Goal: Information Seeking & Learning: Learn about a topic

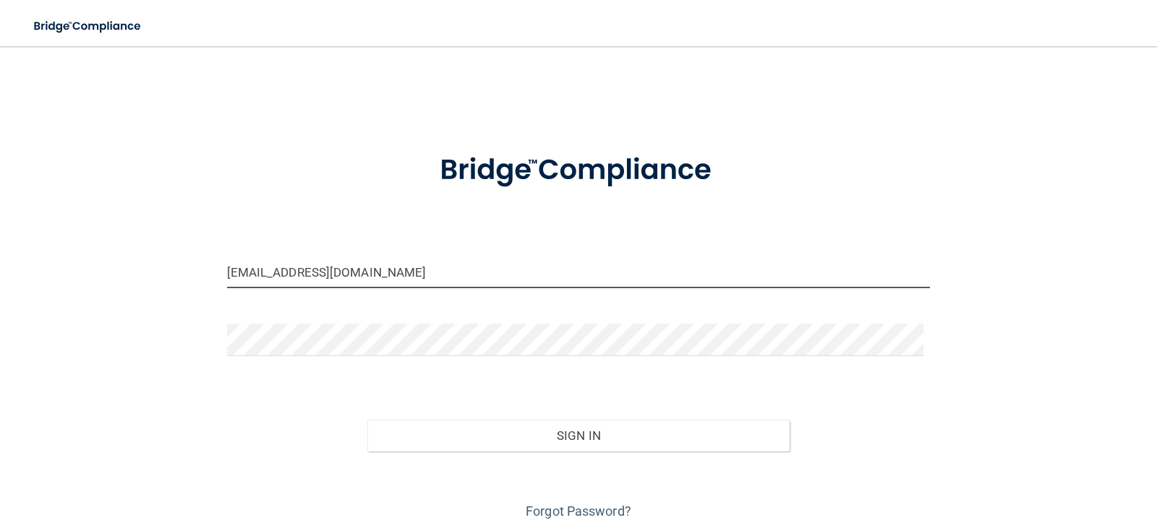
drag, startPoint x: 348, startPoint y: 278, endPoint x: 119, endPoint y: 290, distance: 230.2
click at [119, 290] on div "[EMAIL_ADDRESS][DOMAIN_NAME] Invalid email/password. You don't have permission …" at bounding box center [578, 292] width 1099 height 463
type input "[EMAIL_ADDRESS][DOMAIN_NAME]"
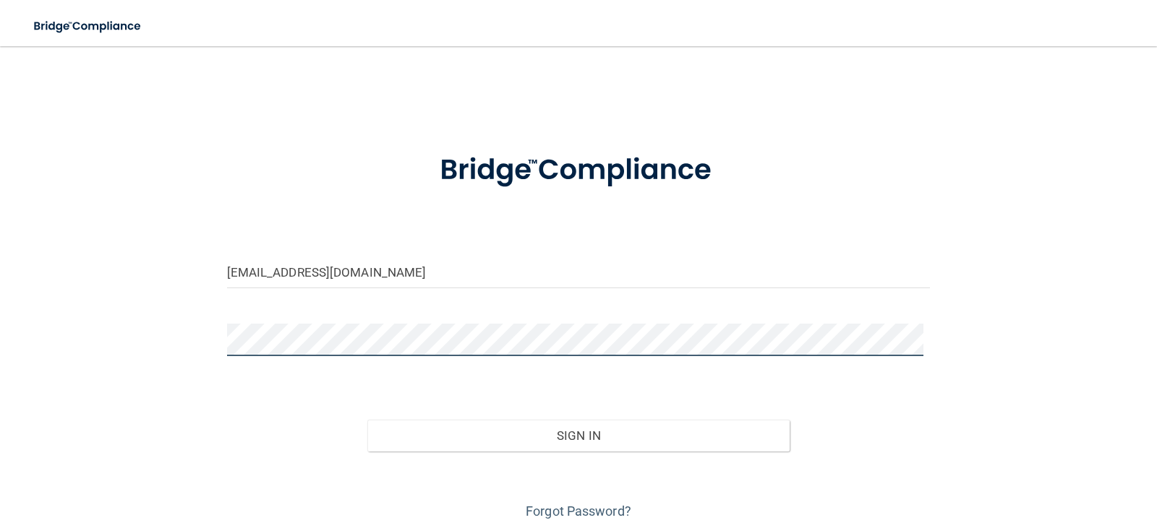
click at [170, 336] on div "[EMAIL_ADDRESS][DOMAIN_NAME] Invalid email/password. You don't have permission …" at bounding box center [578, 292] width 1099 height 463
click at [367, 420] on button "Sign In" at bounding box center [578, 436] width 422 height 32
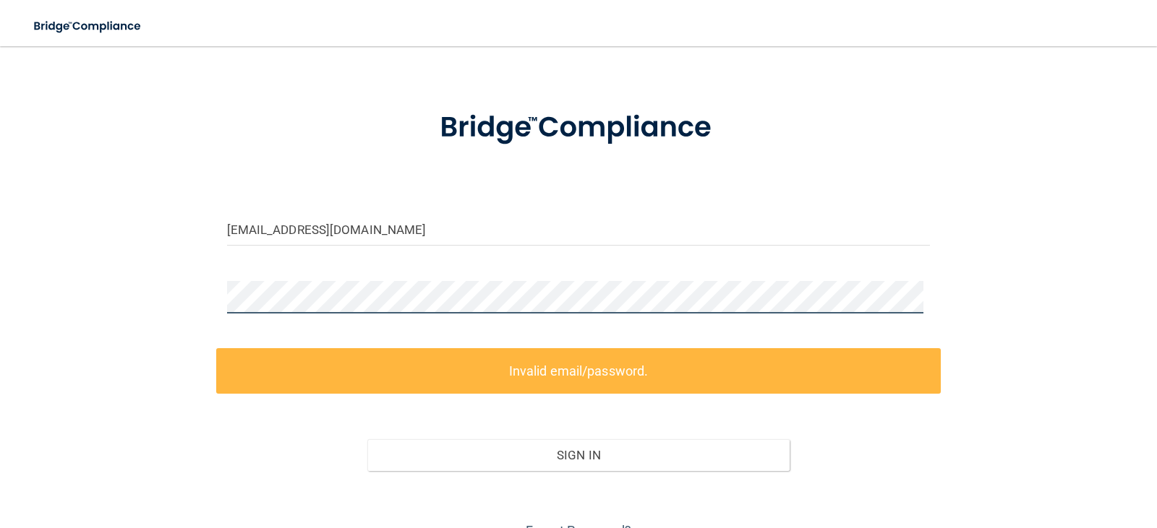
scroll to position [115, 0]
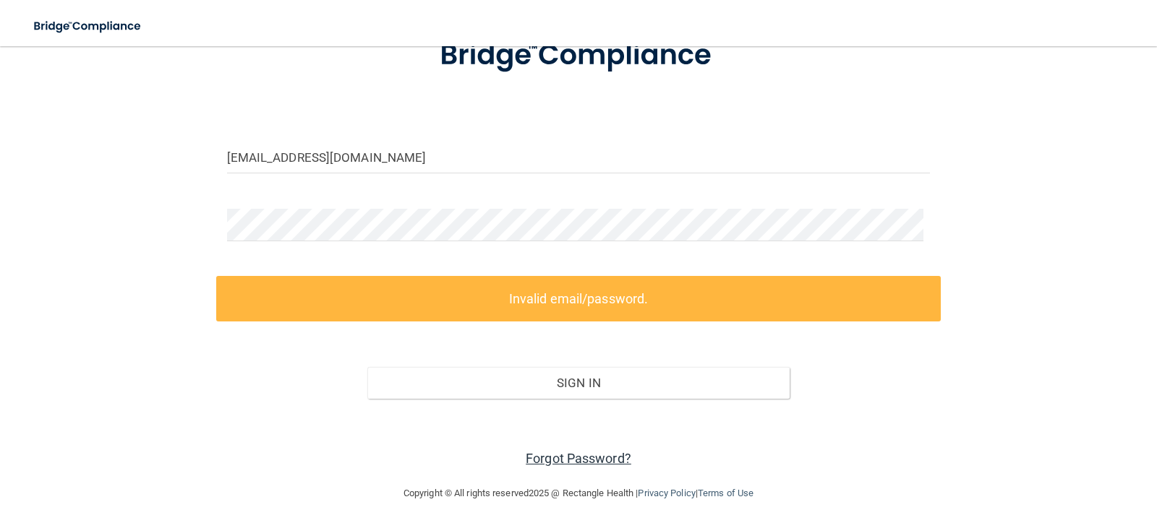
click at [576, 457] on link "Forgot Password?" at bounding box center [579, 458] width 106 height 15
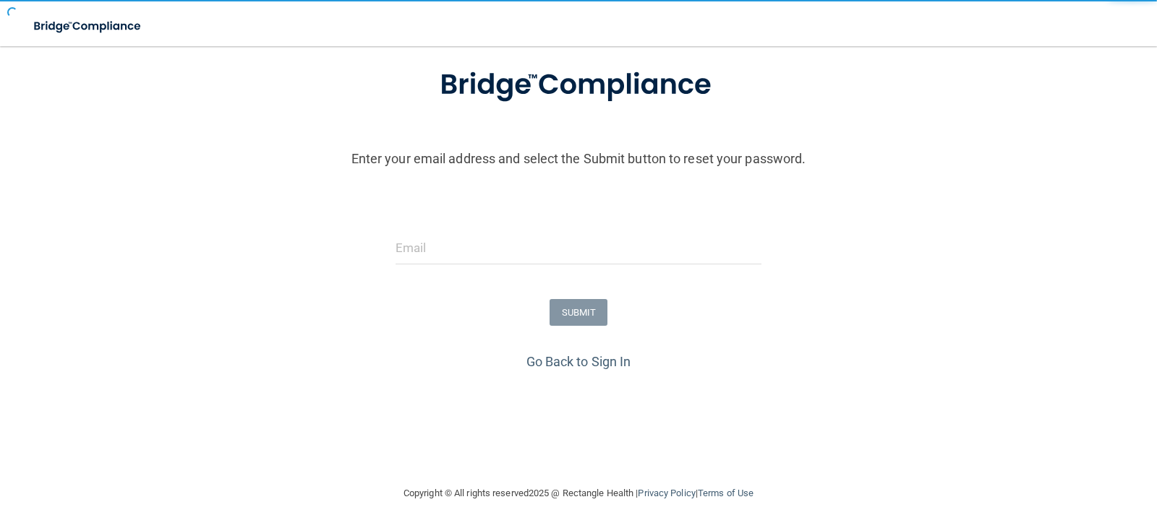
scroll to position [85, 0]
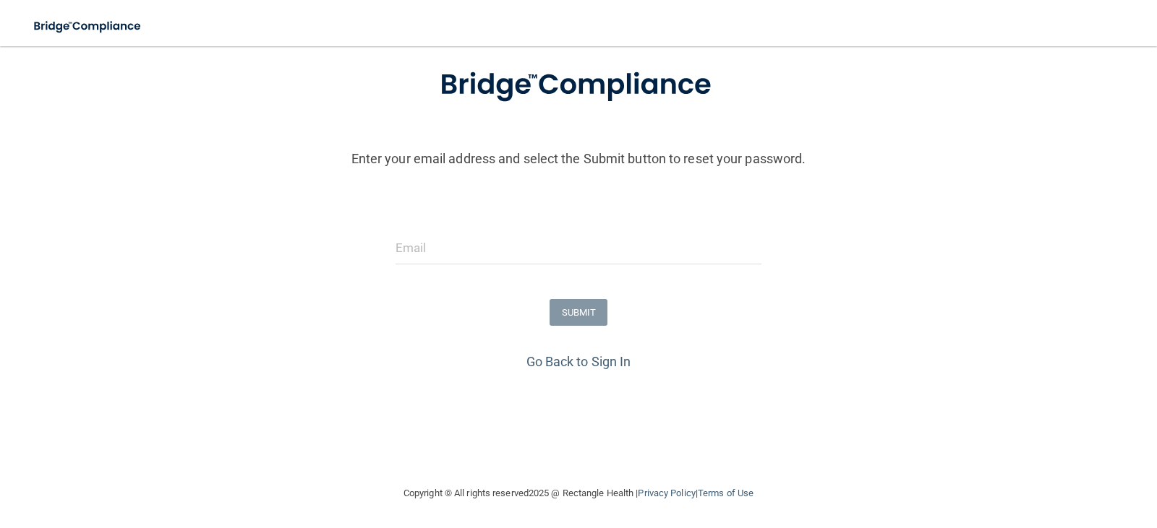
drag, startPoint x: 477, startPoint y: 231, endPoint x: 477, endPoint y: 253, distance: 22.4
click at [476, 245] on form "Enter your email address and select the Submit button to reset your password. S…" at bounding box center [578, 199] width 1142 height 302
click at [477, 249] on input "email" at bounding box center [578, 248] width 367 height 33
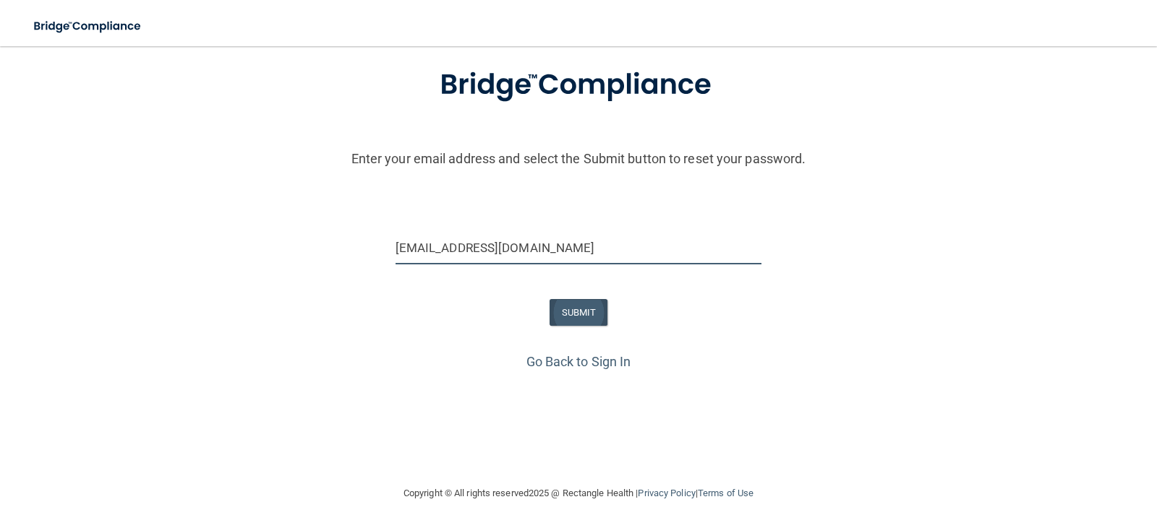
type input "[EMAIL_ADDRESS][DOMAIN_NAME]"
click at [565, 305] on button "SUBMIT" at bounding box center [578, 312] width 59 height 27
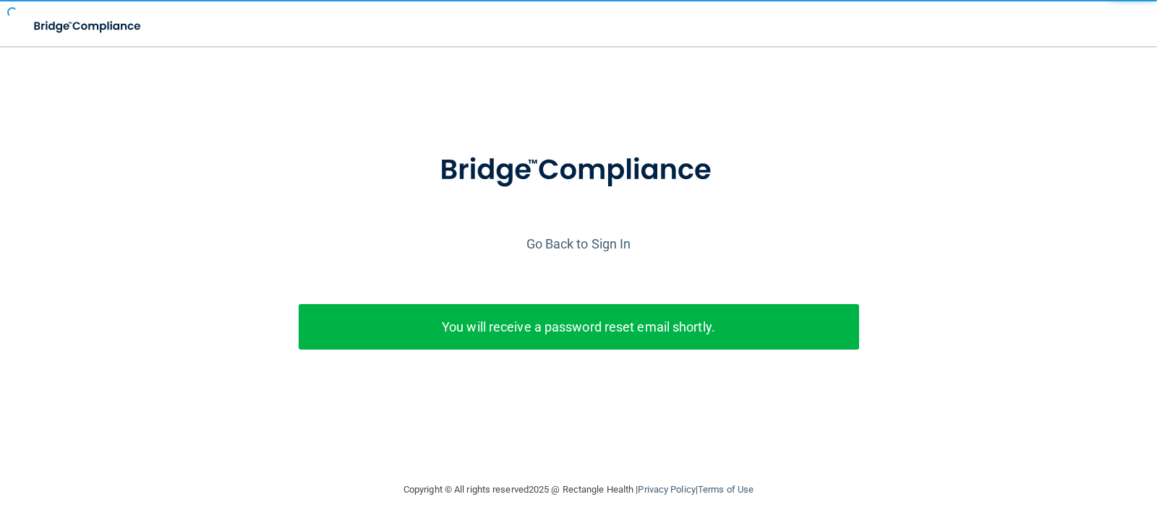
scroll to position [0, 0]
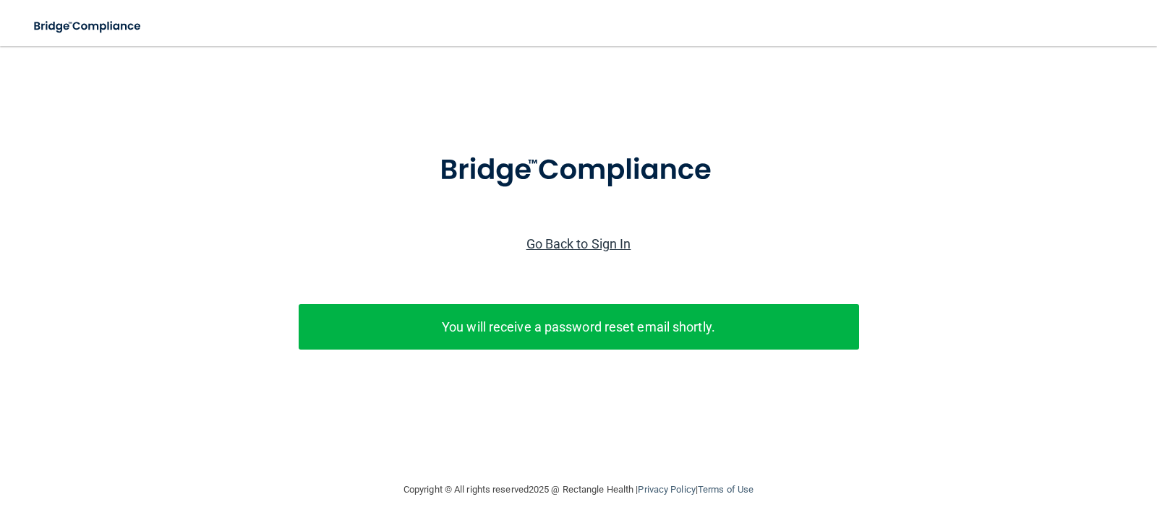
click at [586, 244] on link "Go Back to Sign In" at bounding box center [578, 243] width 105 height 15
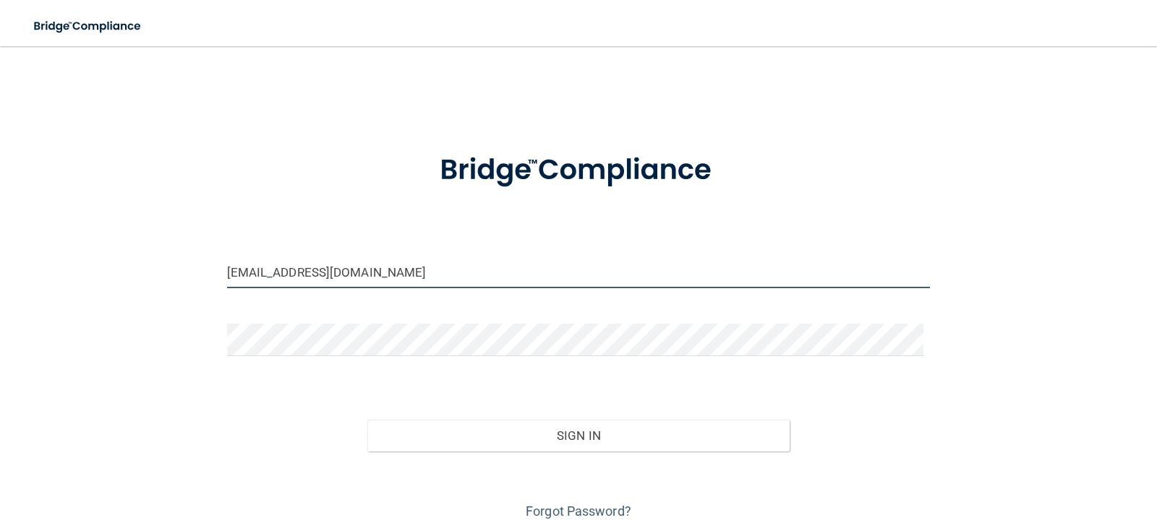
drag, startPoint x: 512, startPoint y: 280, endPoint x: 142, endPoint y: 311, distance: 370.7
click at [142, 311] on div "rlenning@vsmmgt.com Invalid email/password. You don't have permission to access…" at bounding box center [578, 292] width 1099 height 463
type input "[EMAIL_ADDRESS][DOMAIN_NAME]"
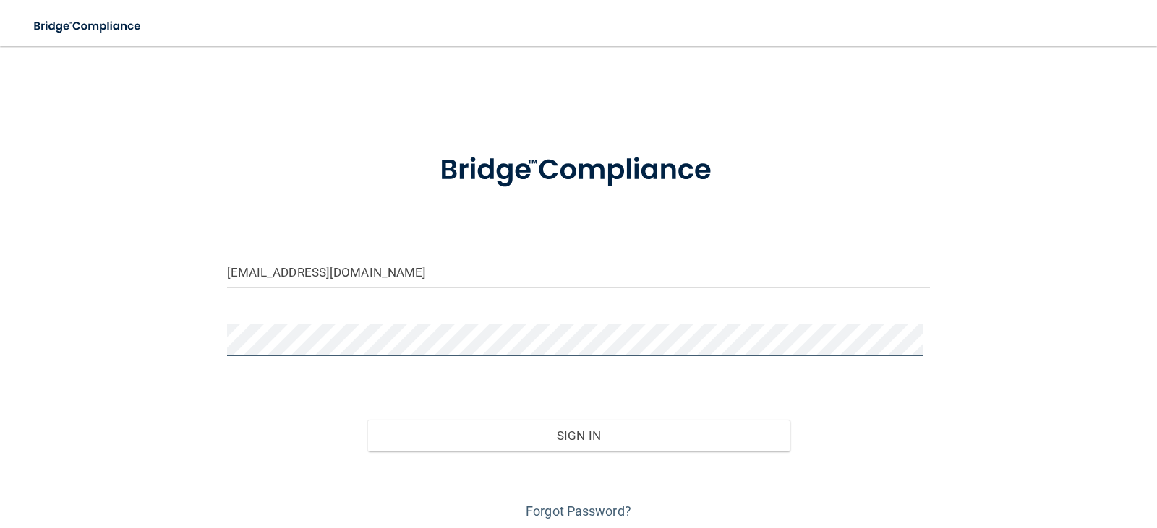
click at [367, 420] on button "Sign In" at bounding box center [578, 436] width 422 height 32
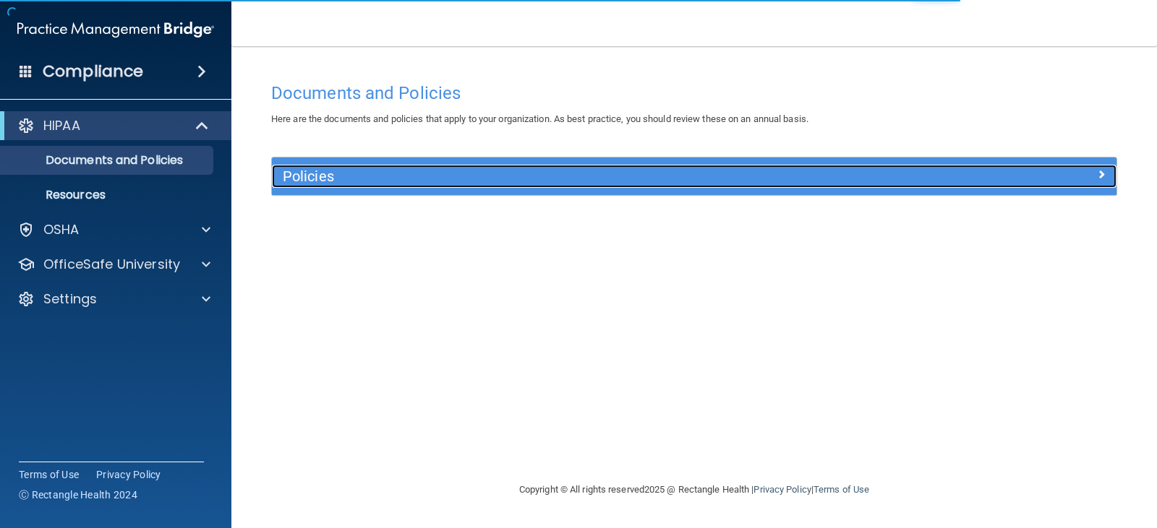
click at [463, 184] on h5 "Policies" at bounding box center [589, 176] width 612 height 16
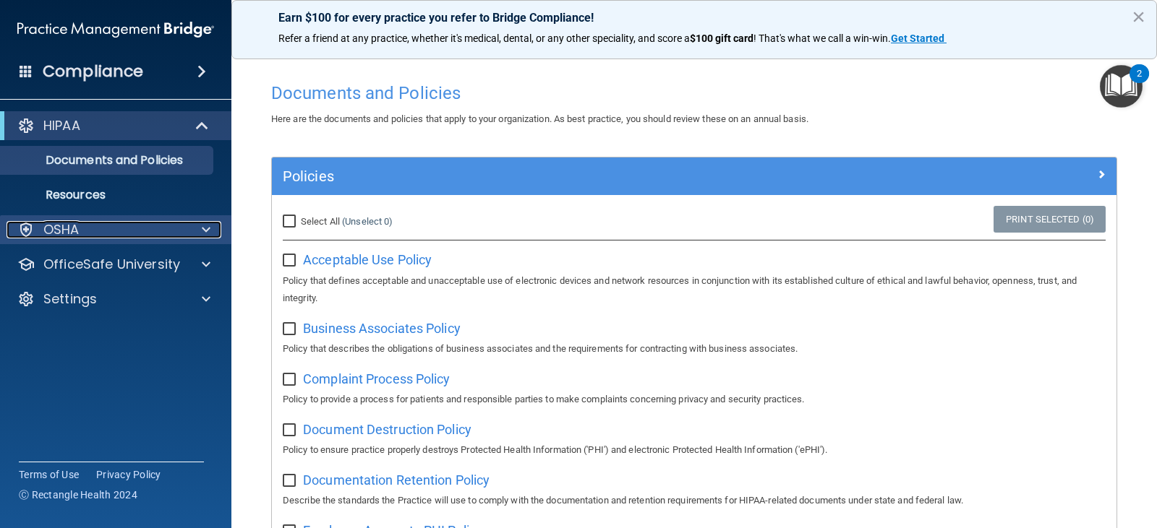
click at [208, 225] on span at bounding box center [206, 229] width 9 height 17
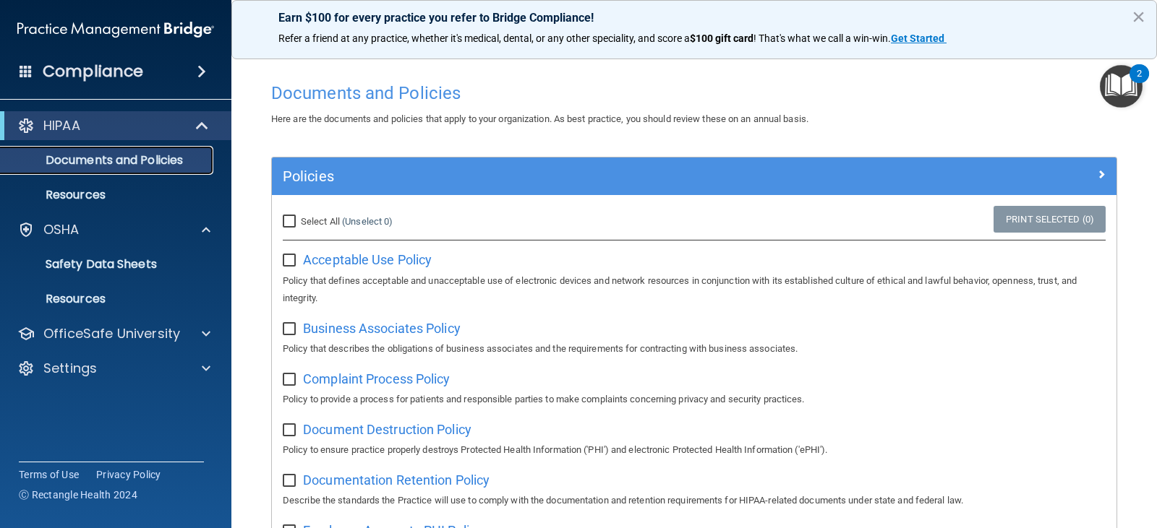
click at [85, 158] on p "Documents and Policies" at bounding box center [107, 160] width 197 height 14
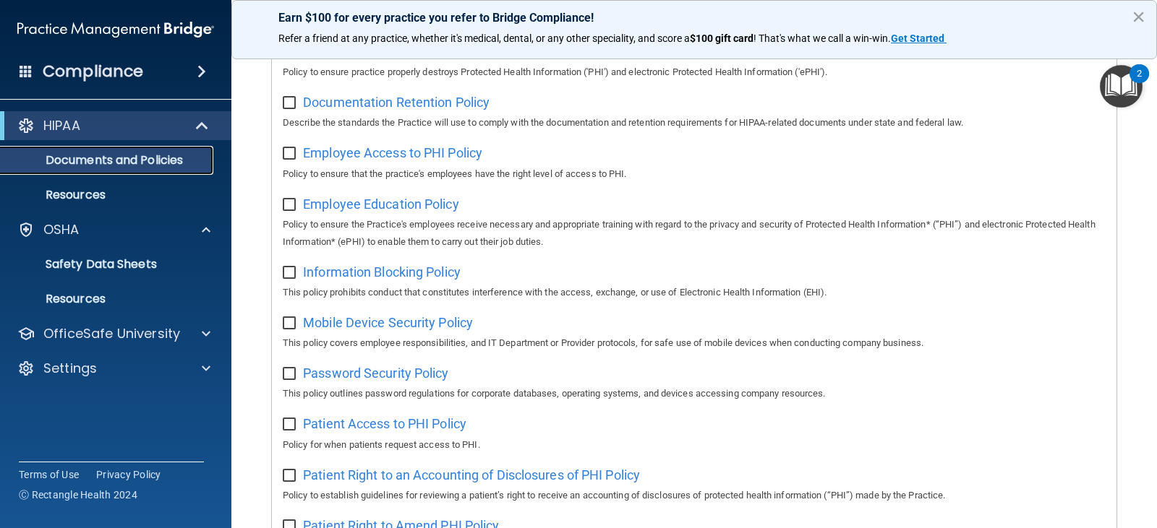
scroll to position [17, 0]
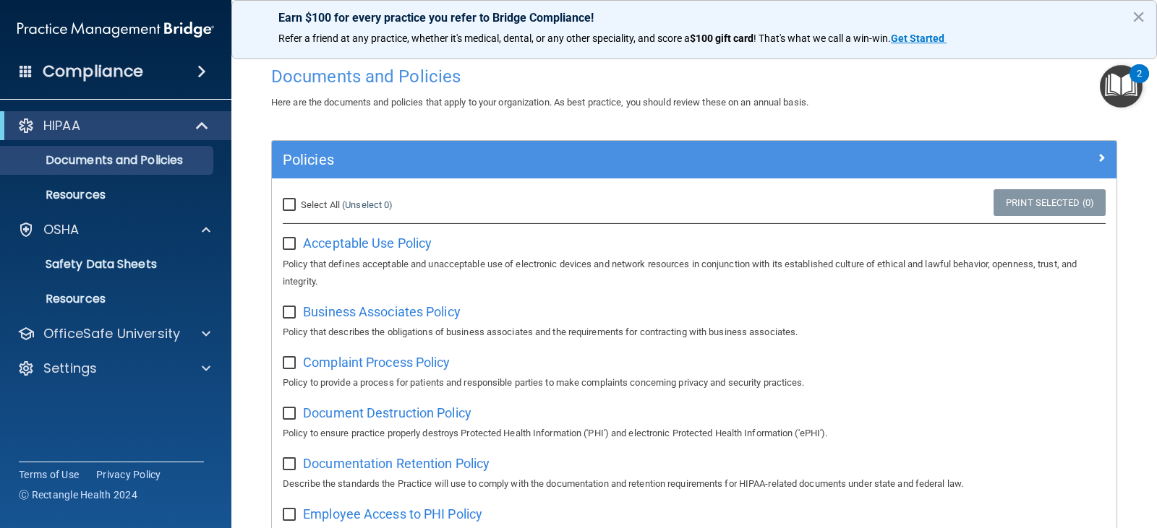
click at [113, 80] on h4 "Compliance" at bounding box center [93, 71] width 100 height 20
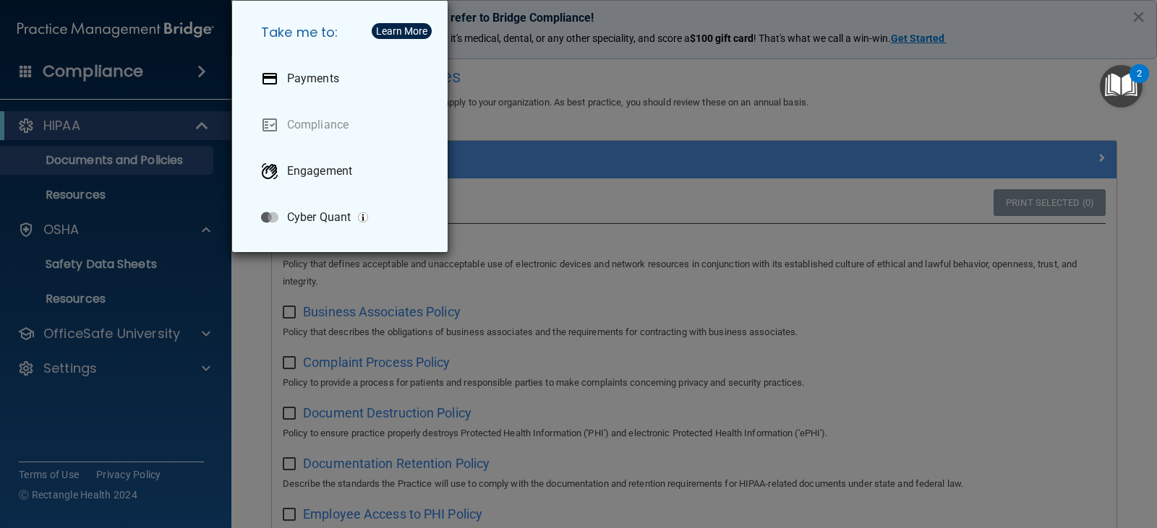
click at [121, 319] on div "Take me to: Payments Compliance Engagement Cyber Quant" at bounding box center [578, 264] width 1157 height 528
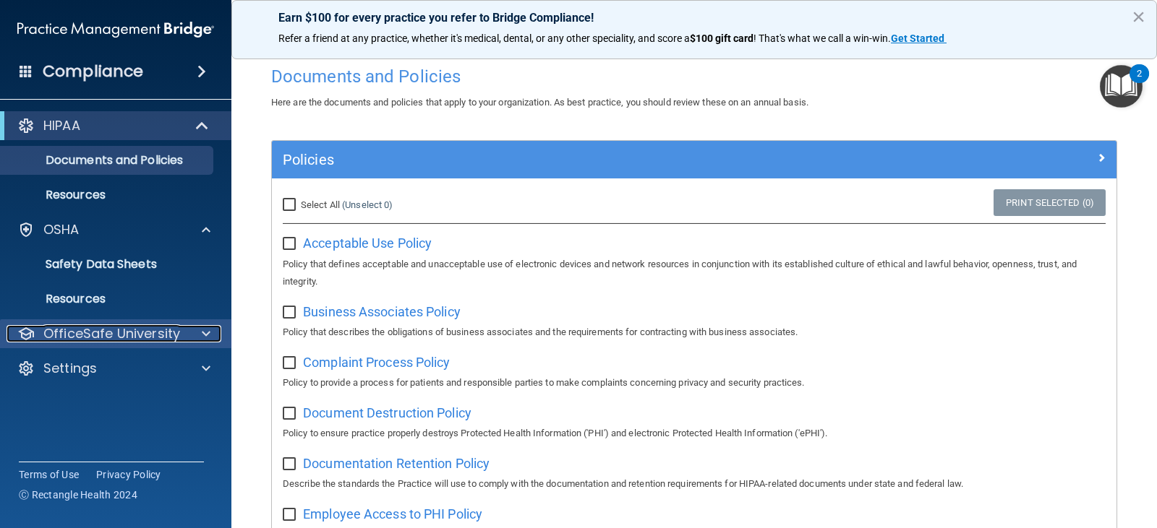
click at [204, 331] on span at bounding box center [206, 333] width 9 height 17
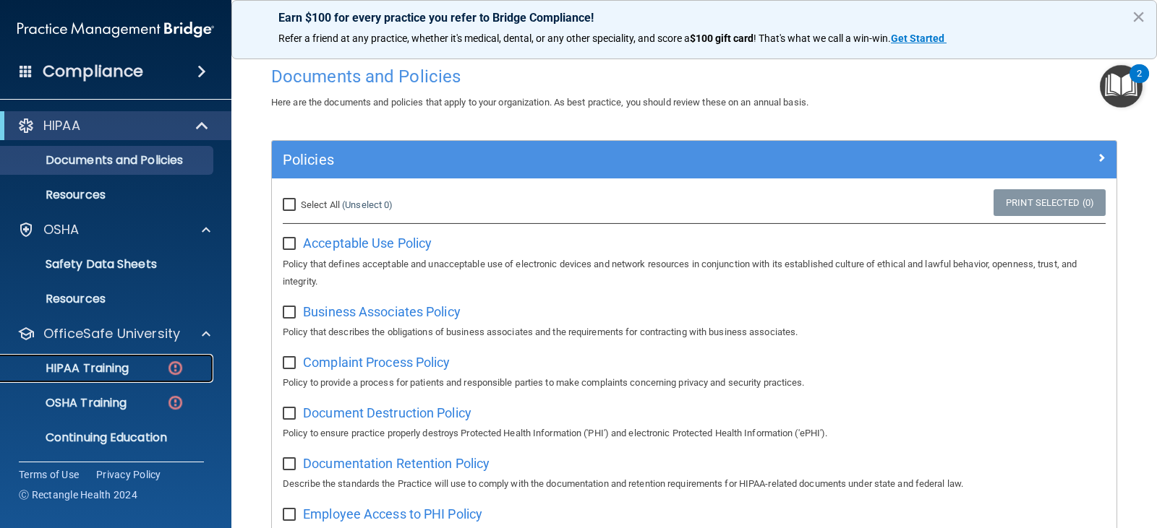
click at [142, 360] on link "HIPAA Training" at bounding box center [100, 368] width 228 height 29
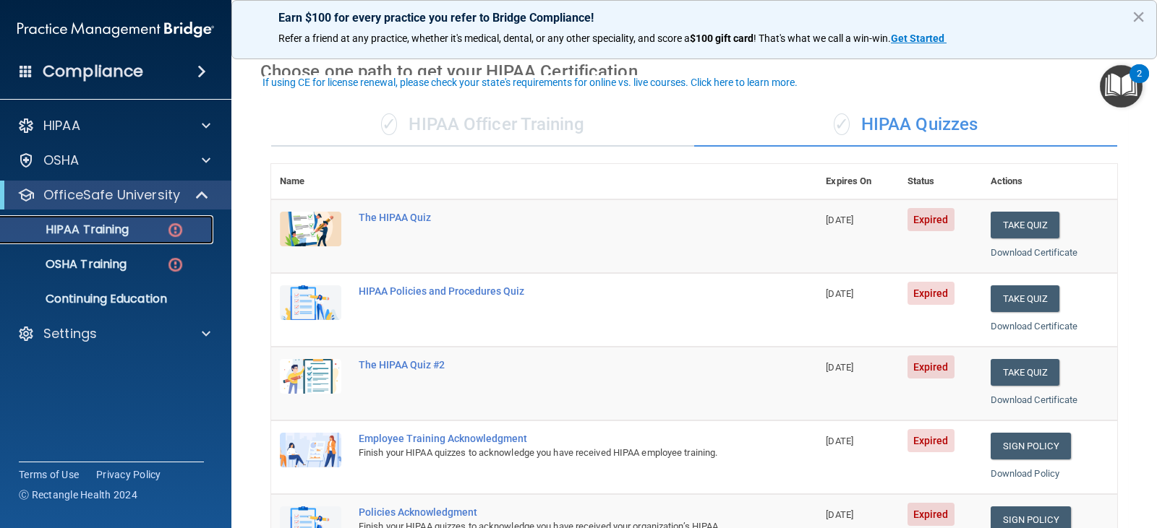
scroll to position [89, 0]
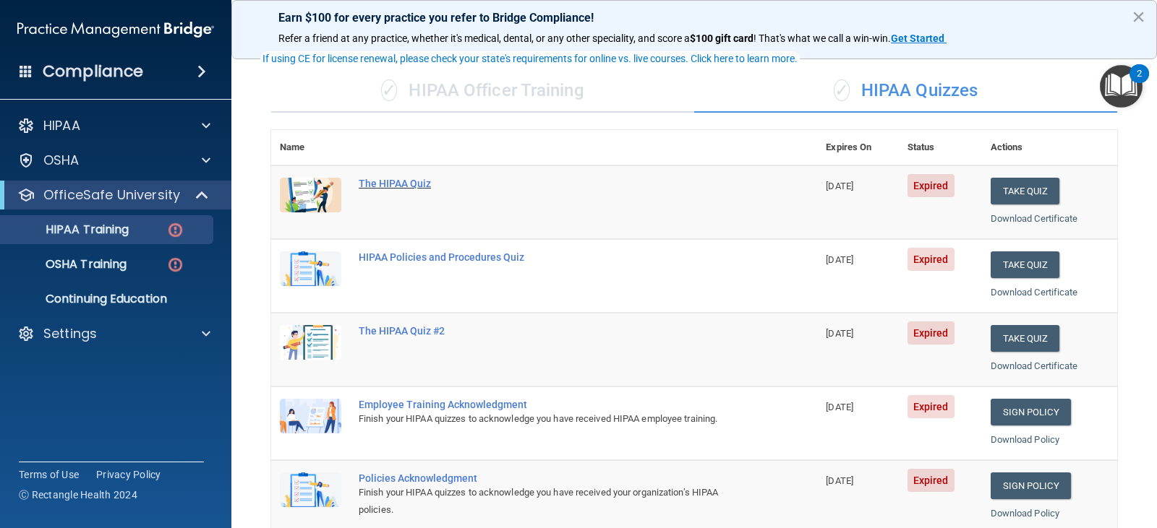
drag, startPoint x: 398, startPoint y: 184, endPoint x: 387, endPoint y: 182, distance: 11.8
click at [388, 182] on div "The HIPAA Quiz" at bounding box center [552, 184] width 386 height 12
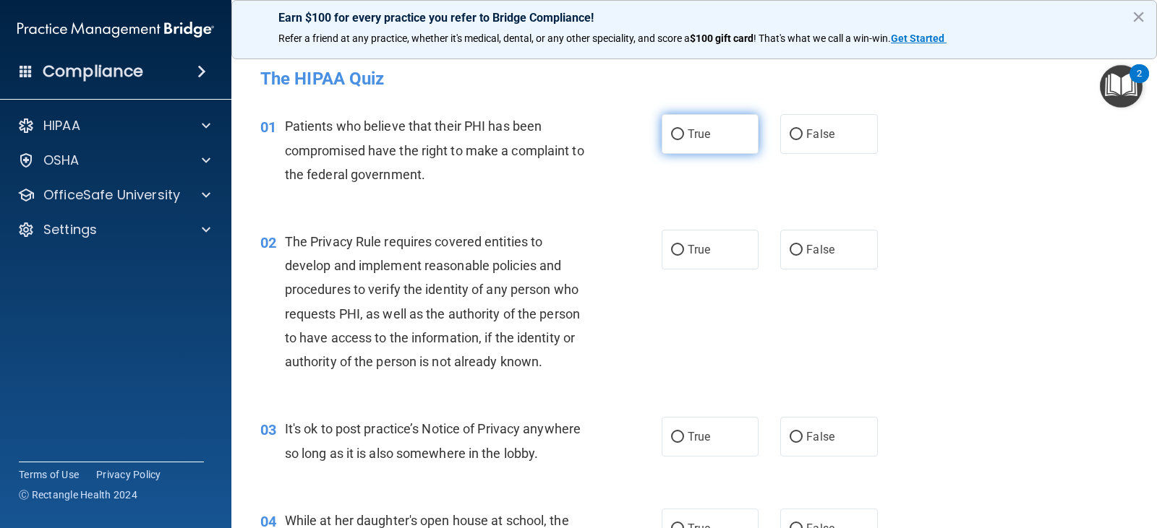
click at [687, 127] on label "True" at bounding box center [710, 134] width 97 height 40
click at [684, 129] on input "True" at bounding box center [677, 134] width 13 height 11
radio input "true"
click at [1141, 16] on button "×" at bounding box center [1138, 16] width 14 height 23
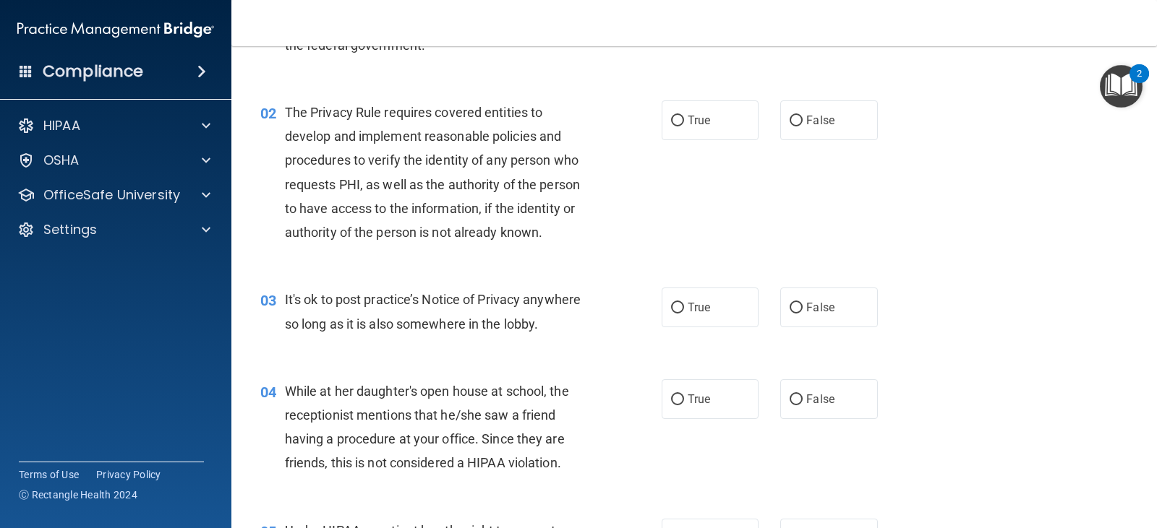
scroll to position [145, 0]
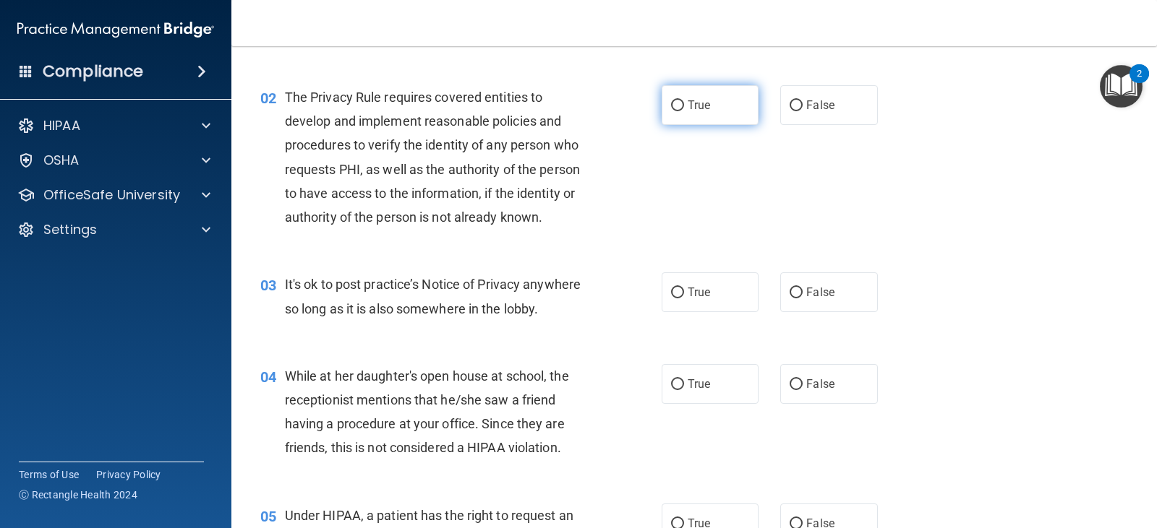
click at [722, 112] on label "True" at bounding box center [710, 105] width 97 height 40
click at [684, 111] on input "True" at bounding box center [677, 105] width 13 height 11
radio input "true"
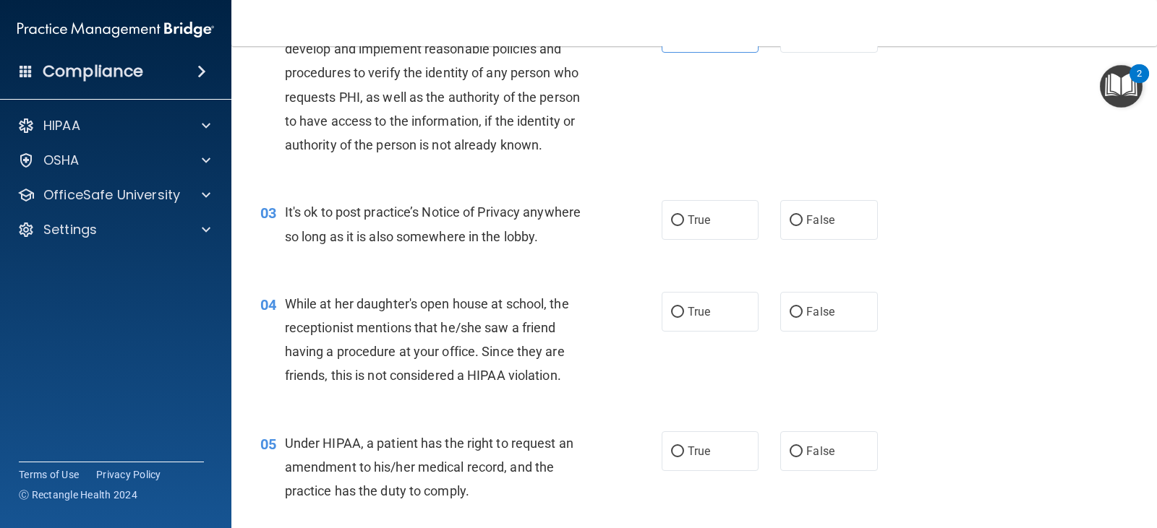
scroll to position [289, 0]
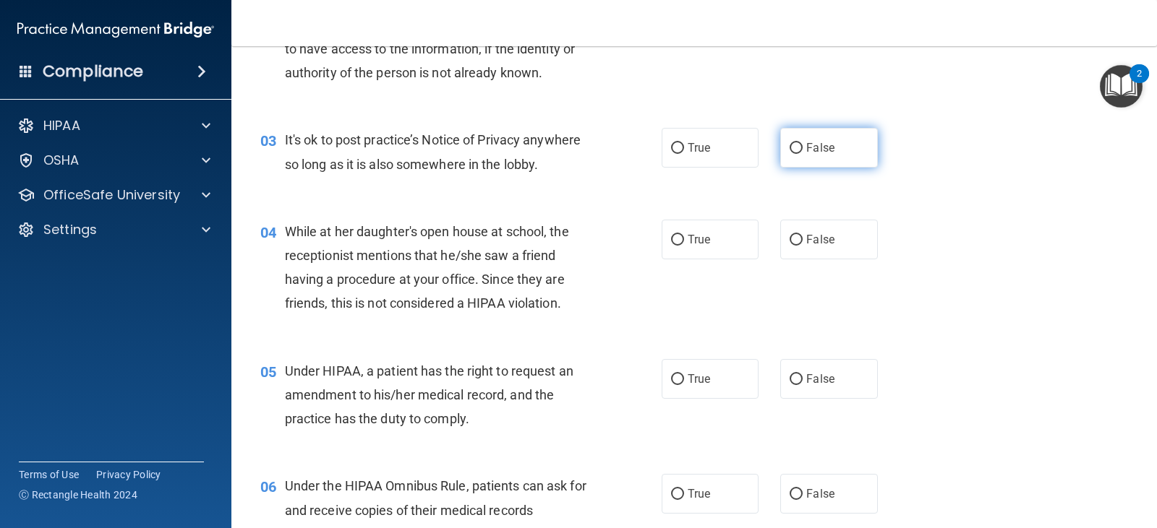
click at [809, 140] on label "False" at bounding box center [828, 148] width 97 height 40
click at [803, 143] on input "False" at bounding box center [795, 148] width 13 height 11
radio input "true"
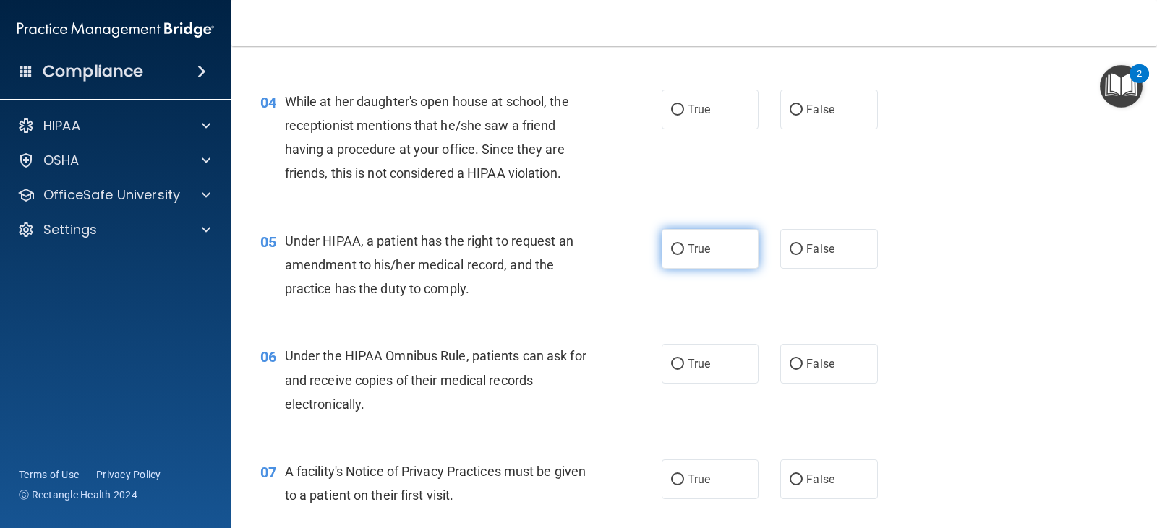
scroll to position [434, 0]
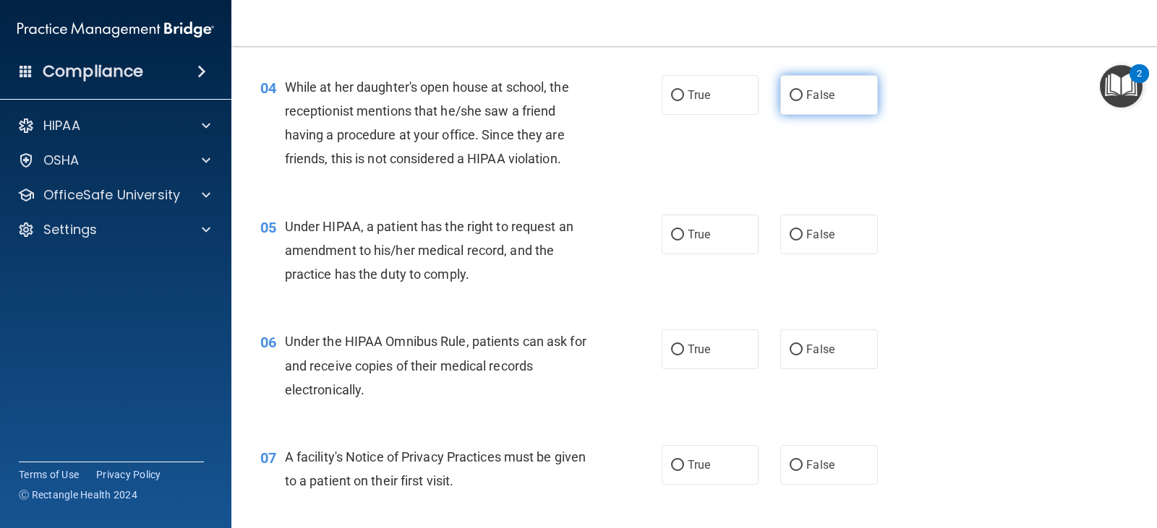
click at [835, 99] on label "False" at bounding box center [828, 95] width 97 height 40
click at [803, 99] on input "False" at bounding box center [795, 95] width 13 height 11
radio input "true"
click at [740, 238] on label "True" at bounding box center [710, 235] width 97 height 40
click at [684, 238] on input "True" at bounding box center [677, 235] width 13 height 11
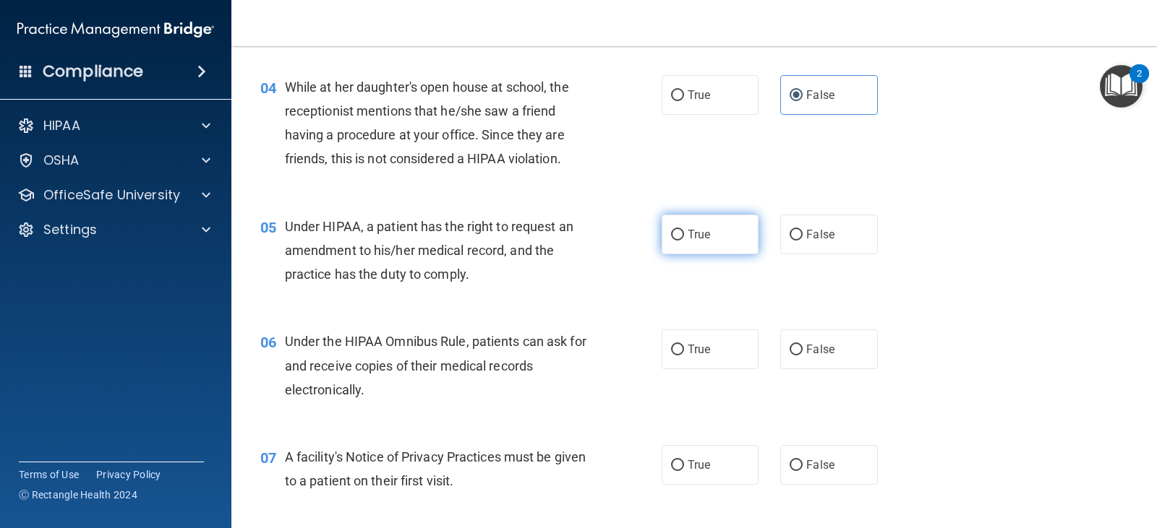
radio input "true"
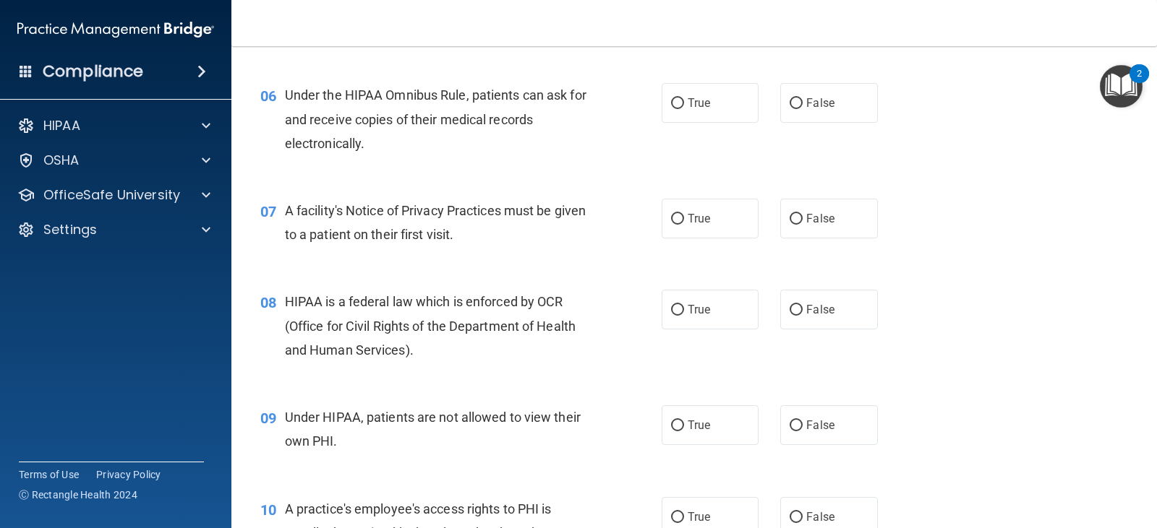
scroll to position [723, 0]
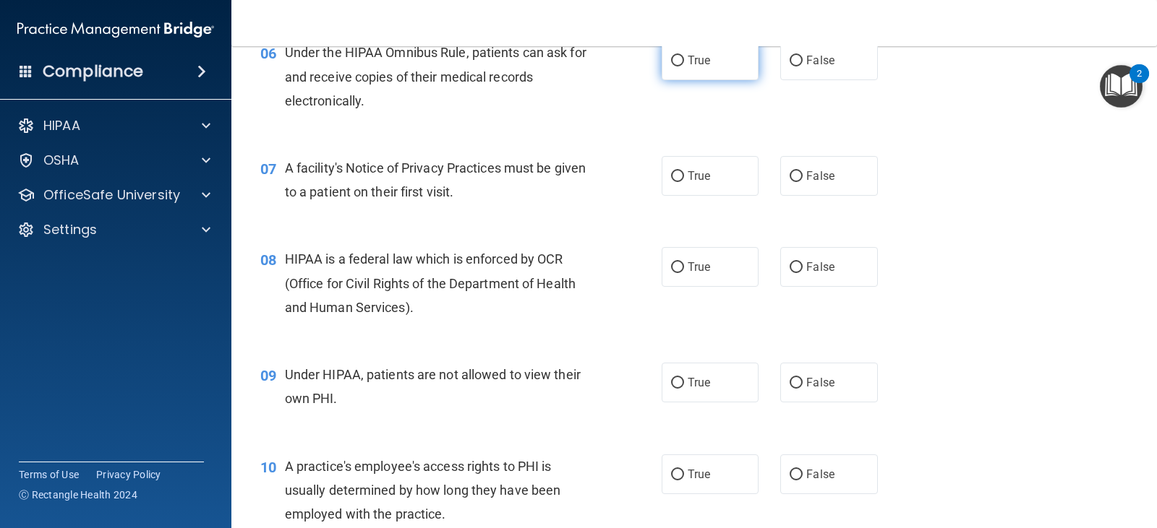
click at [688, 67] on span "True" at bounding box center [699, 61] width 22 height 14
click at [684, 67] on input "True" at bounding box center [677, 61] width 13 height 11
radio input "true"
click at [725, 184] on label "True" at bounding box center [710, 176] width 97 height 40
click at [684, 182] on input "True" at bounding box center [677, 176] width 13 height 11
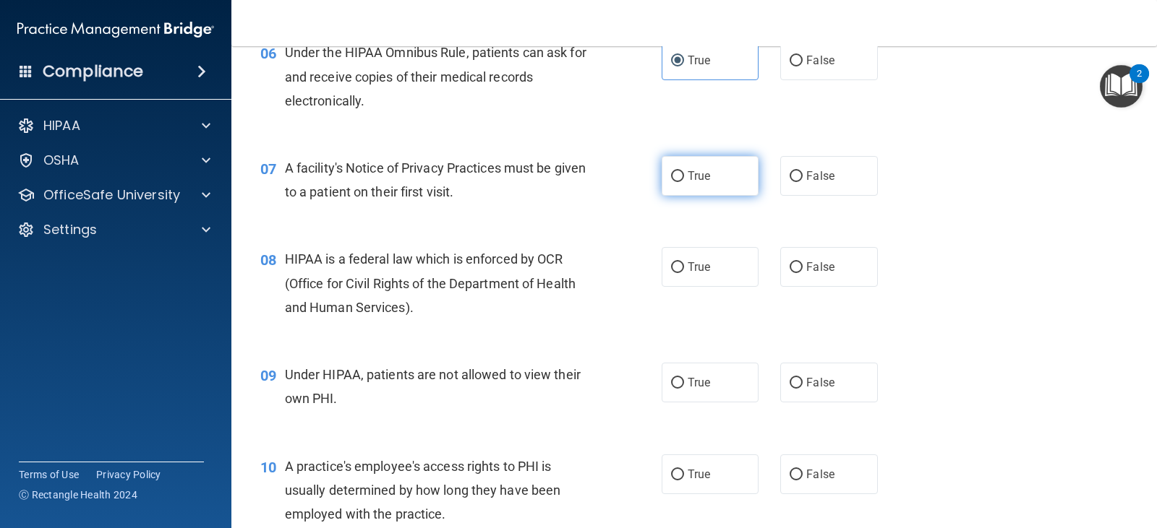
radio input "true"
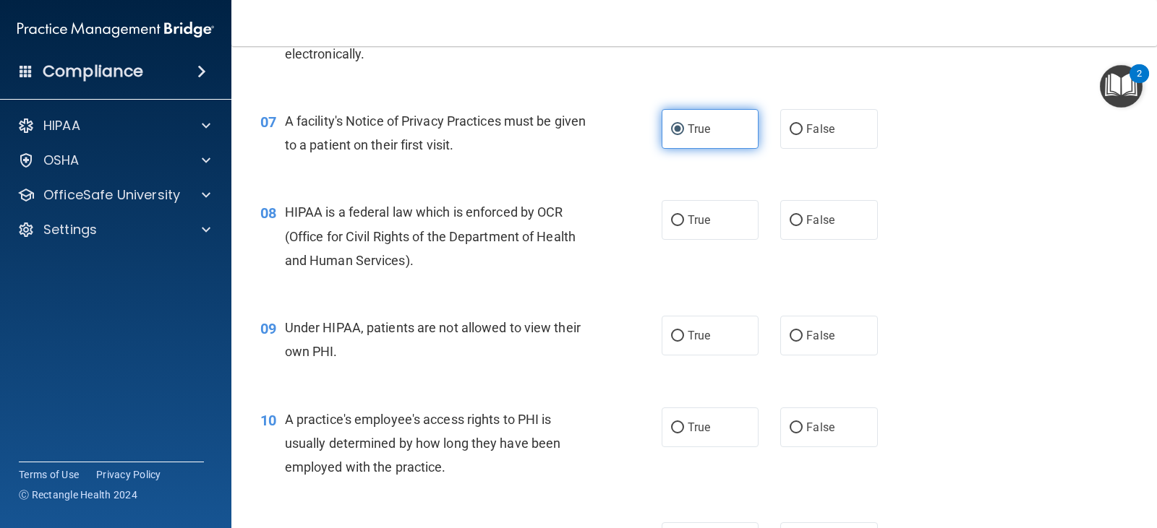
scroll to position [795, 0]
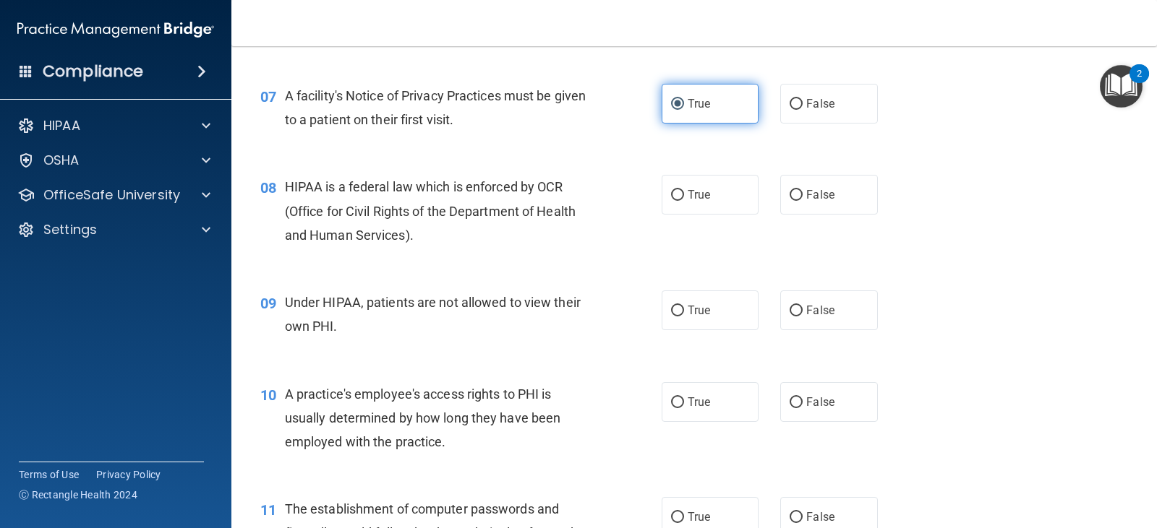
click at [725, 184] on label "True" at bounding box center [710, 195] width 97 height 40
click at [684, 190] on input "True" at bounding box center [677, 195] width 13 height 11
radio input "true"
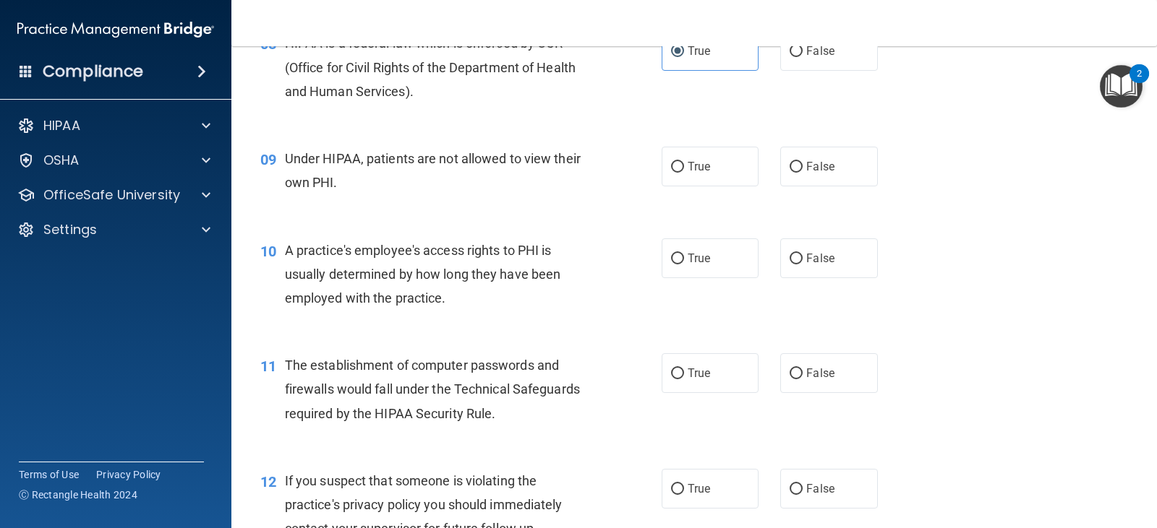
scroll to position [940, 0]
click at [810, 154] on label "False" at bounding box center [828, 166] width 97 height 40
click at [803, 161] on input "False" at bounding box center [795, 166] width 13 height 11
radio input "true"
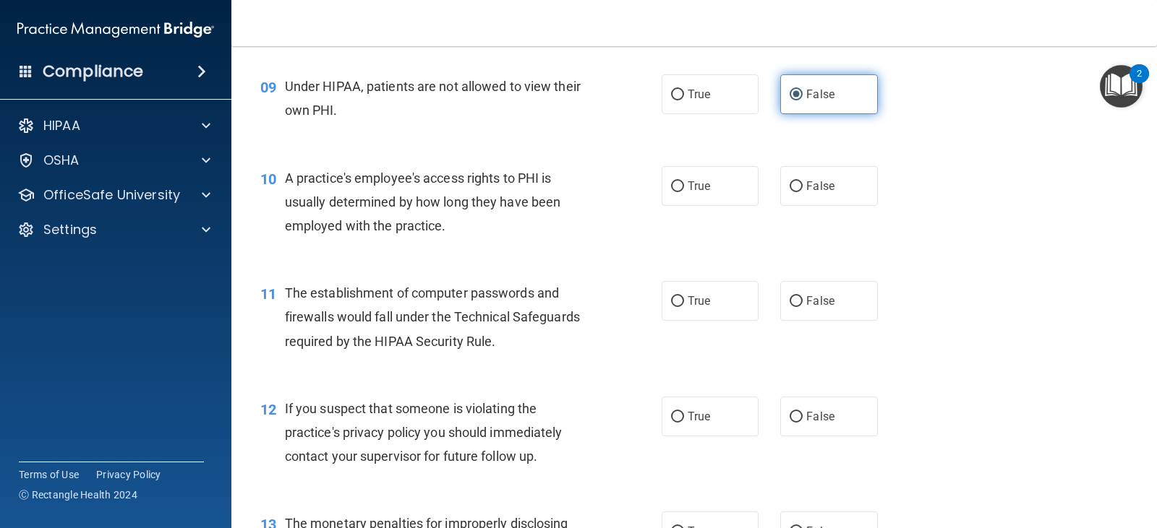
scroll to position [1012, 0]
click at [769, 169] on div "True False" at bounding box center [779, 186] width 234 height 40
click at [828, 163] on div "10 A practice's employee's access rights to PHI is usually determined by how lo…" at bounding box center [693, 205] width 889 height 116
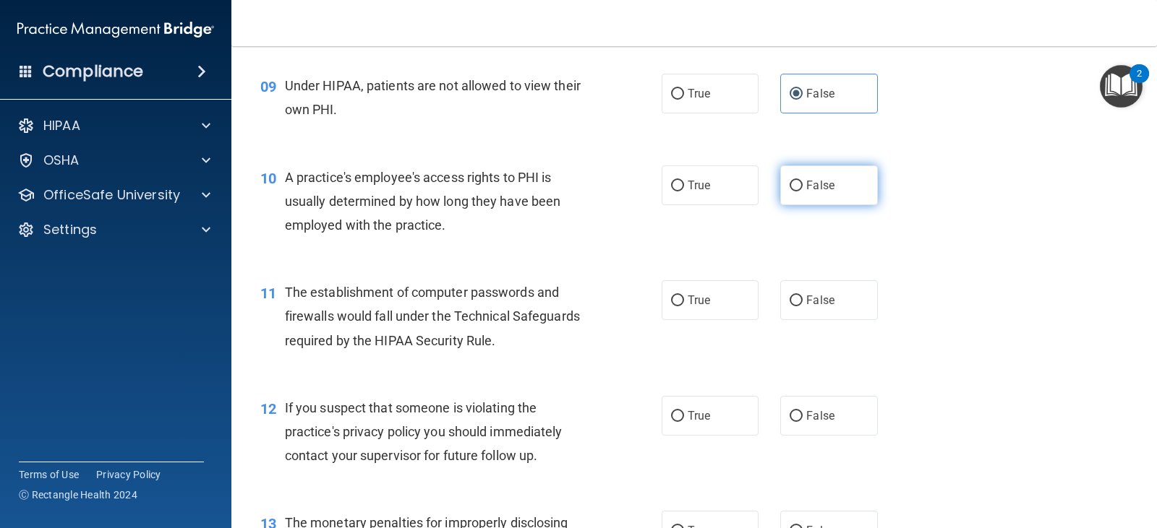
click at [849, 176] on label "False" at bounding box center [828, 186] width 97 height 40
click at [803, 181] on input "False" at bounding box center [795, 186] width 13 height 11
radio input "true"
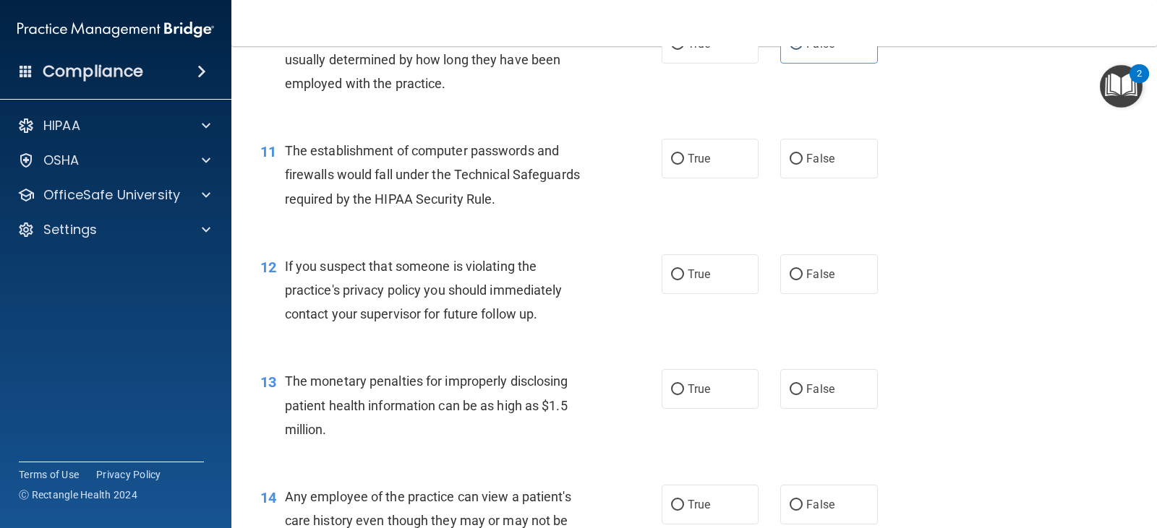
scroll to position [1157, 0]
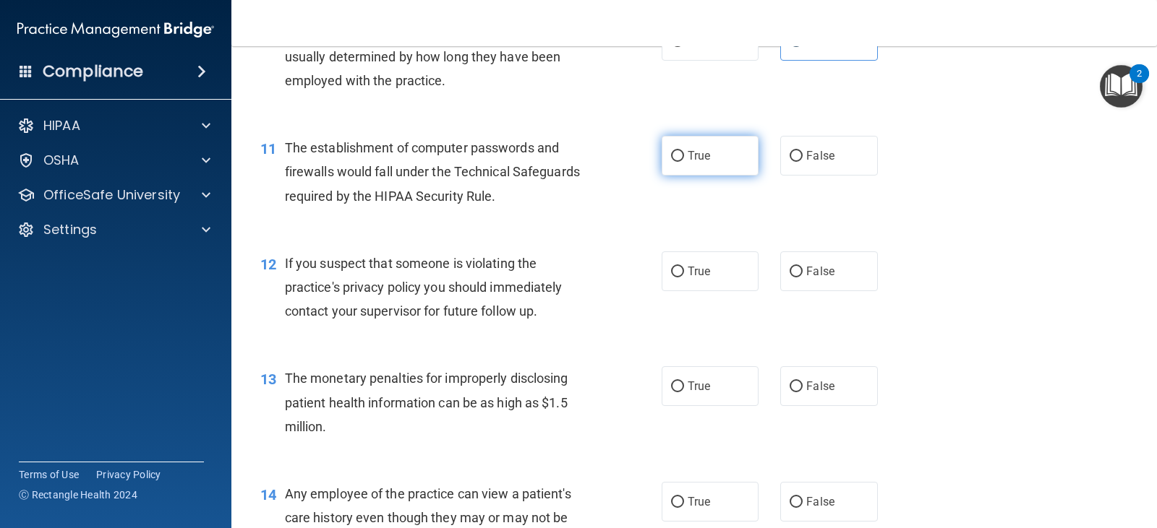
click at [671, 156] on input "True" at bounding box center [677, 156] width 13 height 11
radio input "true"
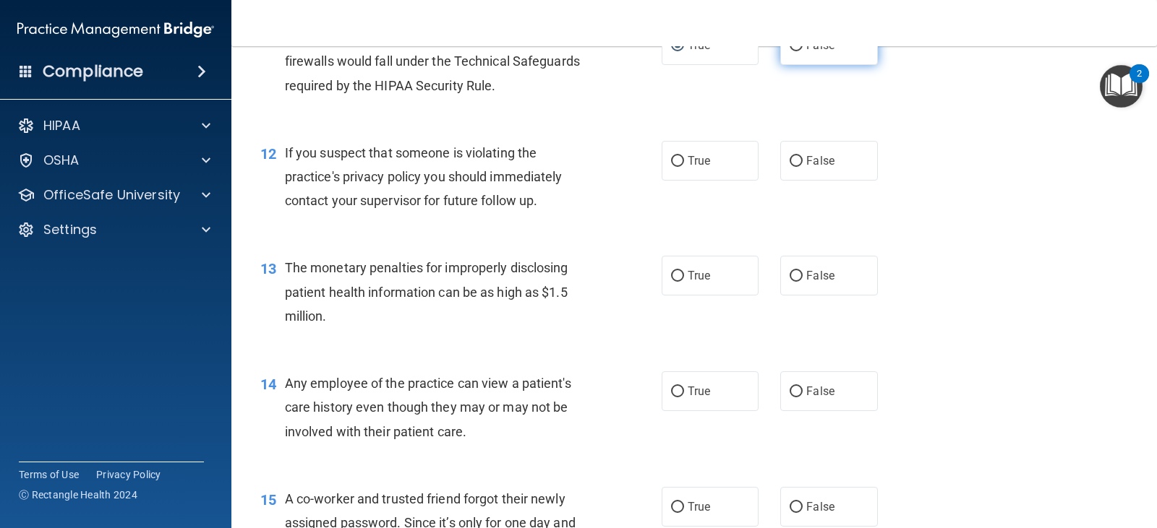
scroll to position [1301, 0]
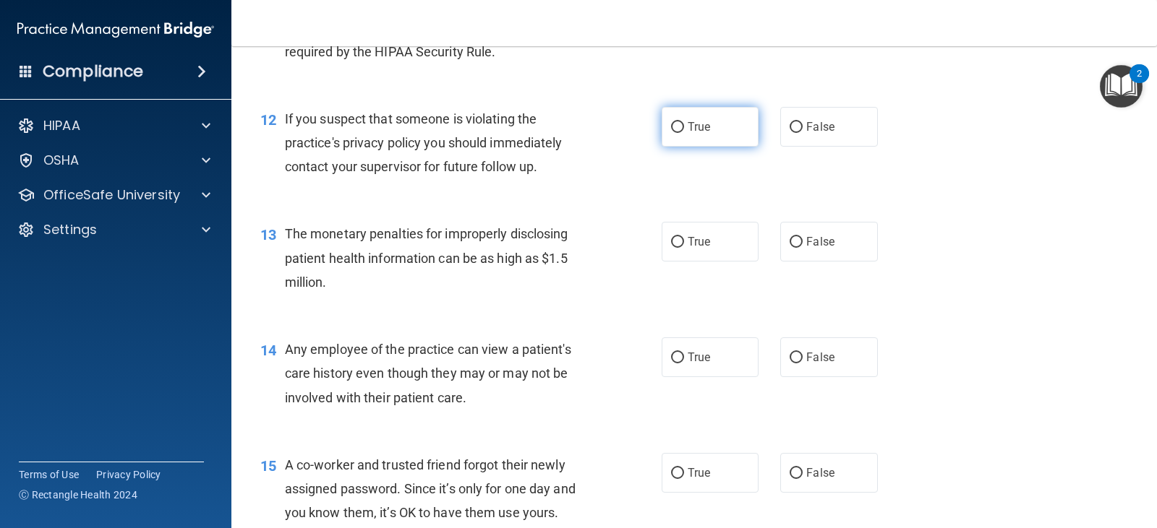
click at [702, 140] on label "True" at bounding box center [710, 127] width 97 height 40
click at [684, 133] on input "True" at bounding box center [677, 127] width 13 height 11
radio input "true"
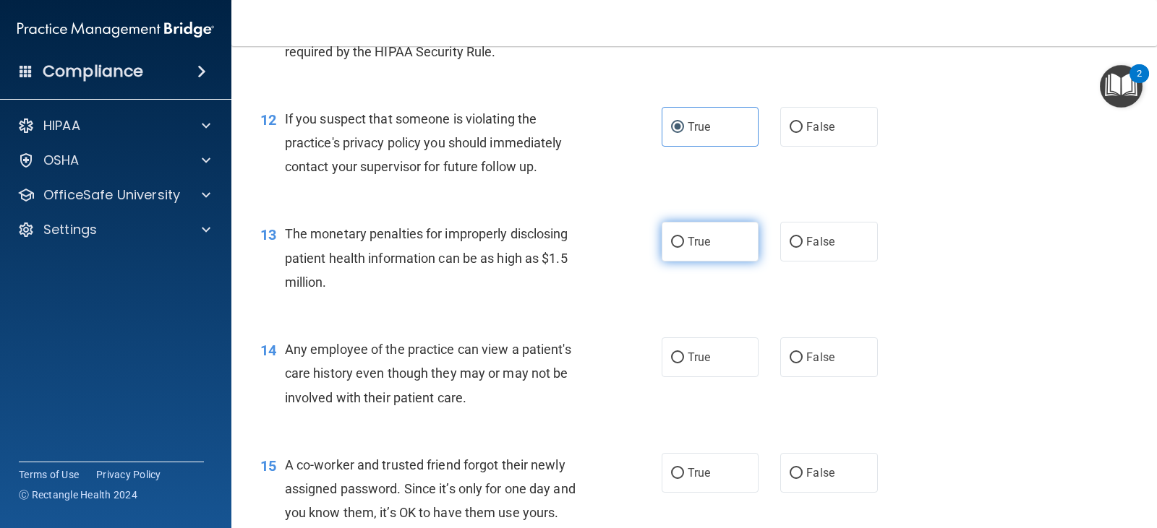
click at [701, 248] on span "True" at bounding box center [699, 242] width 22 height 14
click at [684, 248] on input "True" at bounding box center [677, 242] width 13 height 11
radio input "true"
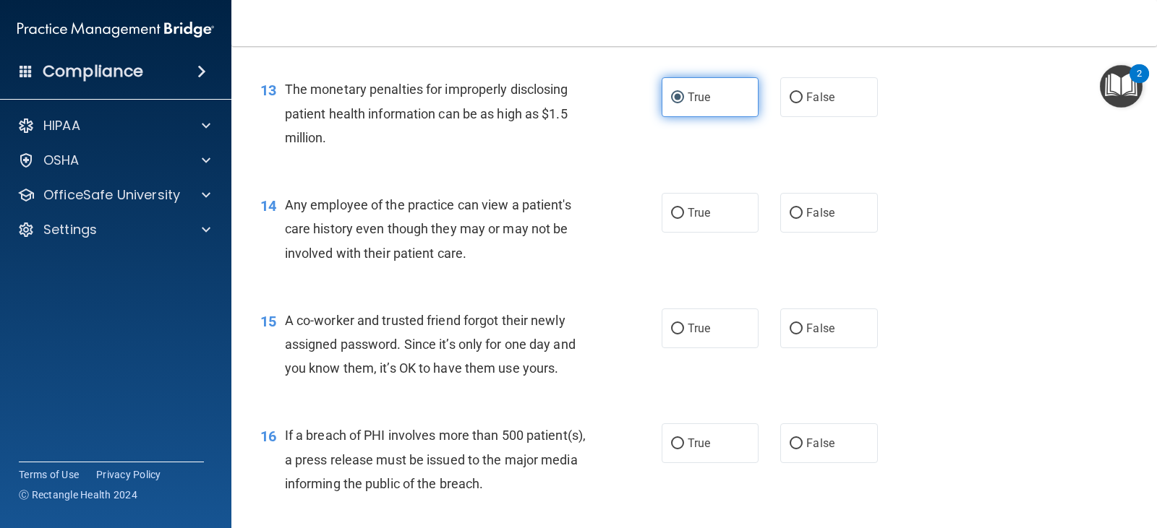
scroll to position [1518, 0]
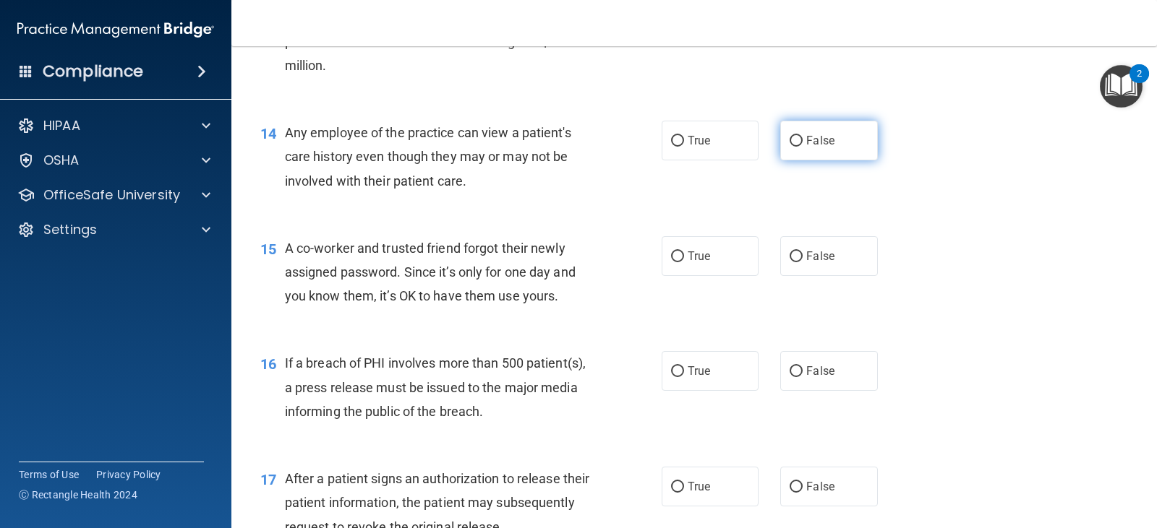
click at [816, 127] on label "False" at bounding box center [828, 141] width 97 height 40
click at [803, 136] on input "False" at bounding box center [795, 141] width 13 height 11
radio input "true"
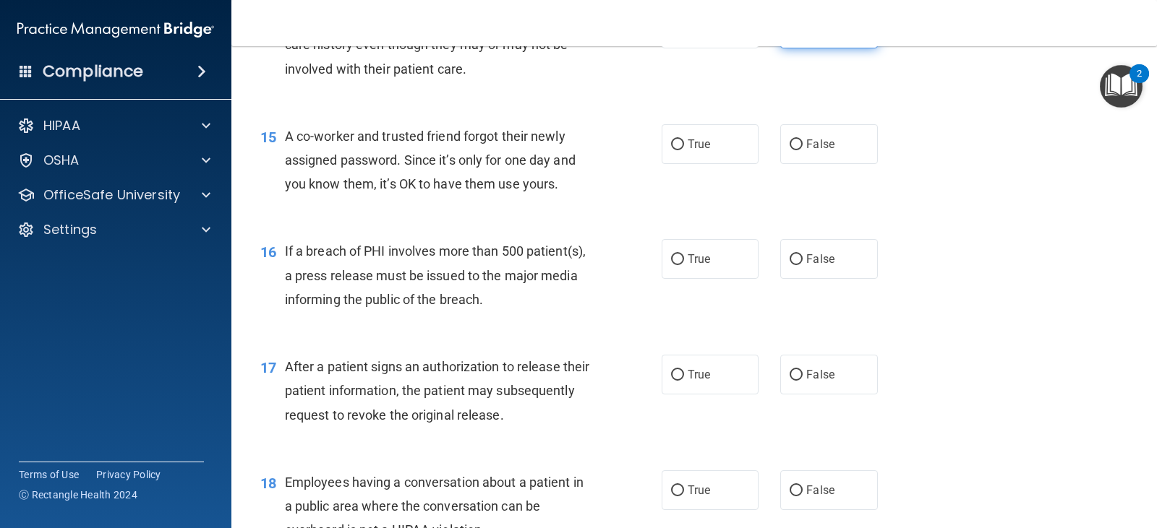
scroll to position [1663, 0]
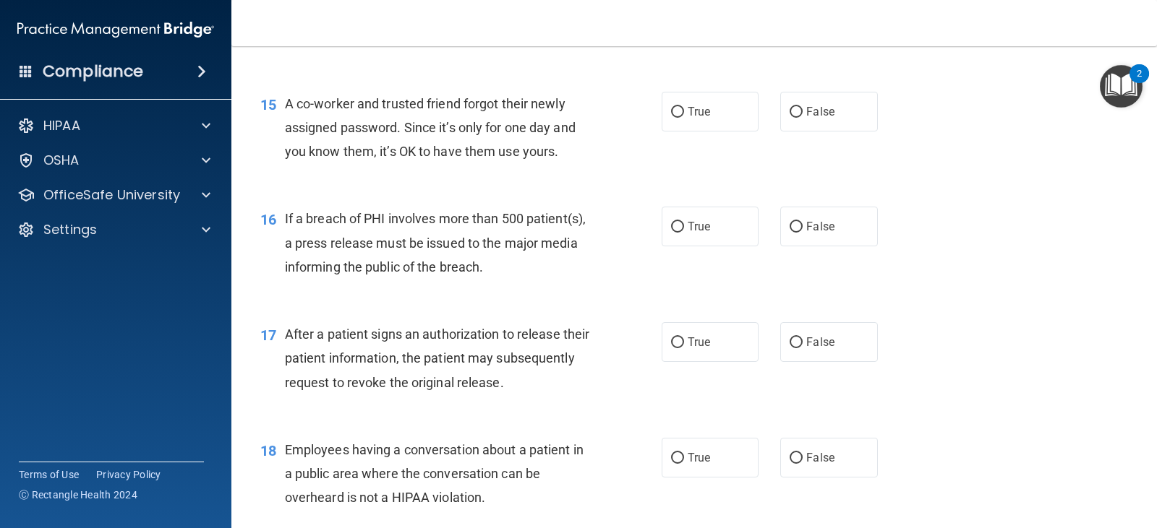
click at [816, 127] on label "False" at bounding box center [828, 112] width 97 height 40
click at [803, 118] on input "False" at bounding box center [795, 112] width 13 height 11
radio input "true"
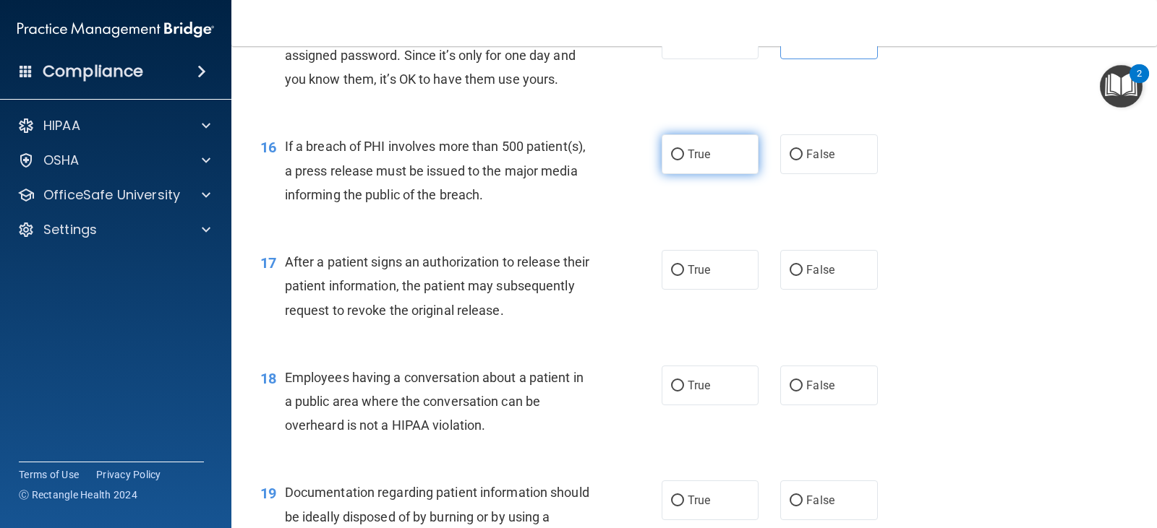
click at [671, 158] on input "True" at bounding box center [677, 155] width 13 height 11
radio input "true"
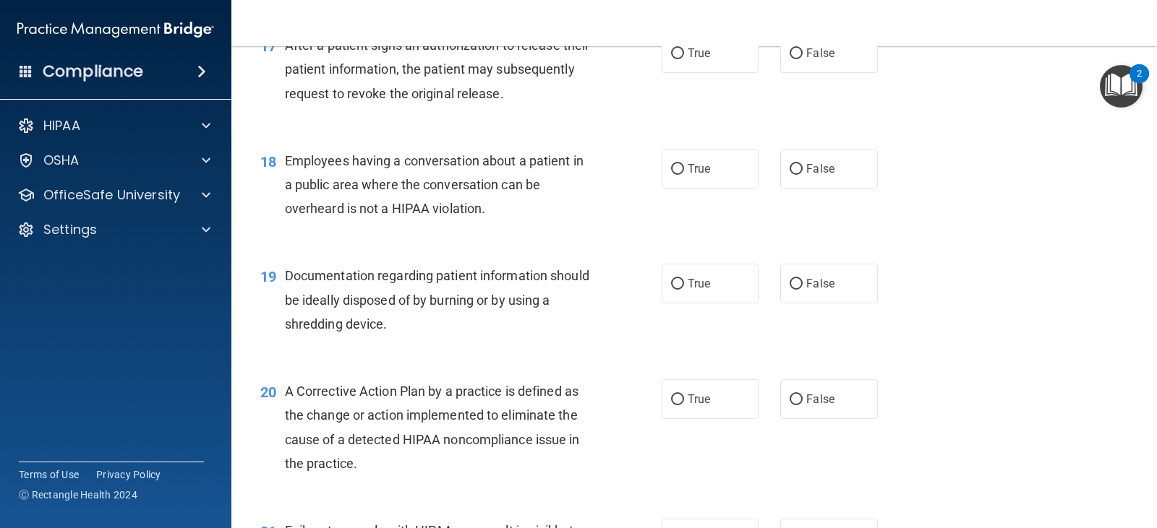
scroll to position [1880, 0]
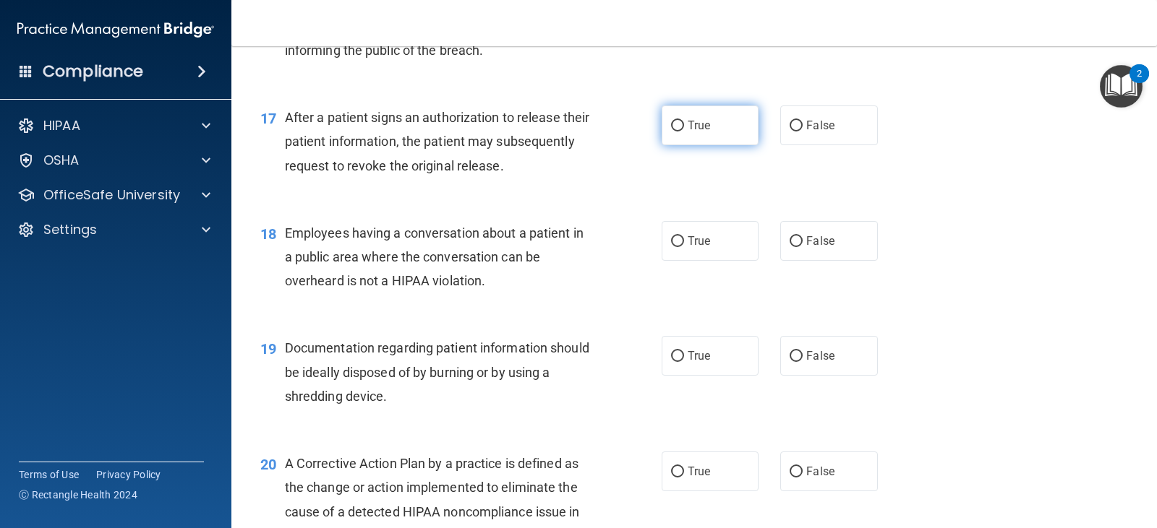
click at [714, 129] on label "True" at bounding box center [710, 126] width 97 height 40
click at [684, 129] on input "True" at bounding box center [677, 126] width 13 height 11
radio input "true"
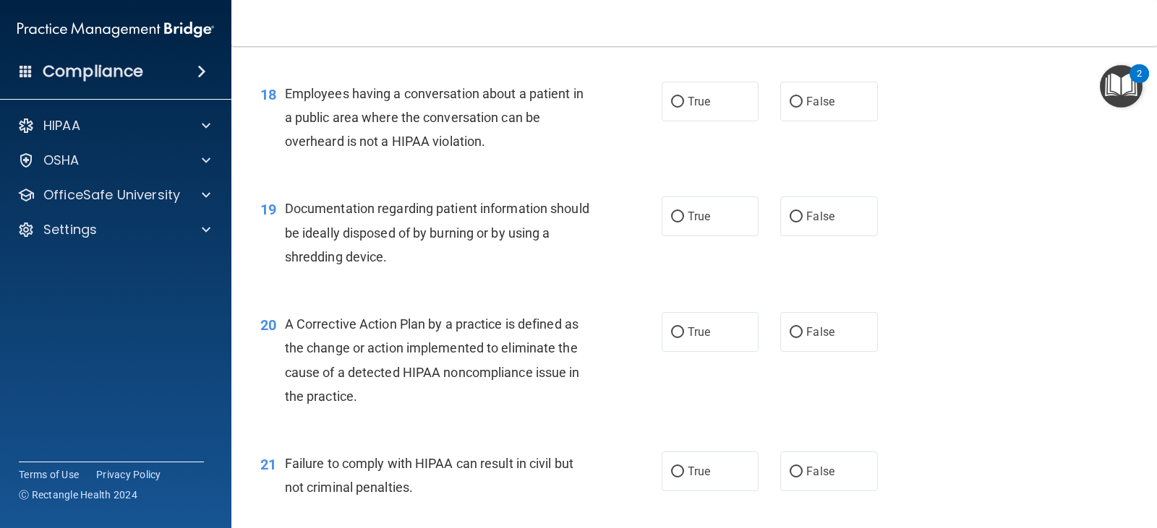
scroll to position [2024, 0]
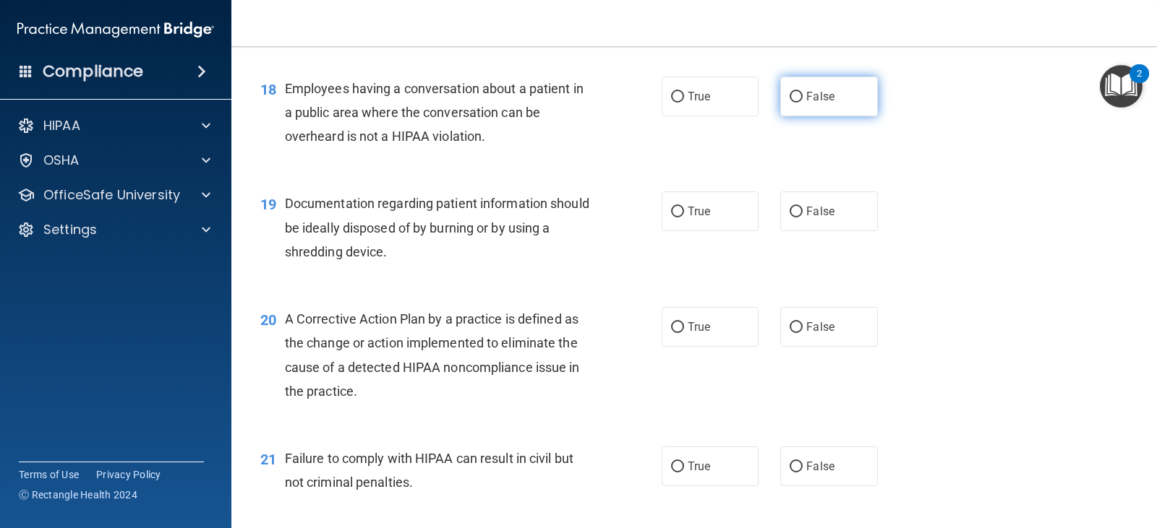
click at [819, 93] on span "False" at bounding box center [820, 97] width 28 height 14
click at [803, 93] on input "False" at bounding box center [795, 97] width 13 height 11
radio input "true"
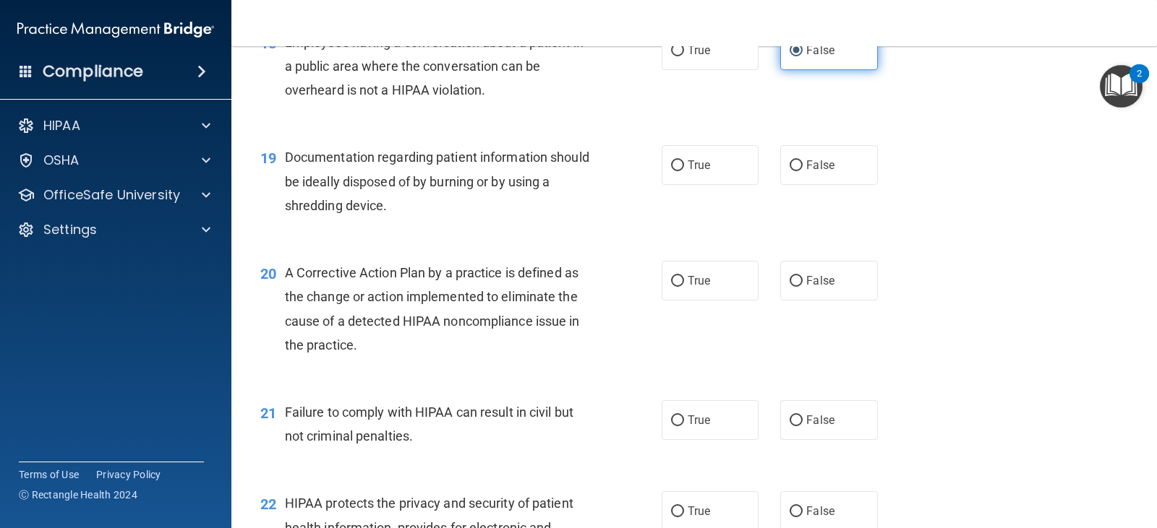
scroll to position [2097, 0]
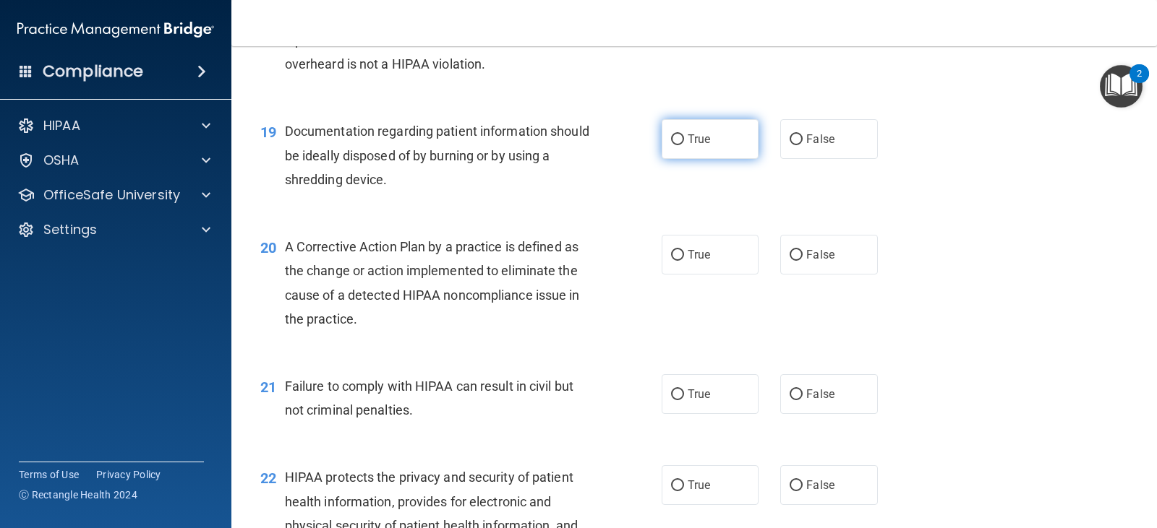
click at [733, 134] on label "True" at bounding box center [710, 139] width 97 height 40
click at [684, 134] on input "True" at bounding box center [677, 139] width 13 height 11
radio input "true"
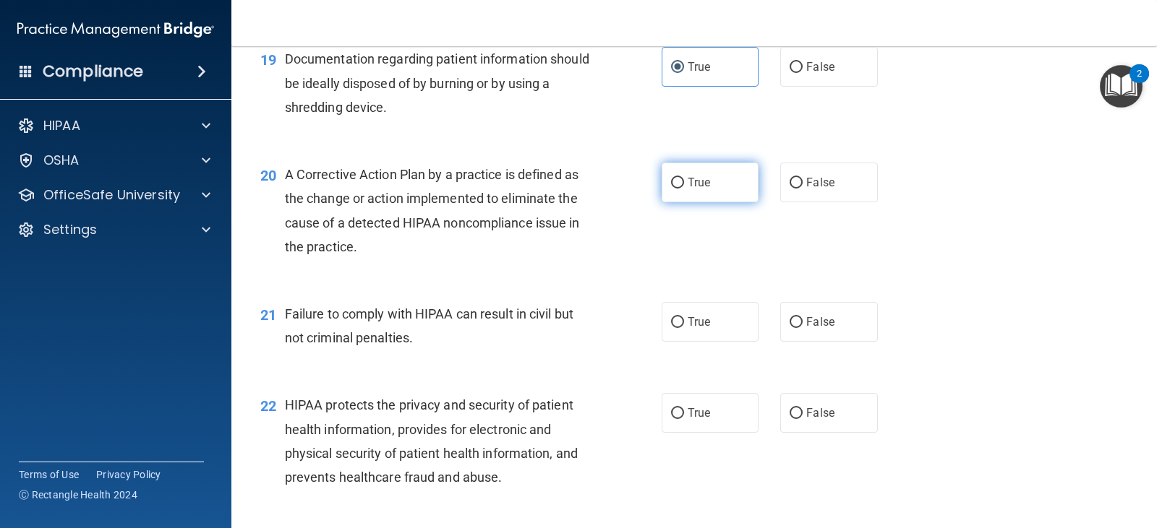
click at [719, 185] on label "True" at bounding box center [710, 183] width 97 height 40
click at [684, 185] on input "True" at bounding box center [677, 183] width 13 height 11
radio input "true"
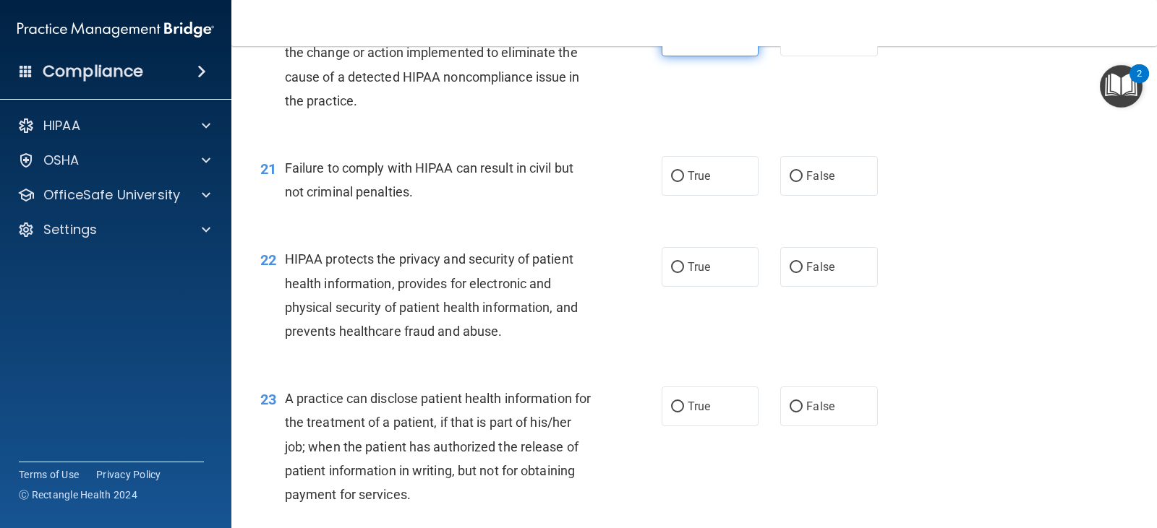
scroll to position [2386, 0]
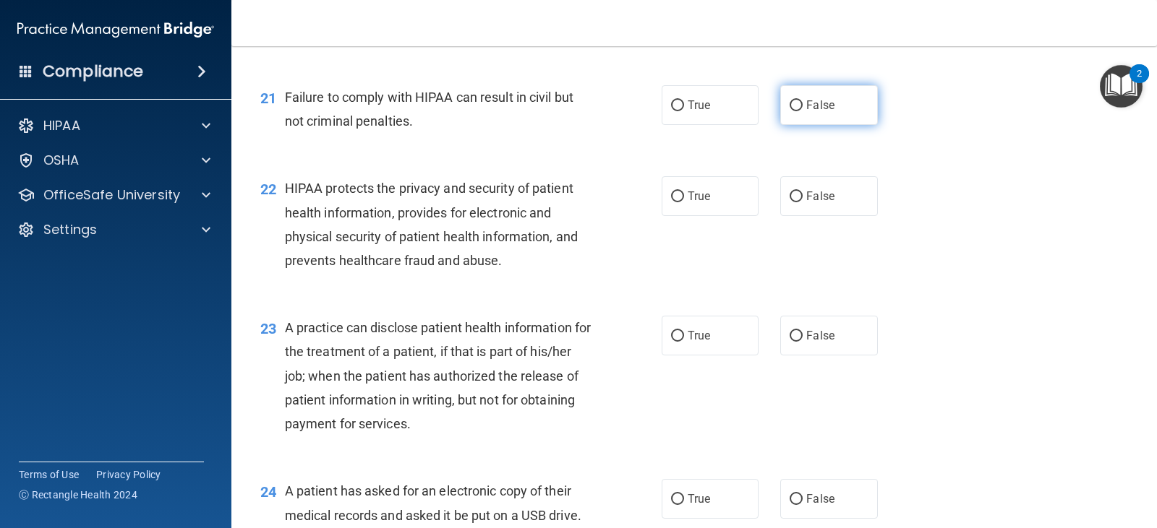
click at [818, 110] on span "False" at bounding box center [820, 105] width 28 height 14
click at [803, 110] on input "False" at bounding box center [795, 105] width 13 height 11
radio input "true"
click at [691, 214] on label "True" at bounding box center [710, 196] width 97 height 40
click at [684, 202] on input "True" at bounding box center [677, 197] width 13 height 11
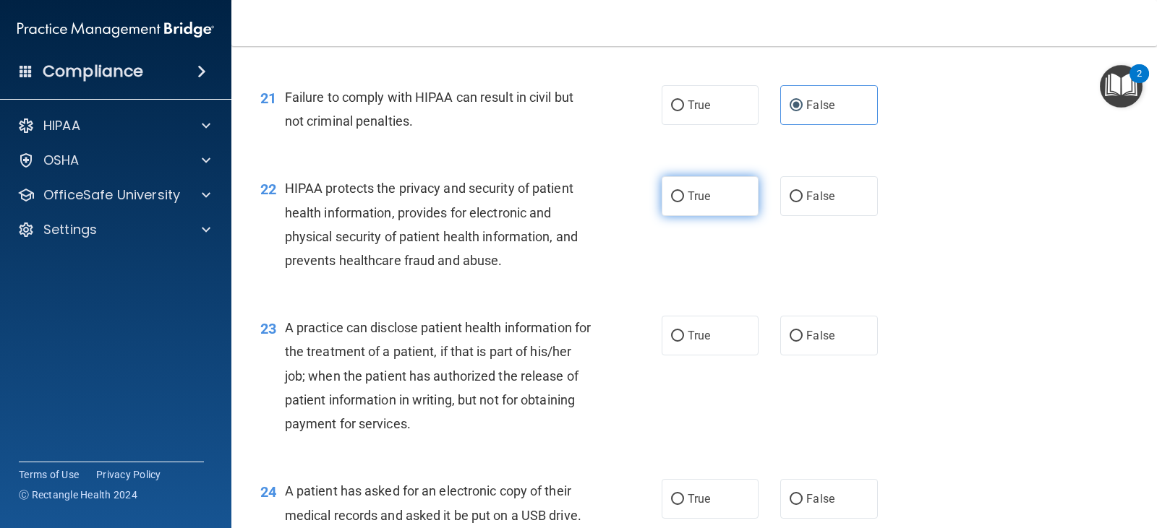
radio input "true"
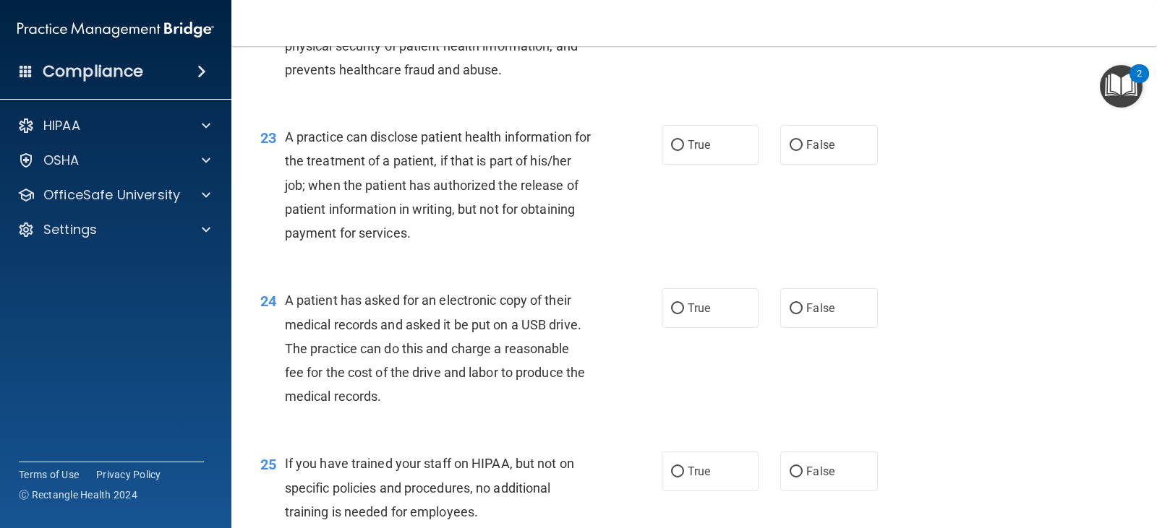
scroll to position [2603, 0]
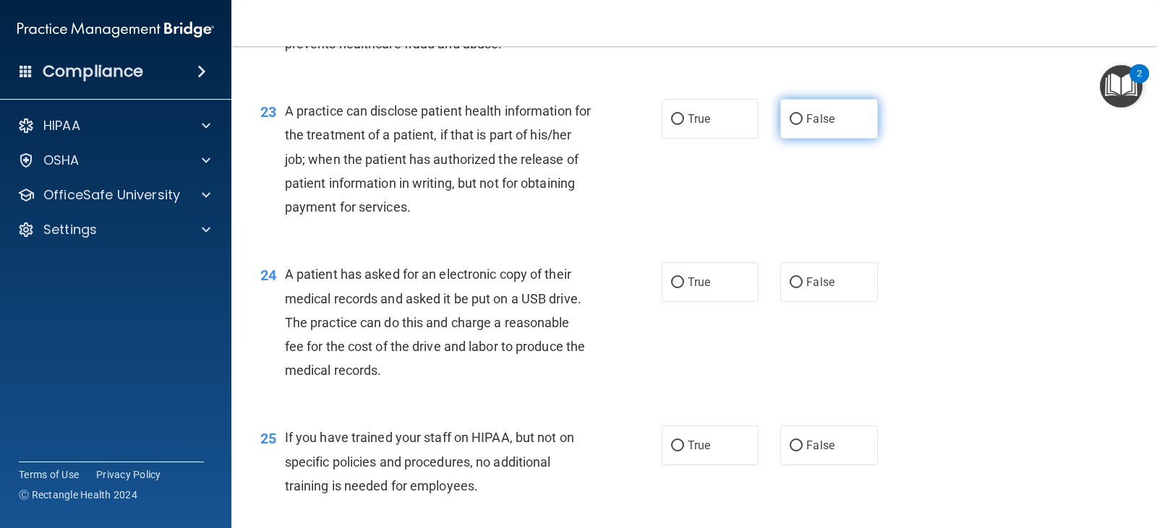
click at [789, 125] on input "False" at bounding box center [795, 119] width 13 height 11
radio input "true"
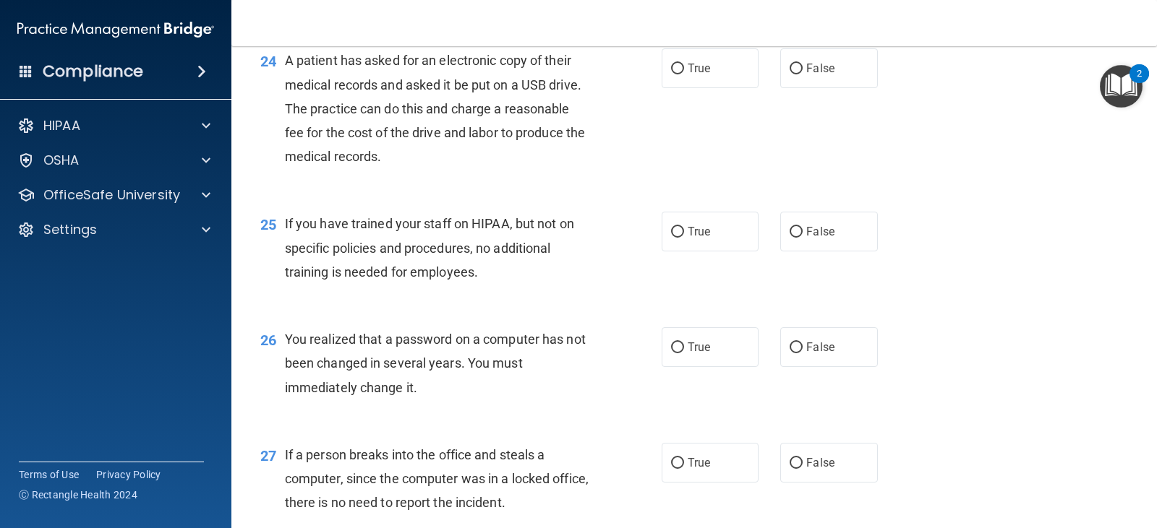
scroll to position [2820, 0]
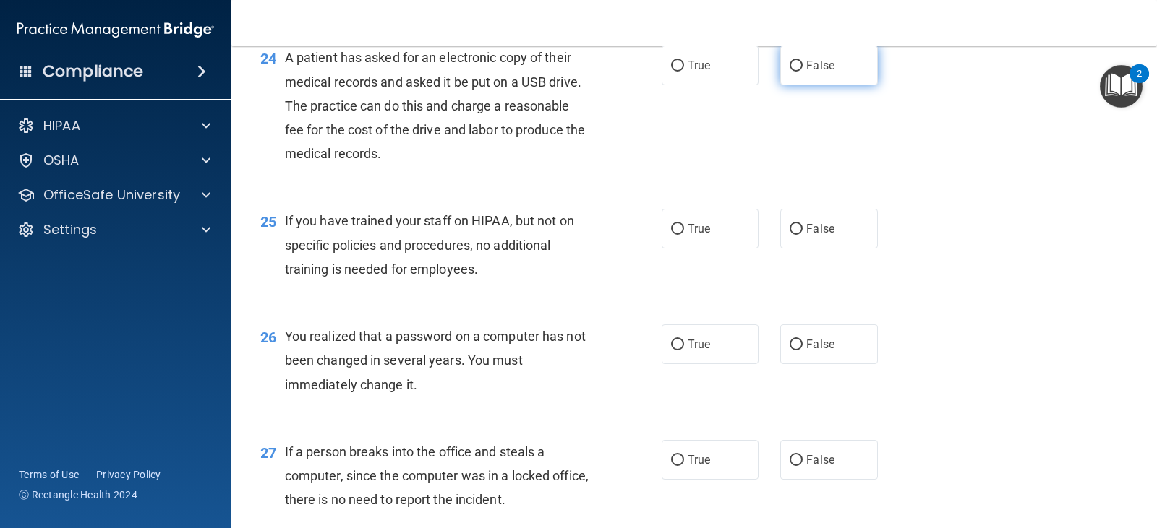
click at [793, 68] on input "False" at bounding box center [795, 66] width 13 height 11
radio input "true"
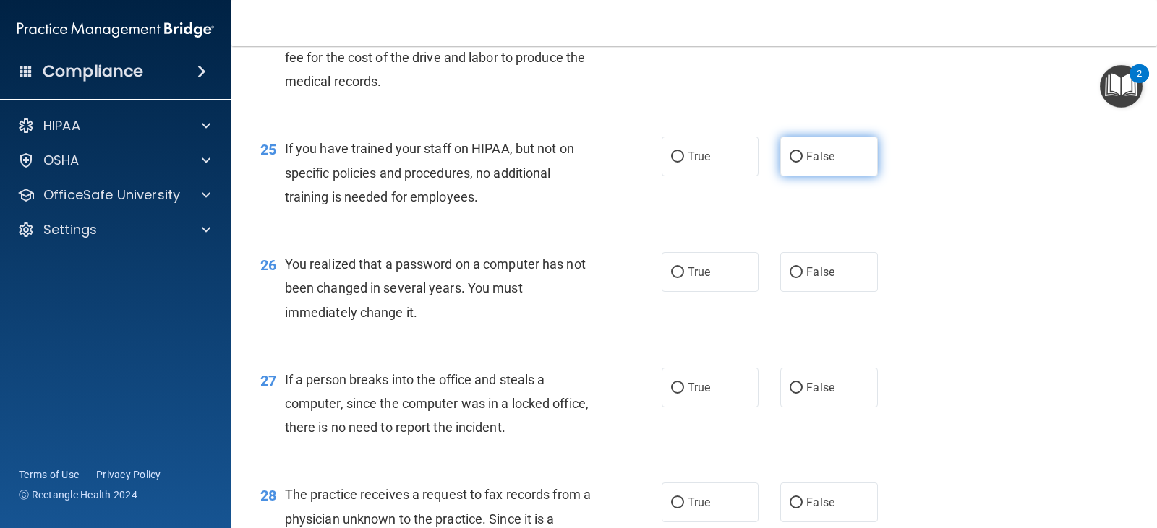
click at [821, 155] on span "False" at bounding box center [820, 157] width 28 height 14
click at [803, 155] on input "False" at bounding box center [795, 157] width 13 height 11
radio input "true"
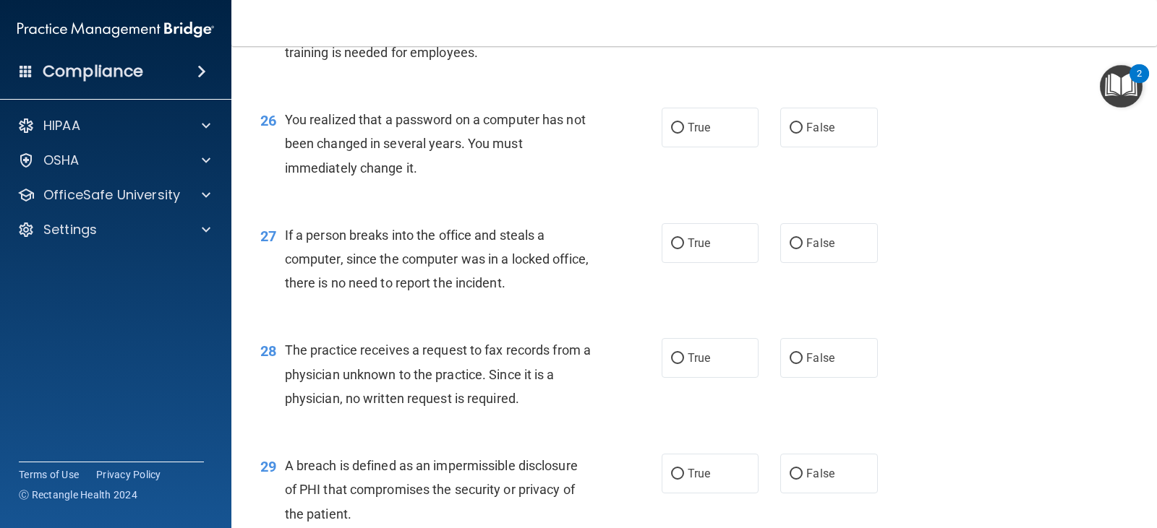
scroll to position [3109, 0]
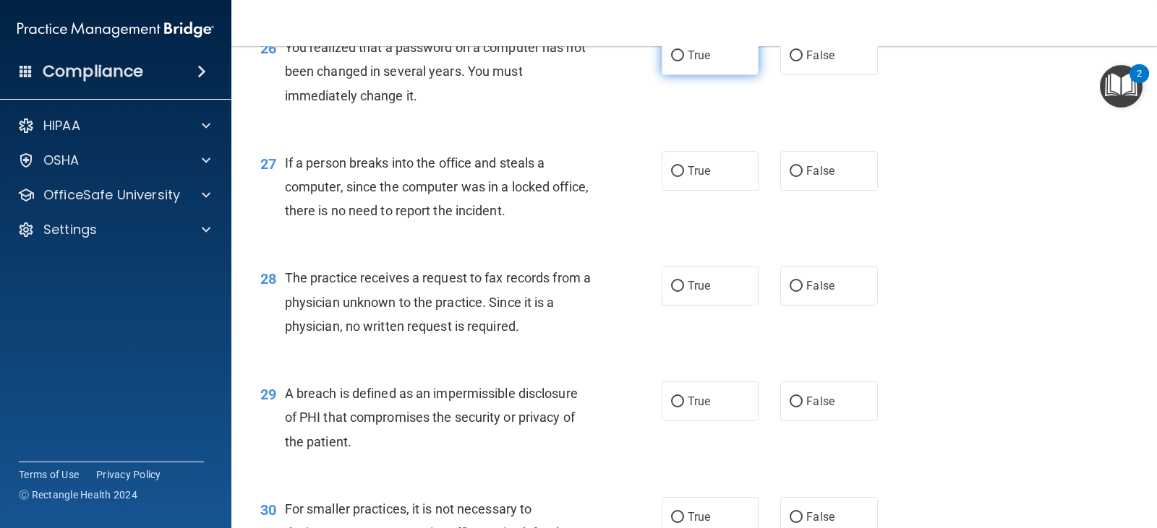
click at [706, 58] on label "True" at bounding box center [710, 55] width 97 height 40
click at [684, 58] on input "True" at bounding box center [677, 56] width 13 height 11
radio input "true"
click at [816, 172] on span "False" at bounding box center [820, 171] width 28 height 14
click at [803, 172] on input "False" at bounding box center [795, 171] width 13 height 11
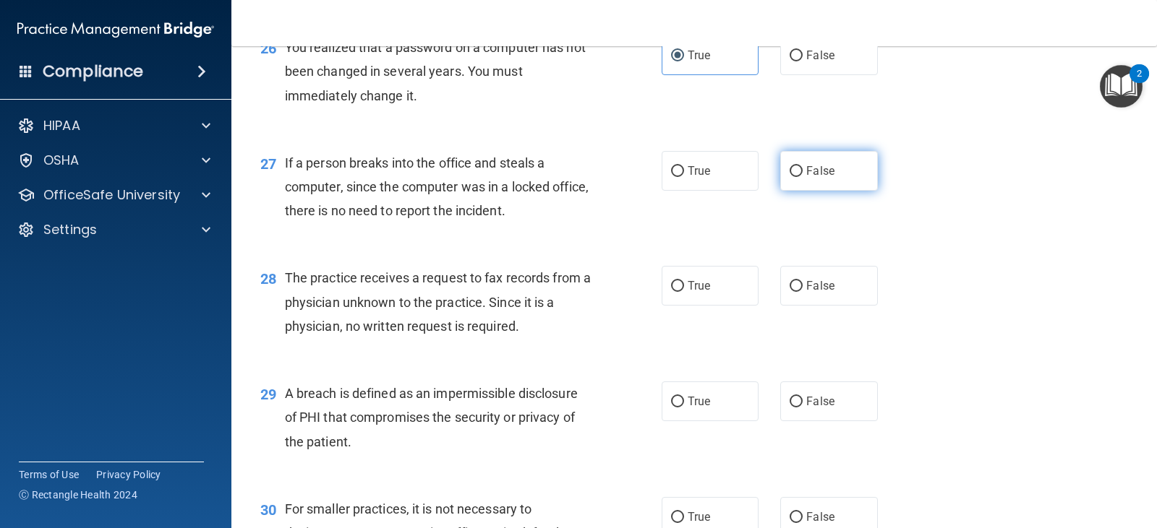
radio input "true"
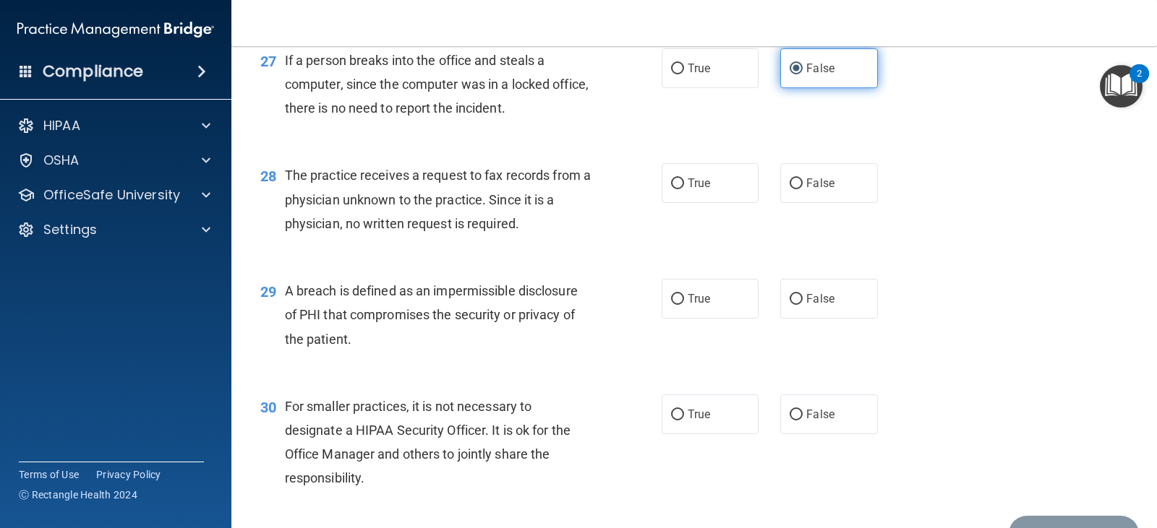
scroll to position [3253, 0]
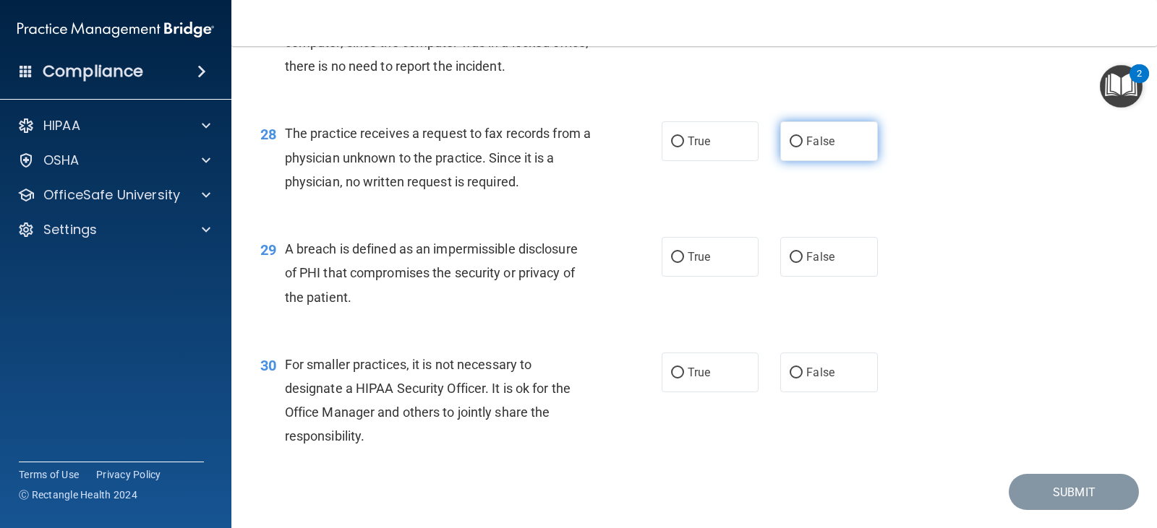
click at [810, 141] on span "False" at bounding box center [820, 141] width 28 height 14
click at [803, 141] on input "False" at bounding box center [795, 142] width 13 height 11
radio input "true"
click at [720, 260] on label "True" at bounding box center [710, 257] width 97 height 40
click at [684, 260] on input "True" at bounding box center [677, 257] width 13 height 11
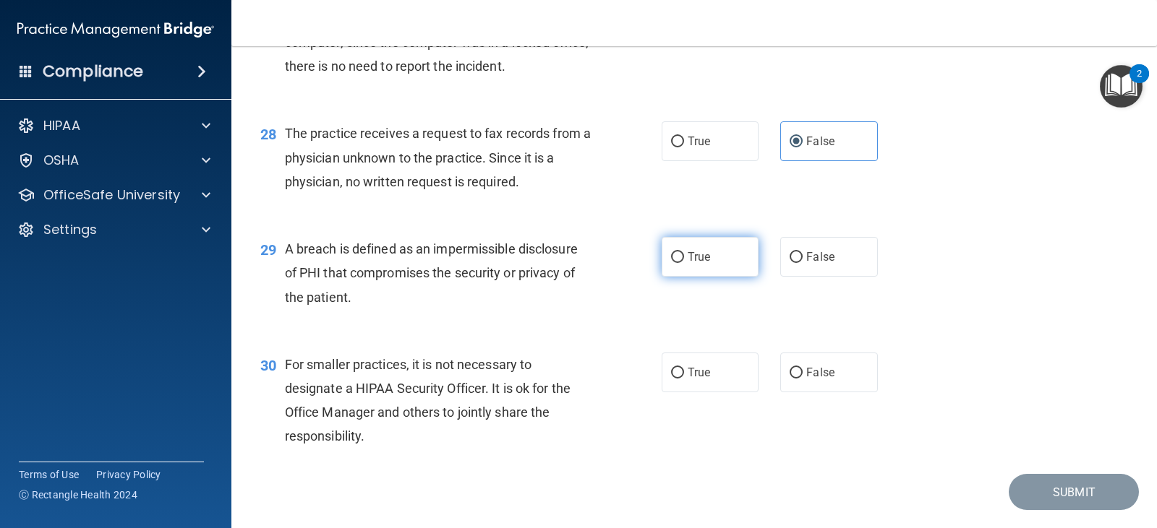
radio input "true"
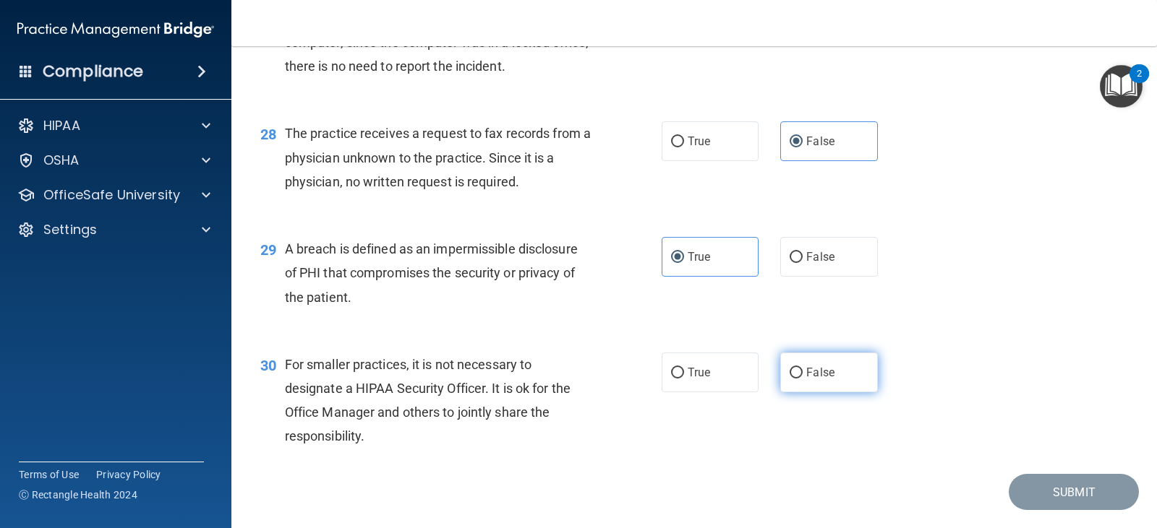
click at [839, 375] on label "False" at bounding box center [828, 373] width 97 height 40
click at [803, 375] on input "False" at bounding box center [795, 373] width 13 height 11
radio input "true"
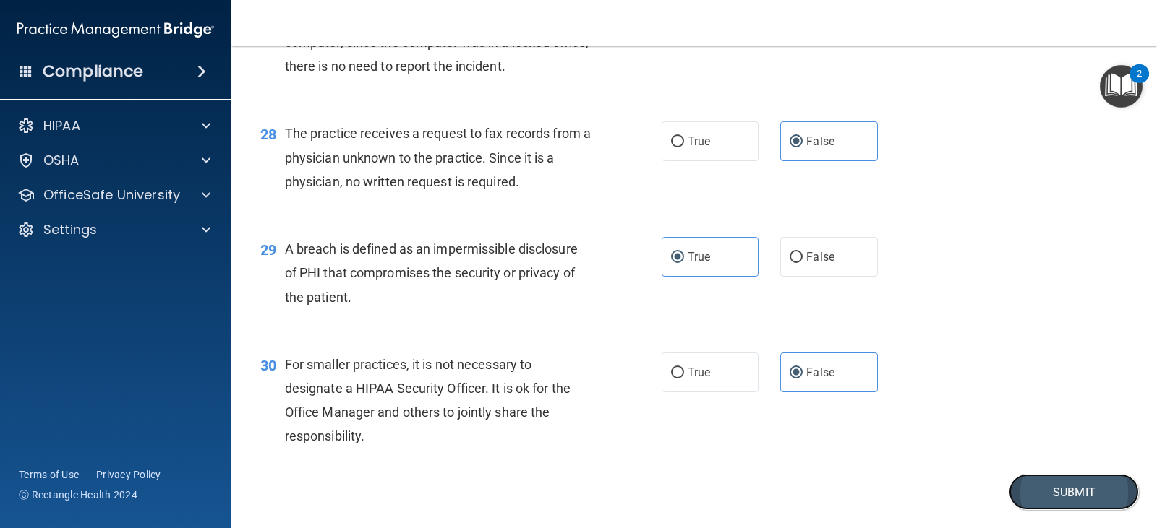
click at [1053, 496] on button "Submit" at bounding box center [1074, 492] width 130 height 37
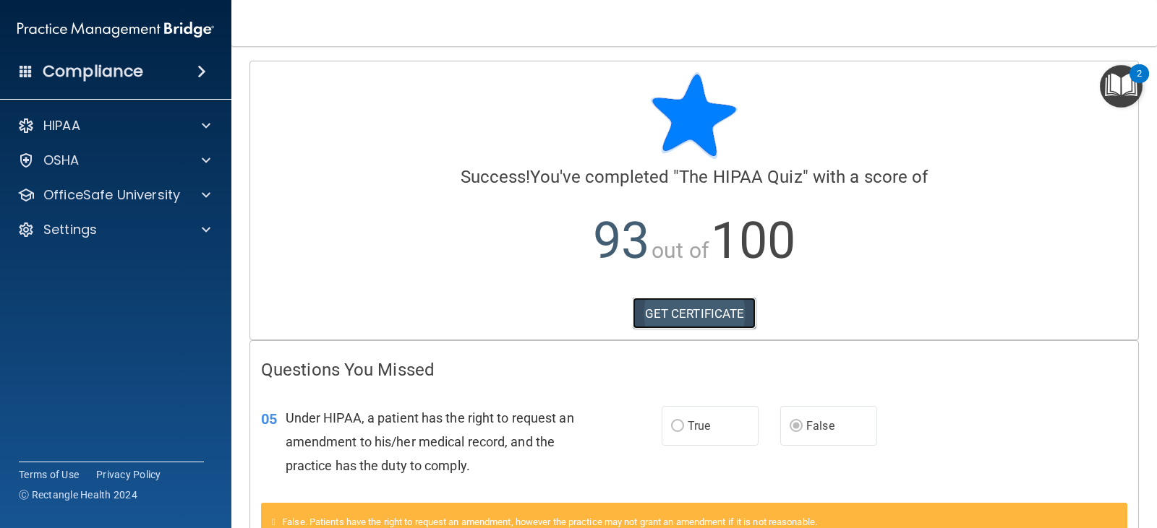
click at [724, 318] on link "GET CERTIFICATE" at bounding box center [695, 314] width 124 height 32
click at [199, 71] on span at bounding box center [201, 71] width 9 height 17
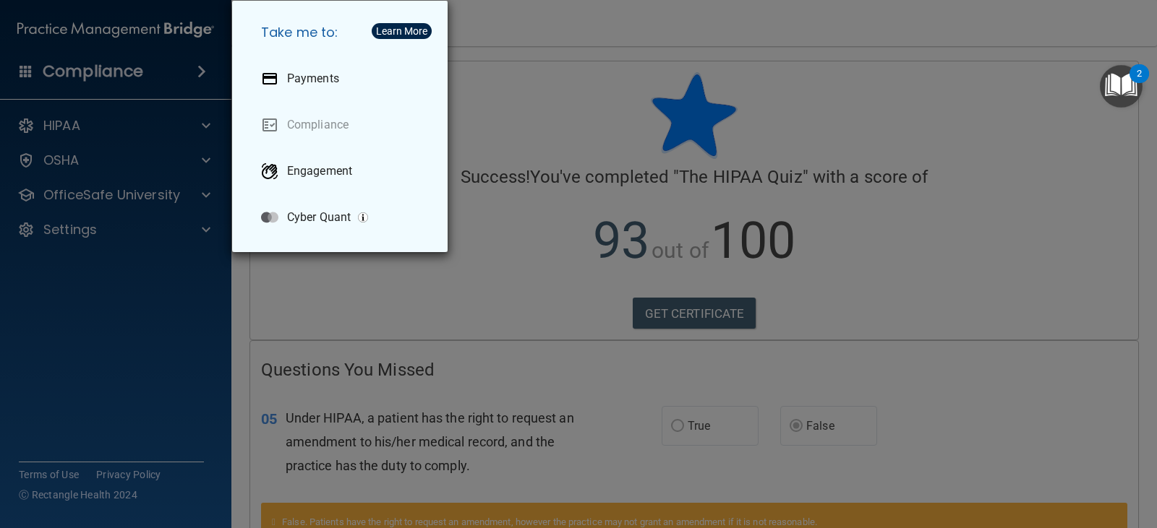
click at [200, 125] on div "Take me to: Payments Compliance Engagement Cyber Quant" at bounding box center [578, 264] width 1157 height 528
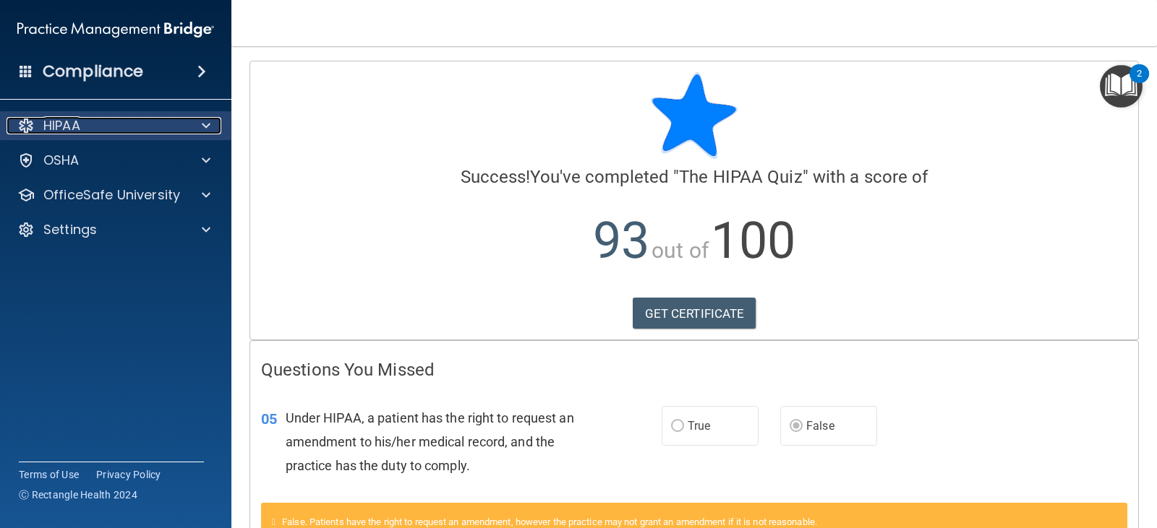
click at [206, 124] on span at bounding box center [206, 125] width 9 height 17
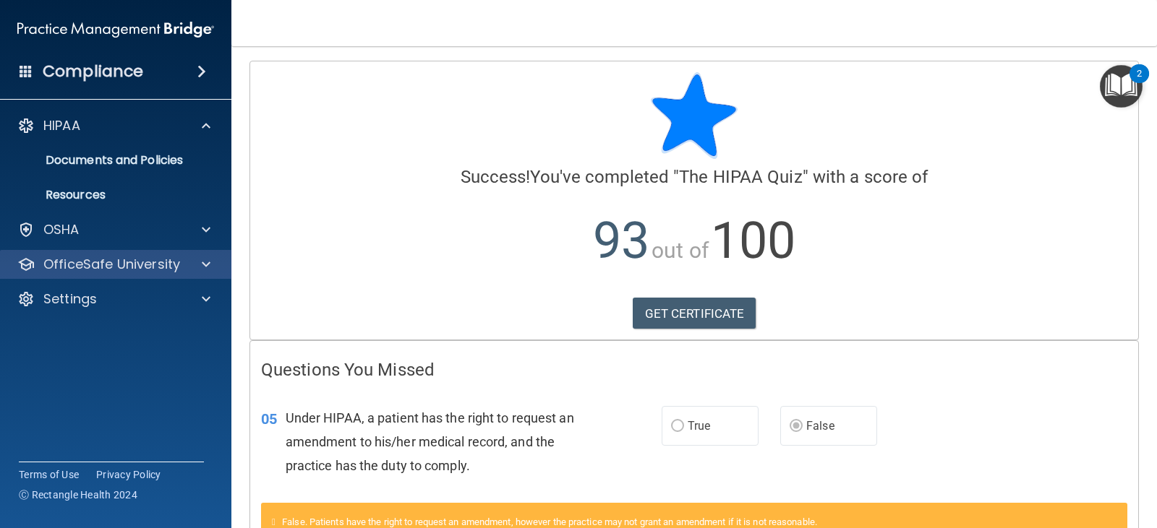
click at [205, 276] on div "OfficeSafe University" at bounding box center [116, 264] width 232 height 29
click at [206, 260] on span at bounding box center [206, 264] width 9 height 17
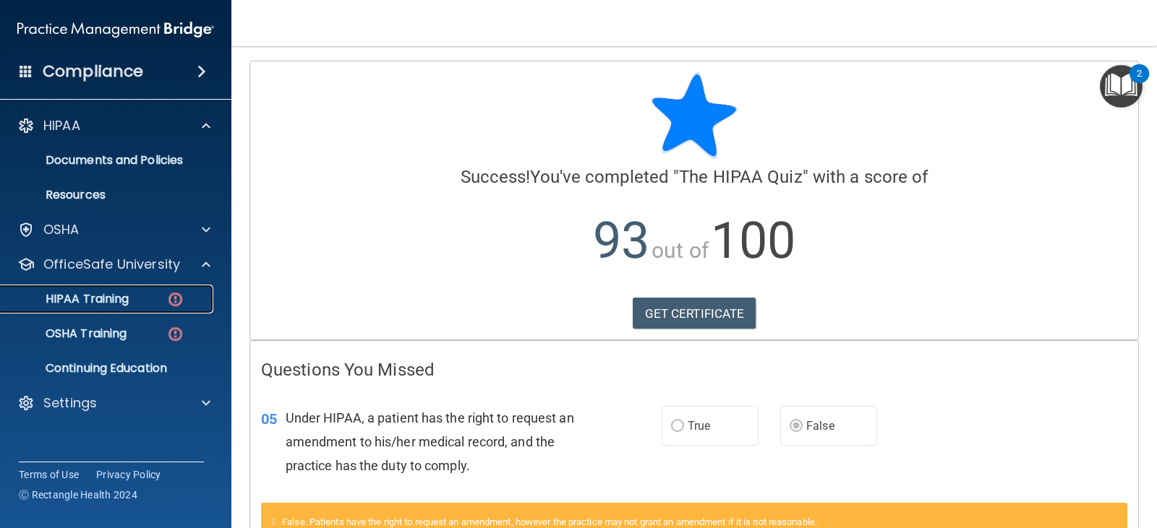
click at [173, 294] on img at bounding box center [175, 300] width 18 height 18
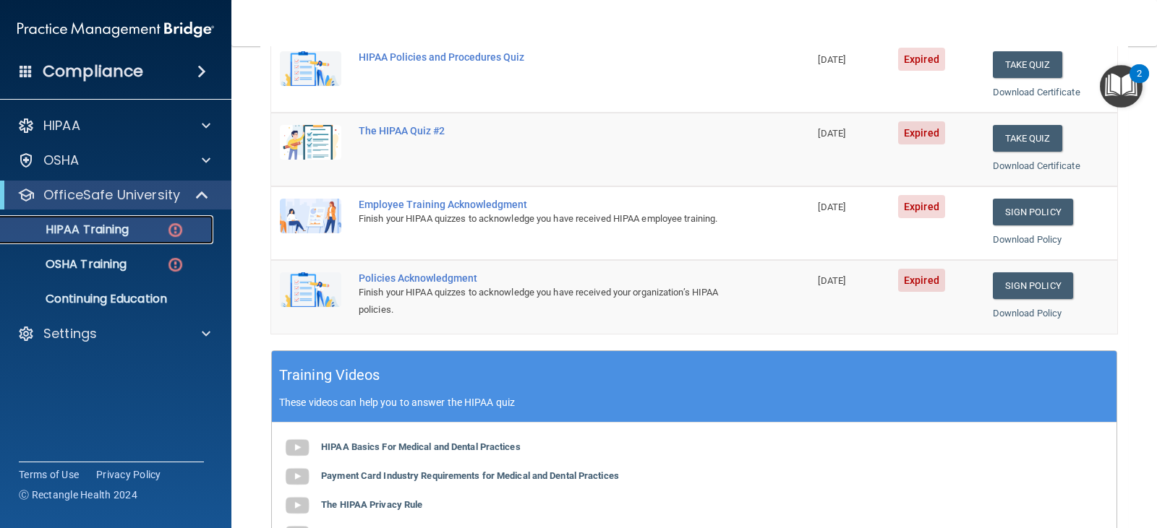
scroll to position [145, 0]
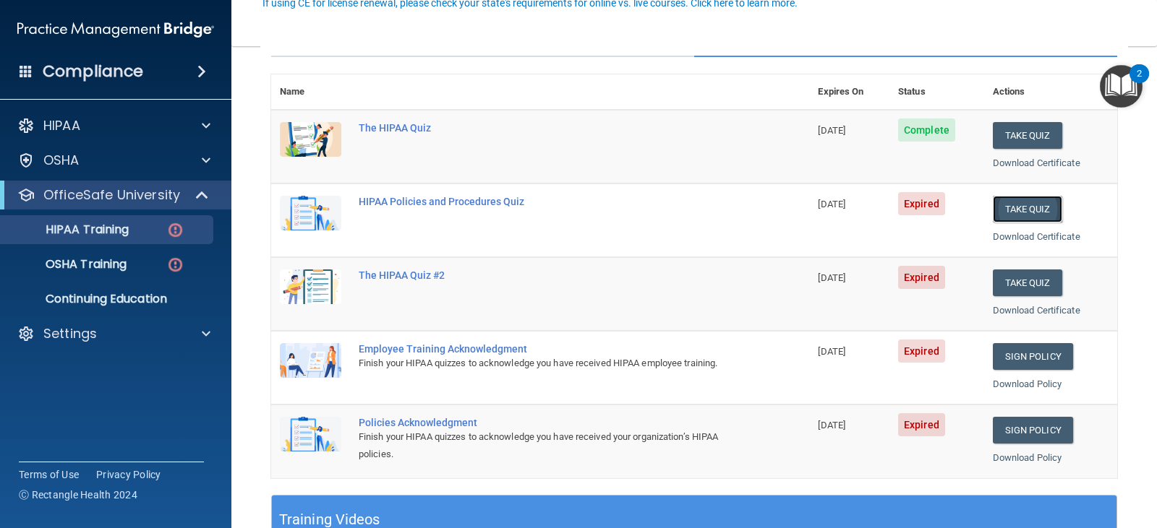
click at [1019, 209] on button "Take Quiz" at bounding box center [1027, 209] width 69 height 27
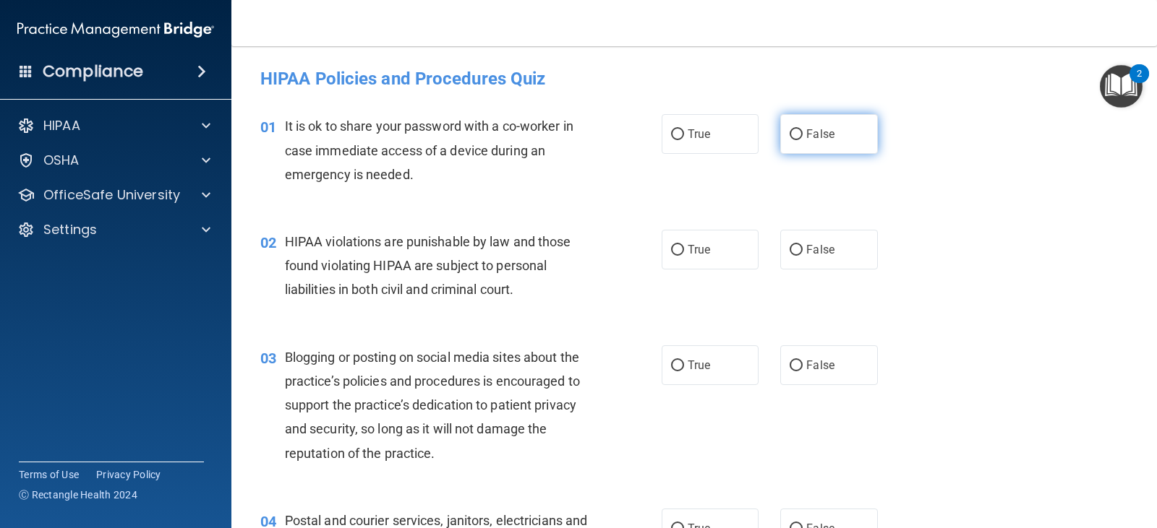
click at [828, 132] on label "False" at bounding box center [828, 134] width 97 height 40
click at [803, 132] on input "False" at bounding box center [795, 134] width 13 height 11
radio input "true"
click at [732, 244] on label "True" at bounding box center [710, 250] width 97 height 40
click at [684, 245] on input "True" at bounding box center [677, 250] width 13 height 11
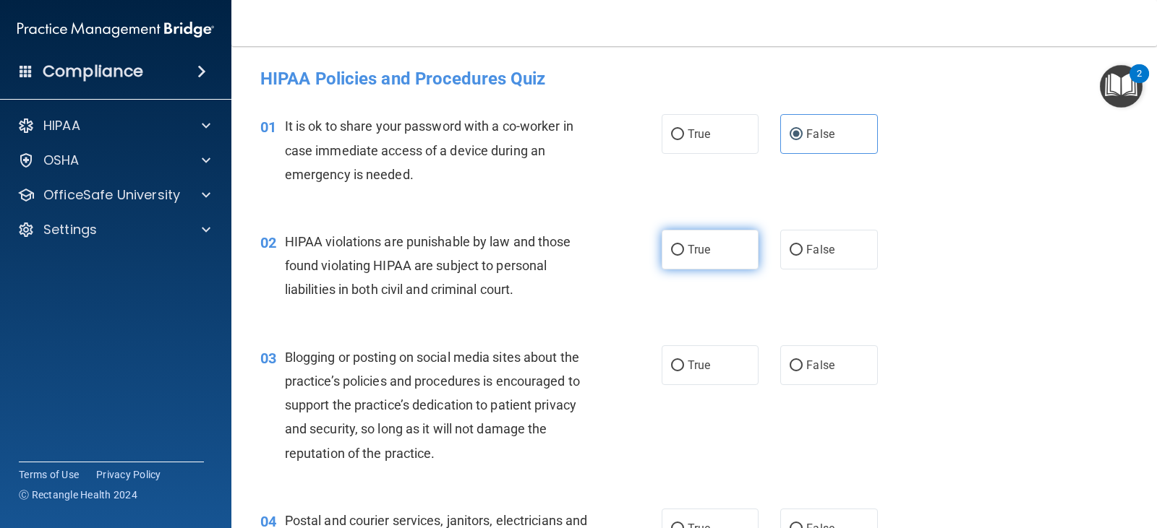
radio input "true"
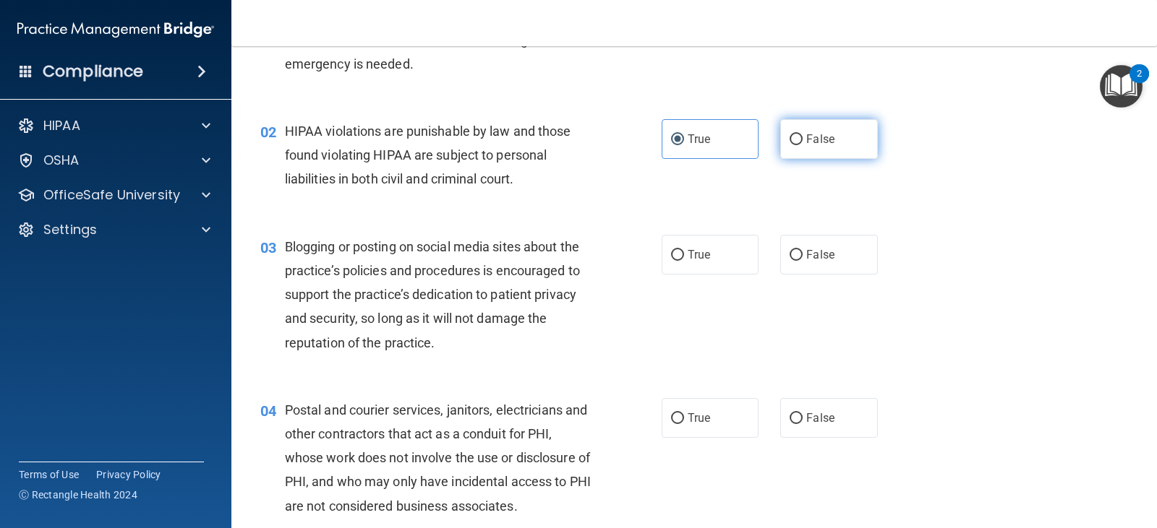
scroll to position [145, 0]
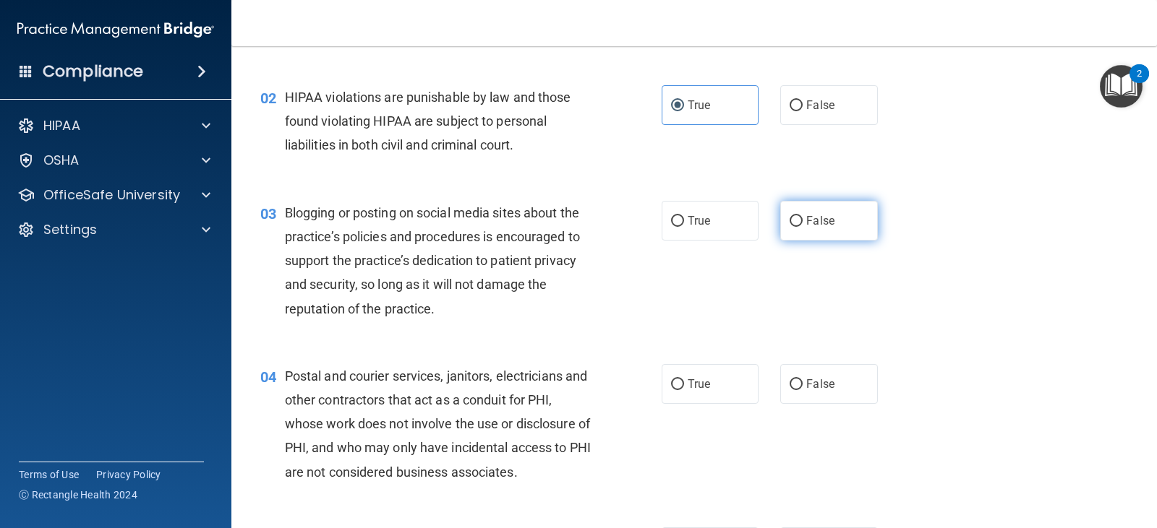
click at [826, 223] on span "False" at bounding box center [820, 221] width 28 height 14
click at [803, 223] on input "False" at bounding box center [795, 221] width 13 height 11
radio input "true"
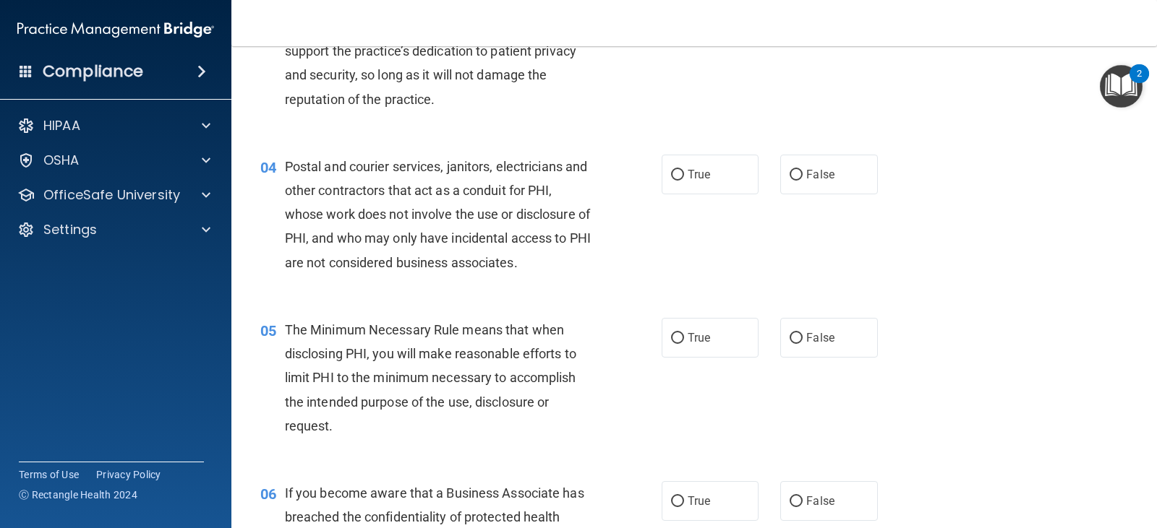
scroll to position [361, 0]
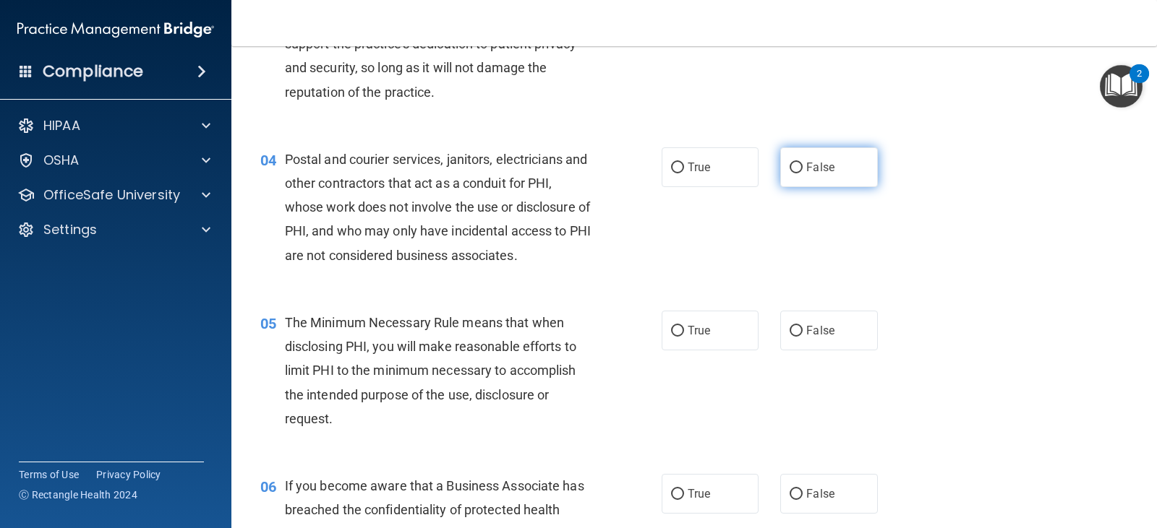
click at [792, 172] on input "False" at bounding box center [795, 168] width 13 height 11
radio input "true"
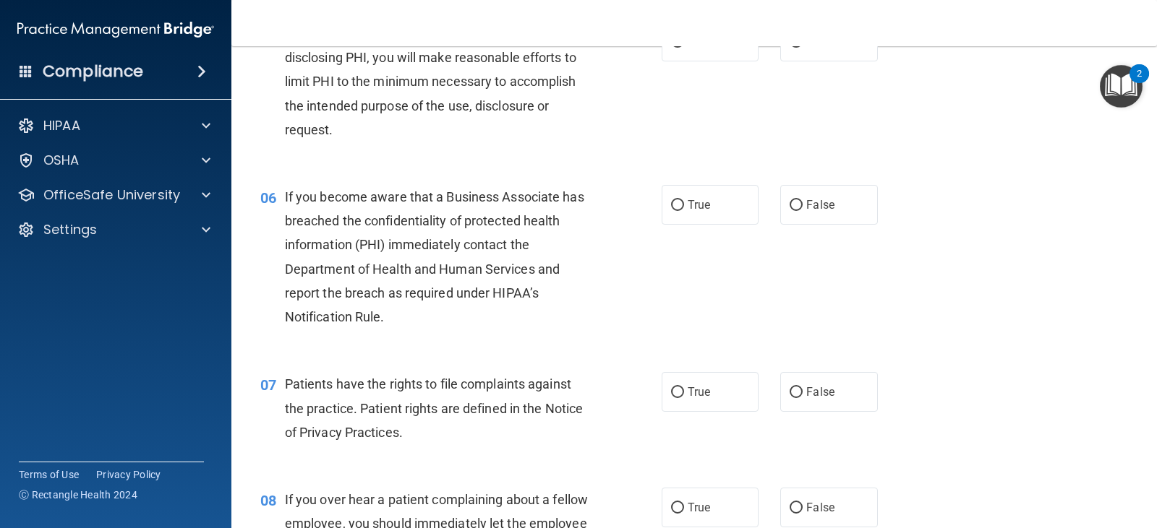
scroll to position [578, 0]
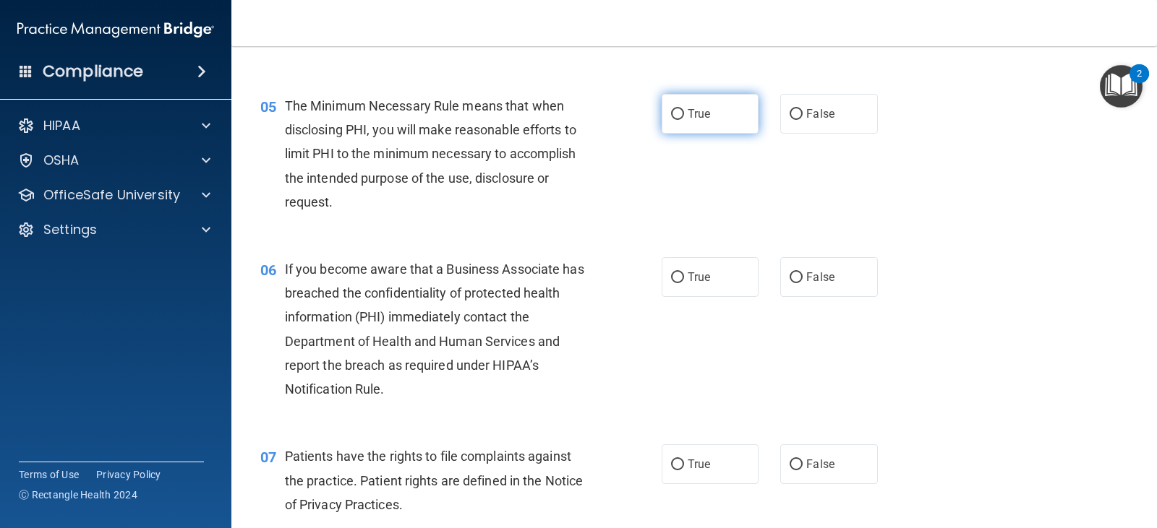
click at [712, 108] on label "True" at bounding box center [710, 114] width 97 height 40
click at [684, 109] on input "True" at bounding box center [677, 114] width 13 height 11
radio input "true"
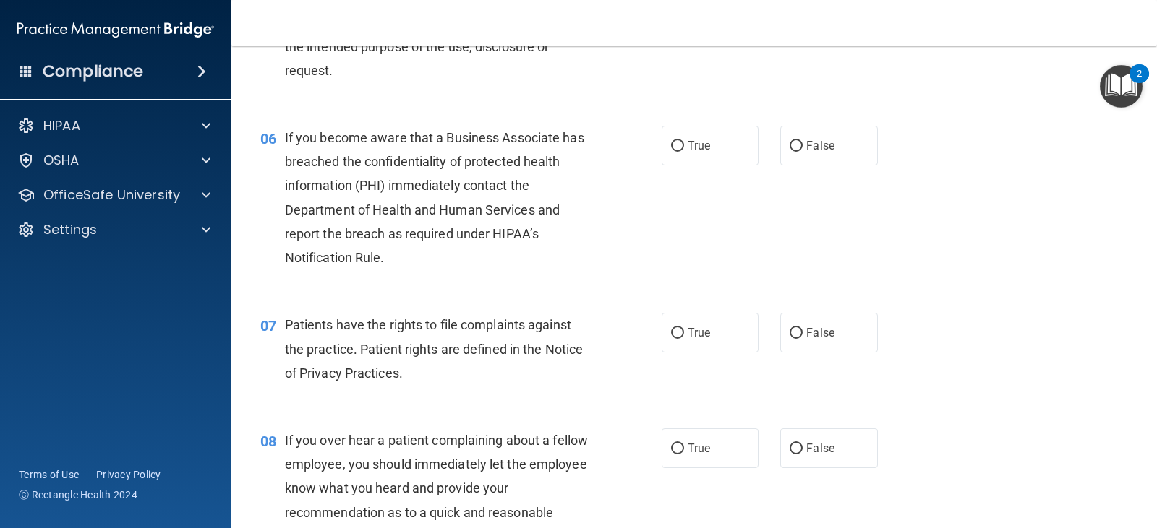
scroll to position [723, 0]
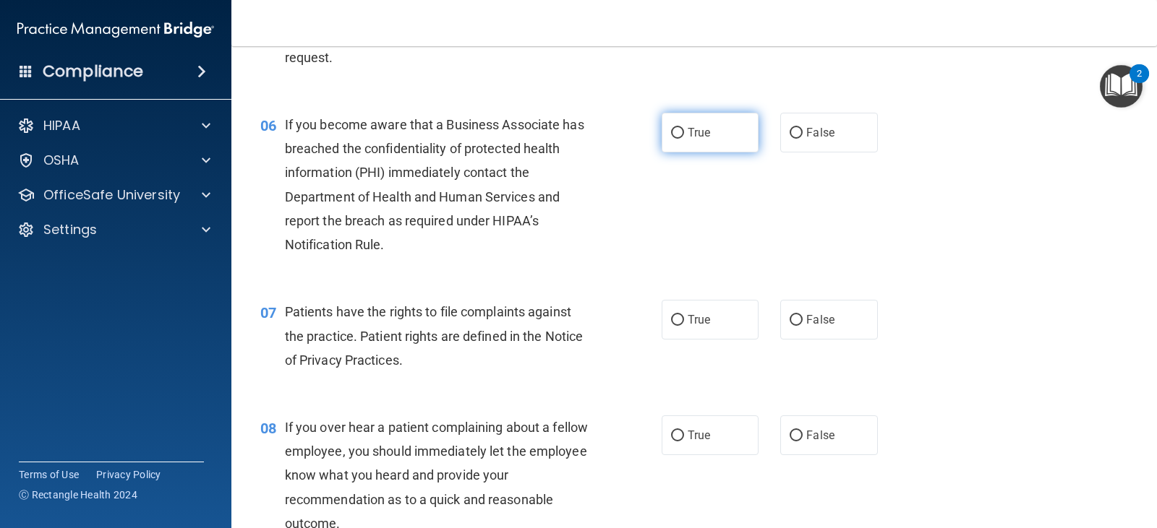
click at [714, 128] on label "True" at bounding box center [710, 133] width 97 height 40
click at [684, 128] on input "True" at bounding box center [677, 133] width 13 height 11
radio input "true"
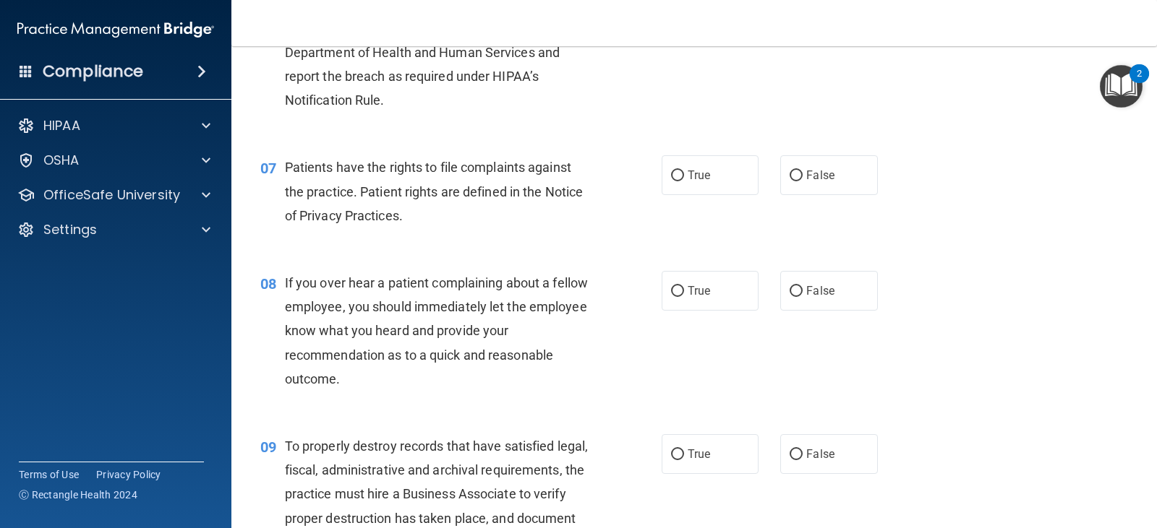
scroll to position [940, 0]
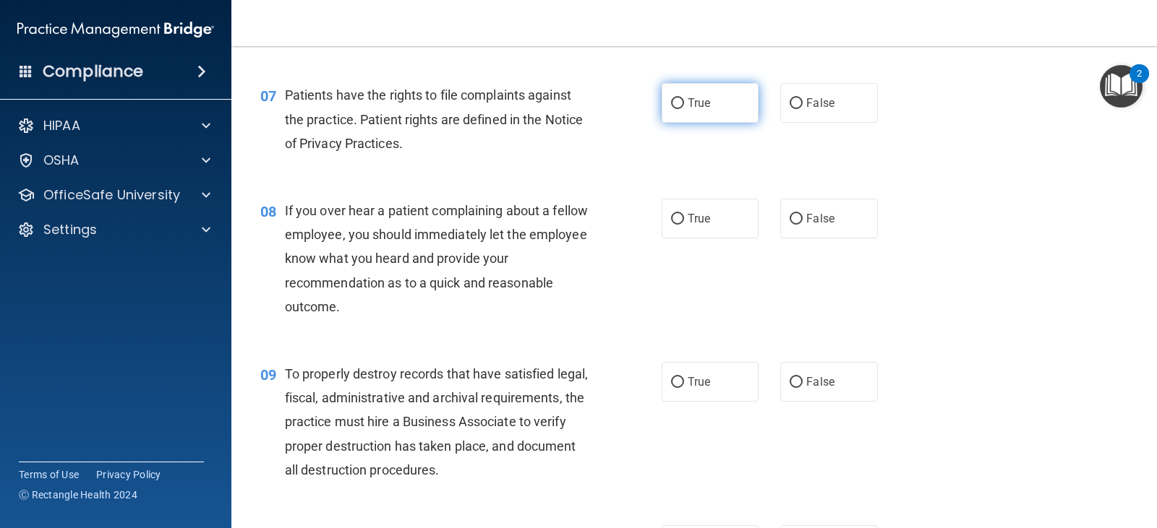
click at [712, 107] on label "True" at bounding box center [710, 103] width 97 height 40
click at [684, 107] on input "True" at bounding box center [677, 103] width 13 height 11
radio input "true"
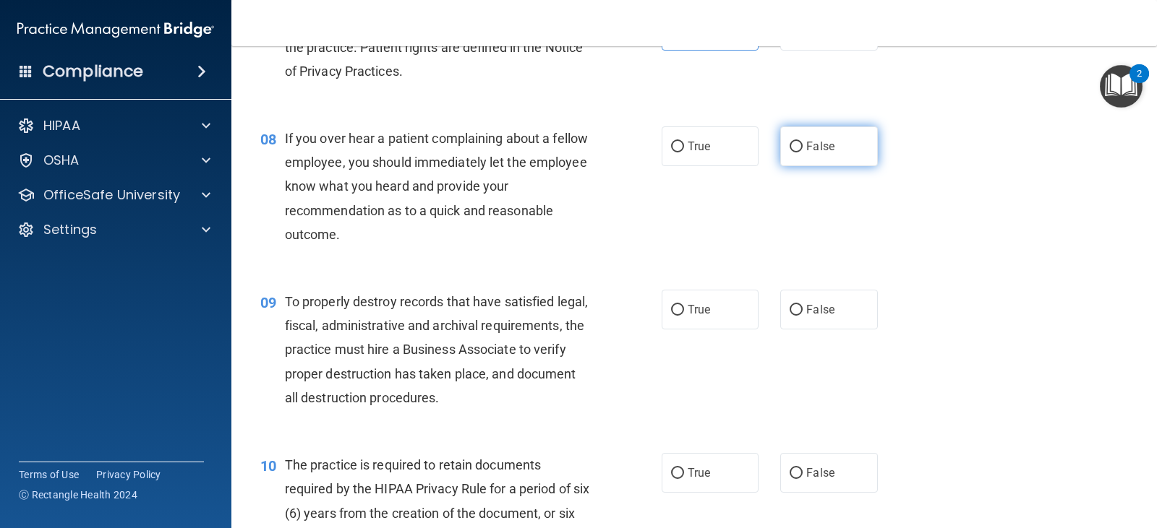
click at [826, 145] on span "False" at bounding box center [820, 147] width 28 height 14
click at [803, 145] on input "False" at bounding box center [795, 147] width 13 height 11
radio input "true"
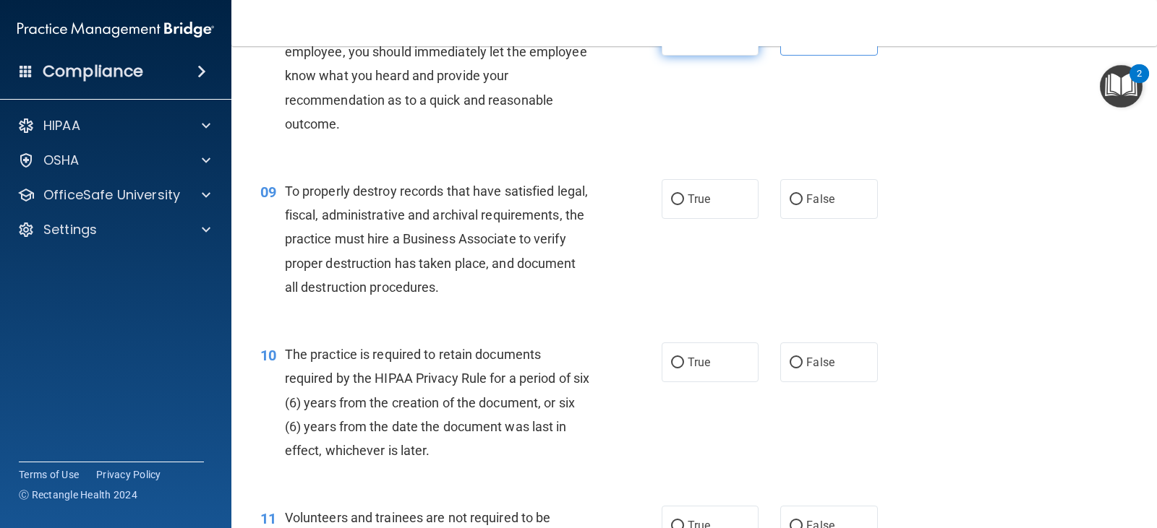
scroll to position [1157, 0]
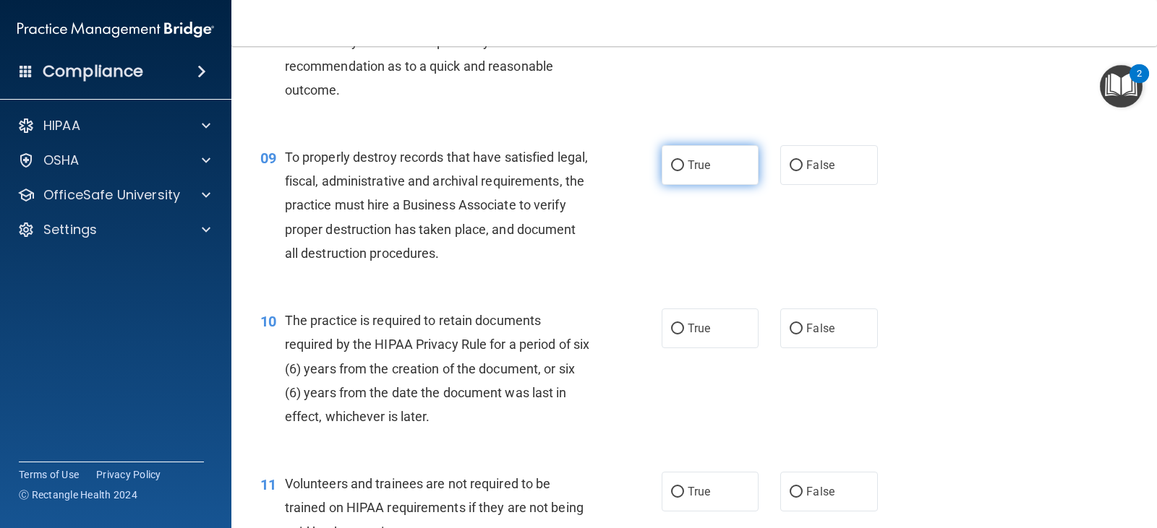
click at [673, 161] on input "True" at bounding box center [677, 166] width 13 height 11
radio input "true"
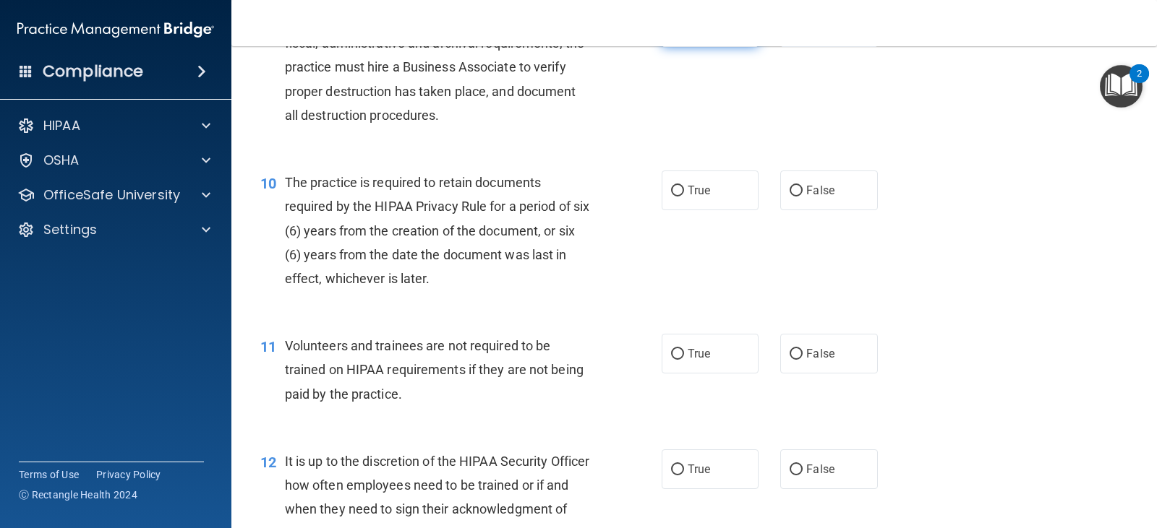
scroll to position [1374, 0]
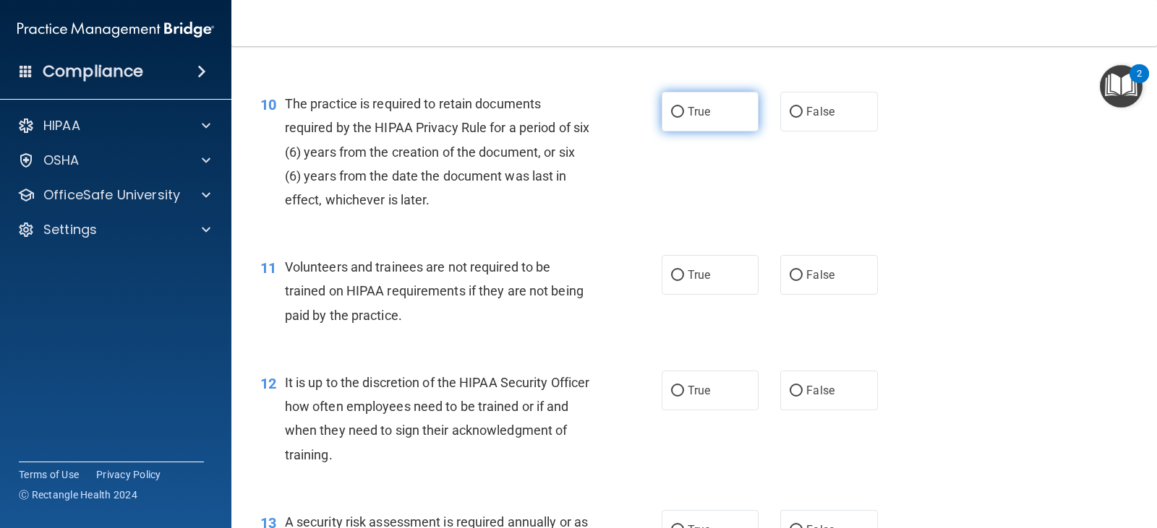
drag, startPoint x: 698, startPoint y: 117, endPoint x: 716, endPoint y: 114, distance: 18.4
click at [698, 117] on span "True" at bounding box center [699, 112] width 22 height 14
click at [684, 117] on input "True" at bounding box center [677, 112] width 13 height 11
radio input "true"
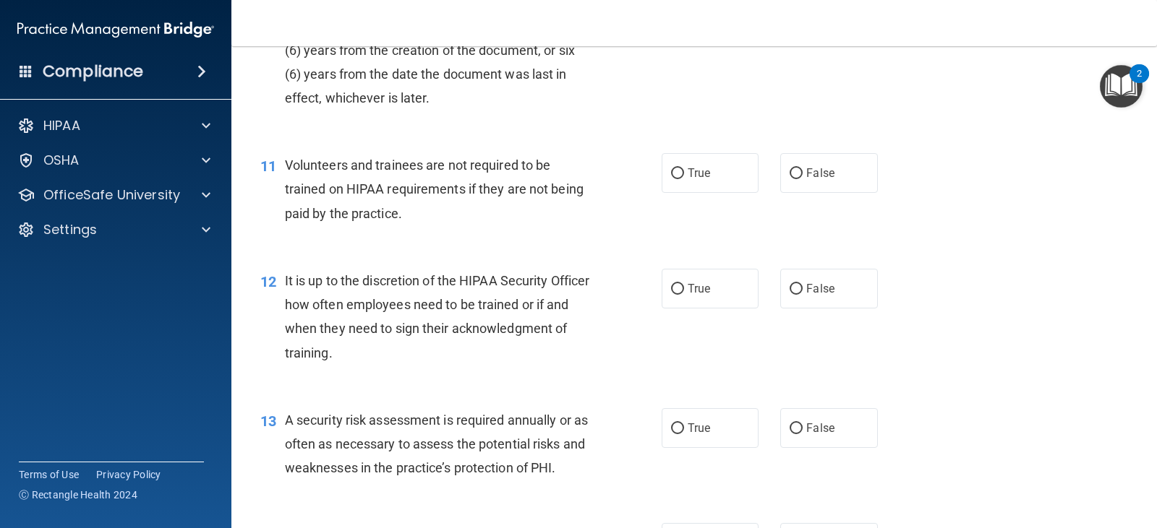
scroll to position [1518, 0]
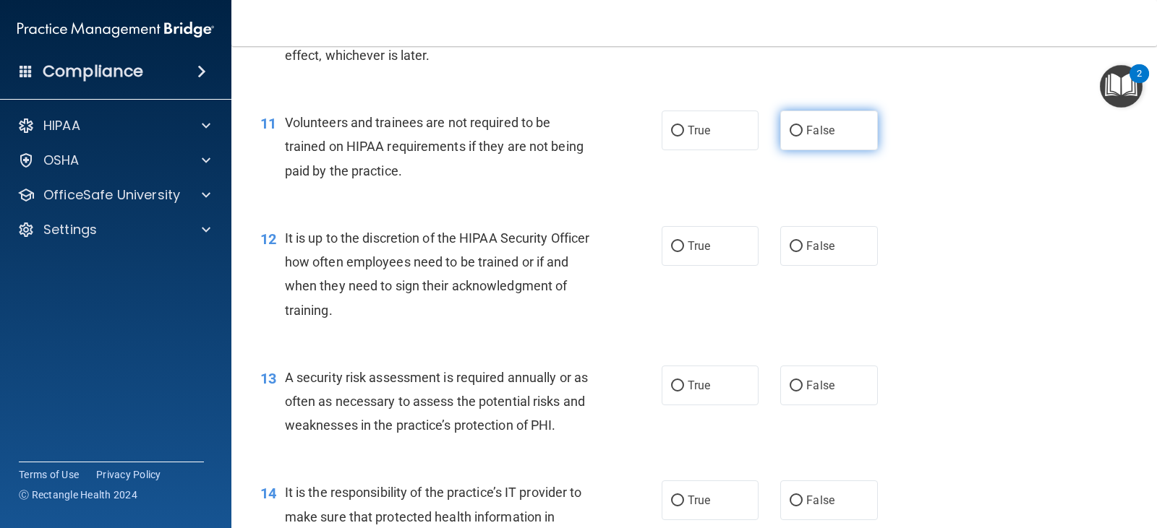
click at [821, 148] on label "False" at bounding box center [828, 131] width 97 height 40
click at [803, 137] on input "False" at bounding box center [795, 131] width 13 height 11
radio input "true"
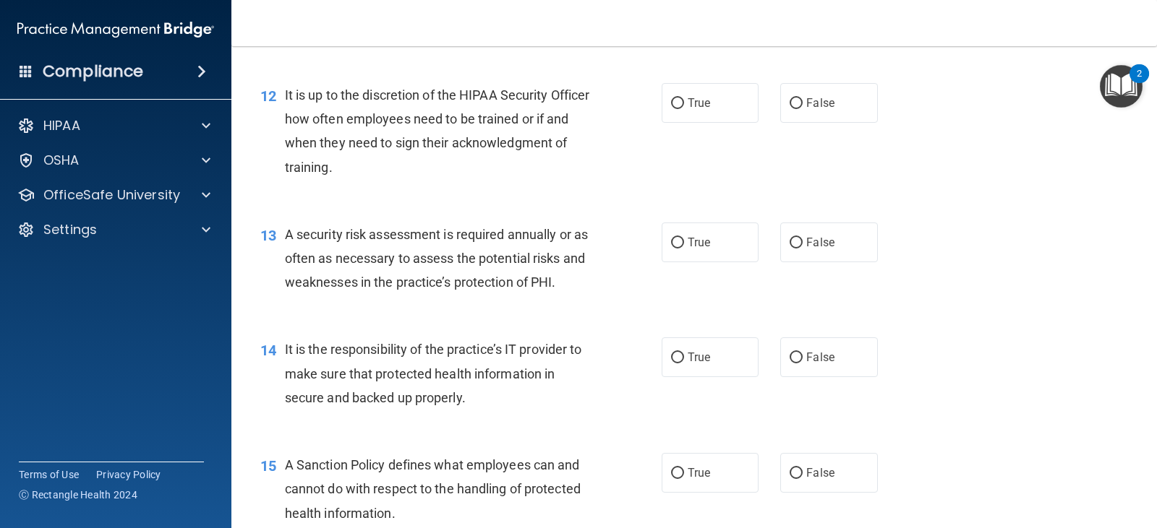
scroll to position [1663, 0]
click at [780, 95] on label "False" at bounding box center [828, 102] width 97 height 40
click at [789, 97] on input "False" at bounding box center [795, 102] width 13 height 11
radio input "true"
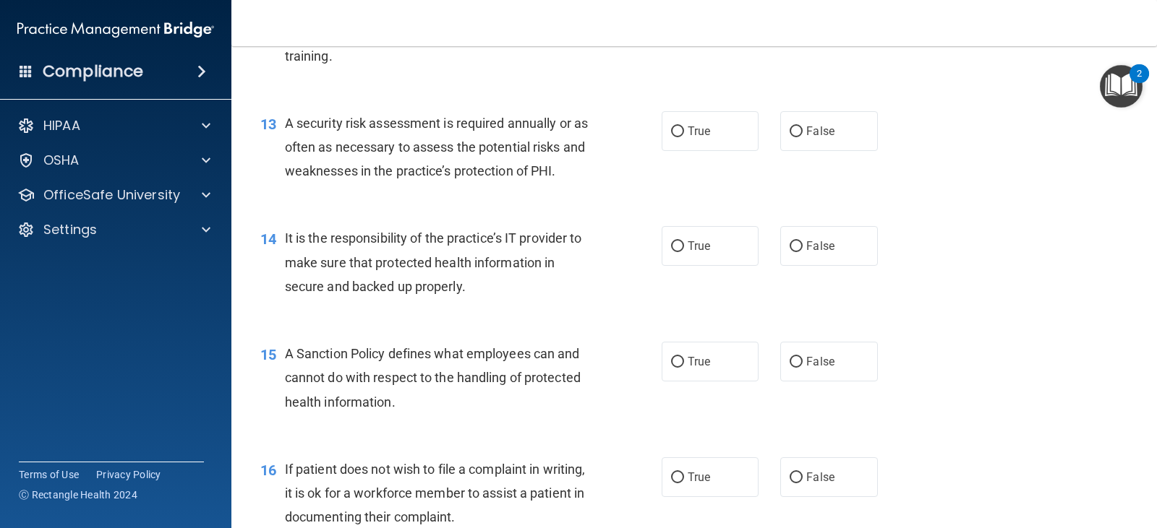
scroll to position [1807, 0]
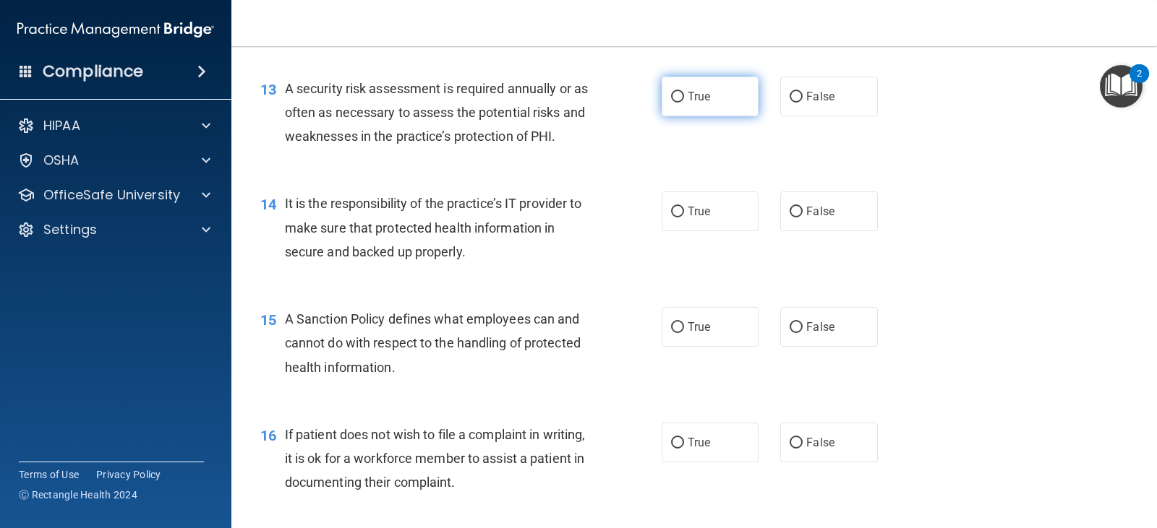
click at [701, 98] on span "True" at bounding box center [699, 97] width 22 height 14
click at [684, 98] on input "True" at bounding box center [677, 97] width 13 height 11
radio input "true"
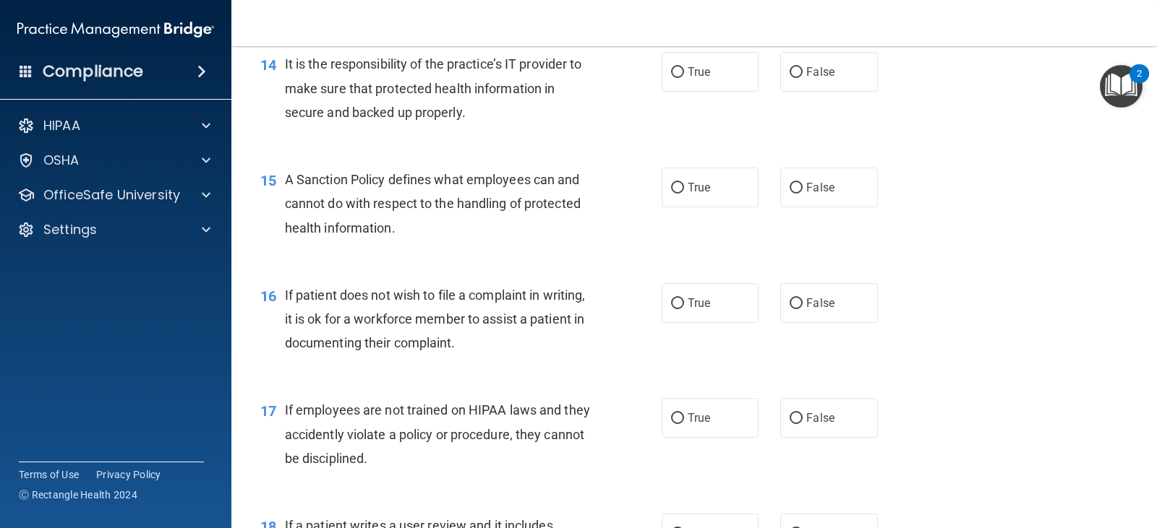
scroll to position [1952, 0]
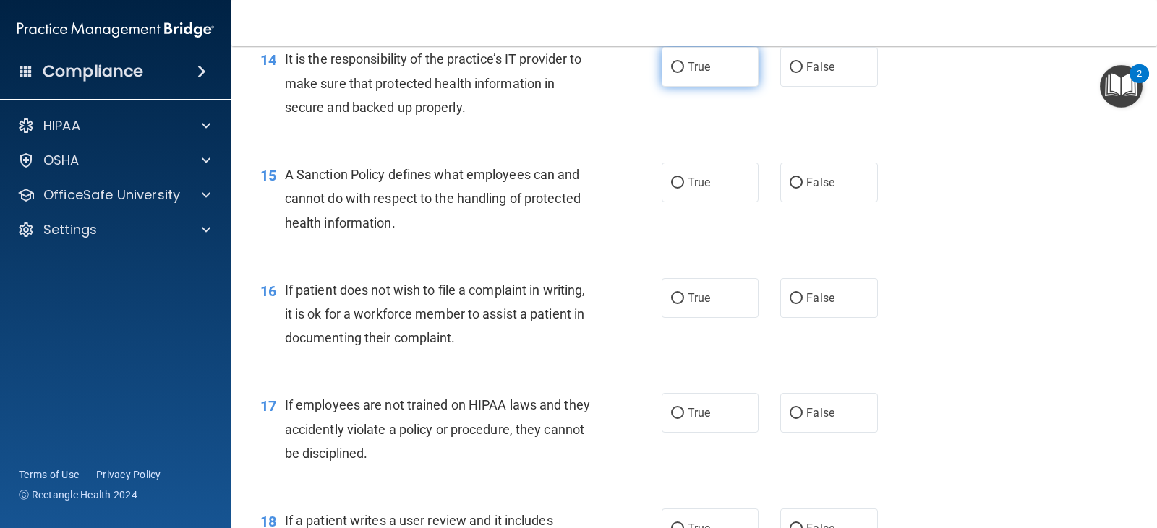
click at [701, 83] on label "True" at bounding box center [710, 67] width 97 height 40
click at [684, 73] on input "True" at bounding box center [677, 67] width 13 height 11
radio input "true"
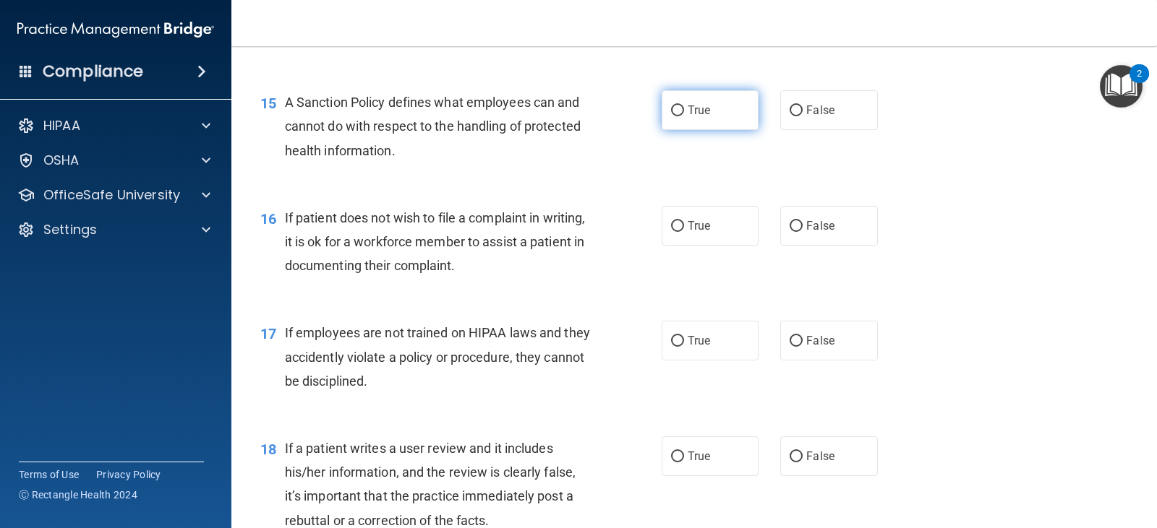
click at [693, 114] on span "True" at bounding box center [699, 110] width 22 height 14
click at [684, 114] on input "True" at bounding box center [677, 111] width 13 height 11
radio input "true"
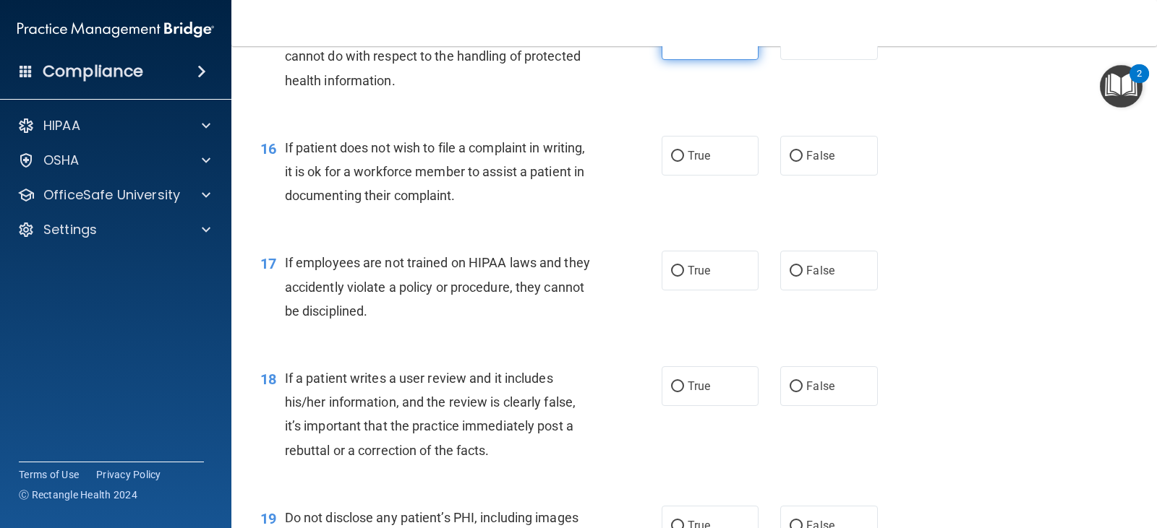
scroll to position [2097, 0]
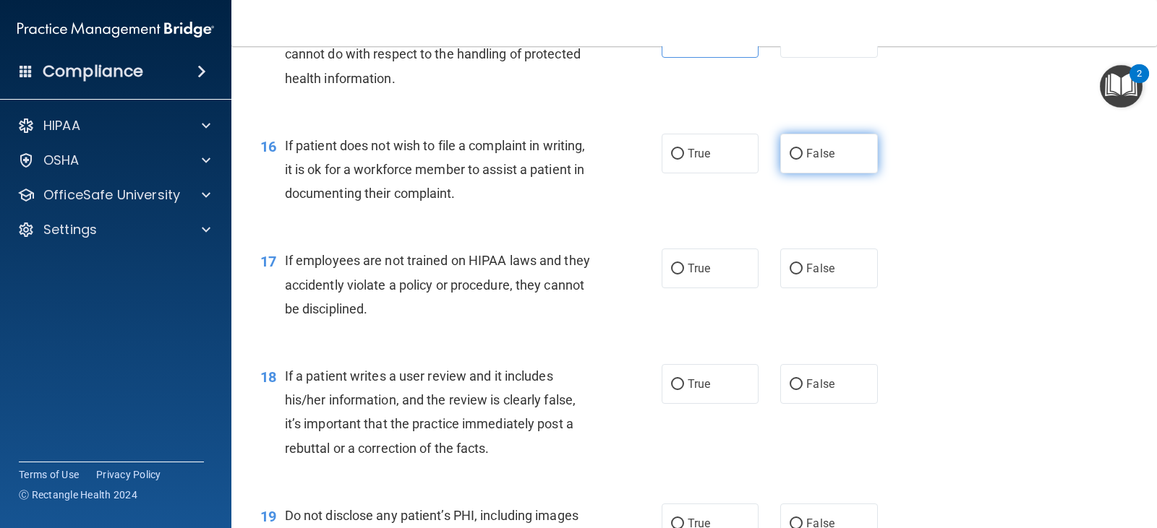
click at [780, 158] on label "False" at bounding box center [828, 154] width 97 height 40
click at [789, 158] on input "False" at bounding box center [795, 154] width 13 height 11
radio input "true"
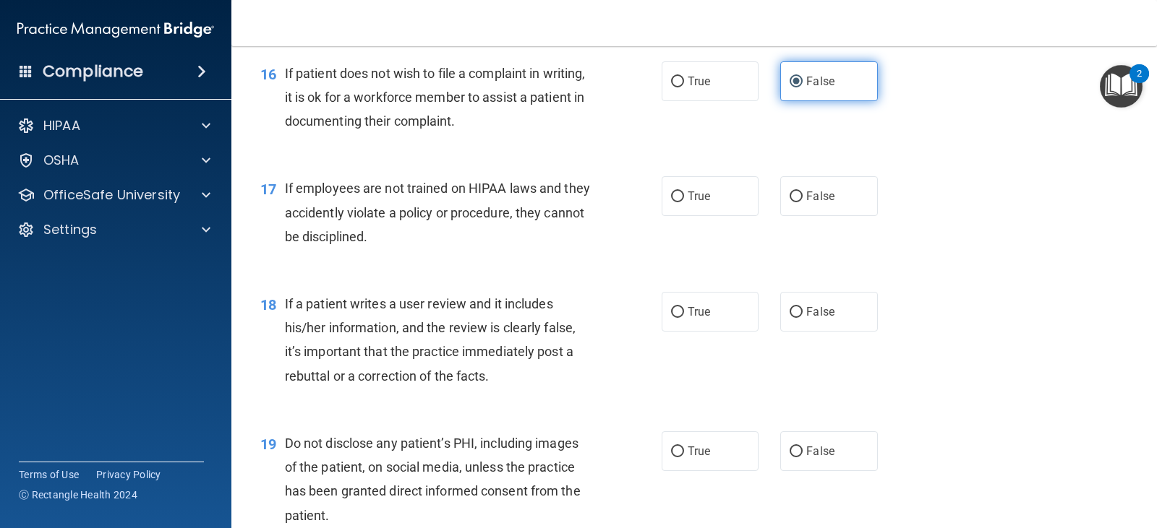
scroll to position [2241, 0]
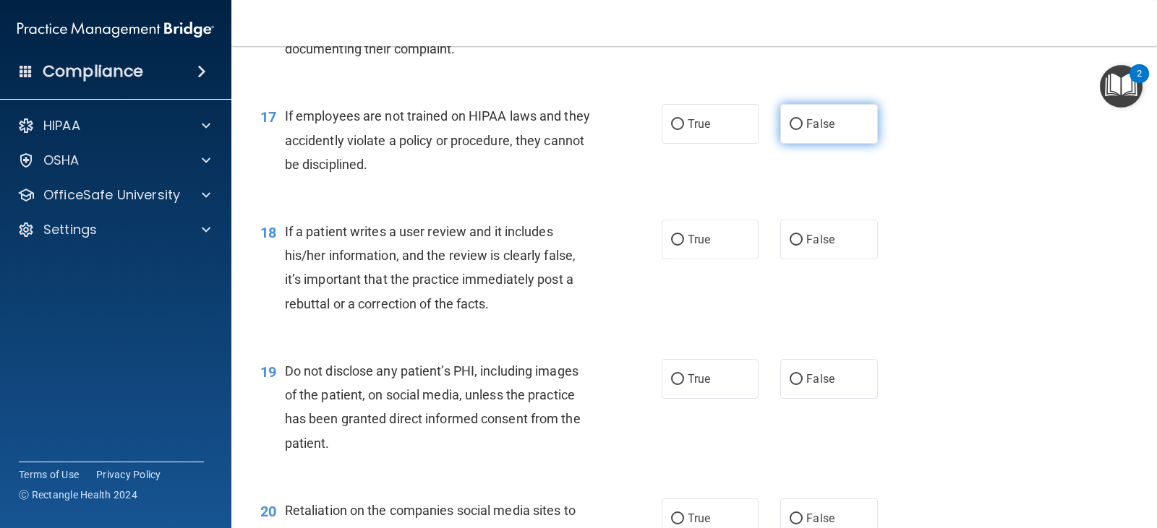
click at [807, 133] on label "False" at bounding box center [828, 124] width 97 height 40
click at [803, 130] on input "False" at bounding box center [795, 124] width 13 height 11
radio input "true"
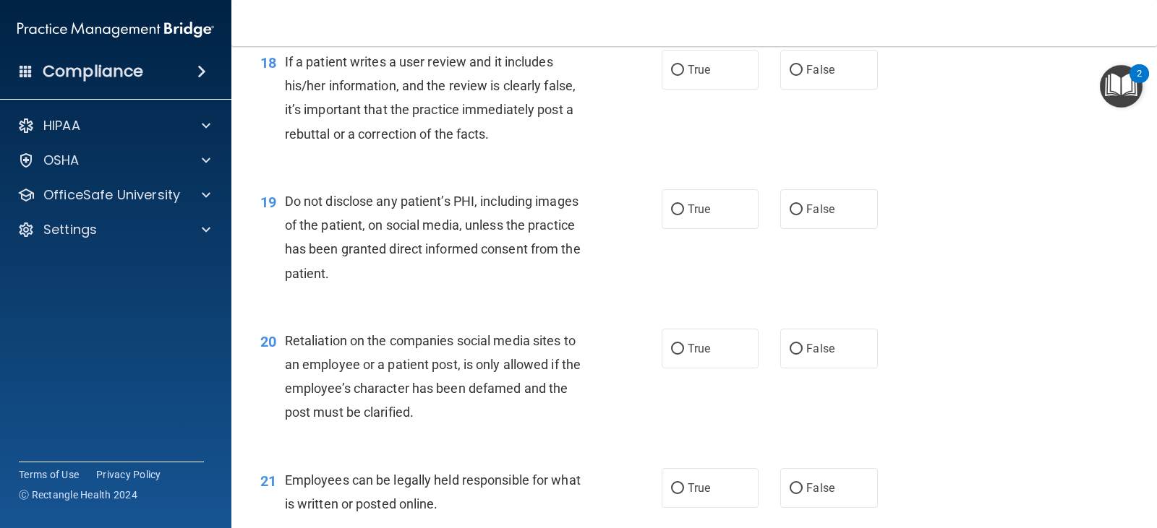
scroll to position [2386, 0]
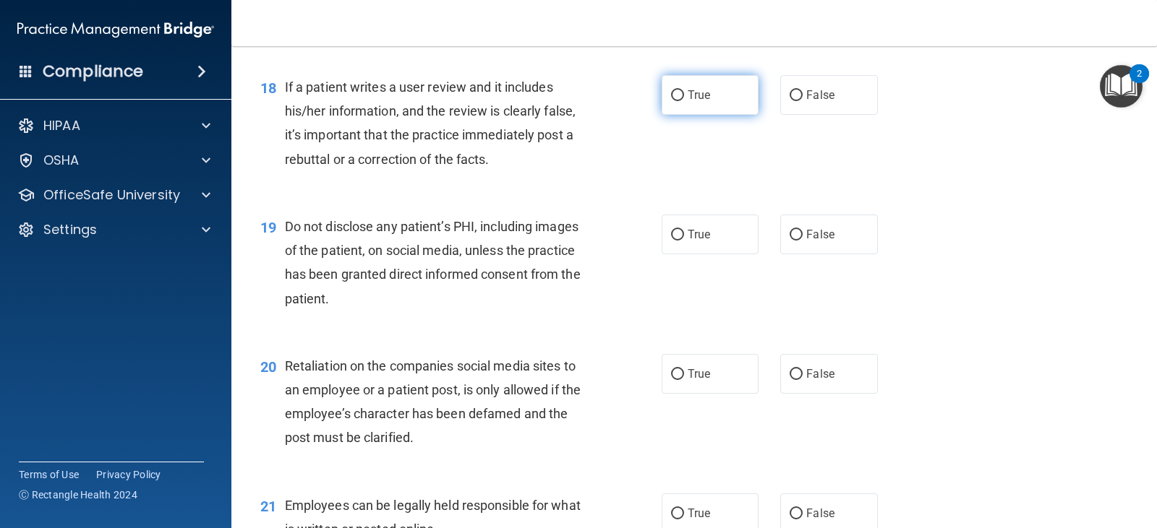
click at [734, 104] on label "True" at bounding box center [710, 95] width 97 height 40
click at [684, 101] on input "True" at bounding box center [677, 95] width 13 height 11
radio input "true"
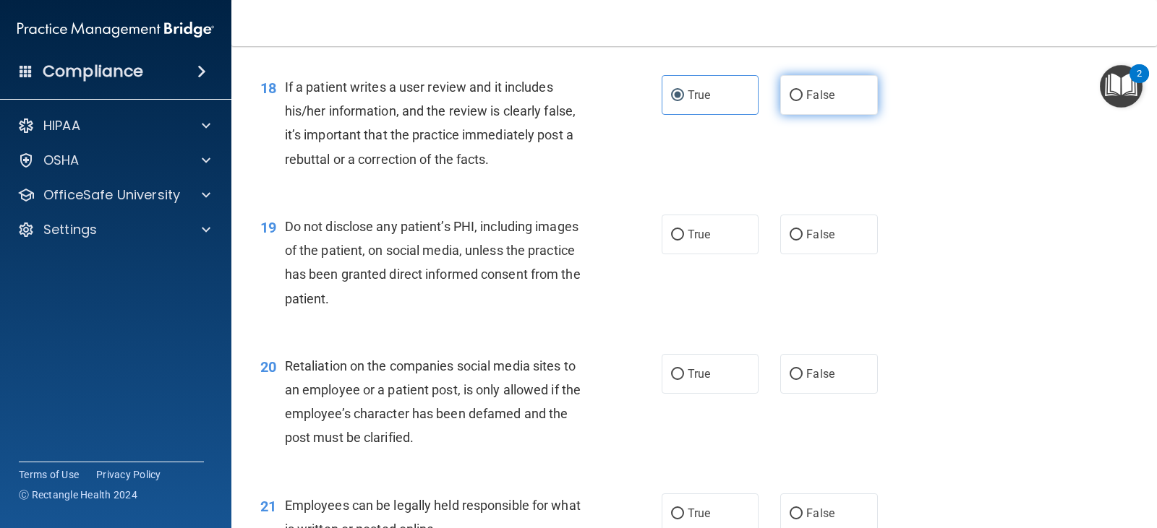
click at [789, 91] on input "False" at bounding box center [795, 95] width 13 height 11
radio input "true"
radio input "false"
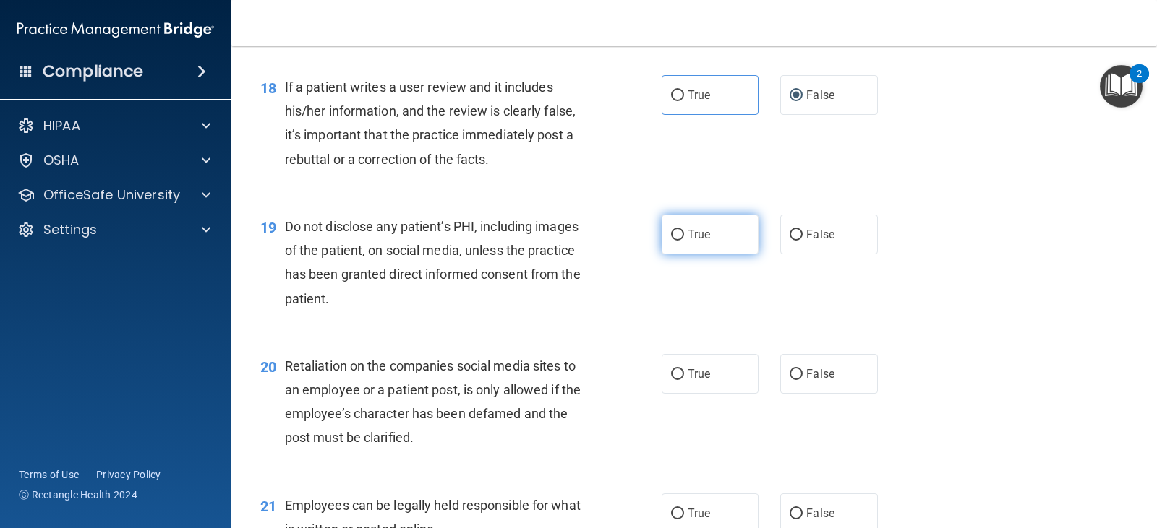
click at [708, 236] on label "True" at bounding box center [710, 235] width 97 height 40
click at [684, 236] on input "True" at bounding box center [677, 235] width 13 height 11
radio input "true"
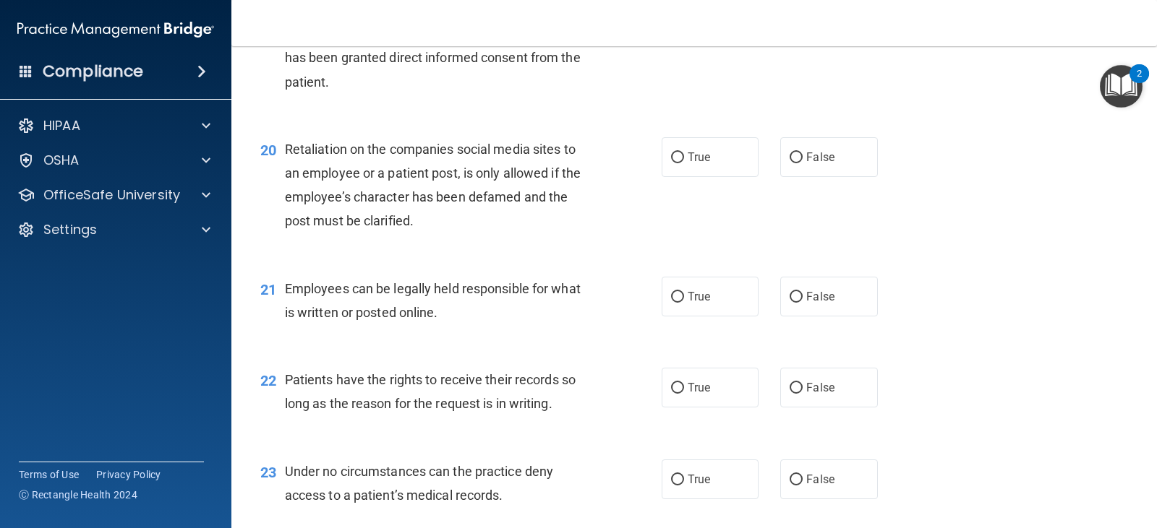
scroll to position [2675, 0]
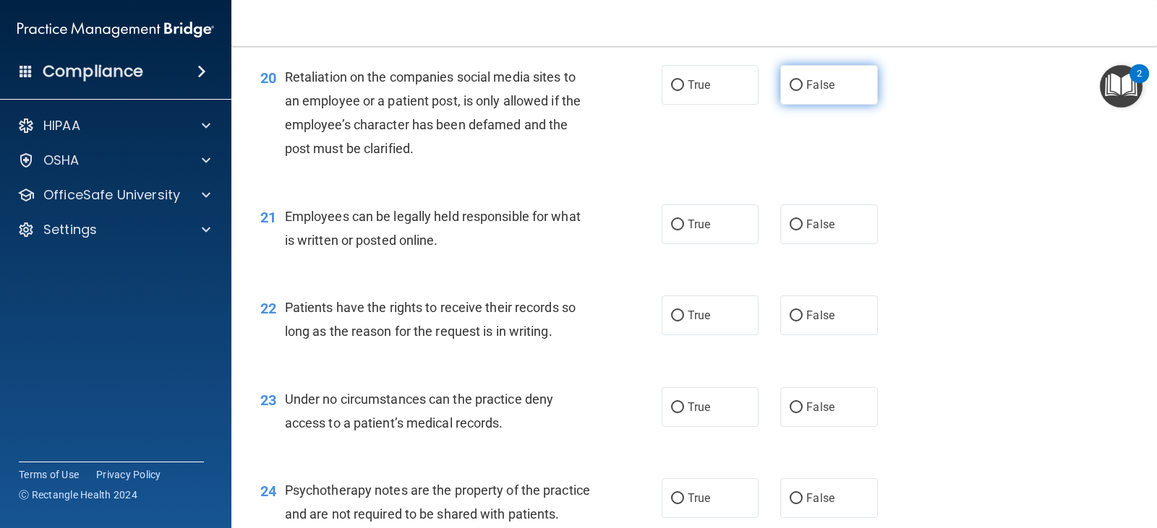
click at [809, 90] on span "False" at bounding box center [820, 85] width 28 height 14
click at [803, 90] on input "False" at bounding box center [795, 85] width 13 height 11
radio input "true"
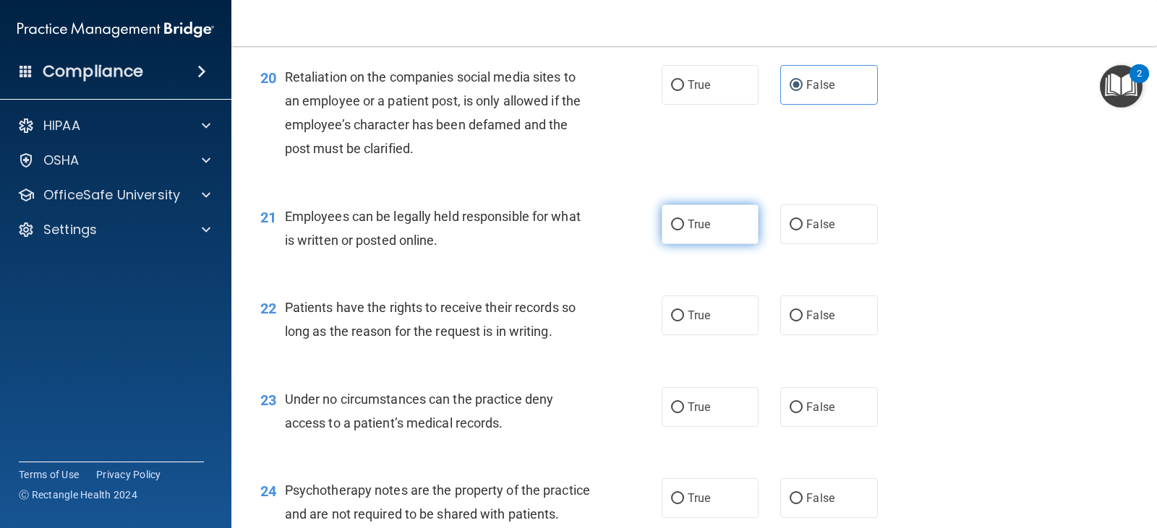
click at [723, 227] on label "True" at bounding box center [710, 225] width 97 height 40
click at [684, 227] on input "True" at bounding box center [677, 225] width 13 height 11
radio input "true"
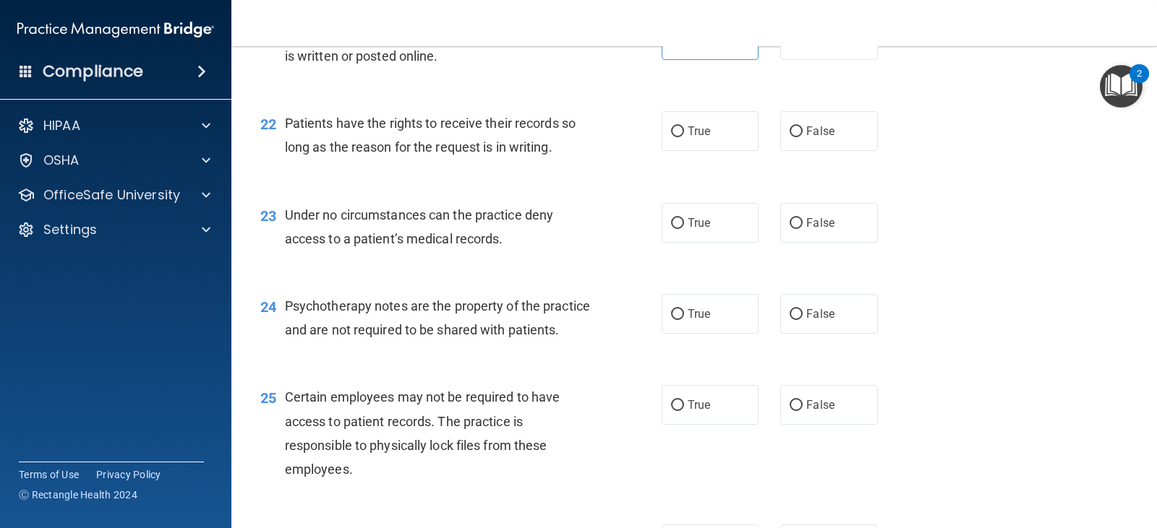
scroll to position [2892, 0]
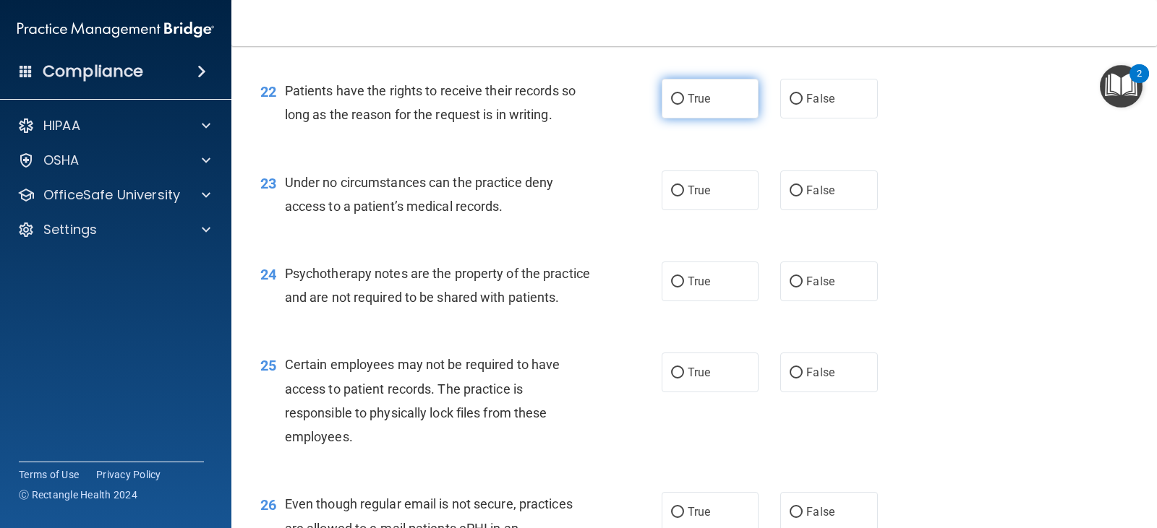
click at [733, 108] on label "True" at bounding box center [710, 99] width 97 height 40
click at [684, 105] on input "True" at bounding box center [677, 99] width 13 height 11
radio input "true"
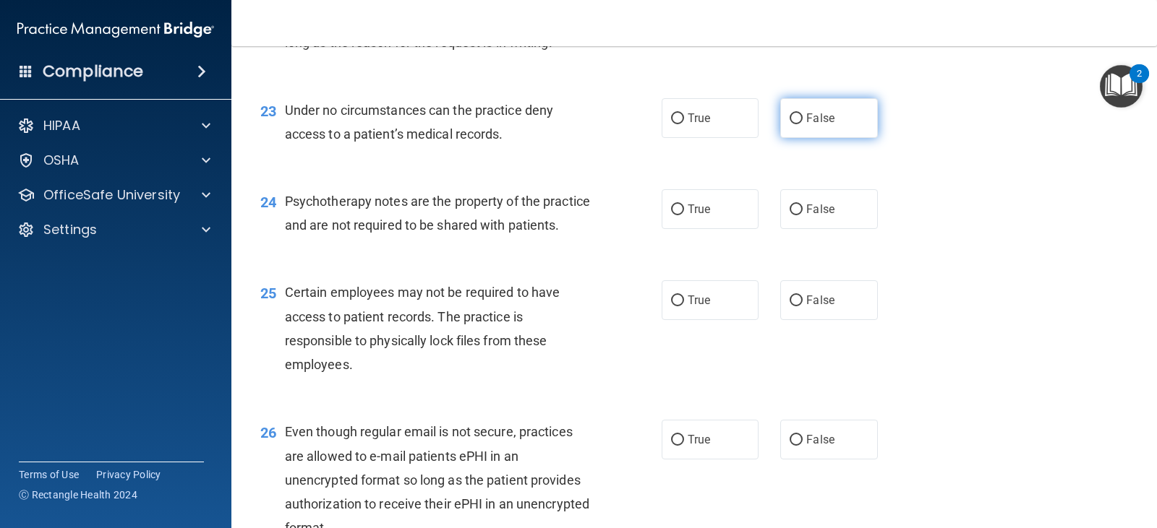
click at [816, 119] on span "False" at bounding box center [820, 118] width 28 height 14
click at [803, 119] on input "False" at bounding box center [795, 119] width 13 height 11
radio input "true"
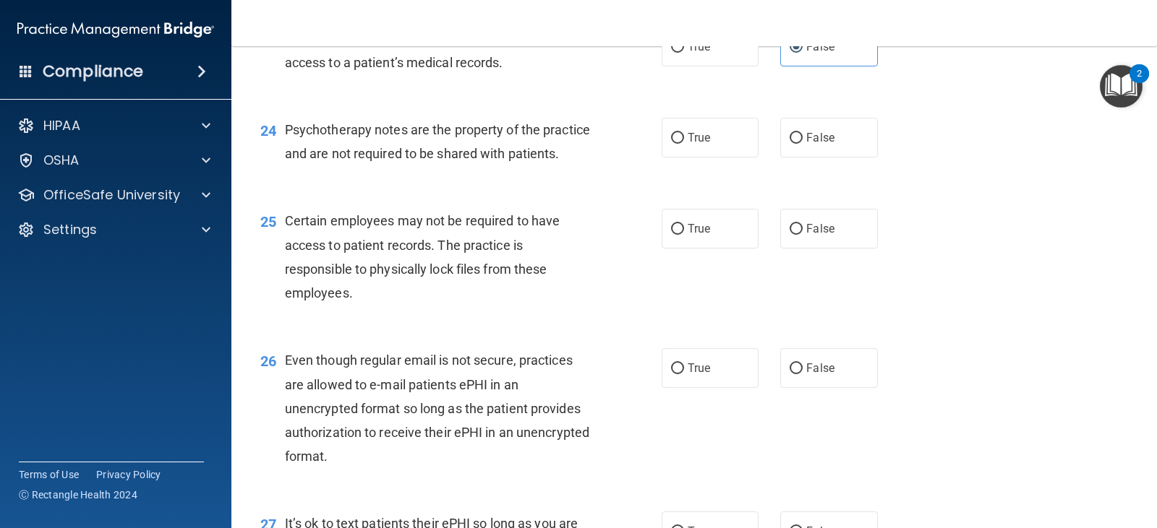
scroll to position [3037, 0]
click at [810, 128] on label "False" at bounding box center [828, 137] width 97 height 40
click at [803, 132] on input "False" at bounding box center [795, 137] width 13 height 11
radio input "true"
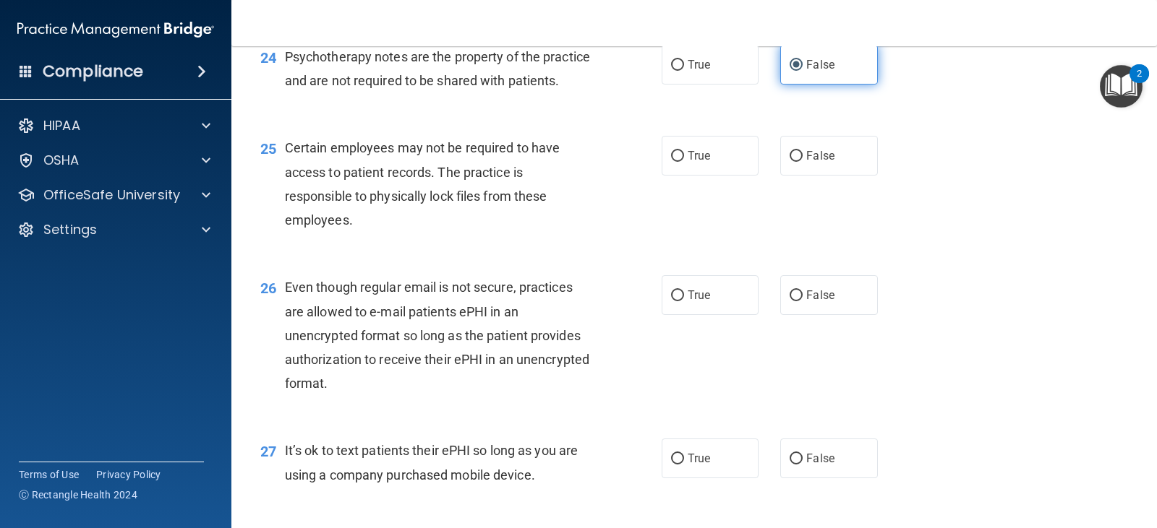
scroll to position [3181, 0]
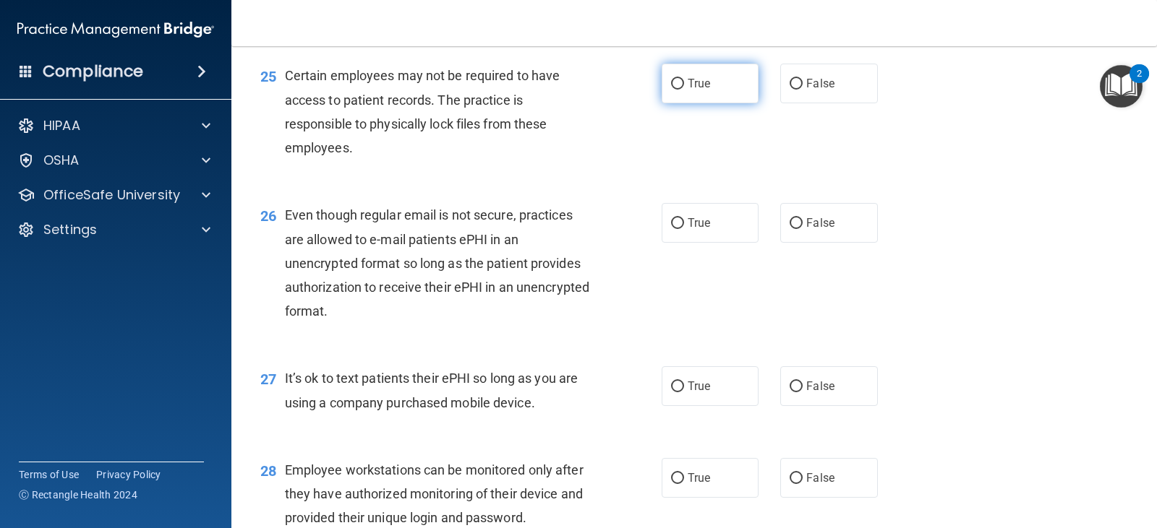
click at [688, 90] on span "True" at bounding box center [699, 84] width 22 height 14
click at [684, 90] on input "True" at bounding box center [677, 84] width 13 height 11
radio input "true"
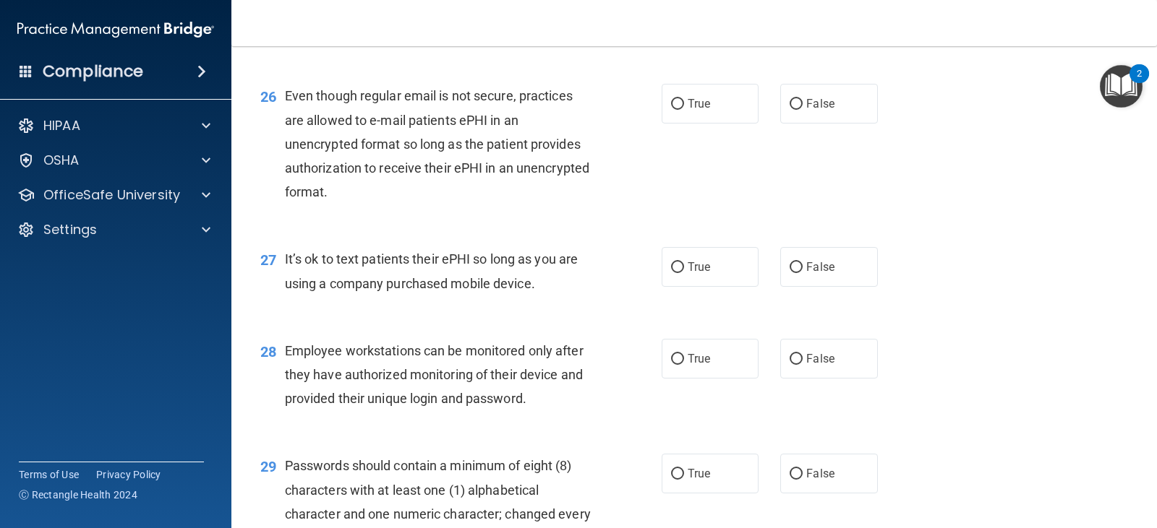
scroll to position [3326, 0]
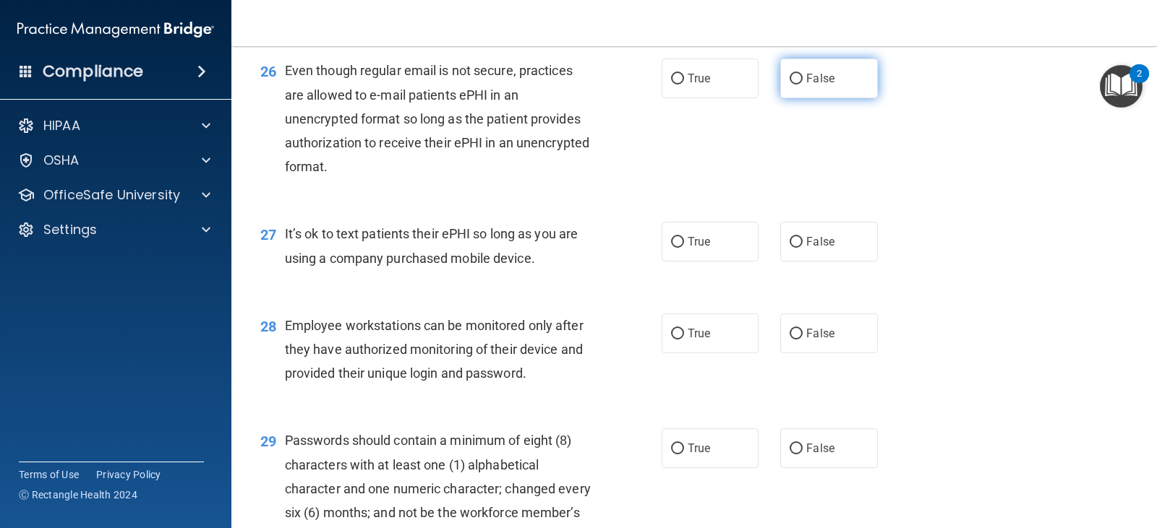
click at [781, 97] on label "False" at bounding box center [828, 79] width 97 height 40
click at [789, 85] on input "False" at bounding box center [795, 79] width 13 height 11
radio input "true"
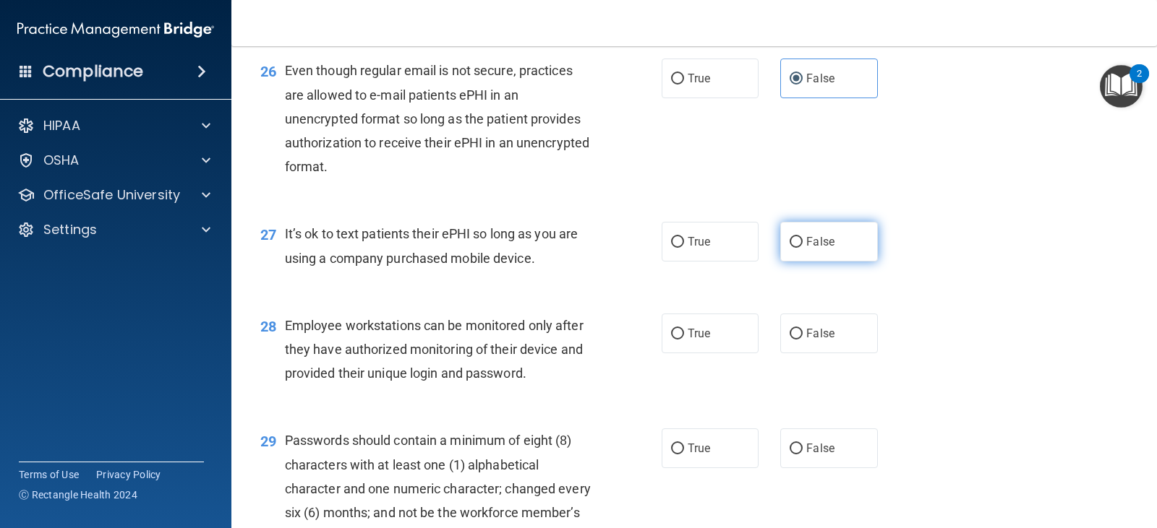
click at [810, 262] on label "False" at bounding box center [828, 242] width 97 height 40
click at [803, 248] on input "False" at bounding box center [795, 242] width 13 height 11
radio input "true"
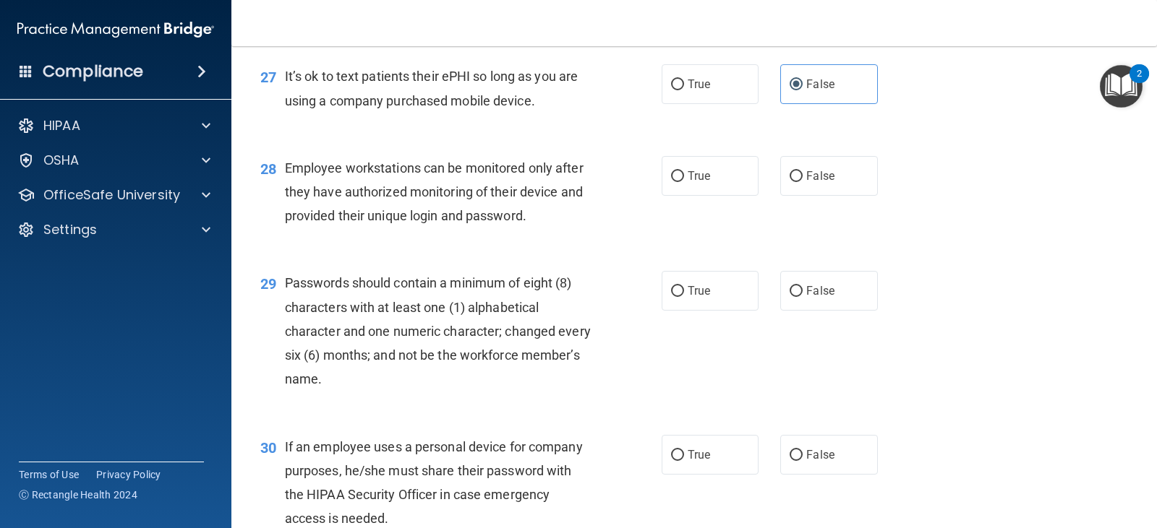
scroll to position [3543, 0]
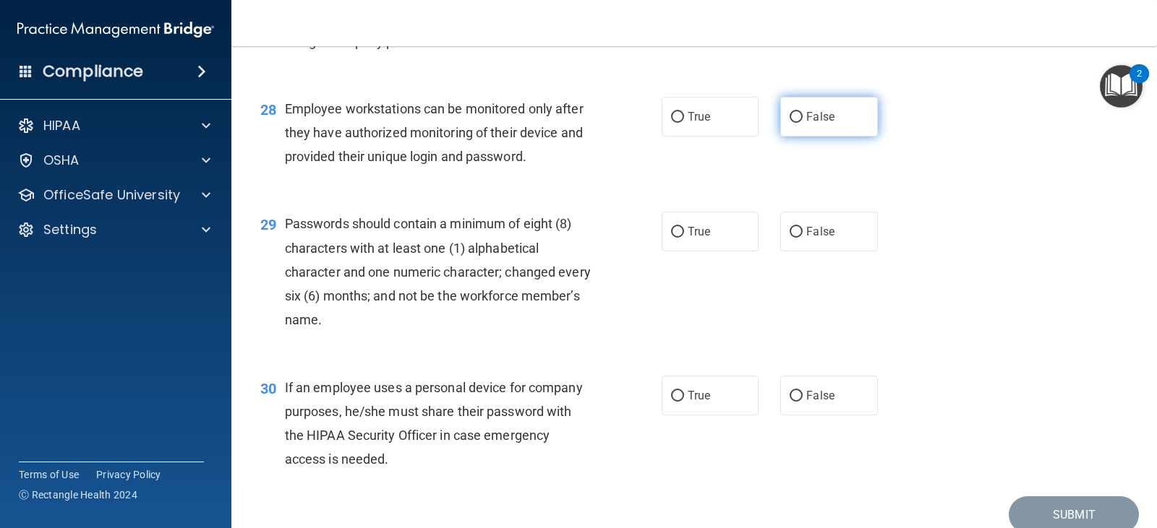
click at [817, 124] on span "False" at bounding box center [820, 117] width 28 height 14
click at [803, 123] on input "False" at bounding box center [795, 117] width 13 height 11
radio input "true"
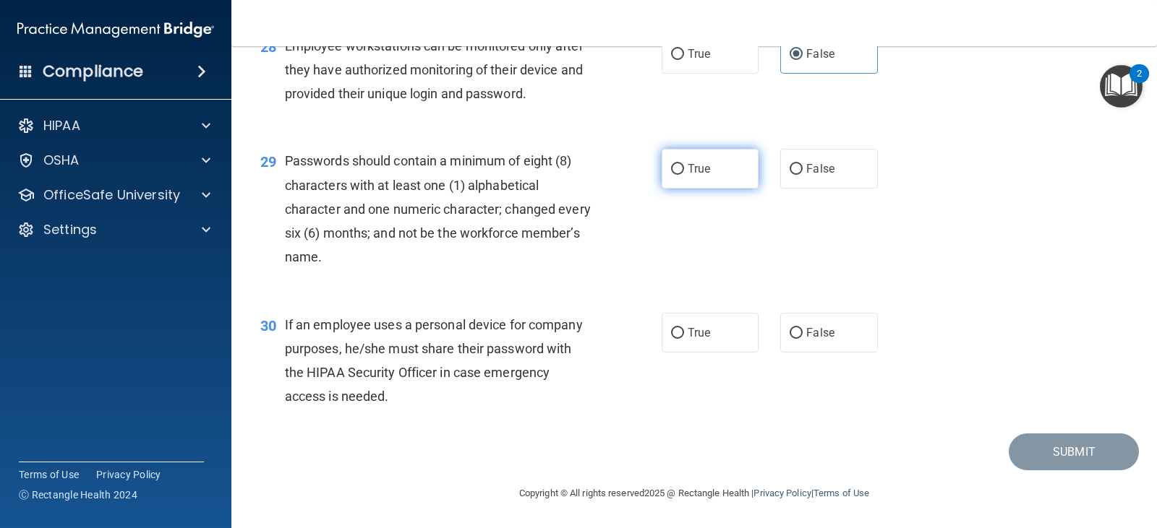
click at [713, 187] on label "True" at bounding box center [710, 169] width 97 height 40
click at [684, 175] on input "True" at bounding box center [677, 169] width 13 height 11
radio input "true"
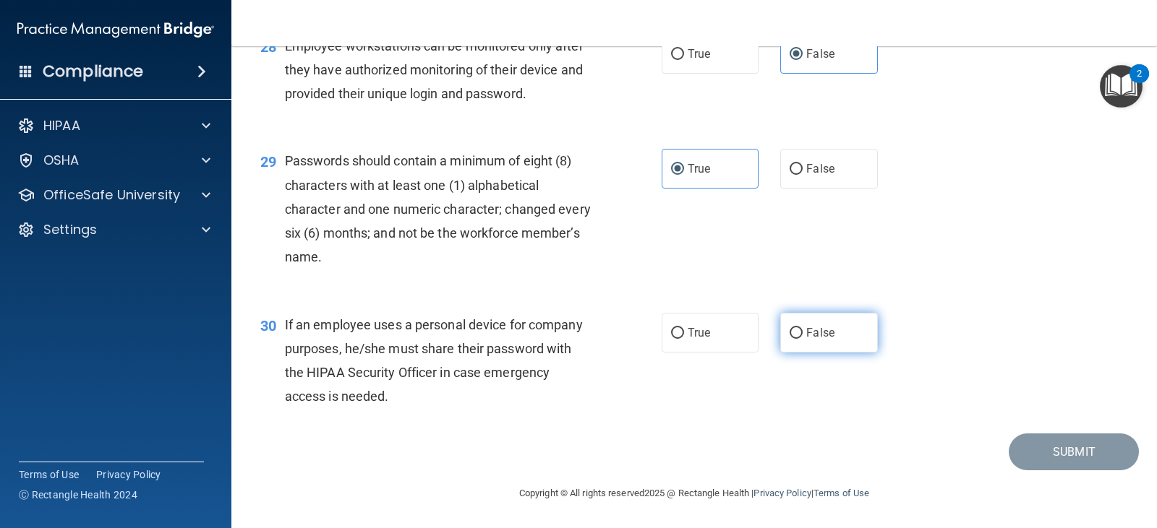
click at [806, 328] on span "False" at bounding box center [820, 333] width 28 height 14
click at [801, 328] on input "False" at bounding box center [795, 333] width 13 height 11
radio input "true"
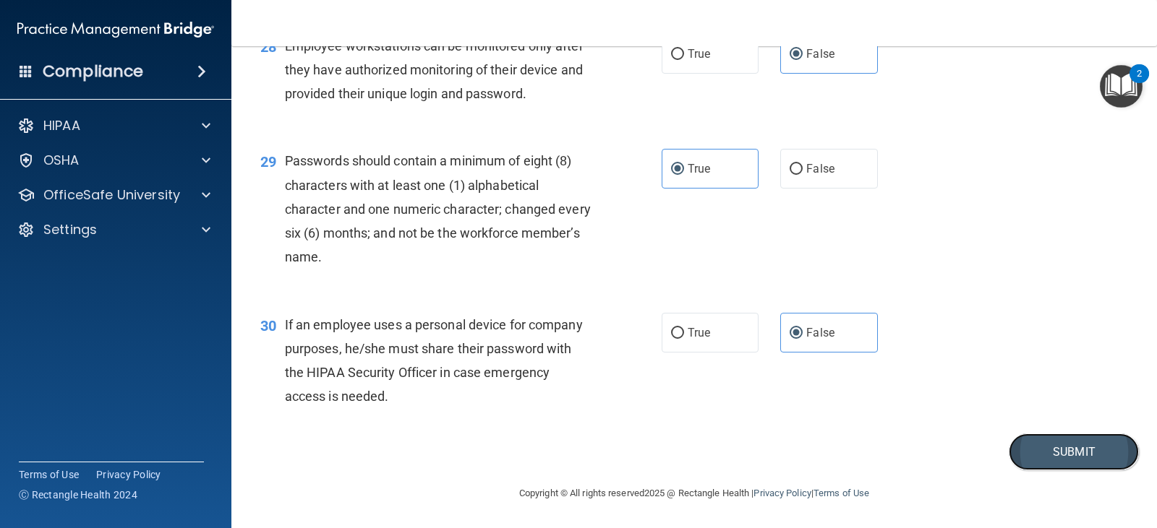
click at [1056, 447] on button "Submit" at bounding box center [1074, 452] width 130 height 37
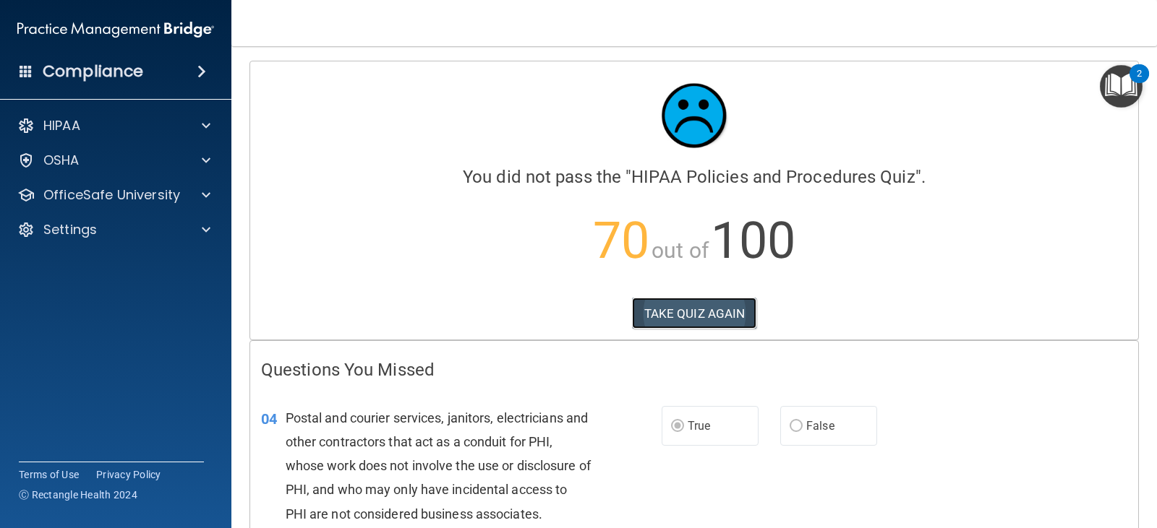
click at [693, 314] on button "TAKE QUIZ AGAIN" at bounding box center [694, 314] width 125 height 32
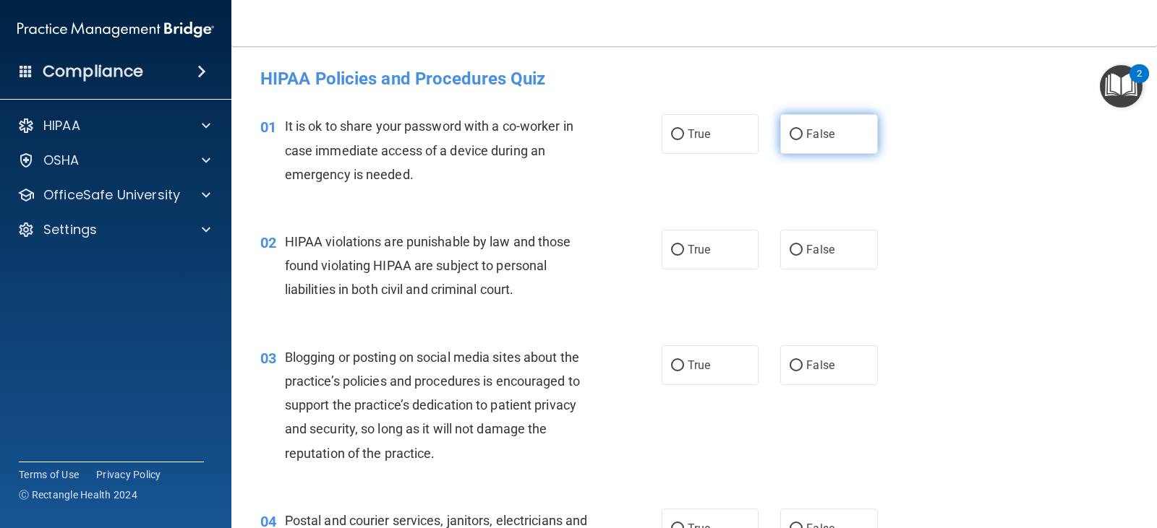
click at [806, 132] on span "False" at bounding box center [820, 134] width 28 height 14
click at [803, 132] on input "False" at bounding box center [795, 134] width 13 height 11
radio input "true"
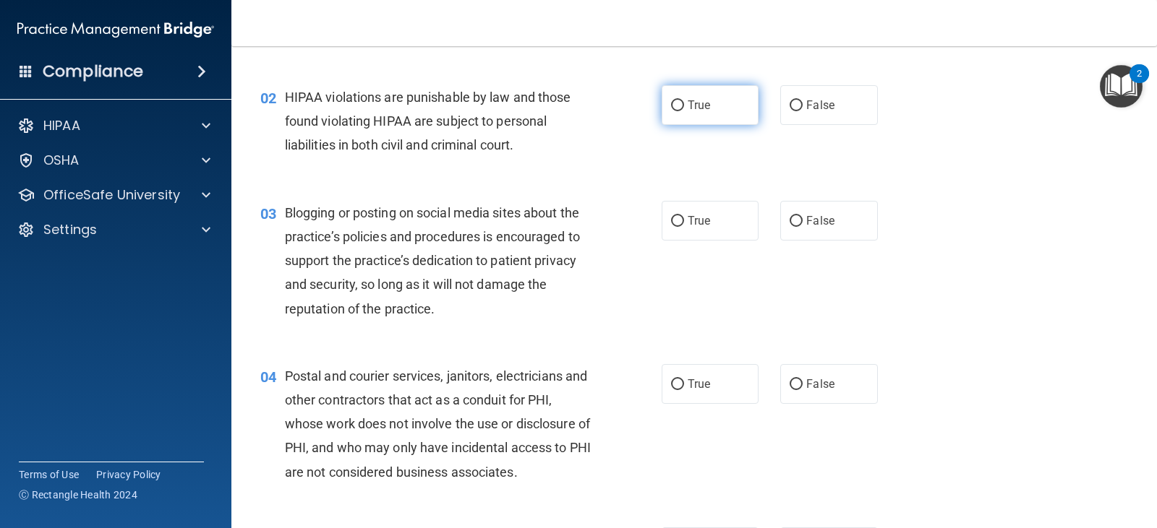
click at [672, 108] on input "True" at bounding box center [677, 105] width 13 height 11
radio input "true"
click at [821, 211] on label "False" at bounding box center [828, 221] width 97 height 40
click at [803, 216] on input "False" at bounding box center [795, 221] width 13 height 11
radio input "true"
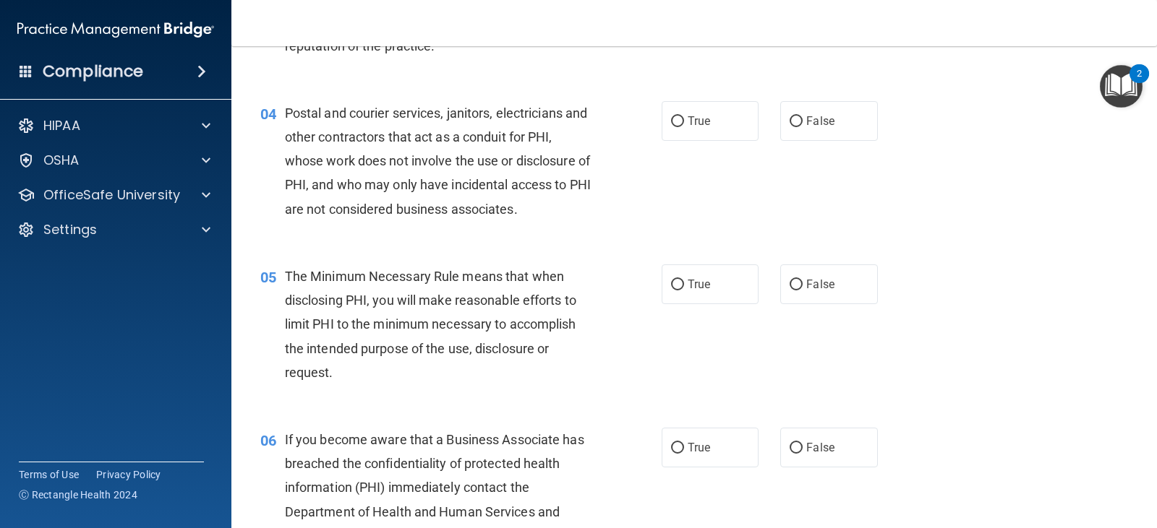
scroll to position [434, 0]
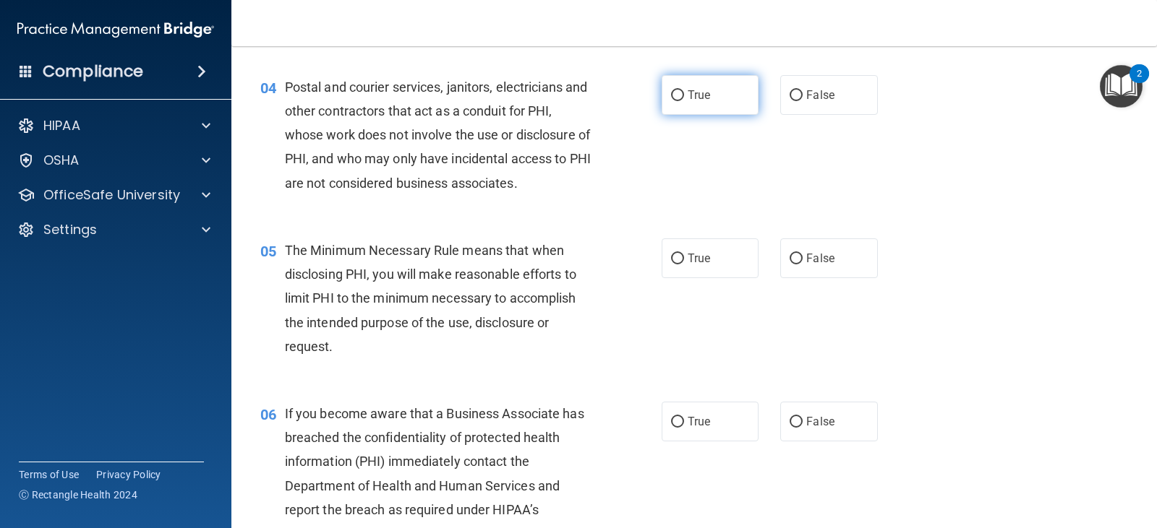
click at [694, 103] on label "True" at bounding box center [710, 95] width 97 height 40
click at [684, 101] on input "True" at bounding box center [677, 95] width 13 height 11
radio input "true"
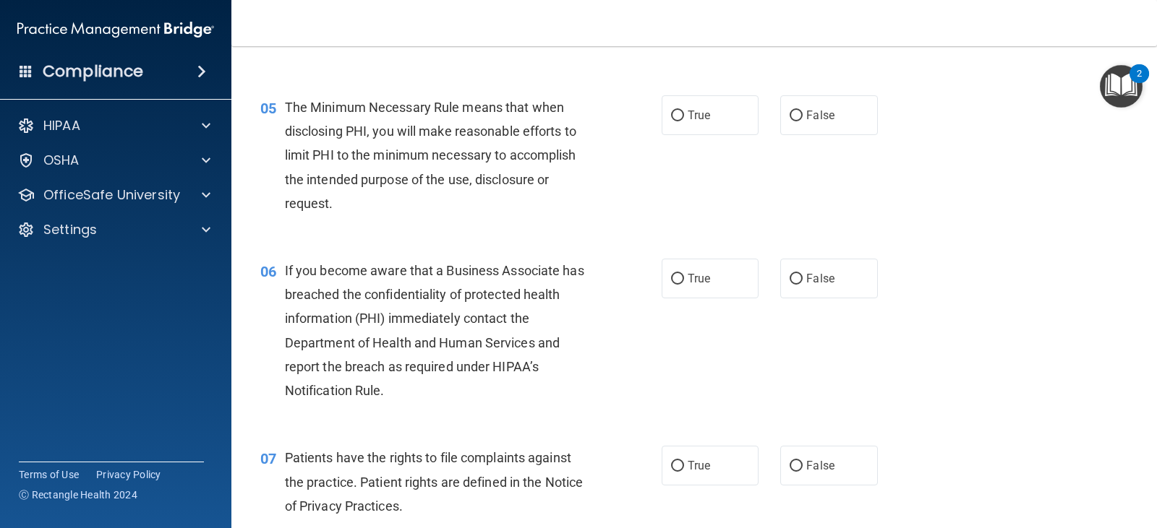
scroll to position [578, 0]
click at [698, 109] on span "True" at bounding box center [699, 114] width 22 height 14
click at [684, 109] on input "True" at bounding box center [677, 114] width 13 height 11
radio input "true"
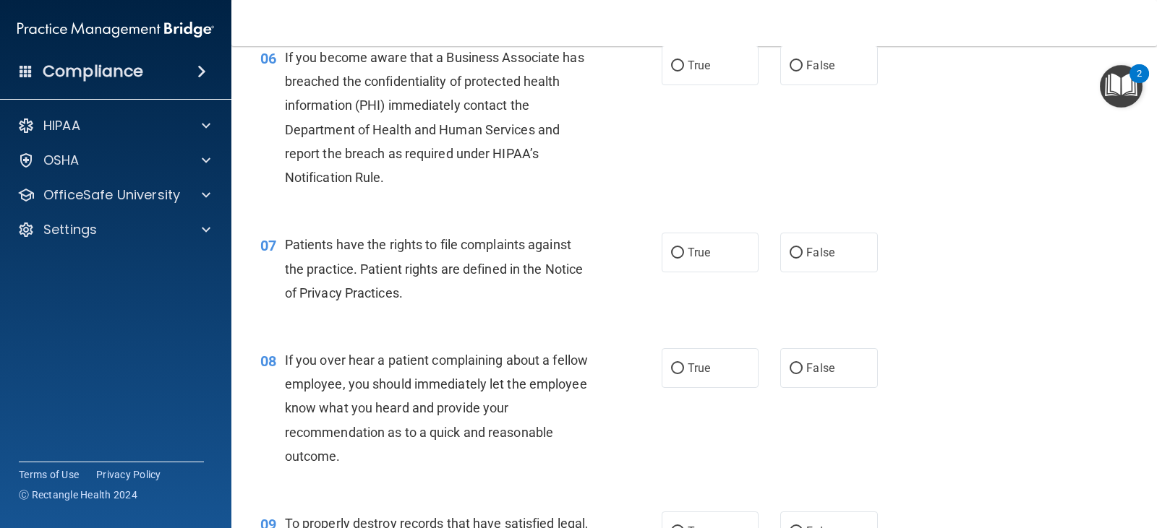
scroll to position [795, 0]
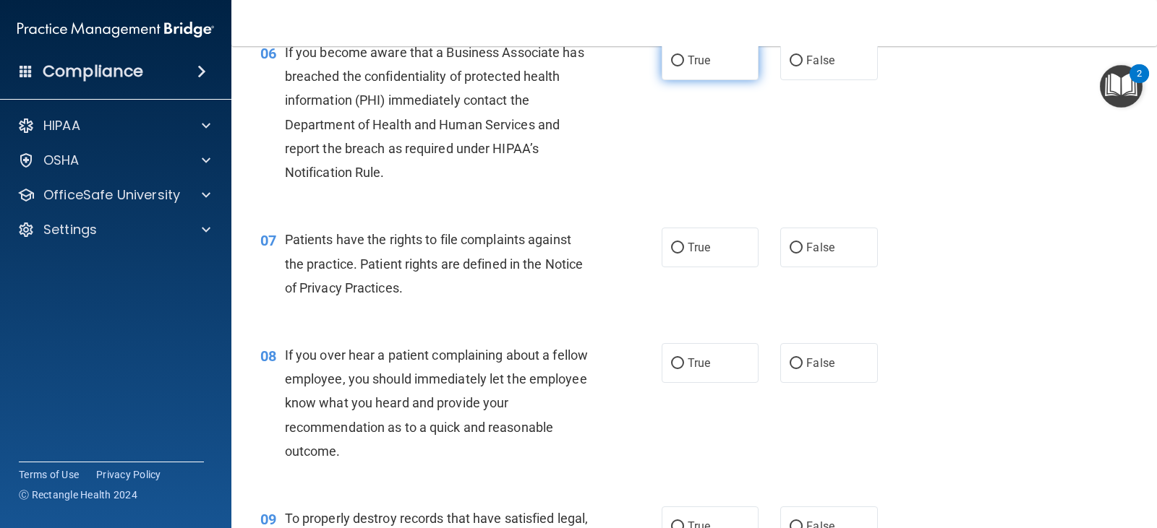
click at [701, 55] on span "True" at bounding box center [699, 61] width 22 height 14
click at [684, 56] on input "True" at bounding box center [677, 61] width 13 height 11
radio input "true"
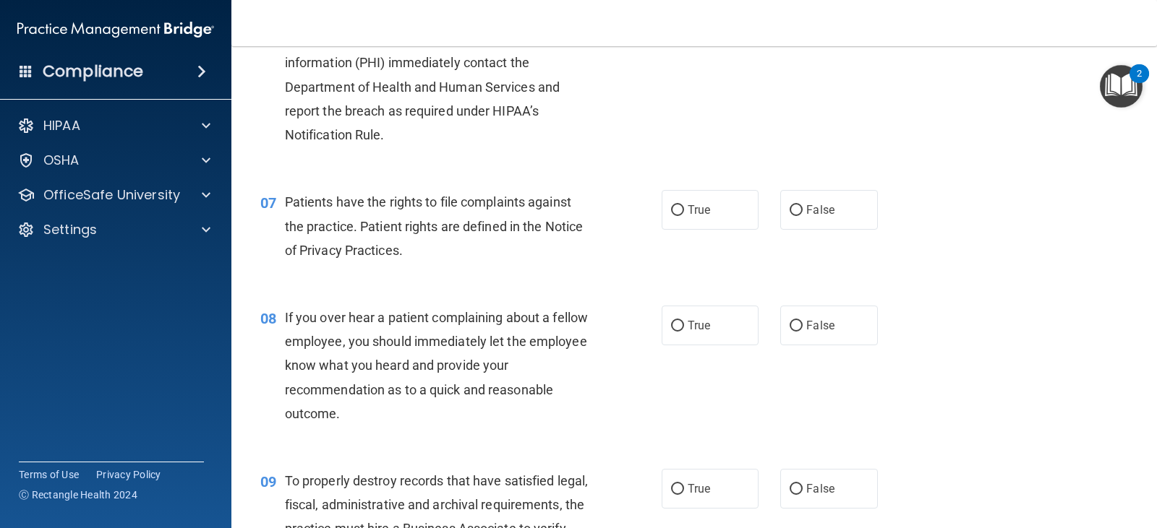
scroll to position [868, 0]
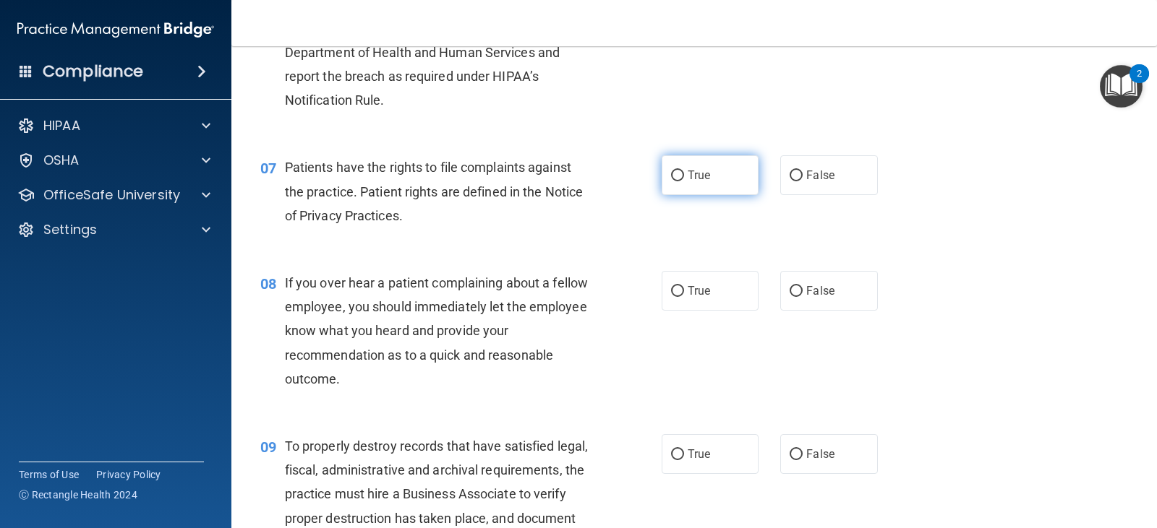
click at [725, 167] on label "True" at bounding box center [710, 175] width 97 height 40
click at [684, 171] on input "True" at bounding box center [677, 176] width 13 height 11
radio input "true"
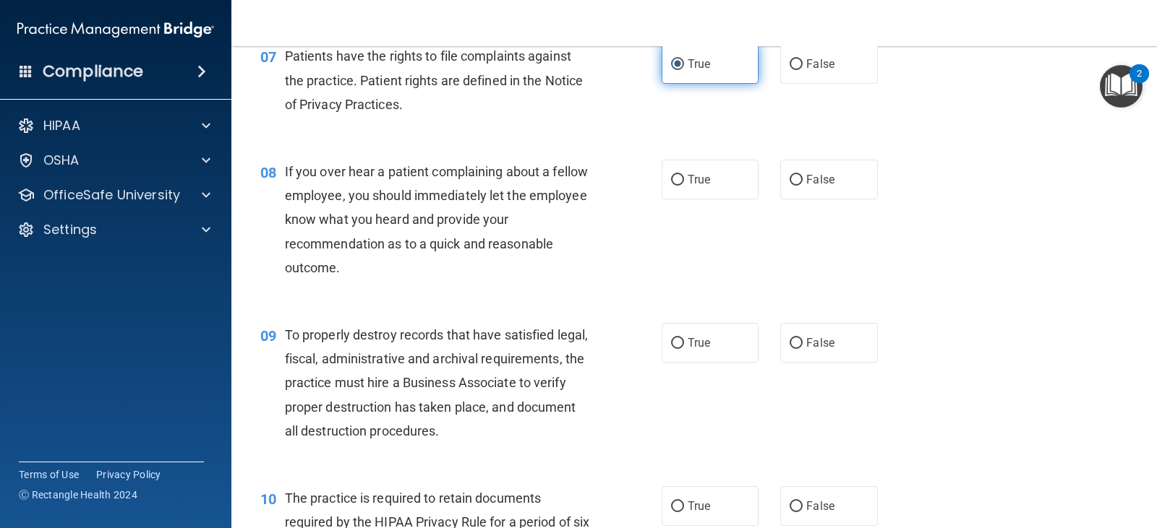
scroll to position [1012, 0]
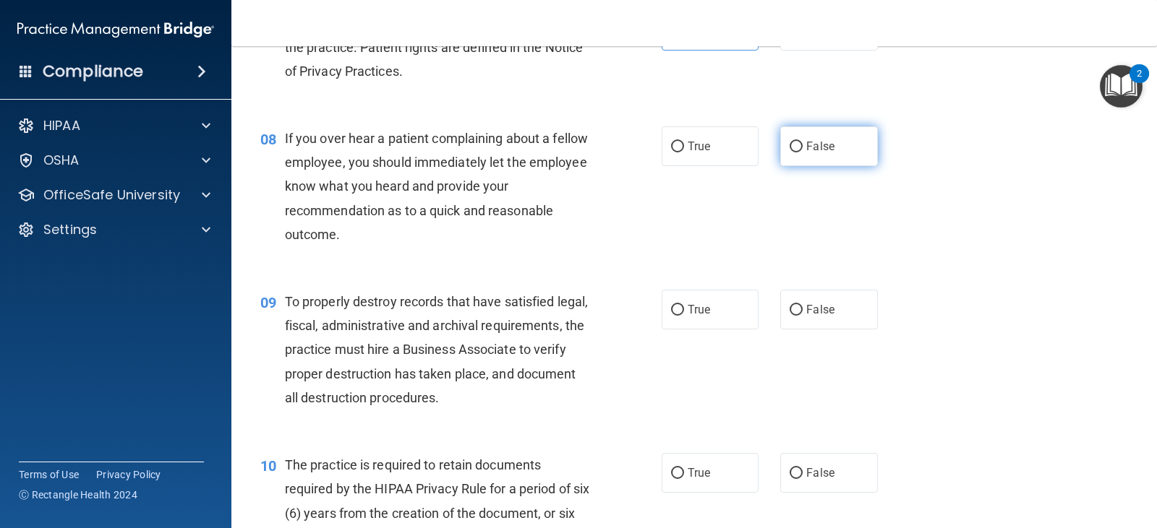
click at [816, 156] on label "False" at bounding box center [828, 147] width 97 height 40
click at [803, 153] on input "False" at bounding box center [795, 147] width 13 height 11
radio input "true"
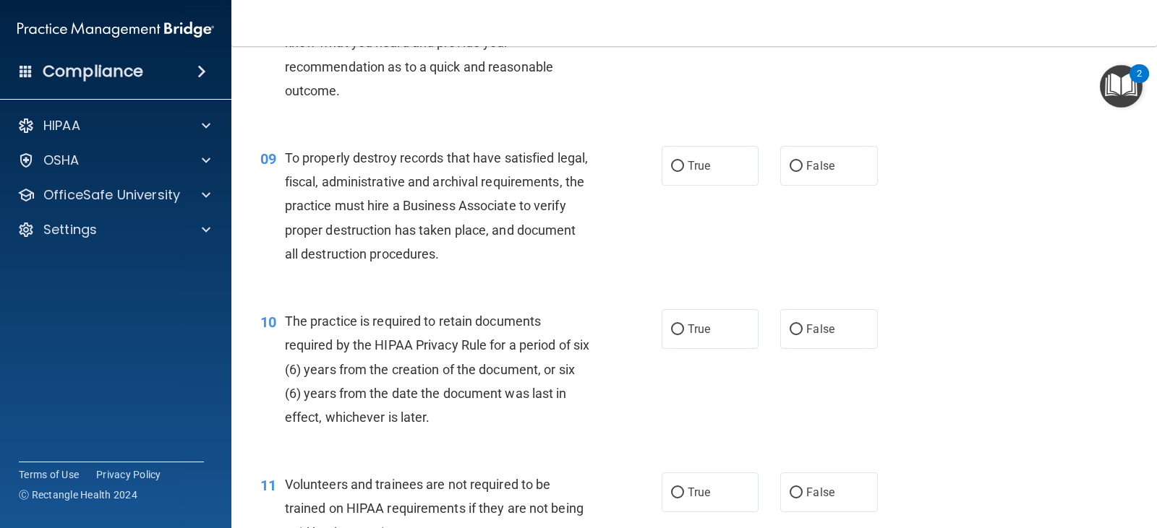
scroll to position [1157, 0]
click at [806, 171] on span "False" at bounding box center [820, 165] width 28 height 14
click at [803, 171] on input "False" at bounding box center [795, 166] width 13 height 11
radio input "true"
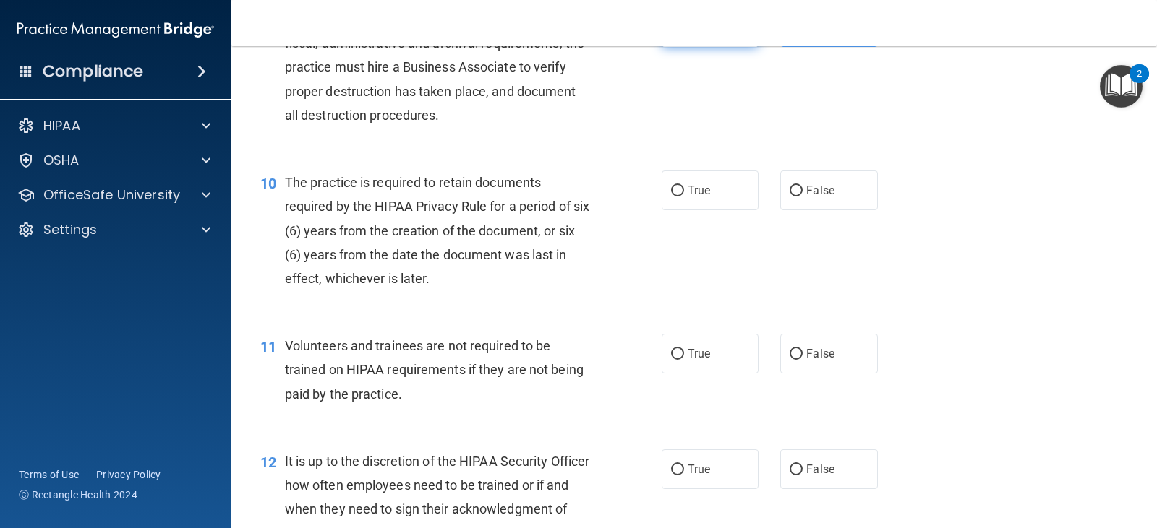
scroll to position [1301, 0]
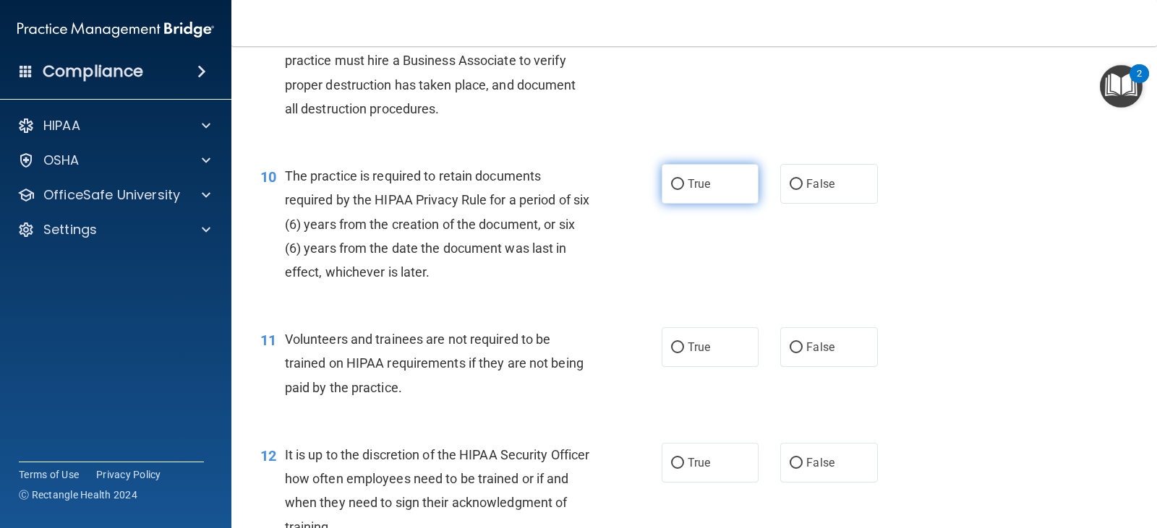
click at [696, 179] on span "True" at bounding box center [699, 184] width 22 height 14
click at [684, 179] on input "True" at bounding box center [677, 184] width 13 height 11
radio input "true"
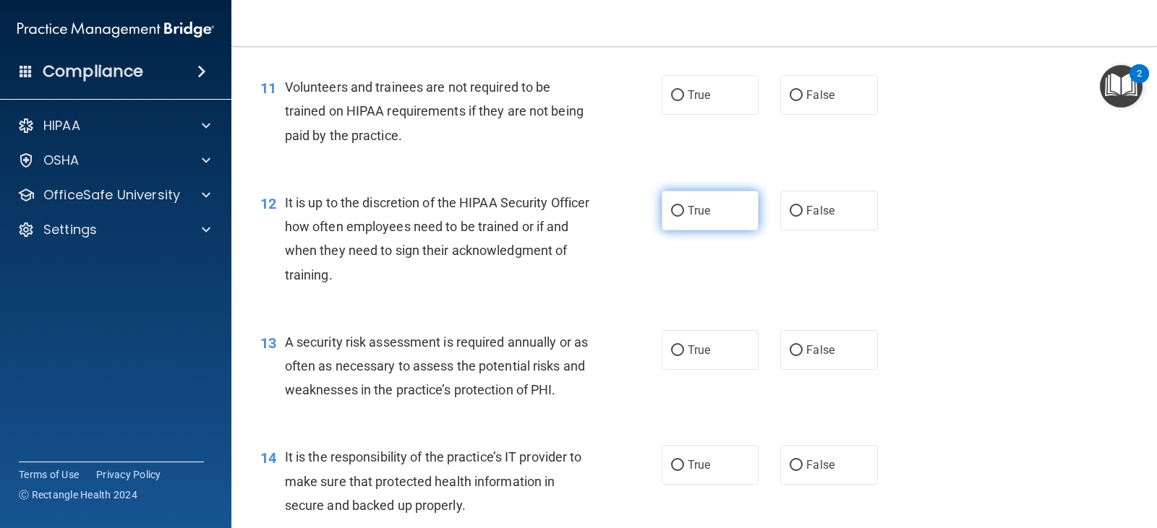
scroll to position [1518, 0]
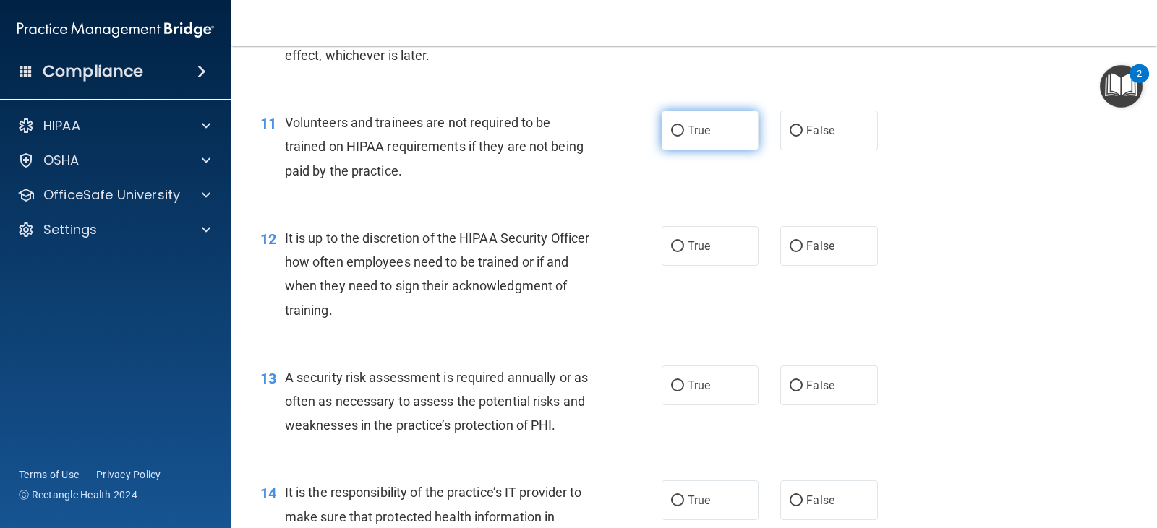
click at [703, 127] on span "True" at bounding box center [699, 131] width 22 height 14
click at [684, 127] on input "True" at bounding box center [677, 131] width 13 height 11
radio input "true"
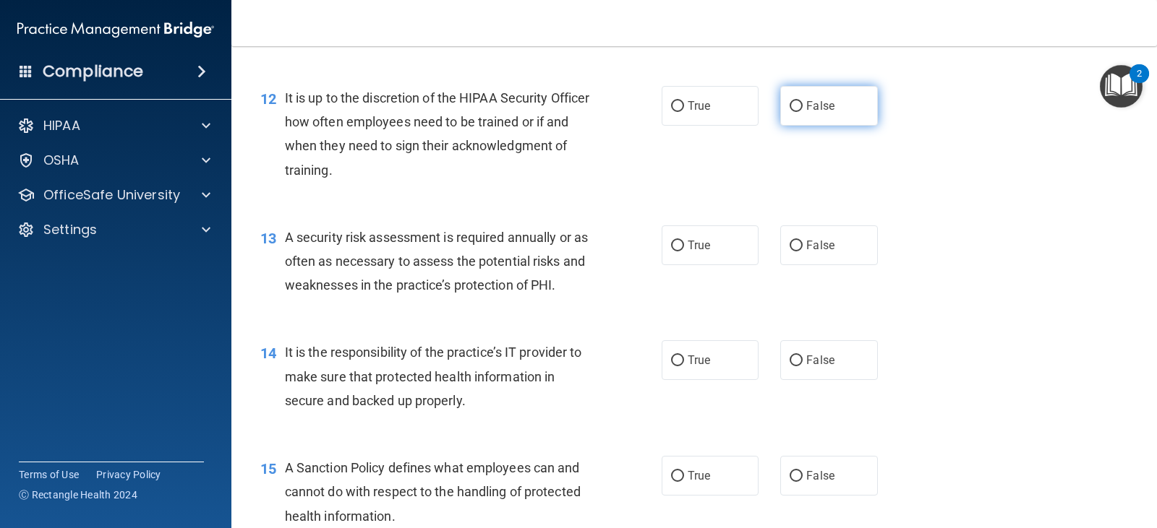
scroll to position [1663, 0]
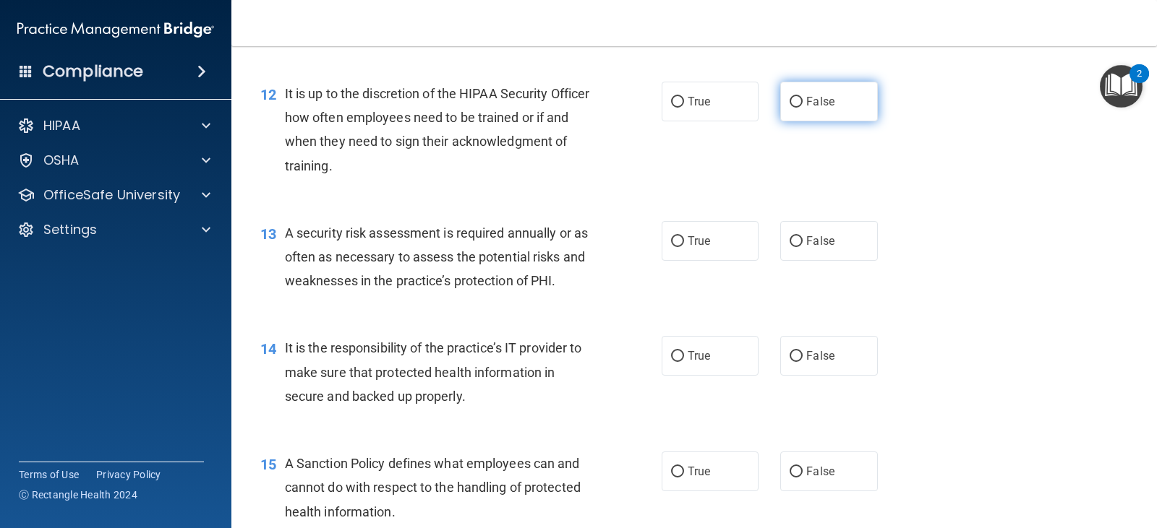
click at [810, 103] on span "False" at bounding box center [820, 102] width 28 height 14
click at [803, 103] on input "False" at bounding box center [795, 102] width 13 height 11
radio input "true"
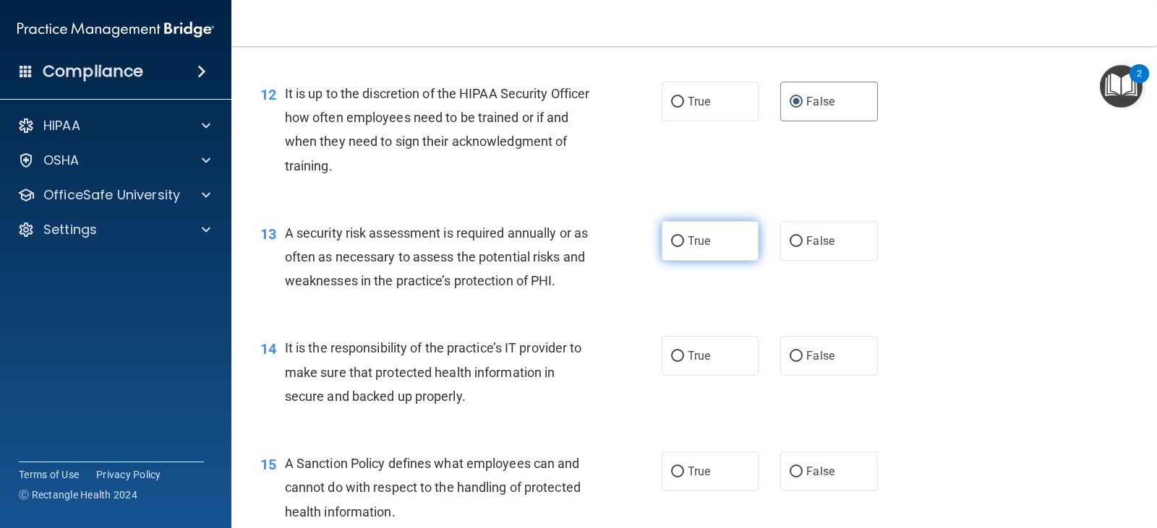
click at [707, 248] on label "True" at bounding box center [710, 241] width 97 height 40
click at [684, 247] on input "True" at bounding box center [677, 241] width 13 height 11
radio input "true"
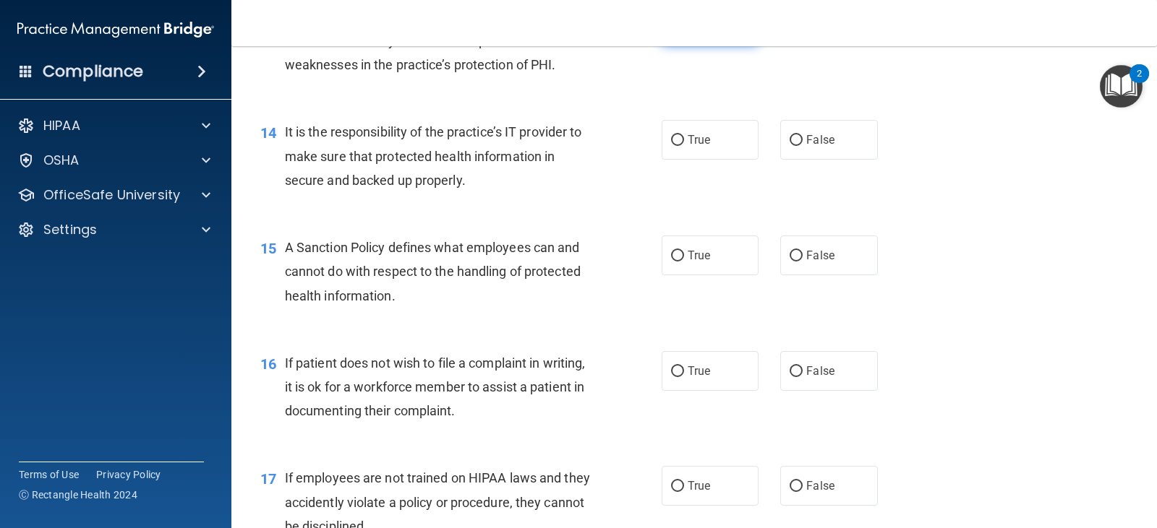
scroll to position [1880, 0]
click at [709, 135] on label "True" at bounding box center [710, 139] width 97 height 40
click at [684, 135] on input "True" at bounding box center [677, 139] width 13 height 11
radio input "true"
click at [799, 143] on label "False" at bounding box center [828, 139] width 97 height 40
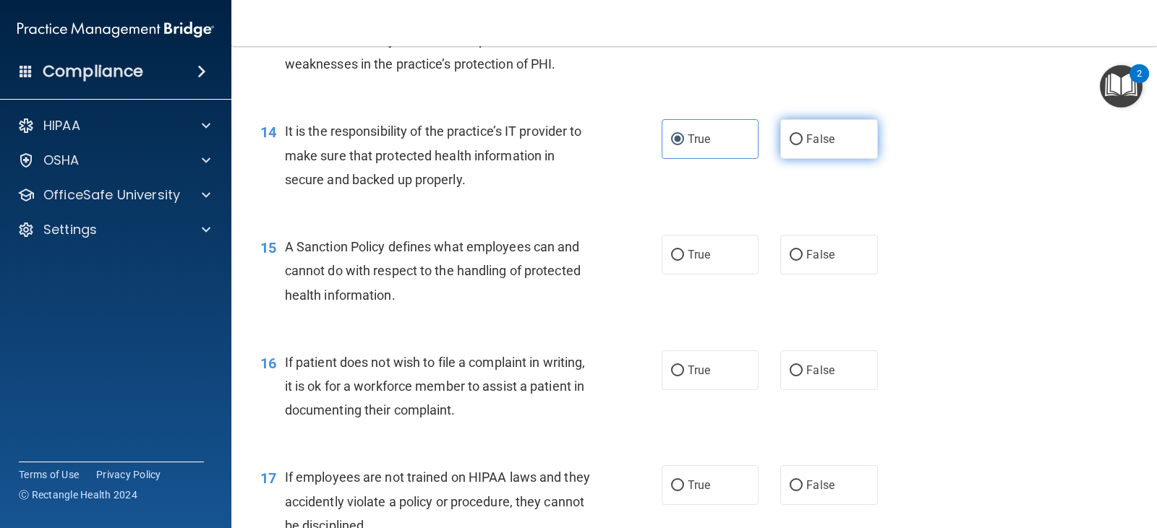
click at [799, 143] on input "False" at bounding box center [795, 139] width 13 height 11
radio input "true"
radio input "false"
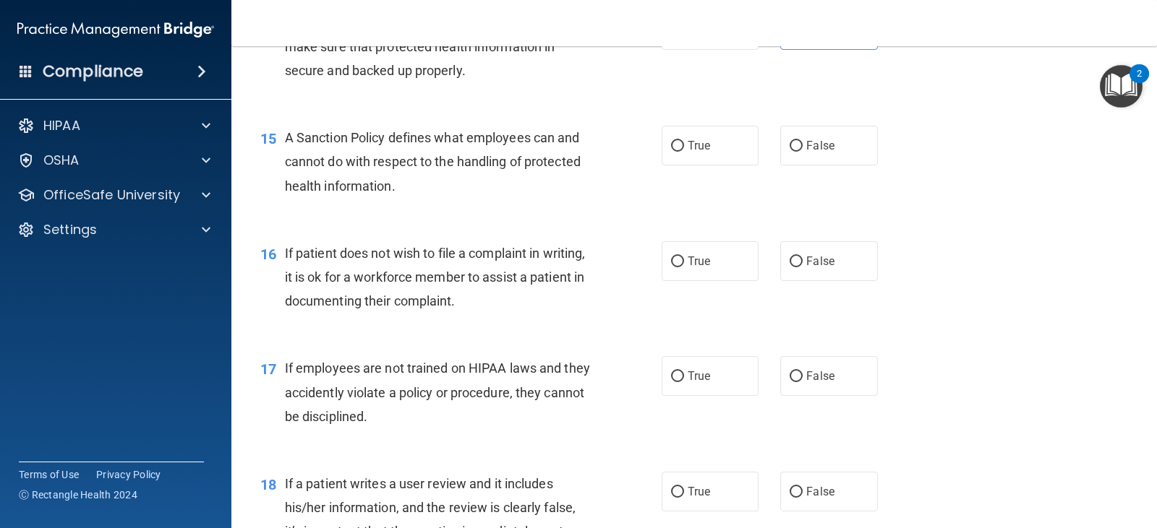
scroll to position [2024, 0]
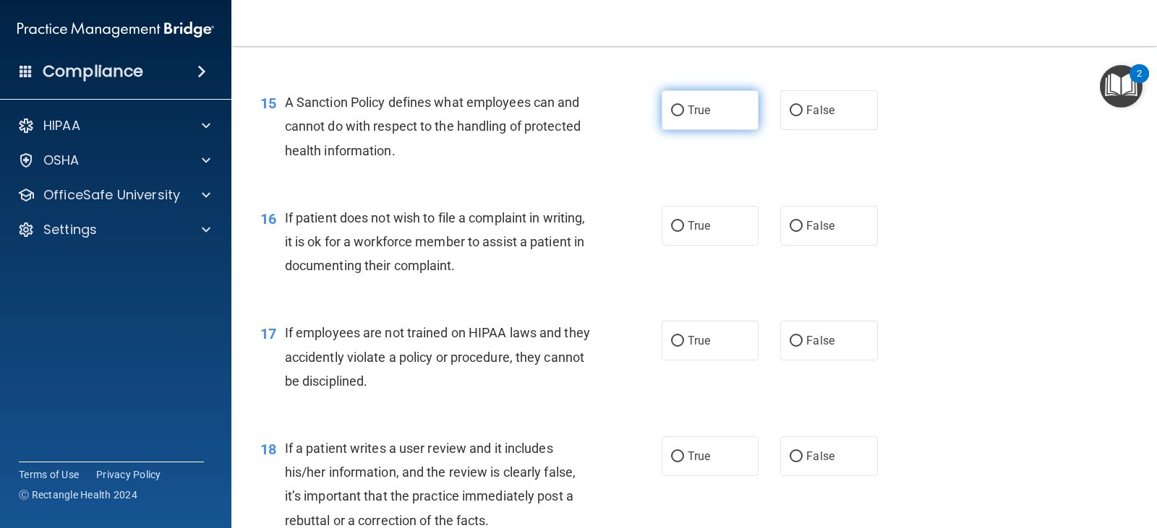
click at [698, 118] on label "True" at bounding box center [710, 110] width 97 height 40
click at [684, 116] on input "True" at bounding box center [677, 111] width 13 height 11
radio input "true"
click at [818, 229] on span "False" at bounding box center [820, 226] width 28 height 14
click at [803, 229] on input "False" at bounding box center [795, 226] width 13 height 11
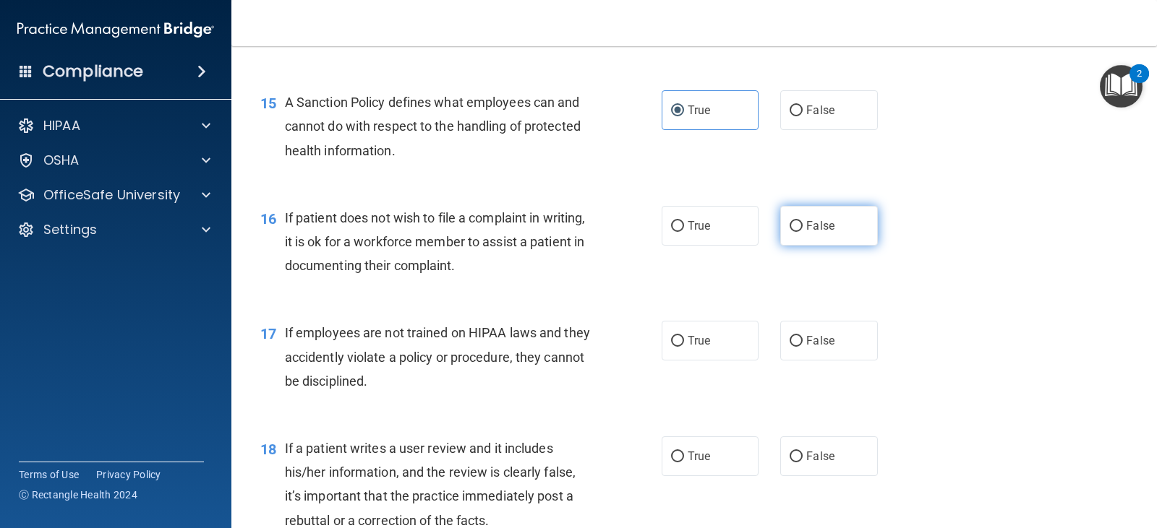
radio input "true"
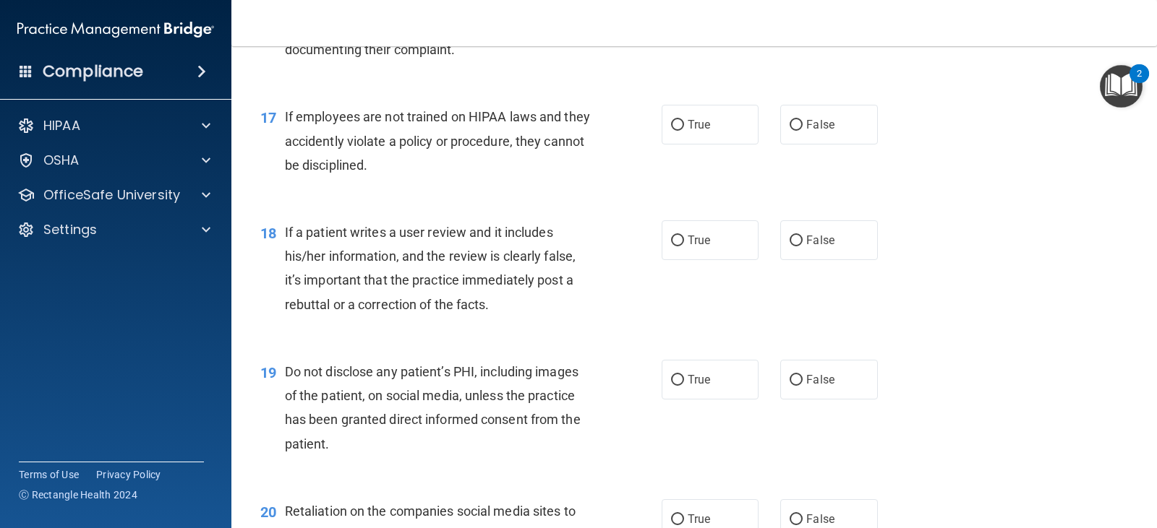
scroll to position [2241, 0]
click at [806, 124] on span "False" at bounding box center [820, 124] width 28 height 14
click at [803, 124] on input "False" at bounding box center [795, 124] width 13 height 11
radio input "true"
click at [714, 116] on label "True" at bounding box center [710, 124] width 97 height 40
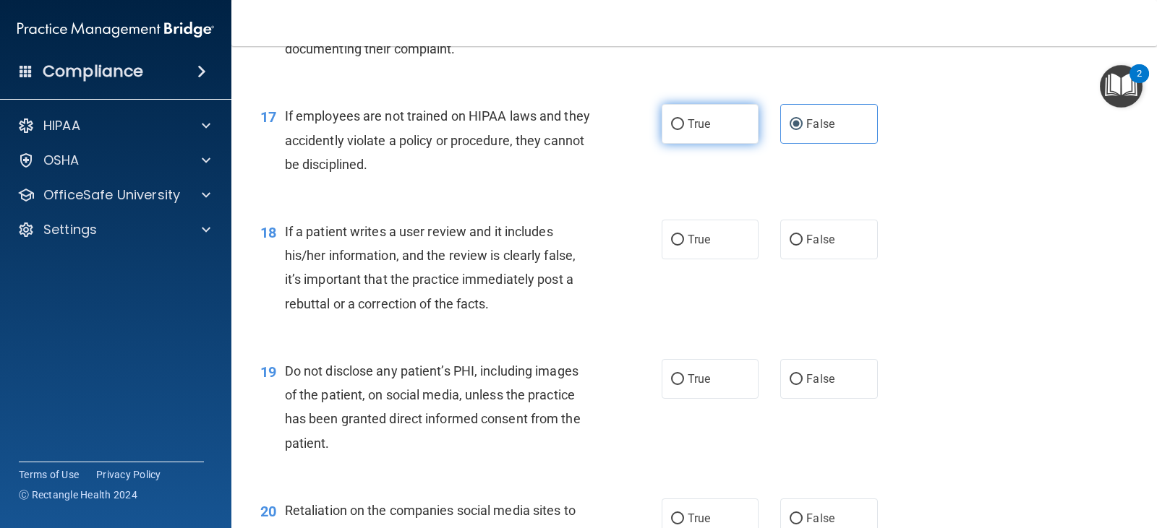
click at [684, 119] on input "True" at bounding box center [677, 124] width 13 height 11
radio input "true"
radio input "false"
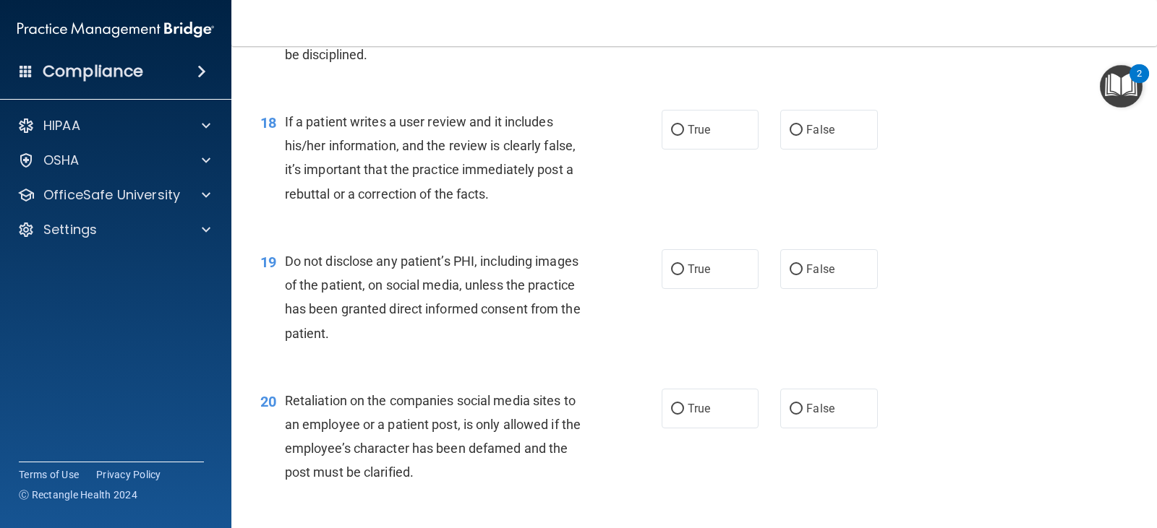
scroll to position [2386, 0]
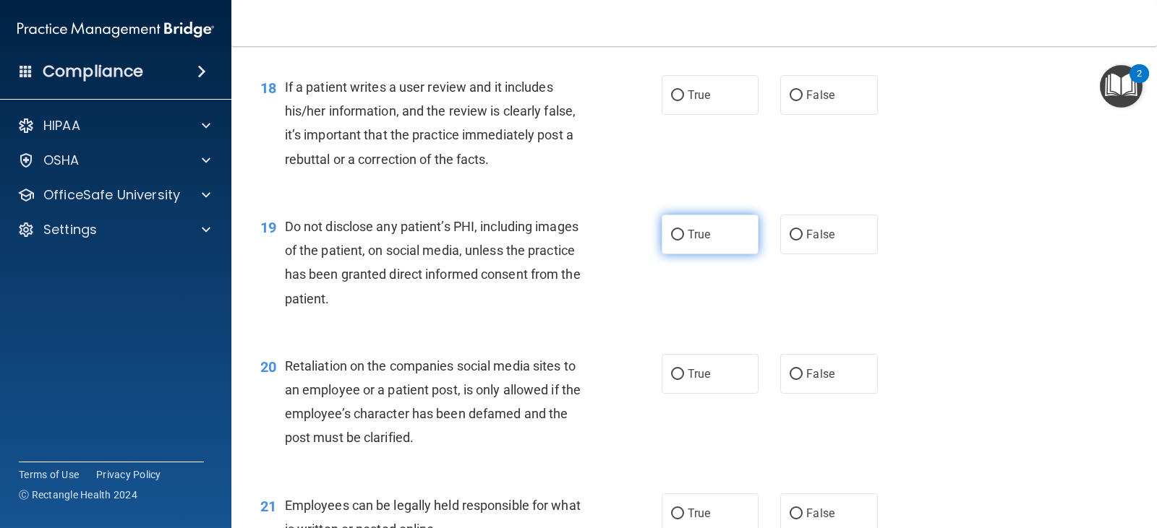
click at [701, 233] on span "True" at bounding box center [699, 235] width 22 height 14
click at [684, 233] on input "True" at bounding box center [677, 235] width 13 height 11
radio input "true"
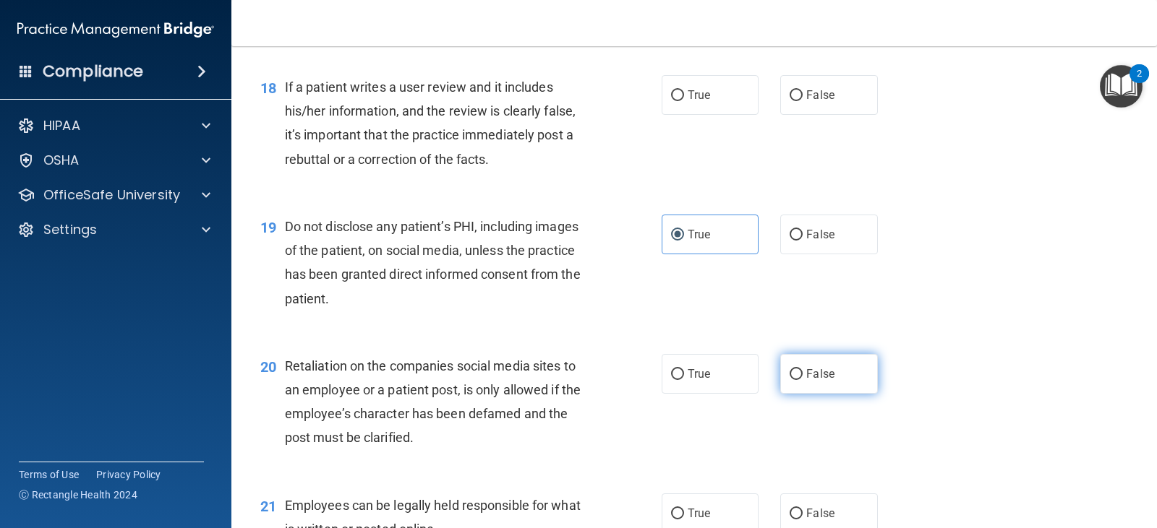
click at [809, 383] on label "False" at bounding box center [828, 374] width 97 height 40
click at [803, 380] on input "False" at bounding box center [795, 374] width 13 height 11
radio input "true"
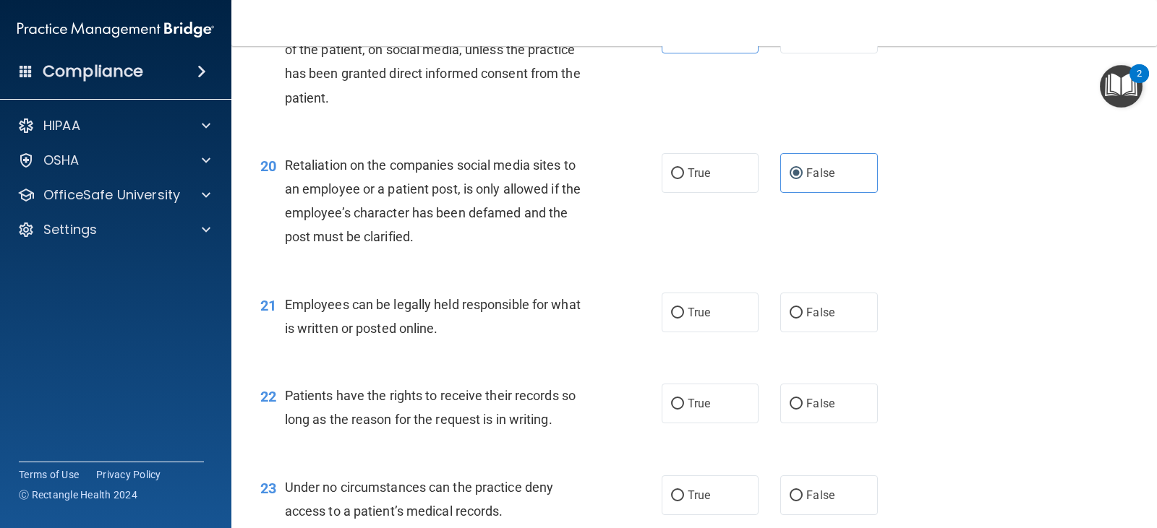
scroll to position [2603, 0]
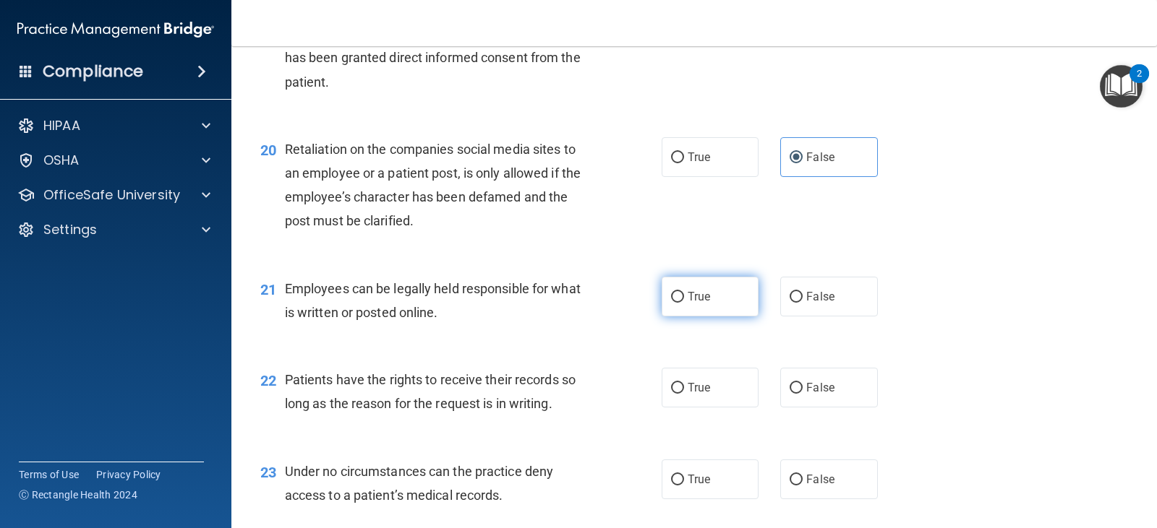
click at [688, 299] on span "True" at bounding box center [699, 297] width 22 height 14
click at [684, 299] on input "True" at bounding box center [677, 297] width 13 height 11
radio input "true"
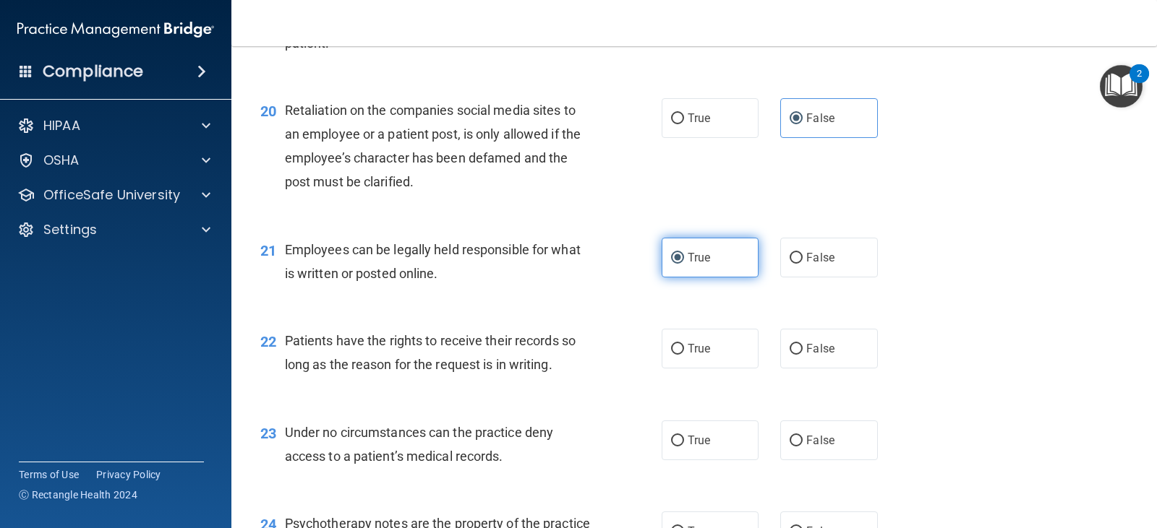
scroll to position [2675, 0]
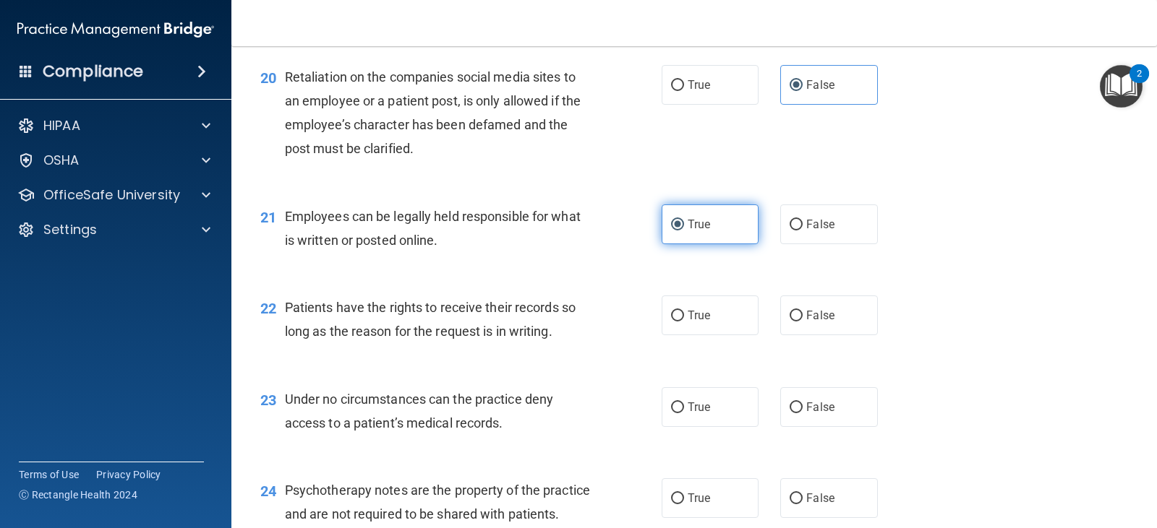
click at [687, 299] on label "True" at bounding box center [710, 316] width 97 height 40
click at [684, 311] on input "True" at bounding box center [677, 316] width 13 height 11
radio input "true"
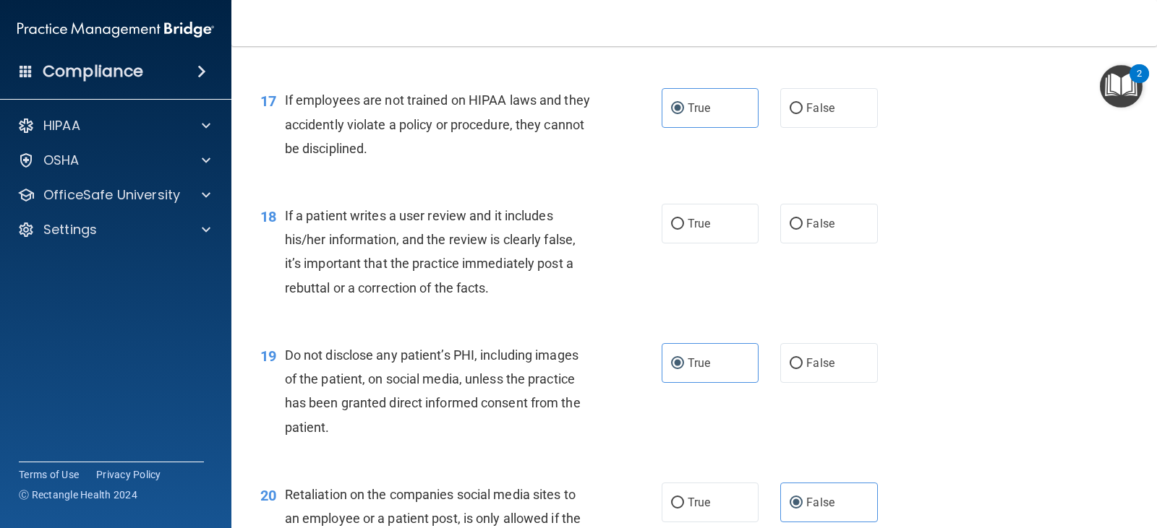
scroll to position [2241, 0]
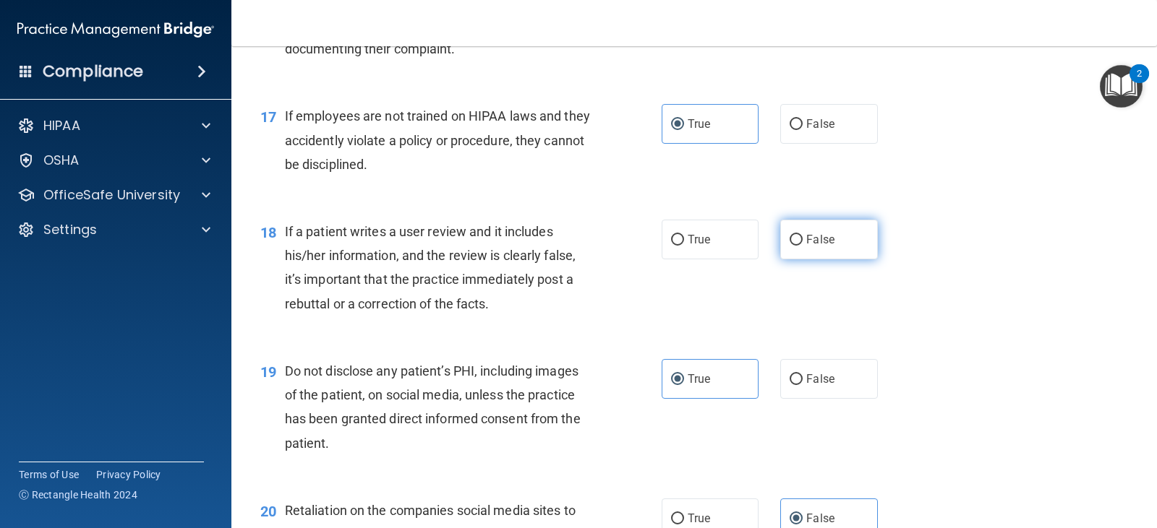
click at [814, 236] on span "False" at bounding box center [820, 240] width 28 height 14
click at [803, 236] on input "False" at bounding box center [795, 240] width 13 height 11
radio input "true"
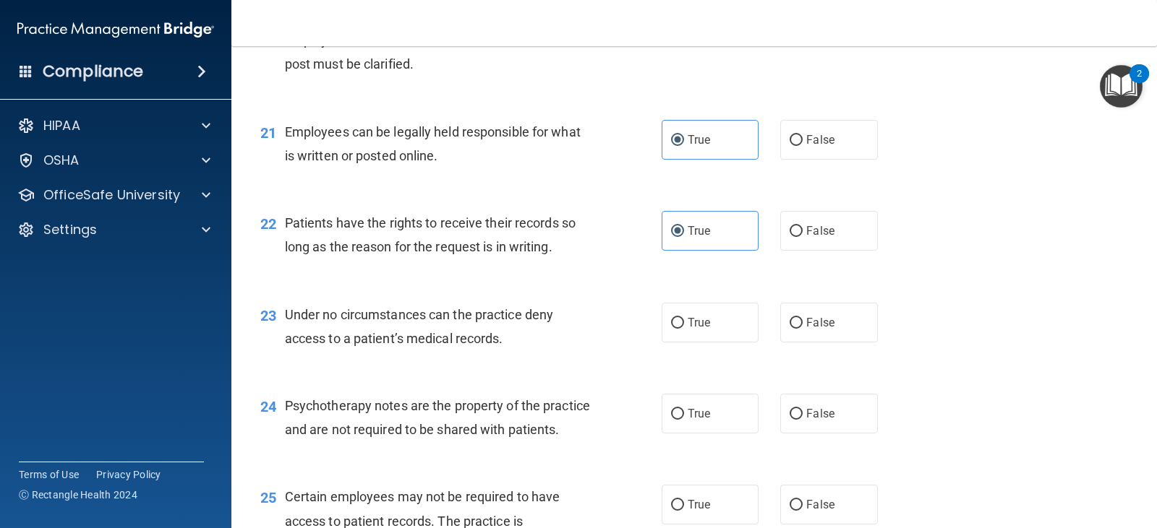
scroll to position [2820, 0]
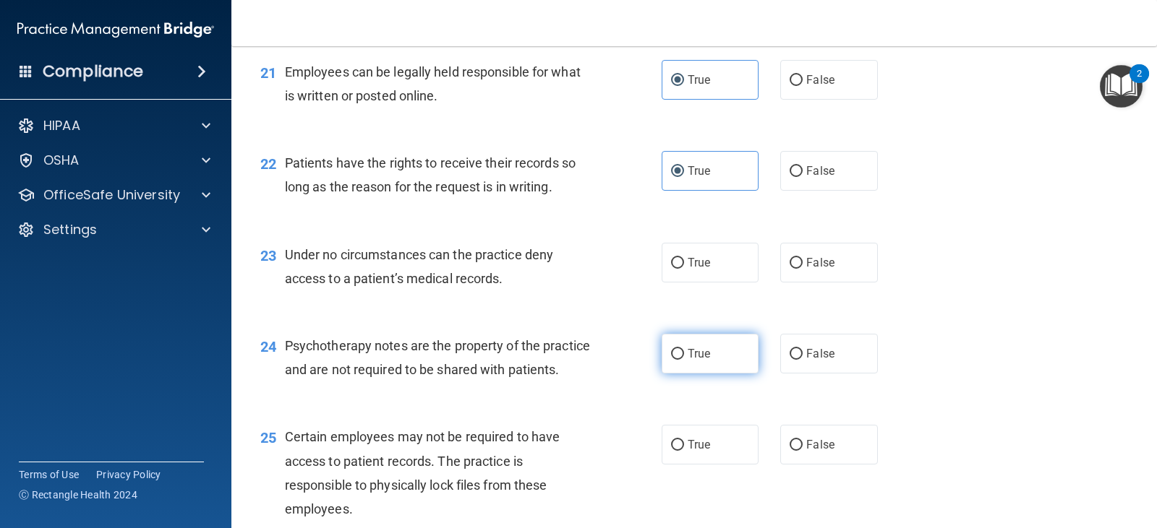
click at [709, 361] on label "True" at bounding box center [710, 354] width 97 height 40
click at [684, 360] on input "True" at bounding box center [677, 354] width 13 height 11
radio input "true"
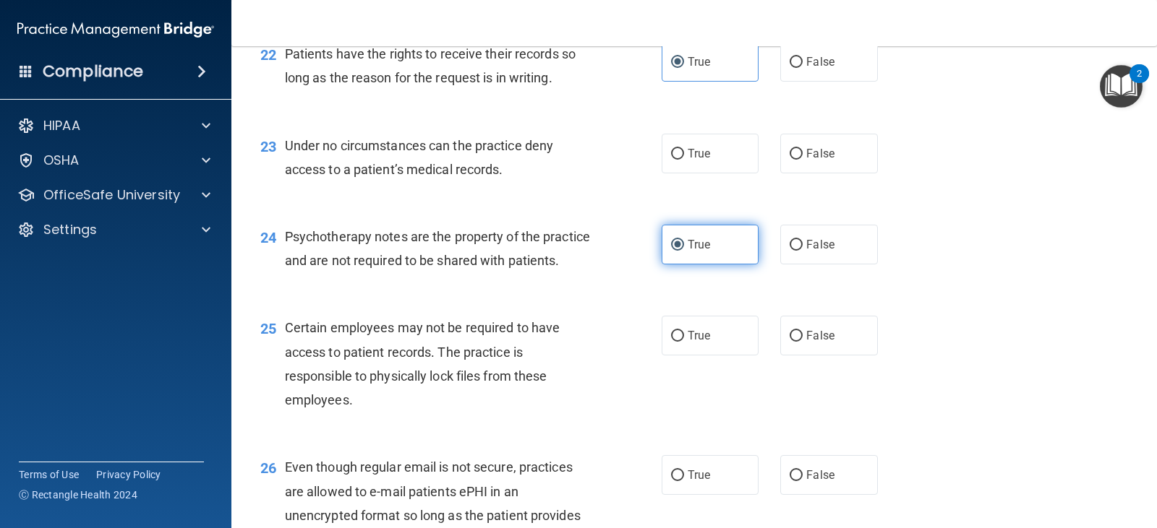
scroll to position [3109, 0]
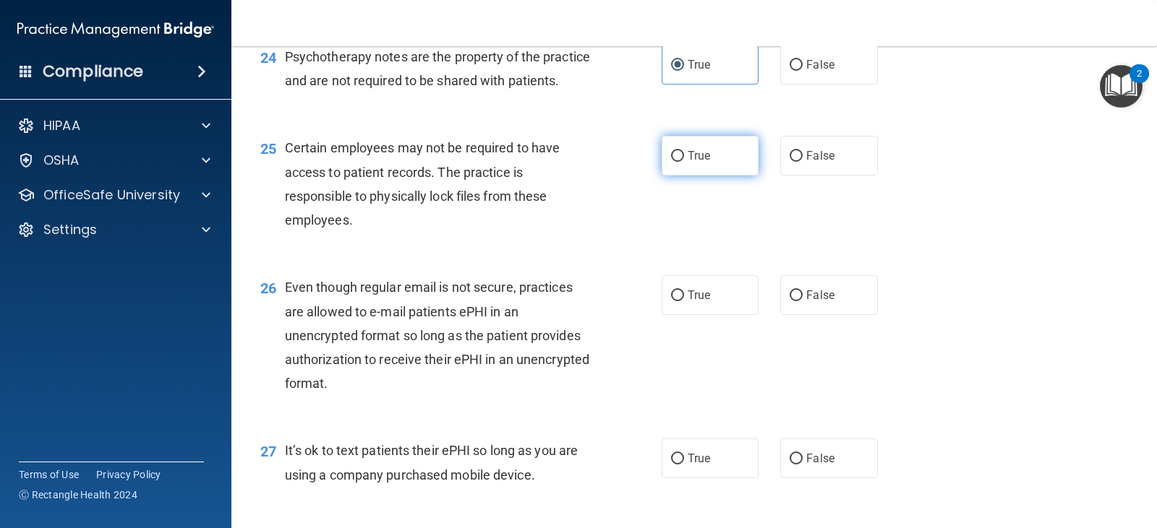
click at [702, 163] on span "True" at bounding box center [699, 156] width 22 height 14
click at [684, 162] on input "True" at bounding box center [677, 156] width 13 height 11
radio input "true"
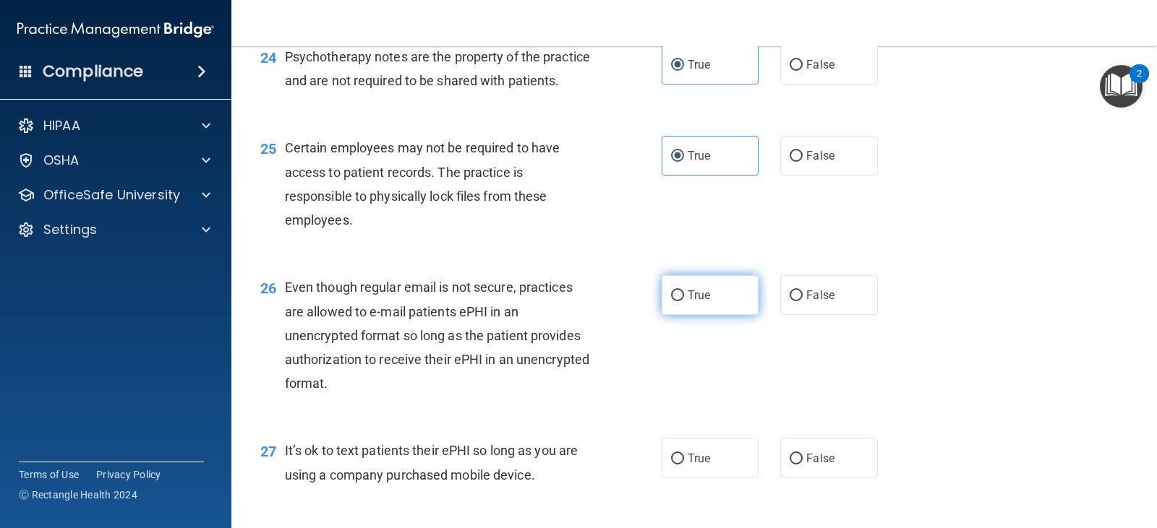
click at [695, 302] on span "True" at bounding box center [699, 295] width 22 height 14
click at [684, 301] on input "True" at bounding box center [677, 296] width 13 height 11
radio input "true"
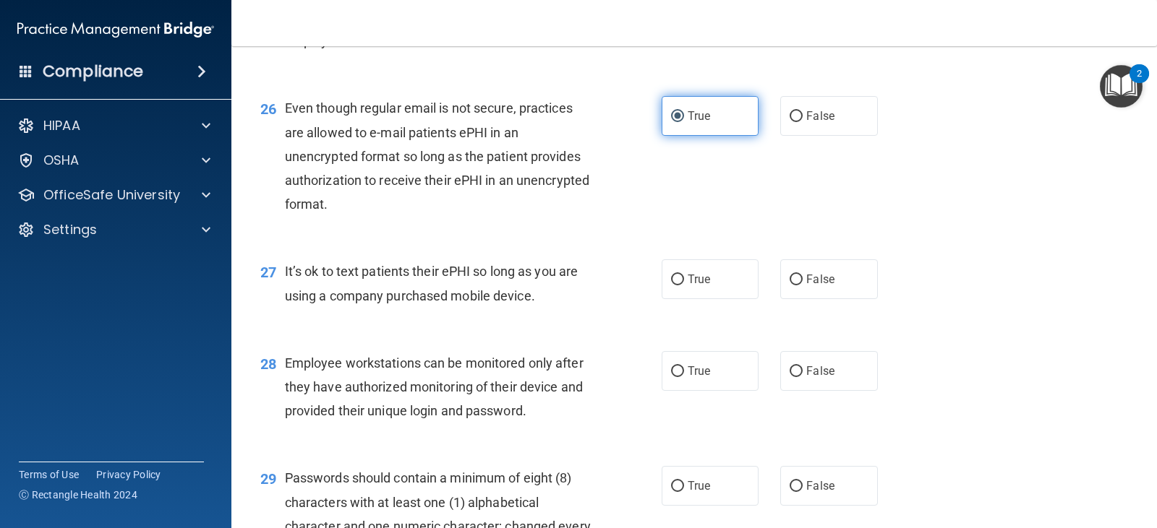
scroll to position [3326, 0]
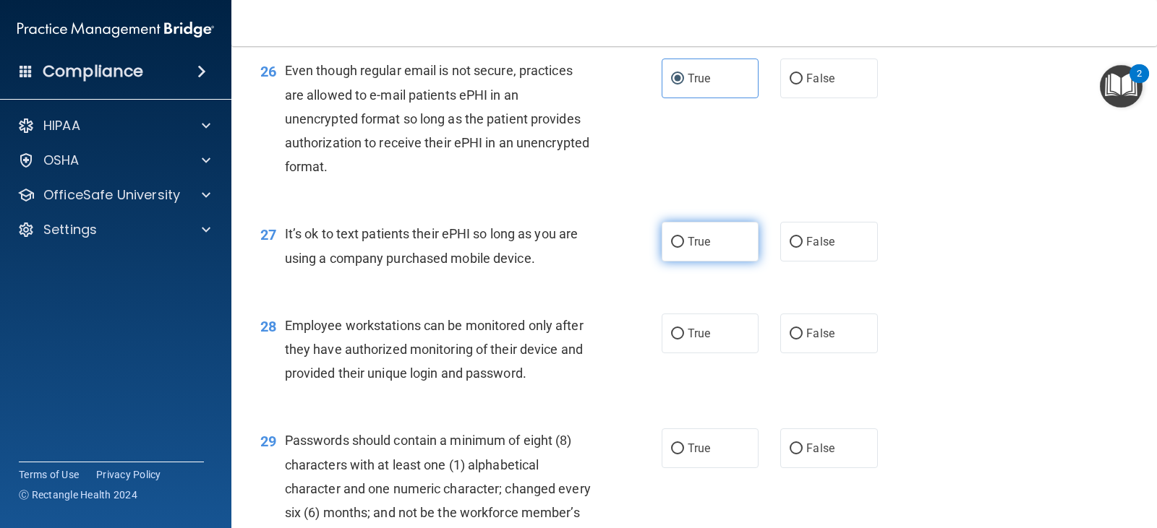
click at [705, 249] on span "True" at bounding box center [699, 242] width 22 height 14
click at [684, 248] on input "True" at bounding box center [677, 242] width 13 height 11
radio input "true"
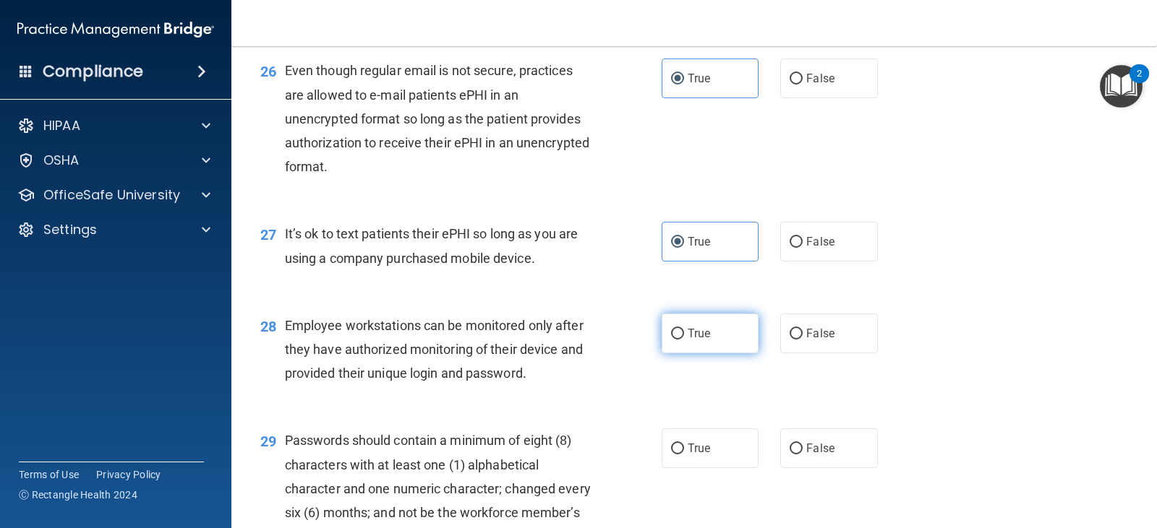
click at [711, 354] on label "True" at bounding box center [710, 334] width 97 height 40
click at [684, 340] on input "True" at bounding box center [677, 334] width 13 height 11
radio input "true"
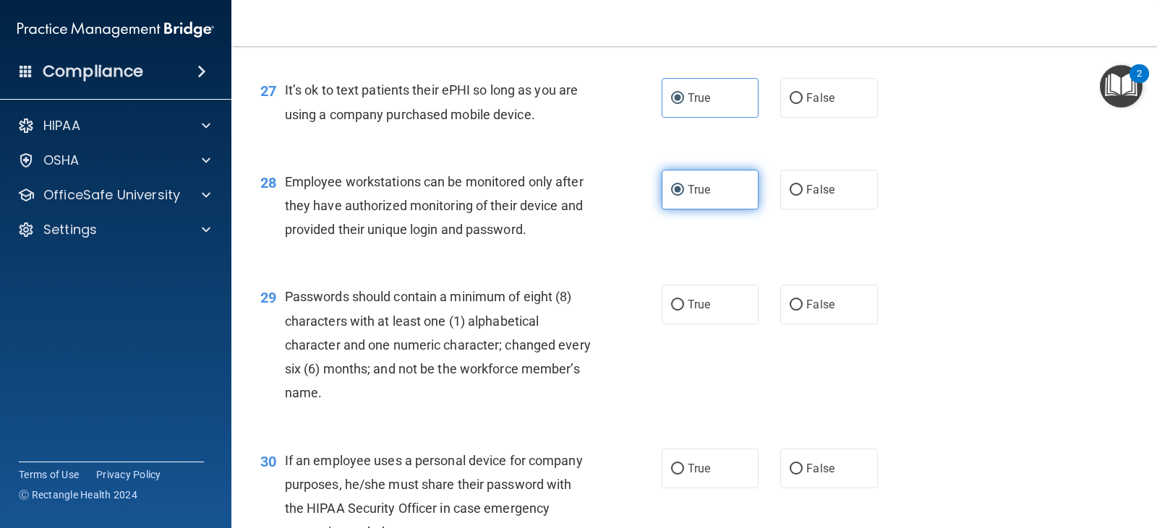
scroll to position [3470, 0]
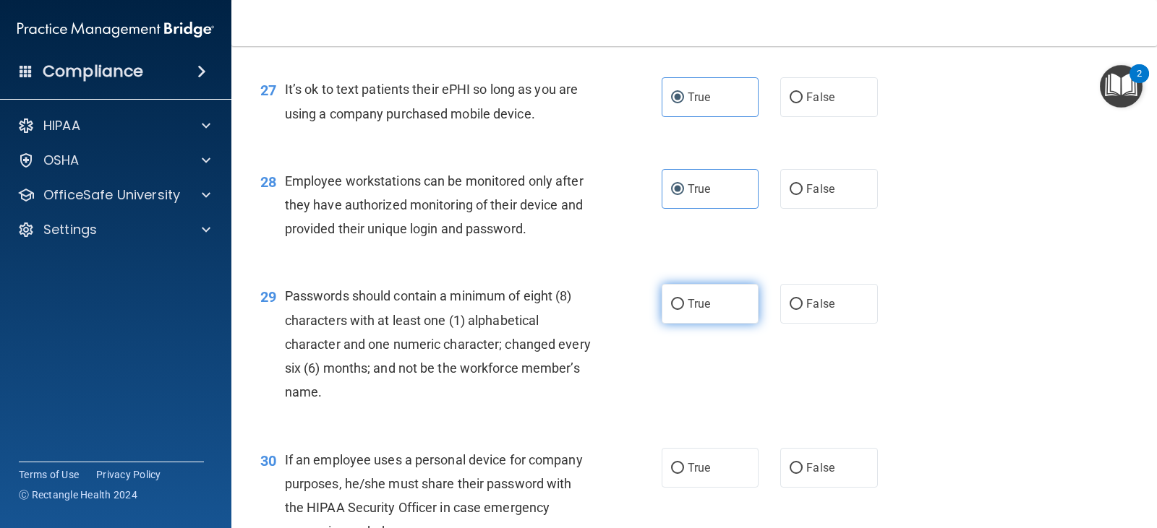
click at [715, 315] on label "True" at bounding box center [710, 304] width 97 height 40
click at [684, 310] on input "True" at bounding box center [677, 304] width 13 height 11
radio input "true"
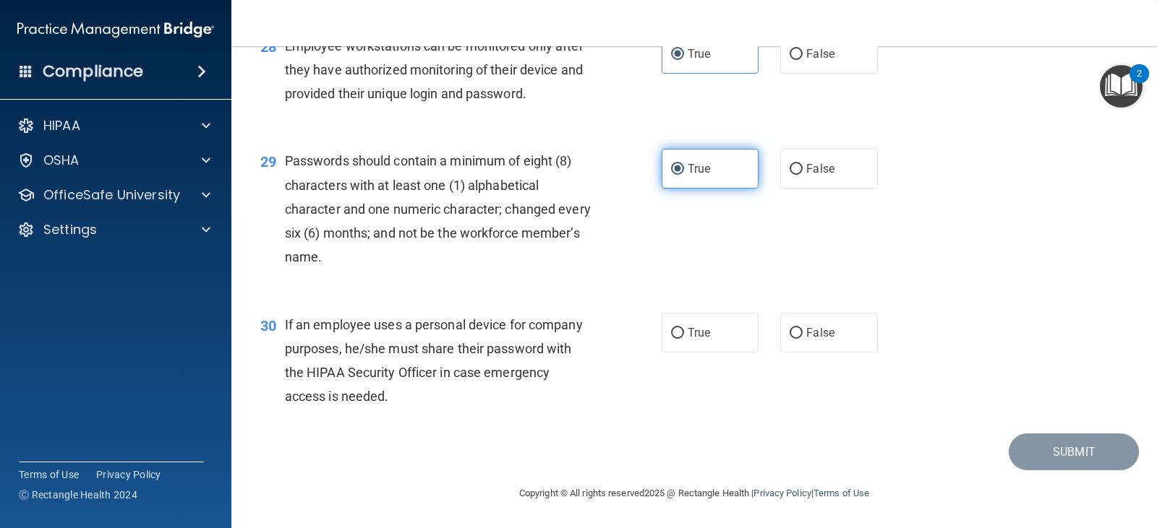
scroll to position [3629, 0]
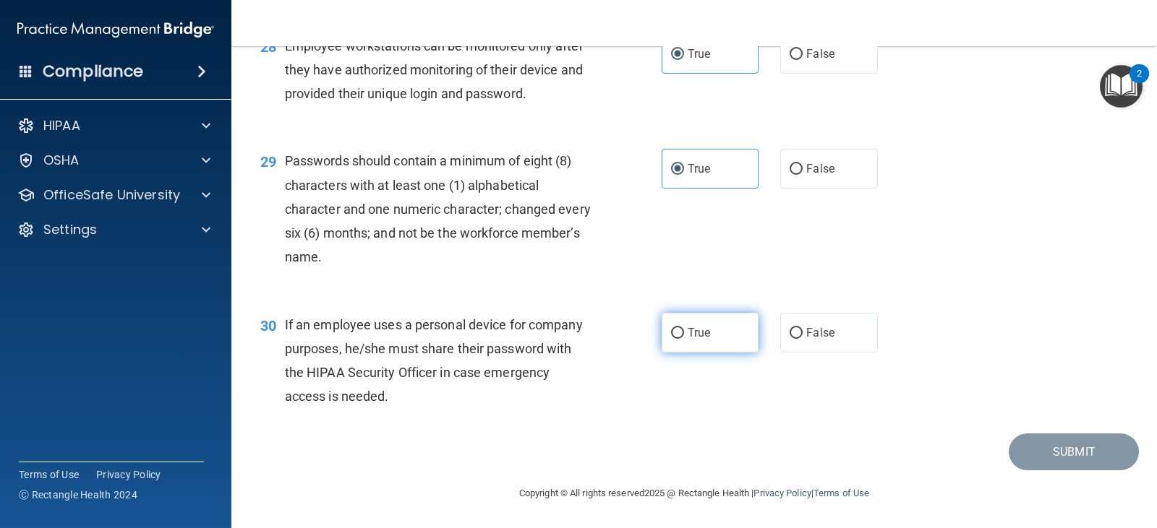
click at [714, 335] on label "True" at bounding box center [710, 333] width 97 height 40
click at [684, 335] on input "True" at bounding box center [677, 333] width 13 height 11
radio input "true"
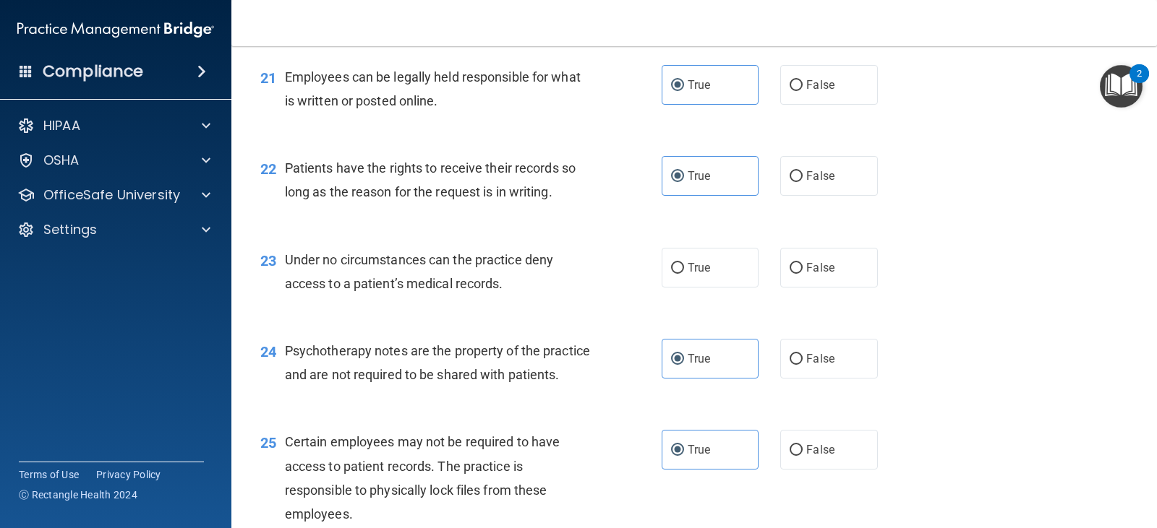
scroll to position [2689, 0]
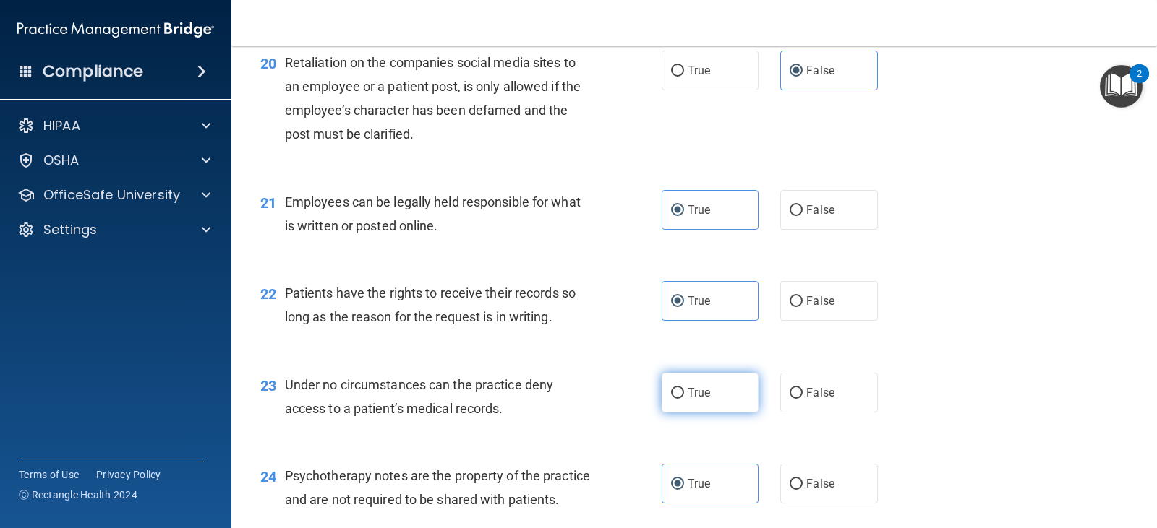
click at [722, 391] on label "True" at bounding box center [710, 393] width 97 height 40
click at [684, 391] on input "True" at bounding box center [677, 393] width 13 height 11
radio input "true"
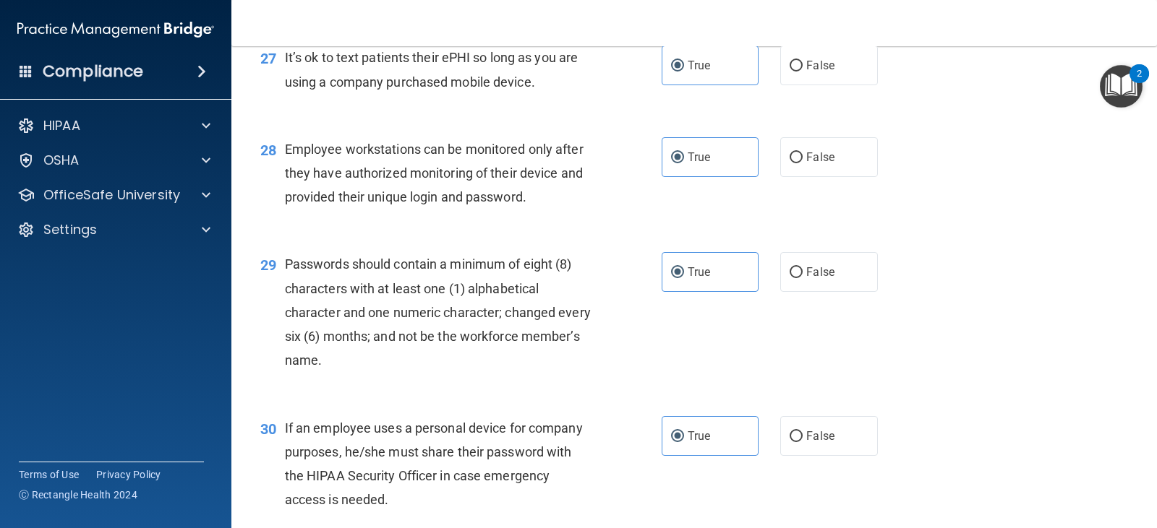
scroll to position [3629, 0]
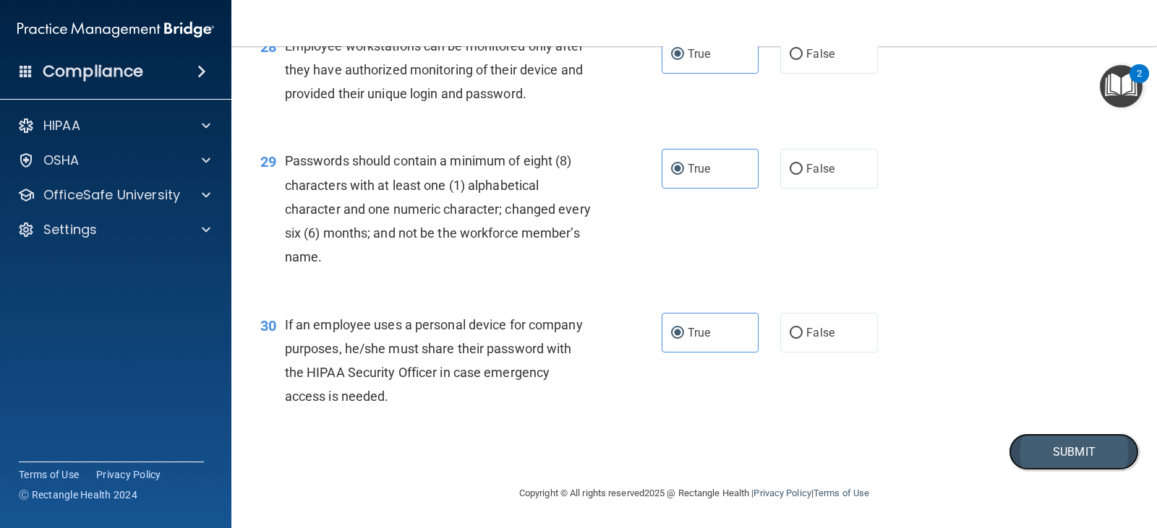
click at [1051, 445] on button "Submit" at bounding box center [1074, 452] width 130 height 37
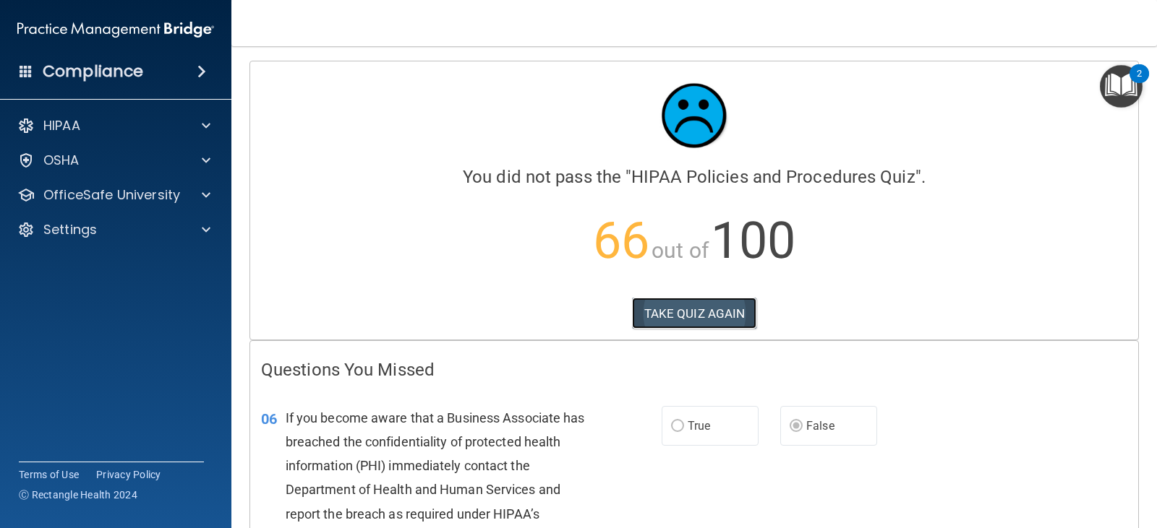
click at [724, 322] on button "TAKE QUIZ AGAIN" at bounding box center [694, 314] width 125 height 32
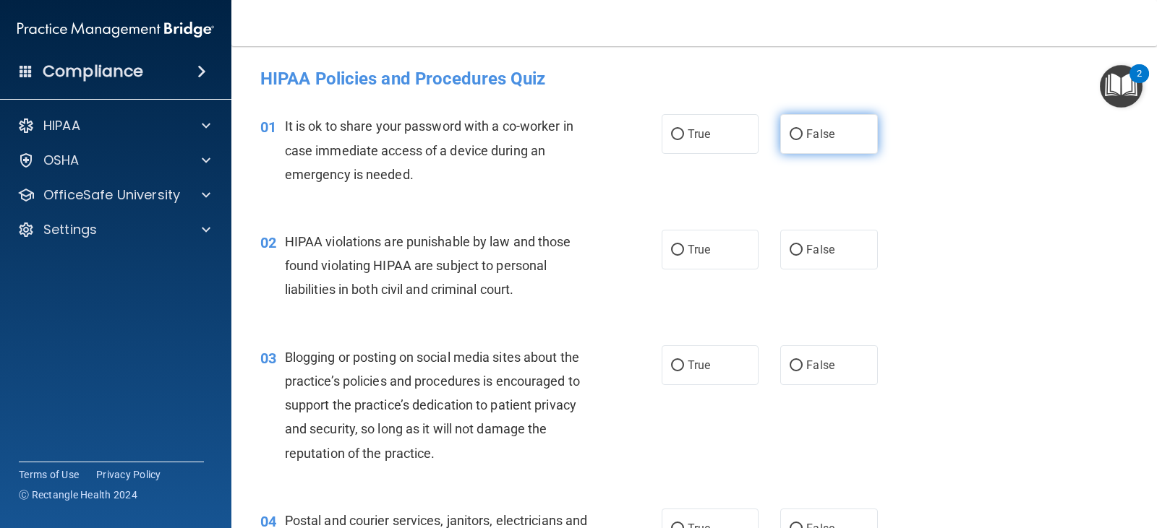
click at [795, 127] on label "False" at bounding box center [828, 134] width 97 height 40
click at [795, 129] on input "False" at bounding box center [795, 134] width 13 height 11
radio input "true"
click at [682, 257] on label "True" at bounding box center [710, 250] width 97 height 40
click at [682, 256] on input "True" at bounding box center [677, 250] width 13 height 11
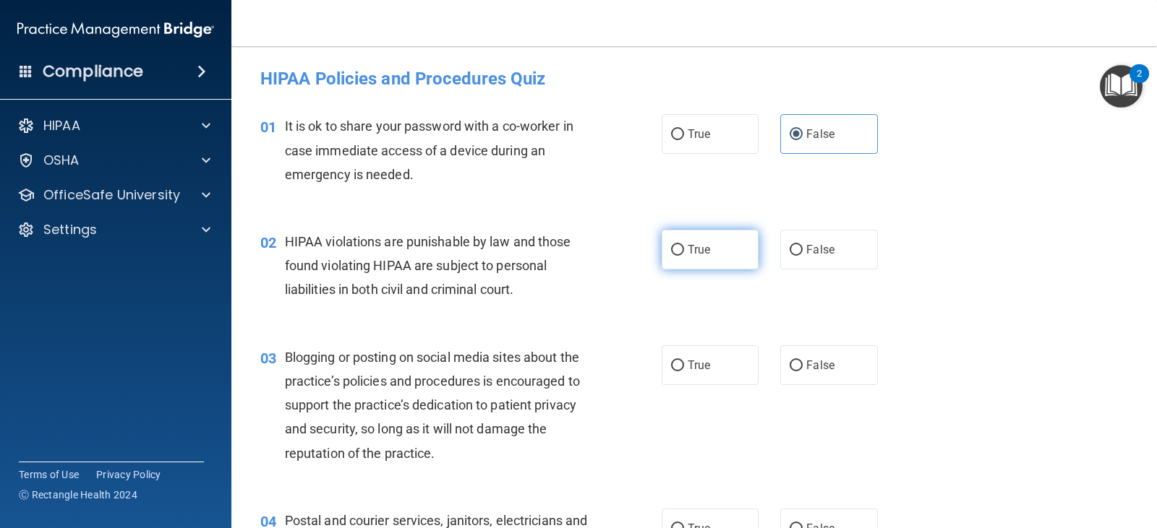
radio input "true"
click at [794, 369] on input "False" at bounding box center [795, 366] width 13 height 11
radio input "true"
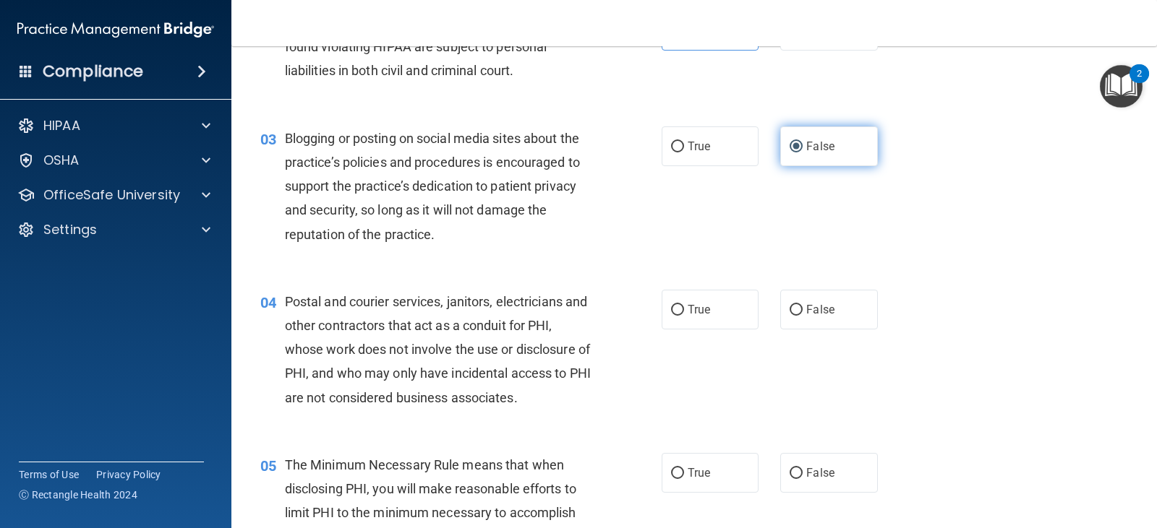
scroll to position [361, 0]
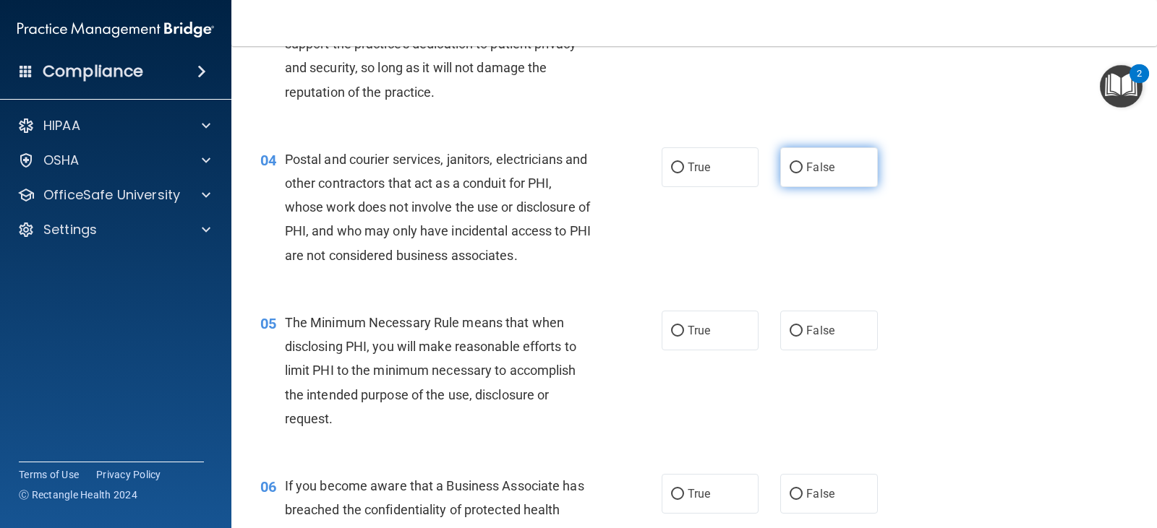
click at [809, 165] on span "False" at bounding box center [820, 168] width 28 height 14
click at [803, 165] on input "False" at bounding box center [795, 168] width 13 height 11
radio input "true"
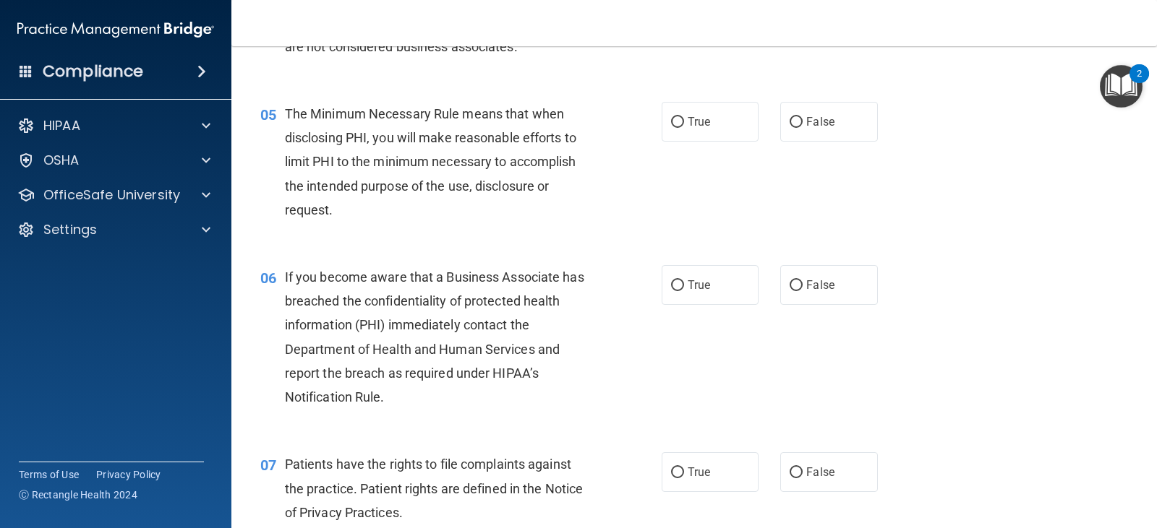
scroll to position [578, 0]
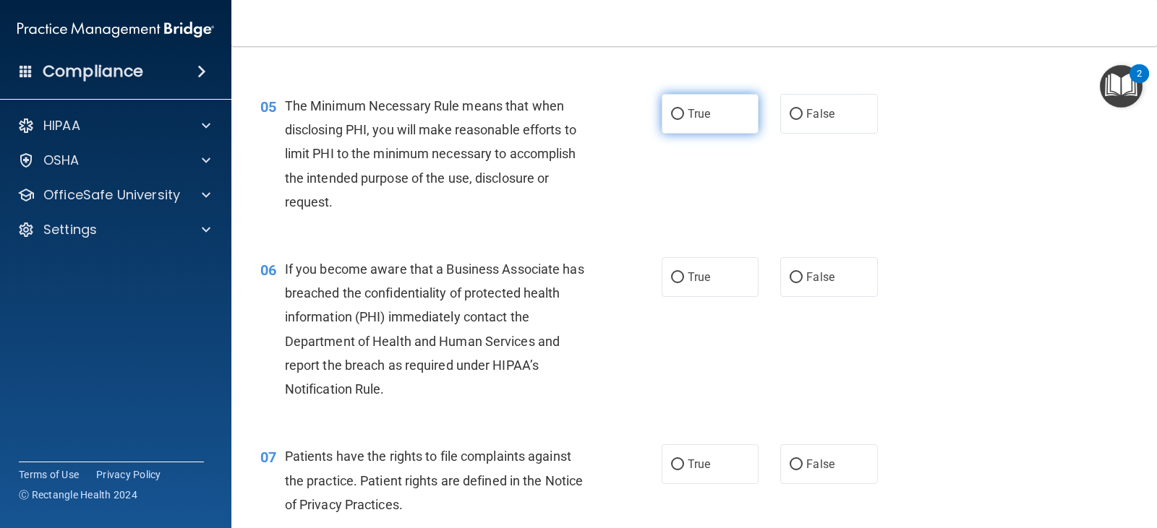
click at [705, 116] on span "True" at bounding box center [699, 114] width 22 height 14
click at [684, 116] on input "True" at bounding box center [677, 114] width 13 height 11
radio input "true"
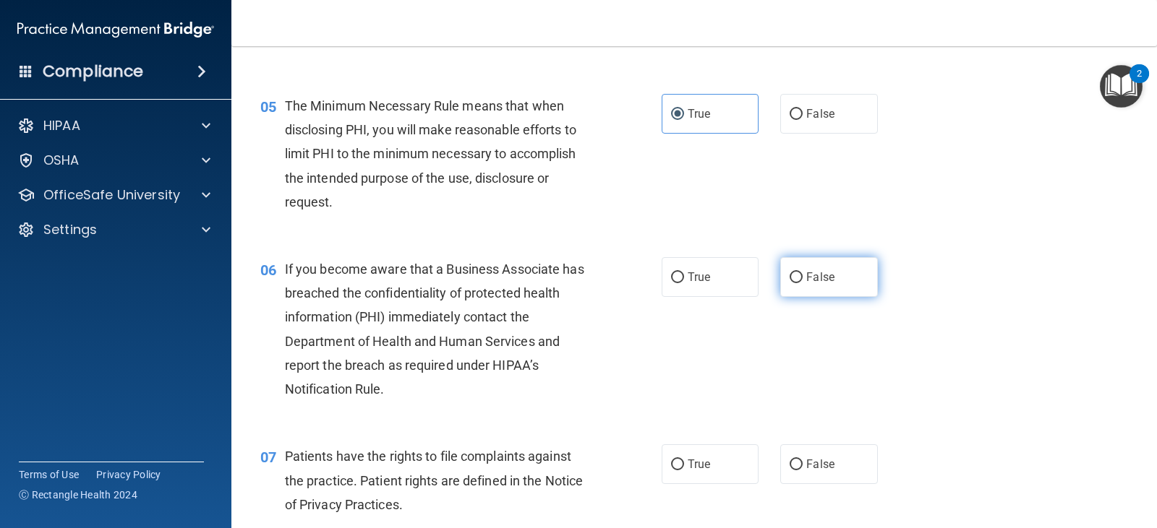
click at [797, 275] on label "False" at bounding box center [828, 277] width 97 height 40
click at [797, 275] on input "False" at bounding box center [795, 278] width 13 height 11
radio input "true"
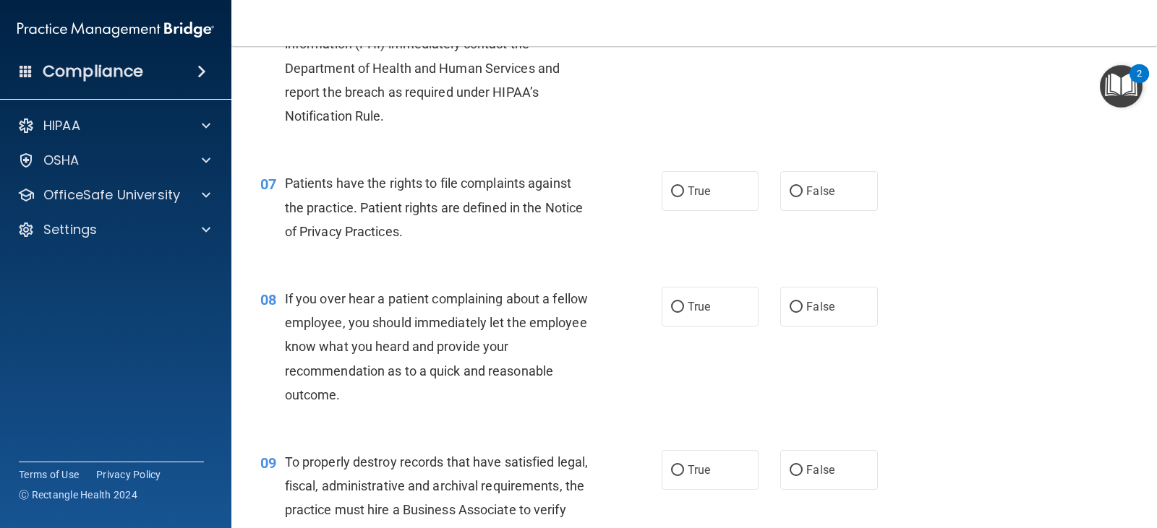
scroll to position [868, 0]
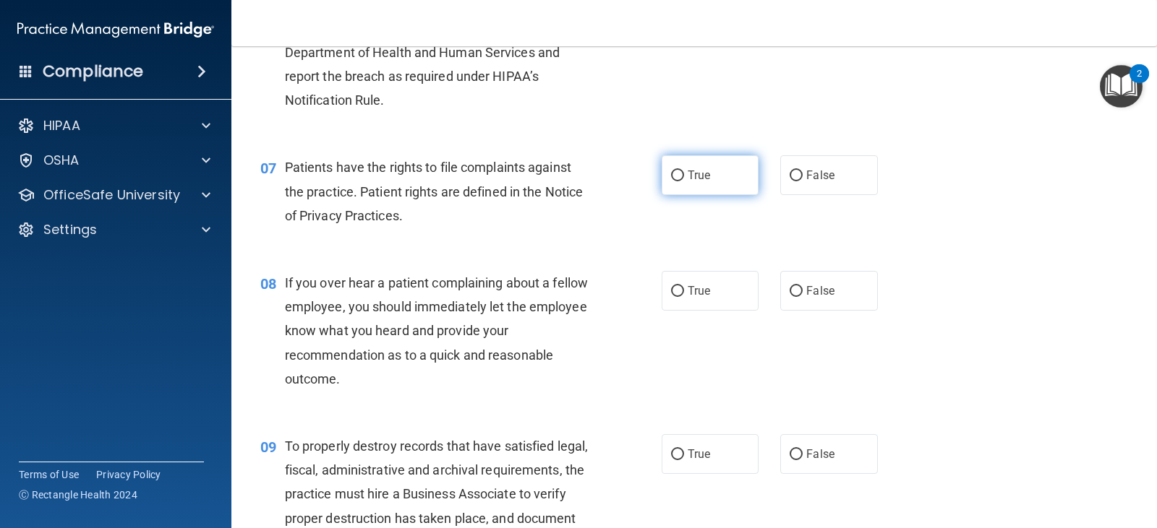
click at [702, 173] on span "True" at bounding box center [699, 175] width 22 height 14
click at [684, 173] on input "True" at bounding box center [677, 176] width 13 height 11
radio input "true"
click at [806, 294] on span "False" at bounding box center [820, 291] width 28 height 14
click at [803, 294] on input "False" at bounding box center [795, 291] width 13 height 11
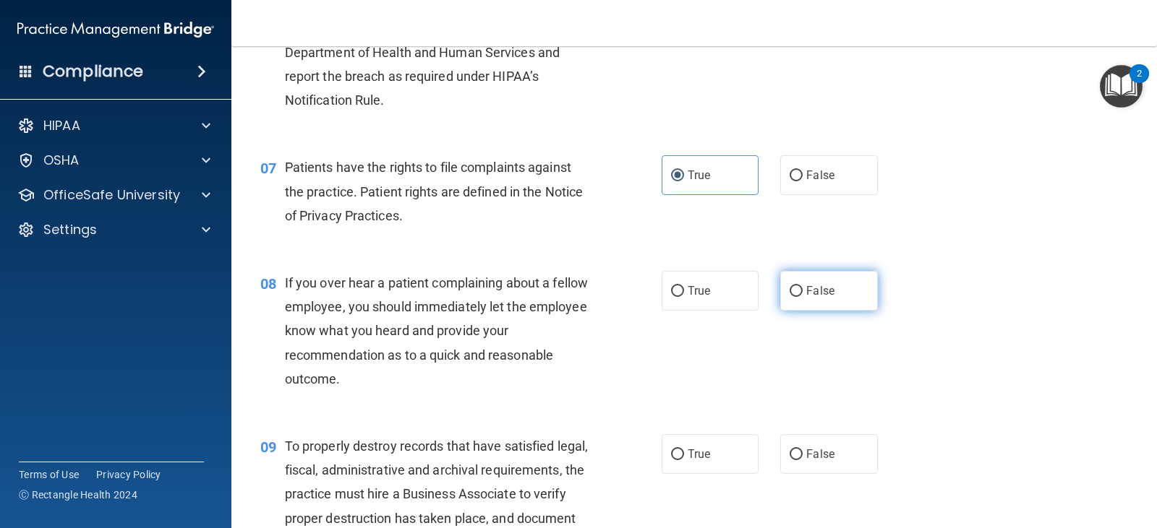
radio input "true"
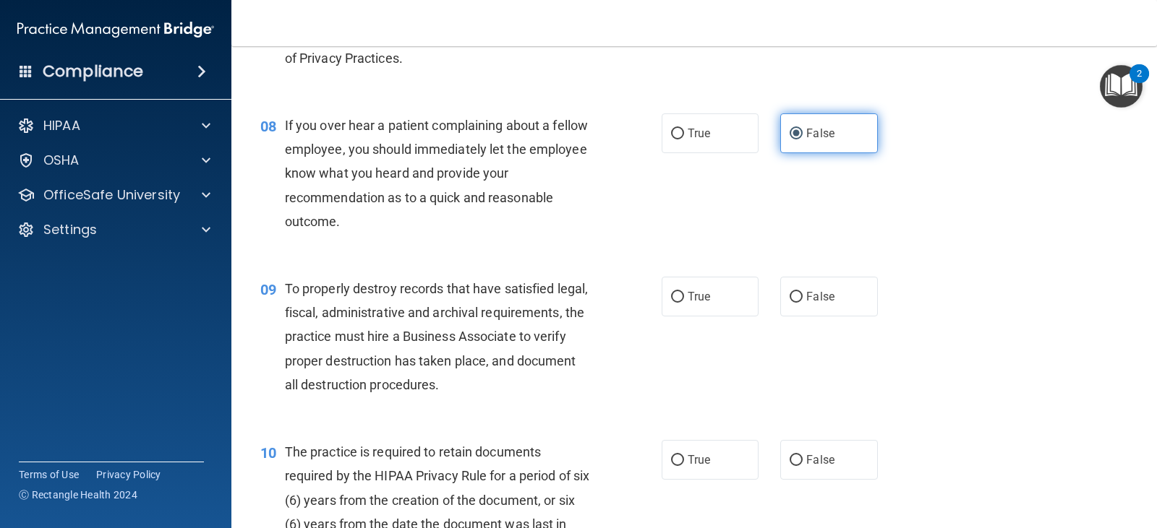
scroll to position [1157, 0]
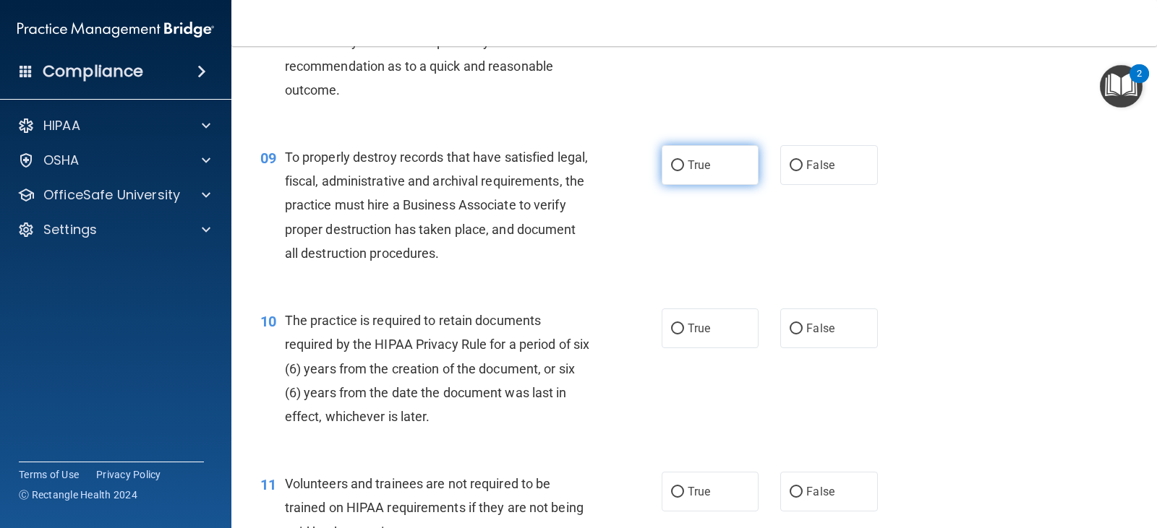
click at [710, 167] on label "True" at bounding box center [710, 165] width 97 height 40
click at [684, 167] on input "True" at bounding box center [677, 166] width 13 height 11
radio input "true"
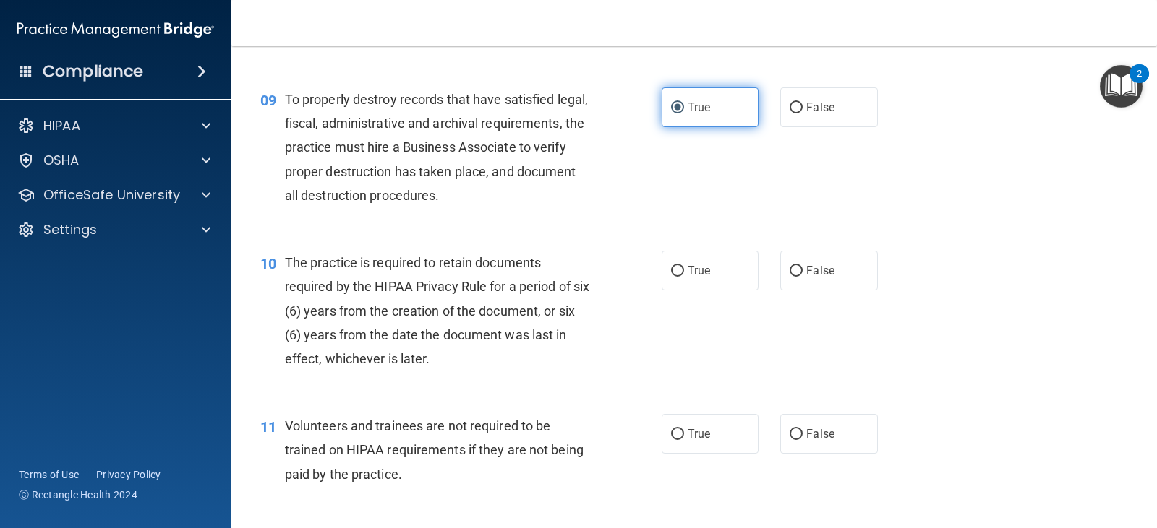
scroll to position [1301, 0]
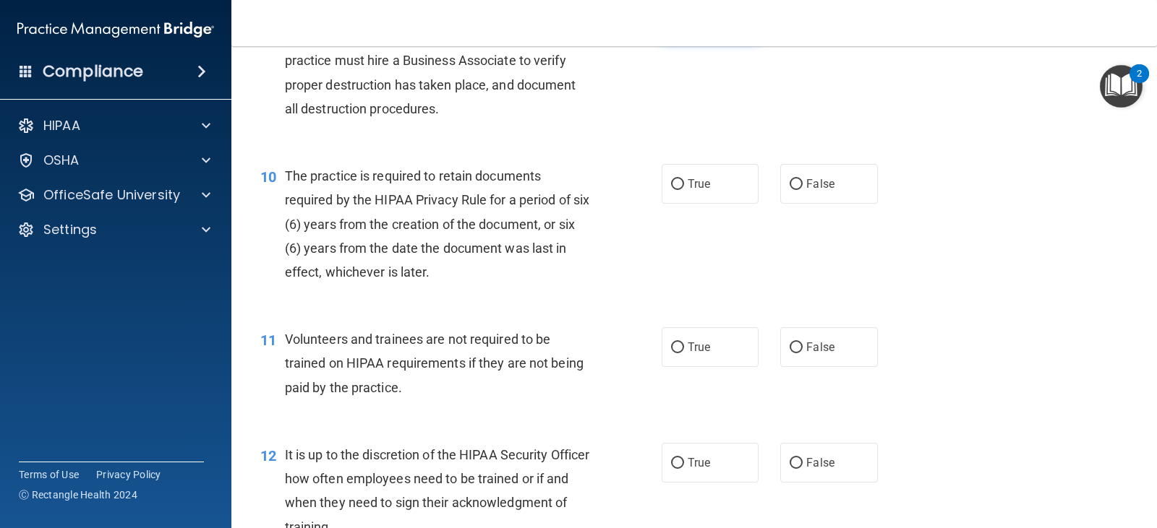
click at [702, 184] on span "True" at bounding box center [699, 184] width 22 height 14
click at [684, 184] on input "True" at bounding box center [677, 184] width 13 height 11
radio input "true"
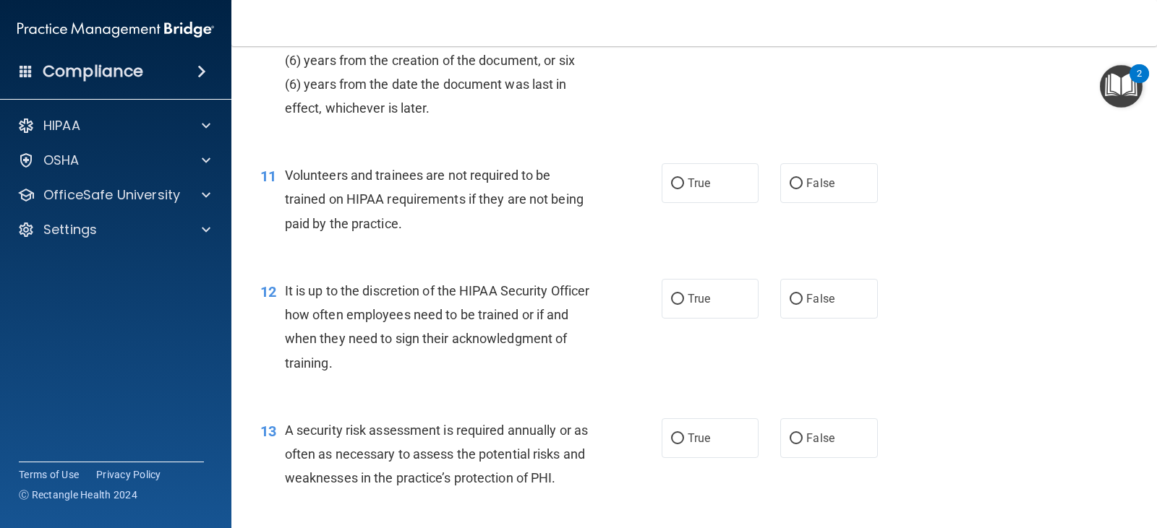
scroll to position [1518, 0]
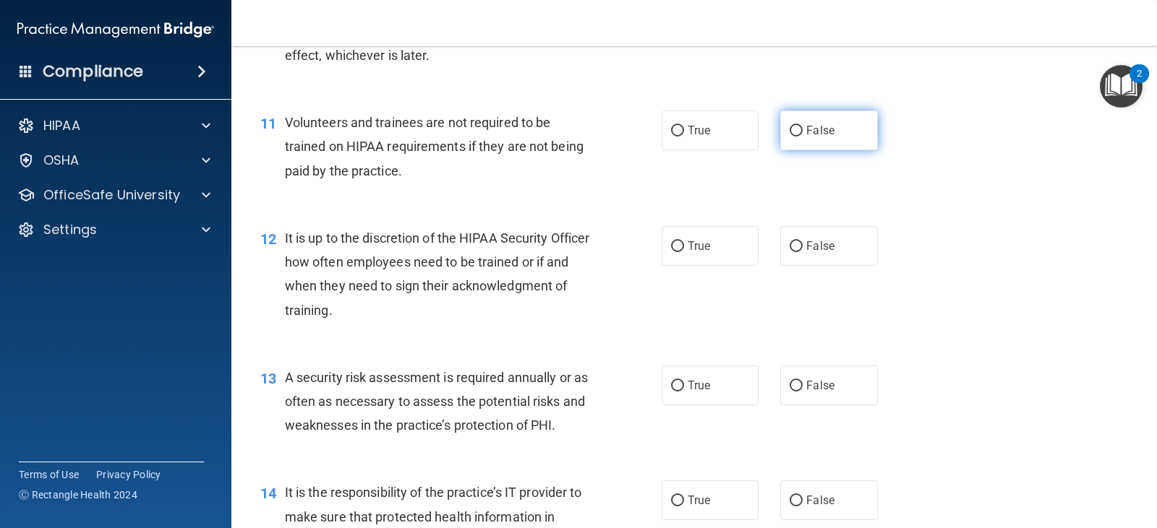
click at [797, 127] on label "False" at bounding box center [828, 131] width 97 height 40
click at [797, 127] on input "False" at bounding box center [795, 131] width 13 height 11
radio input "true"
click at [810, 246] on span "False" at bounding box center [820, 246] width 28 height 14
click at [803, 246] on input "False" at bounding box center [795, 246] width 13 height 11
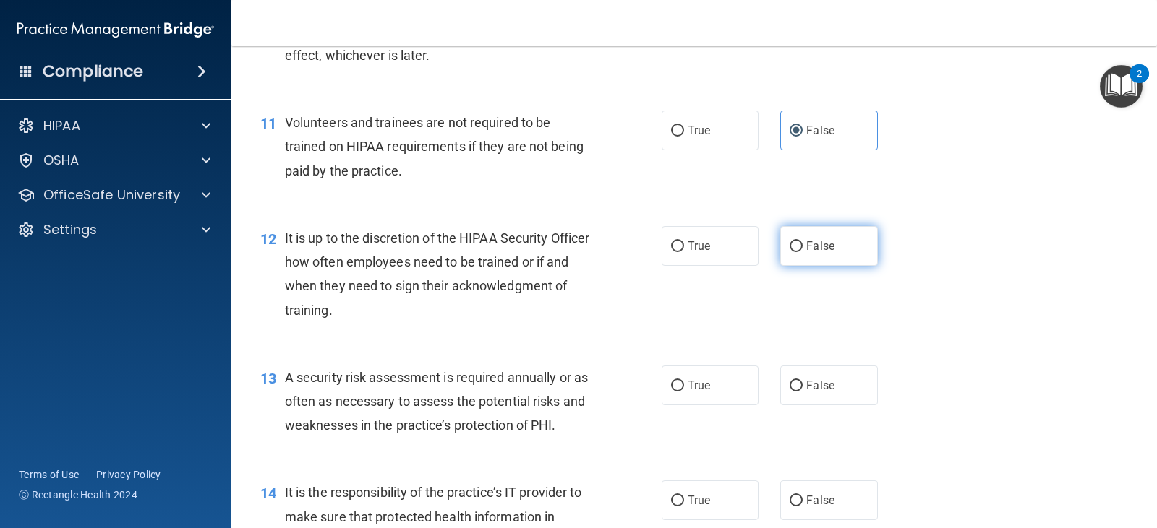
radio input "true"
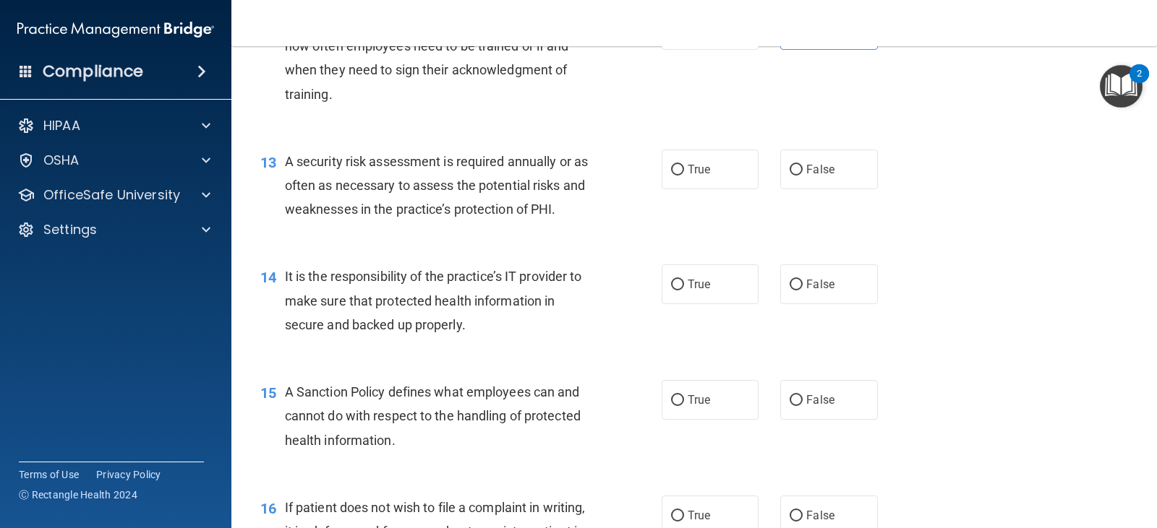
scroll to position [1735, 0]
click at [710, 174] on label "True" at bounding box center [710, 169] width 97 height 40
click at [684, 174] on input "True" at bounding box center [677, 169] width 13 height 11
radio input "true"
click at [780, 295] on label "False" at bounding box center [828, 284] width 97 height 40
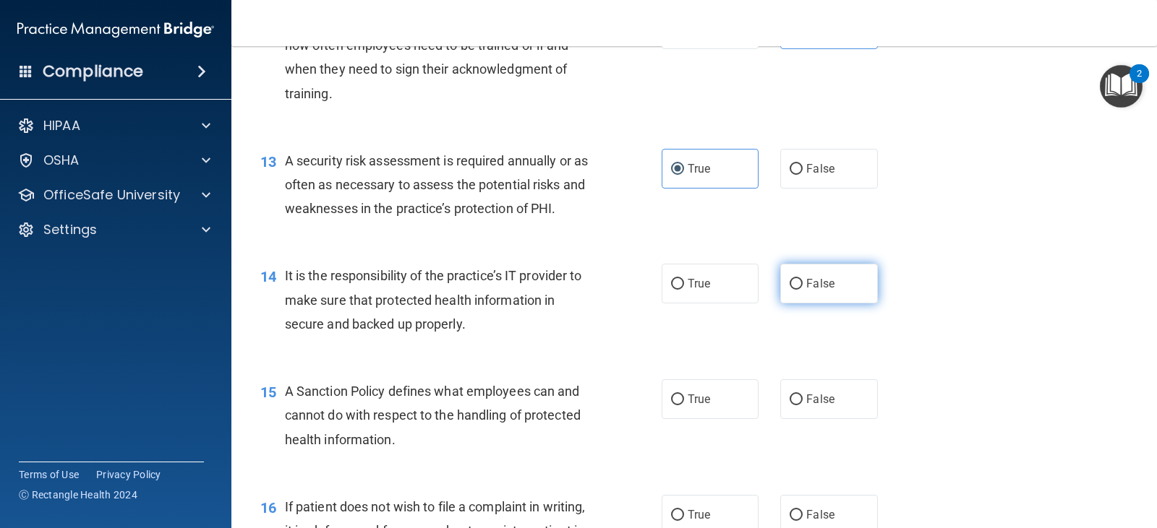
click at [789, 290] on input "False" at bounding box center [795, 284] width 13 height 11
radio input "true"
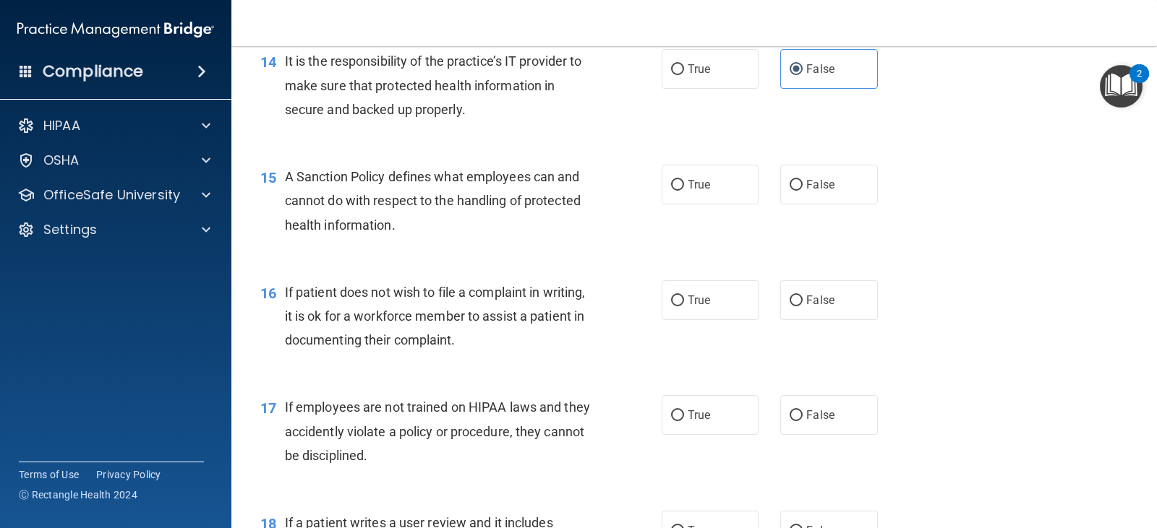
scroll to position [1952, 0]
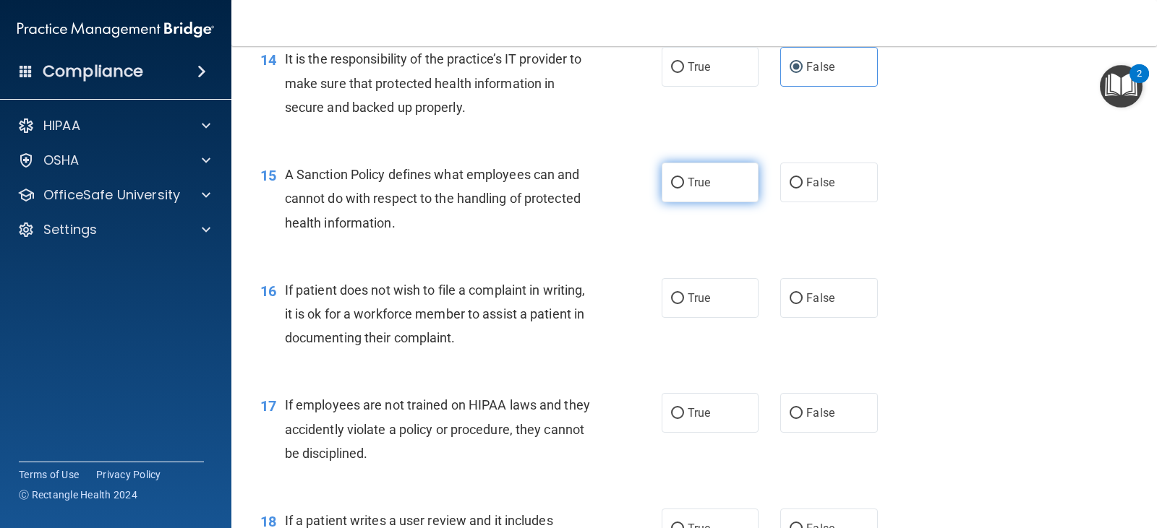
click at [722, 190] on label "True" at bounding box center [710, 183] width 97 height 40
click at [684, 189] on input "True" at bounding box center [677, 183] width 13 height 11
radio input "true"
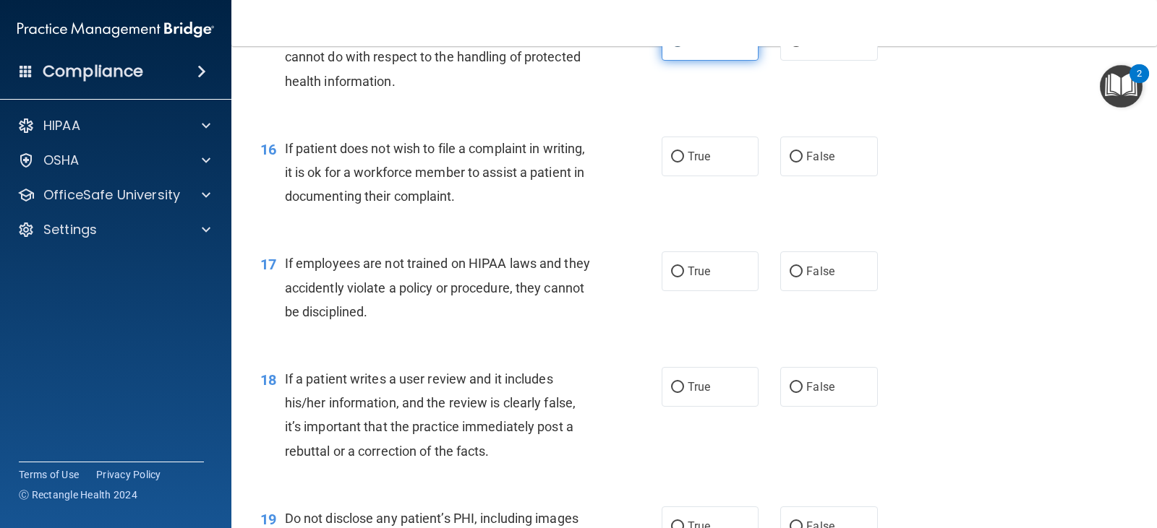
scroll to position [2097, 0]
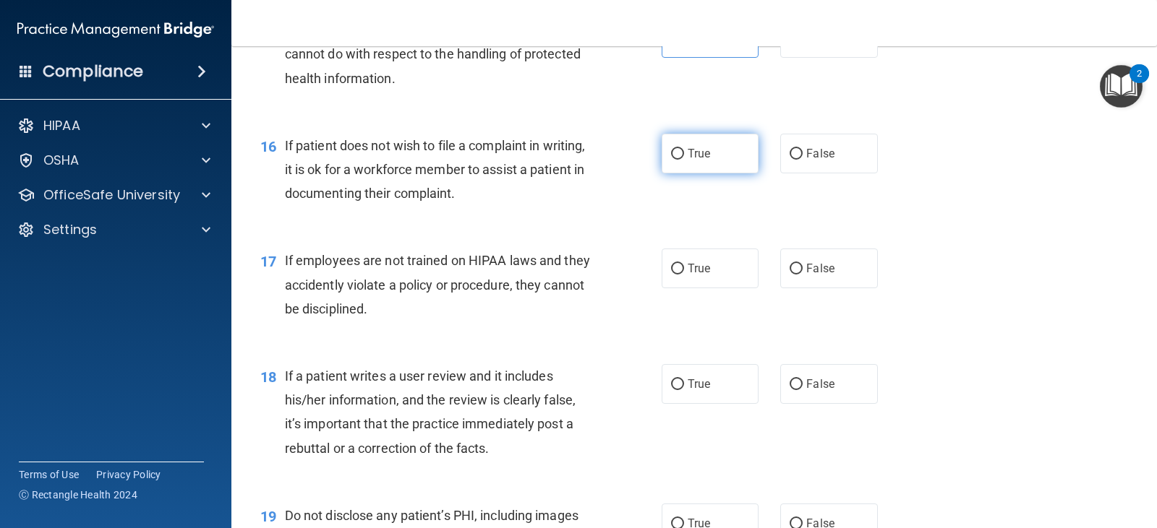
click at [719, 153] on label "True" at bounding box center [710, 154] width 97 height 40
click at [684, 153] on input "True" at bounding box center [677, 154] width 13 height 11
radio input "true"
click at [803, 278] on label "False" at bounding box center [828, 269] width 97 height 40
click at [803, 275] on input "False" at bounding box center [795, 269] width 13 height 11
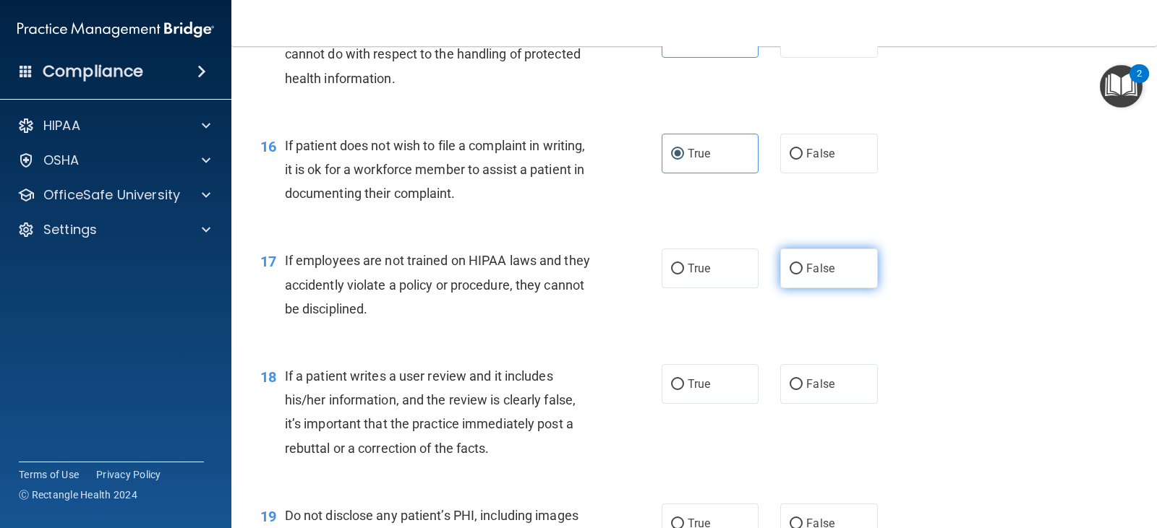
radio input "true"
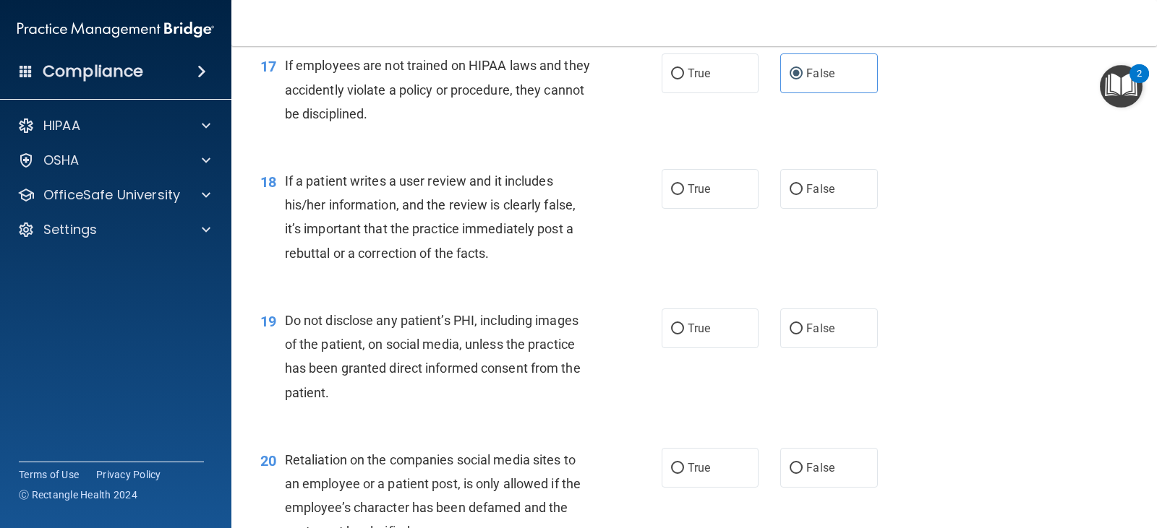
scroll to position [2314, 0]
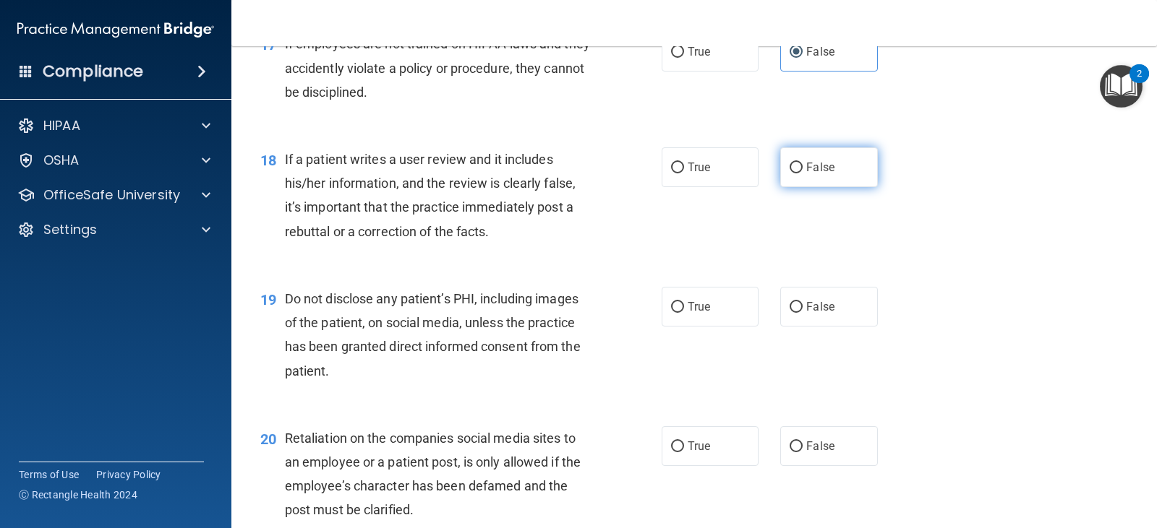
click at [796, 161] on label "False" at bounding box center [828, 167] width 97 height 40
click at [796, 163] on input "False" at bounding box center [795, 168] width 13 height 11
radio input "true"
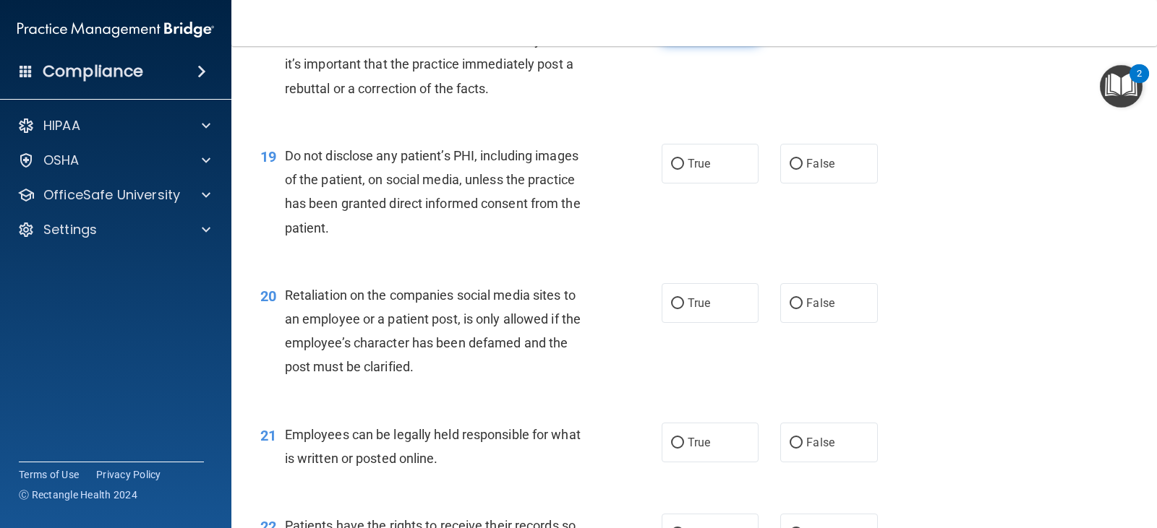
scroll to position [2458, 0]
click at [693, 171] on label "True" at bounding box center [710, 162] width 97 height 40
click at [684, 168] on input "True" at bounding box center [677, 163] width 13 height 11
radio input "true"
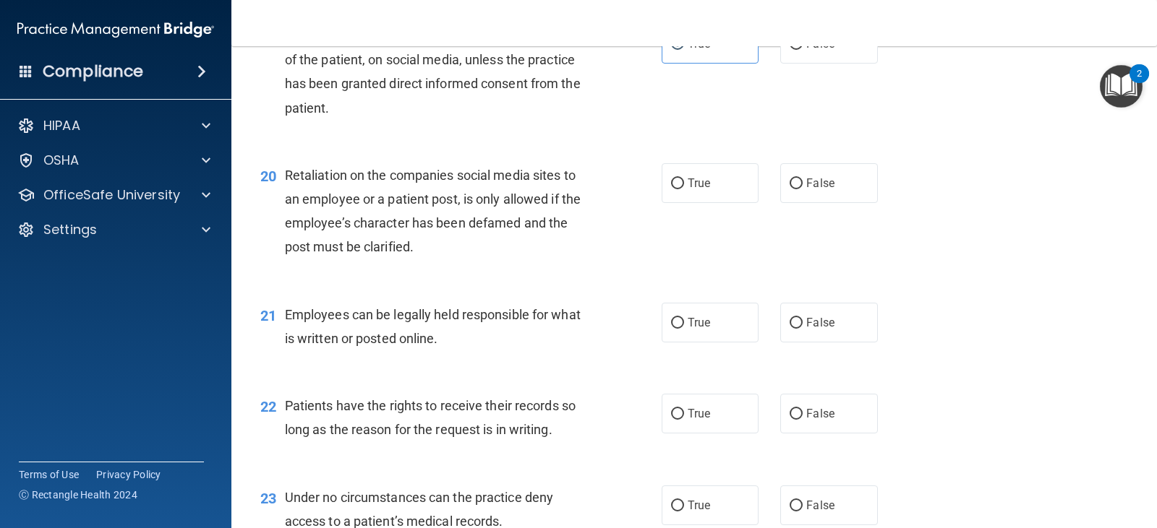
scroll to position [2603, 0]
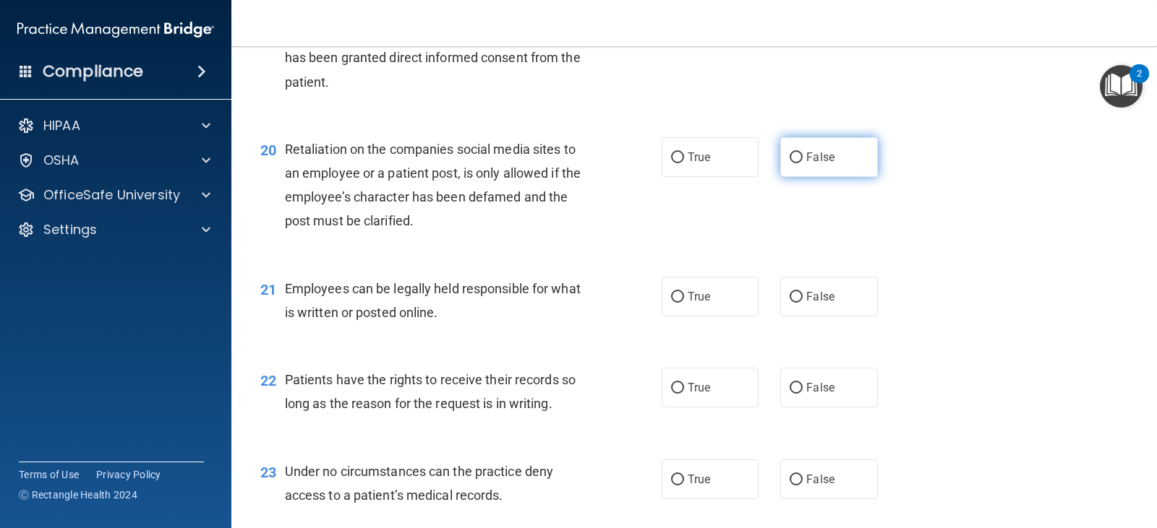
click at [816, 172] on label "False" at bounding box center [828, 157] width 97 height 40
click at [803, 163] on input "False" at bounding box center [795, 158] width 13 height 11
radio input "true"
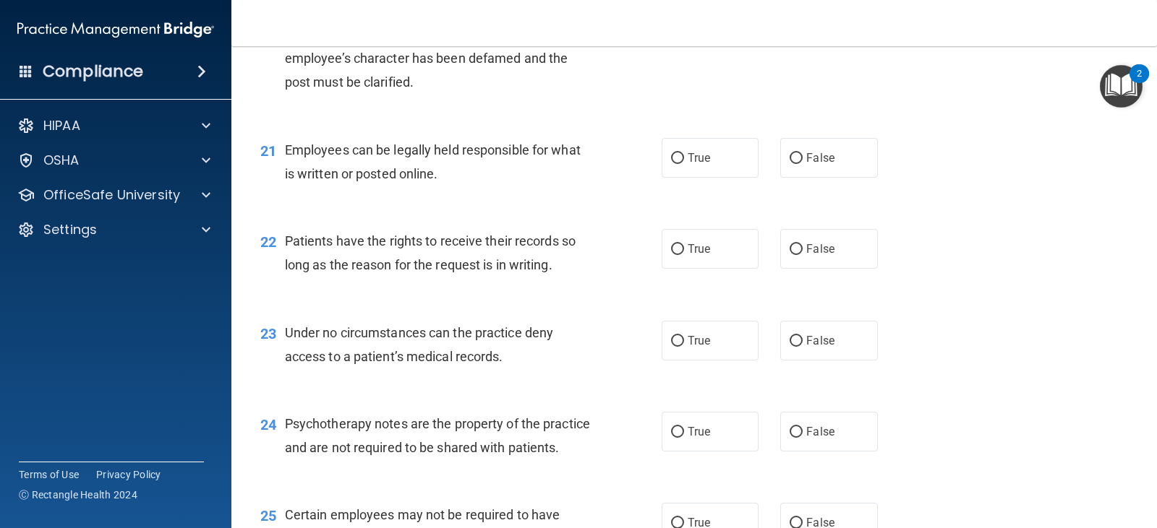
scroll to position [2747, 0]
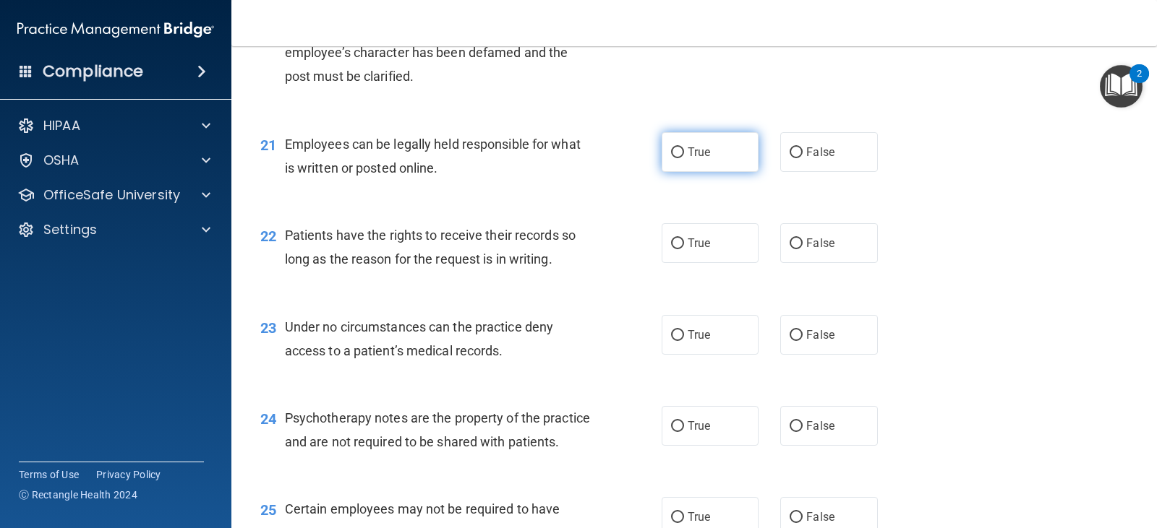
click at [700, 160] on label "True" at bounding box center [710, 152] width 97 height 40
click at [684, 158] on input "True" at bounding box center [677, 152] width 13 height 11
radio input "true"
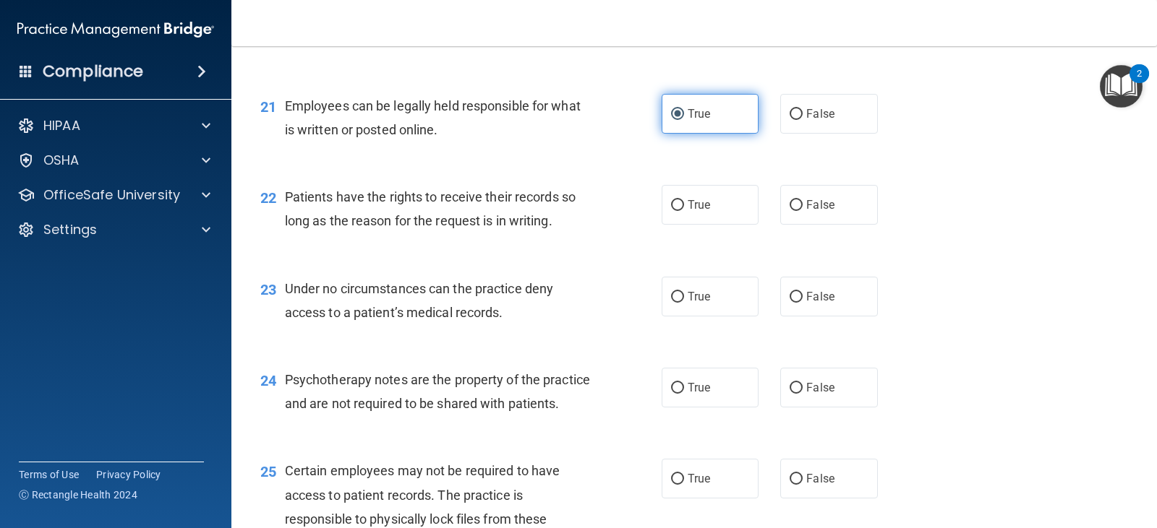
scroll to position [2820, 0]
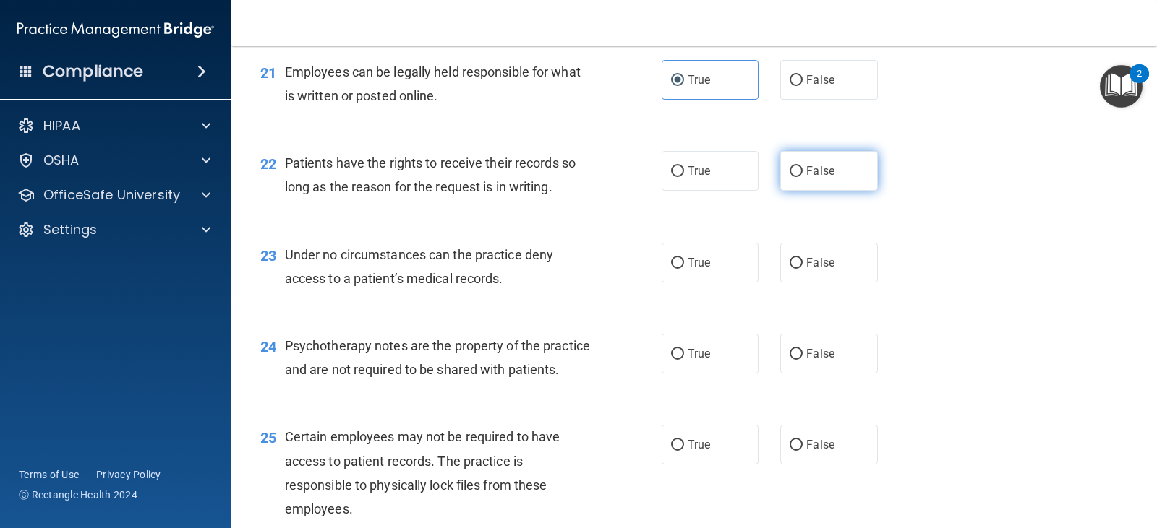
click at [829, 172] on label "False" at bounding box center [828, 171] width 97 height 40
click at [803, 172] on input "False" at bounding box center [795, 171] width 13 height 11
radio input "true"
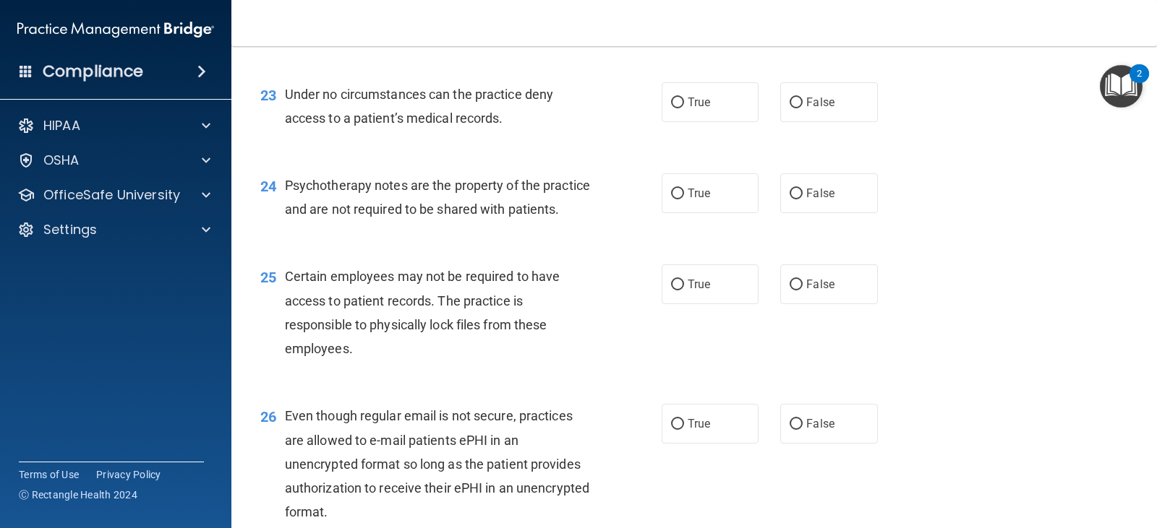
scroll to position [3037, 0]
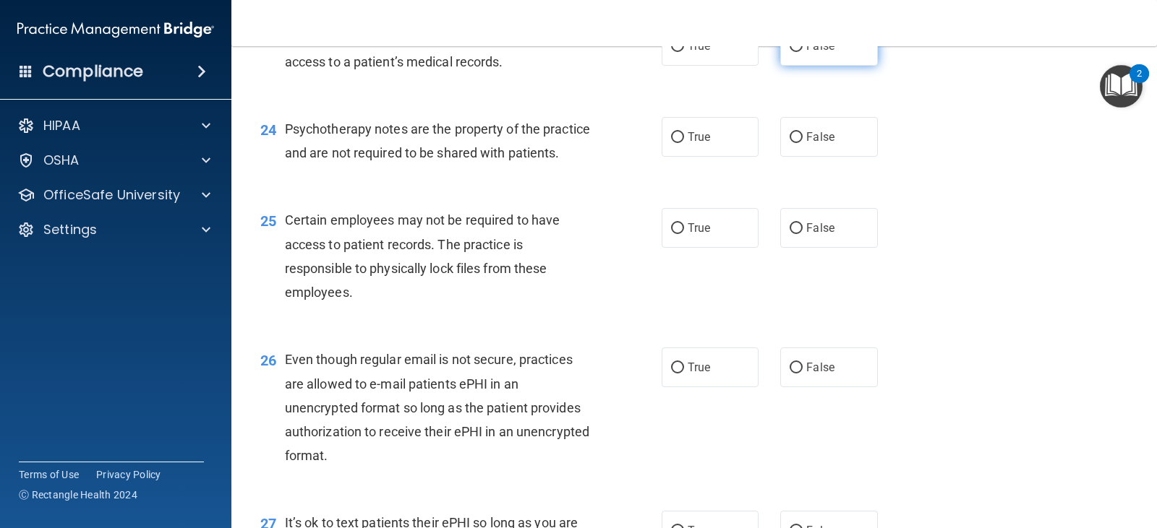
click at [803, 62] on label "False" at bounding box center [828, 46] width 97 height 40
click at [803, 52] on input "False" at bounding box center [795, 46] width 13 height 11
radio input "true"
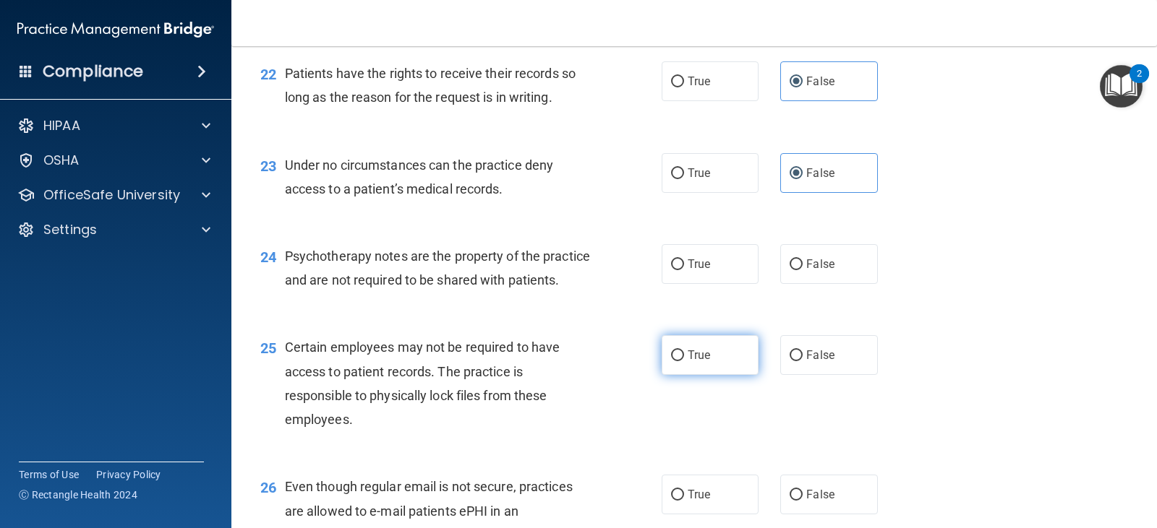
scroll to position [2887, 0]
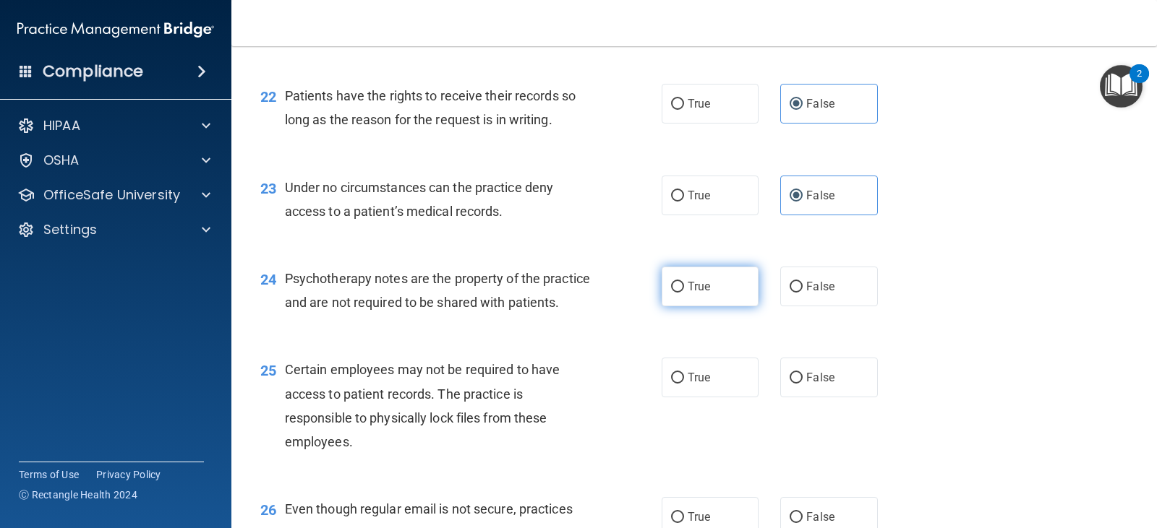
click at [725, 283] on label "True" at bounding box center [710, 287] width 97 height 40
click at [684, 283] on input "True" at bounding box center [677, 287] width 13 height 11
radio input "true"
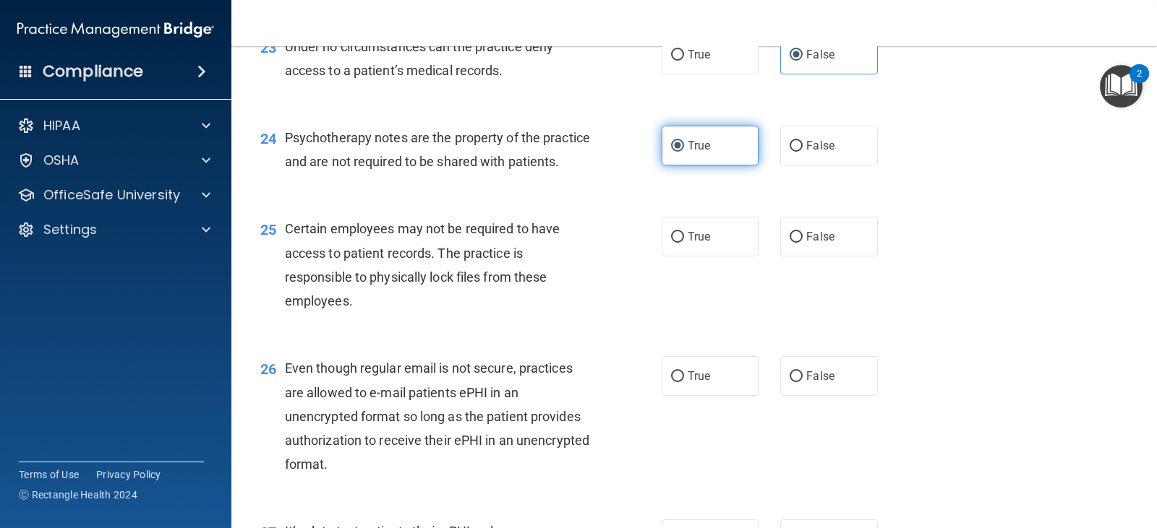
scroll to position [3031, 0]
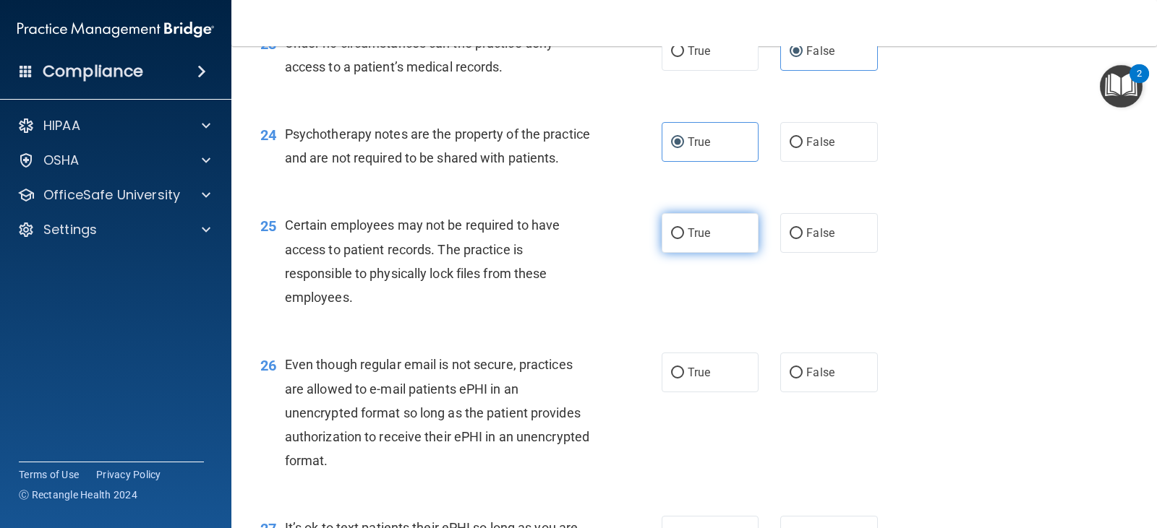
click at [708, 253] on label "True" at bounding box center [710, 233] width 97 height 40
click at [684, 239] on input "True" at bounding box center [677, 233] width 13 height 11
radio input "true"
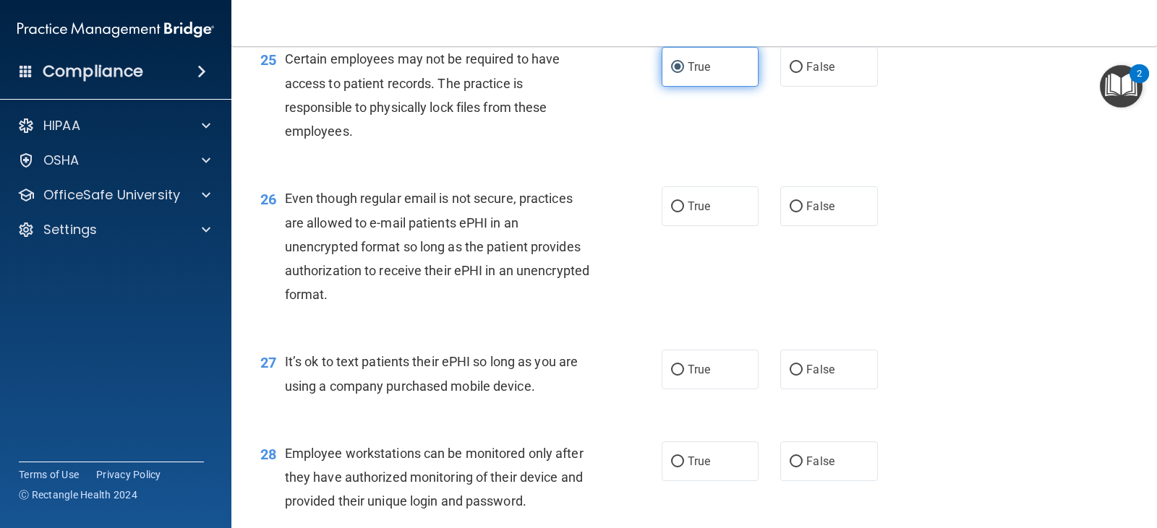
scroll to position [3248, 0]
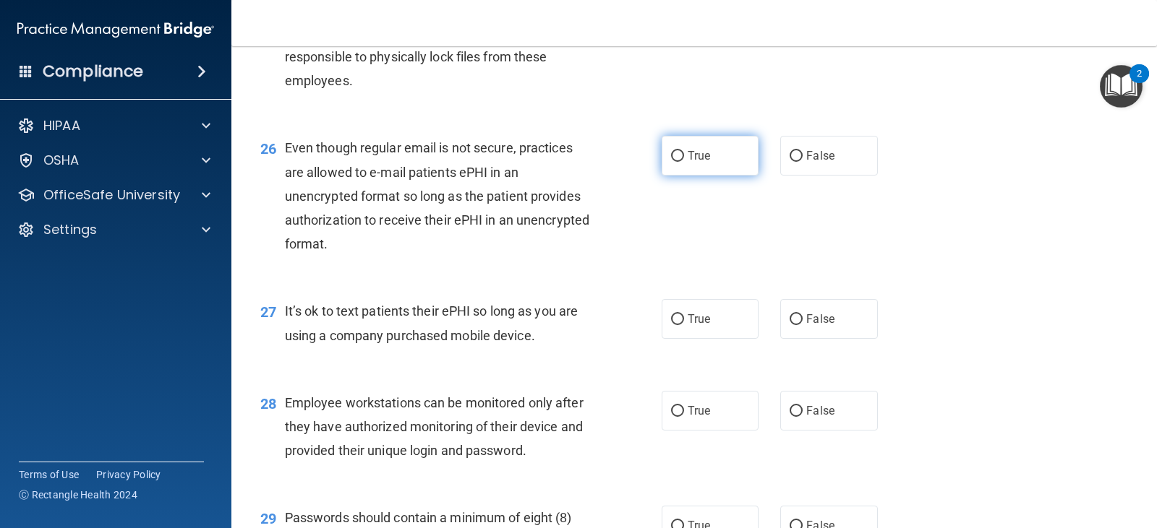
click at [710, 176] on label "True" at bounding box center [710, 156] width 97 height 40
click at [684, 162] on input "True" at bounding box center [677, 156] width 13 height 11
radio input "true"
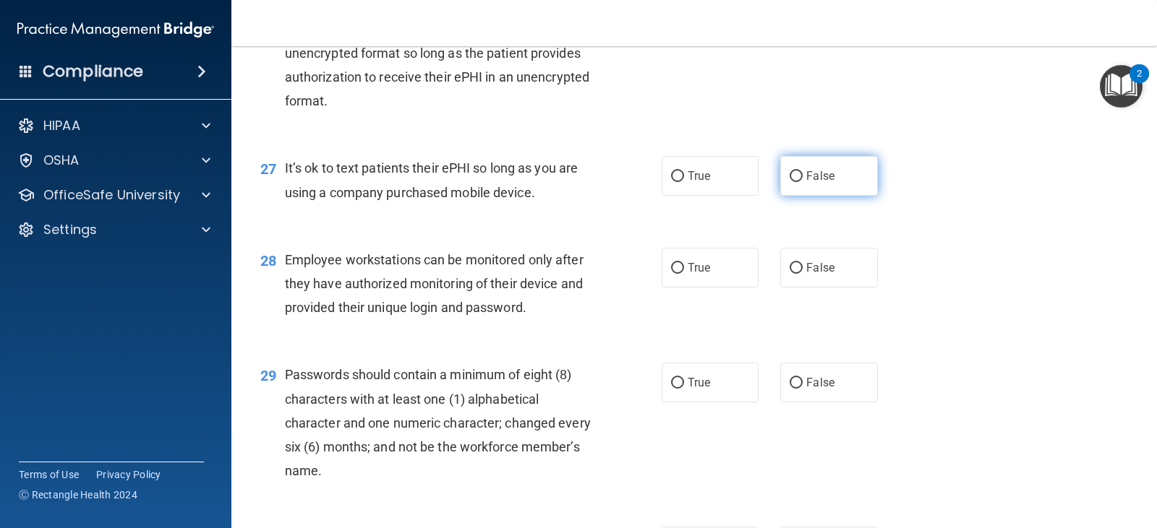
scroll to position [3393, 0]
click at [826, 181] on span "False" at bounding box center [820, 175] width 28 height 14
click at [803, 181] on input "False" at bounding box center [795, 175] width 13 height 11
radio input "true"
click at [706, 286] on label "True" at bounding box center [710, 267] width 97 height 40
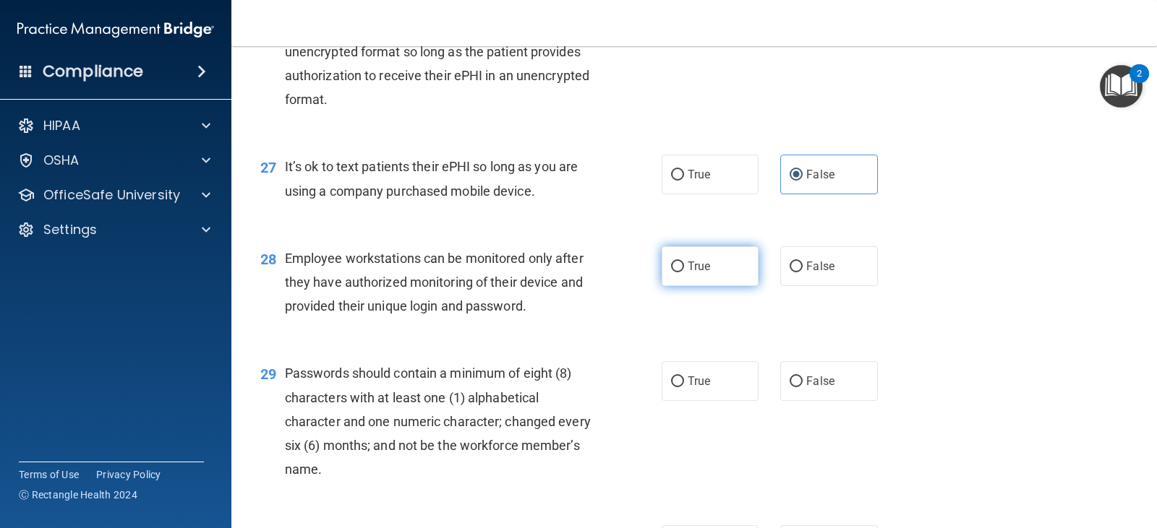
click at [684, 273] on input "True" at bounding box center [677, 267] width 13 height 11
radio input "true"
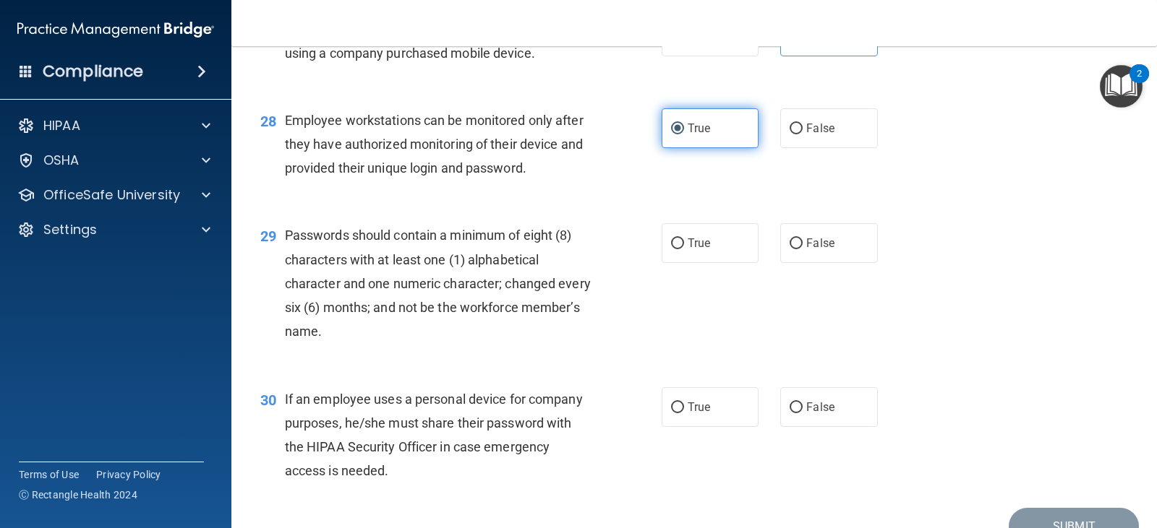
scroll to position [3610, 0]
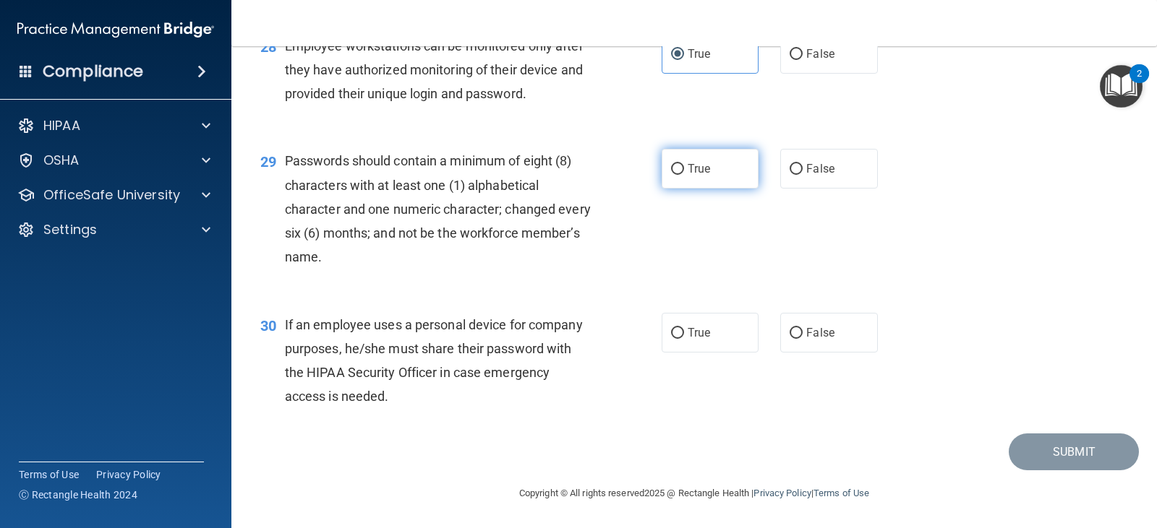
click at [710, 189] on label "True" at bounding box center [710, 169] width 97 height 40
click at [684, 175] on input "True" at bounding box center [677, 169] width 13 height 11
radio input "true"
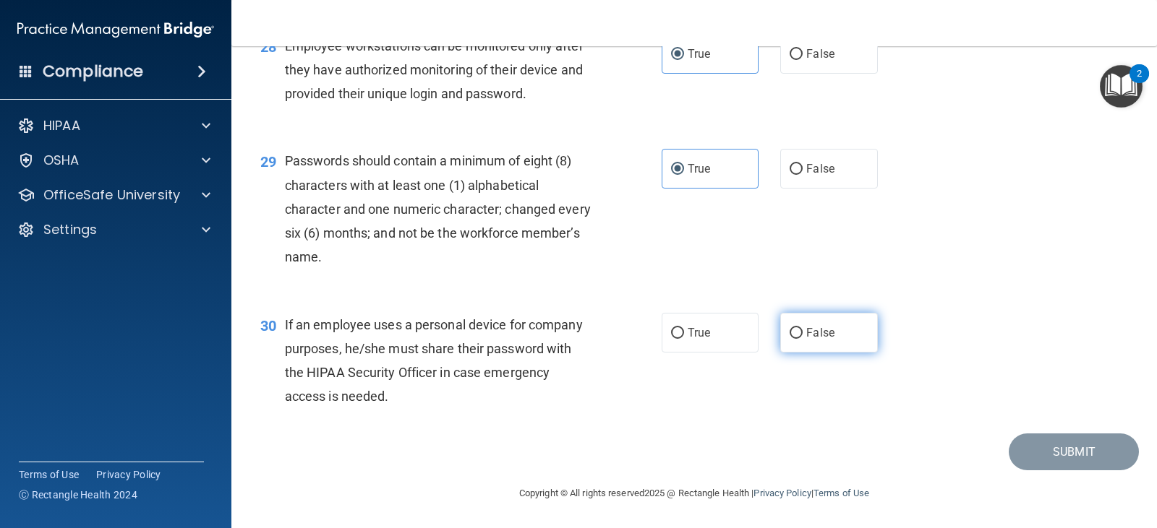
click at [781, 353] on label "False" at bounding box center [828, 333] width 97 height 40
click at [789, 339] on input "False" at bounding box center [795, 333] width 13 height 11
radio input "true"
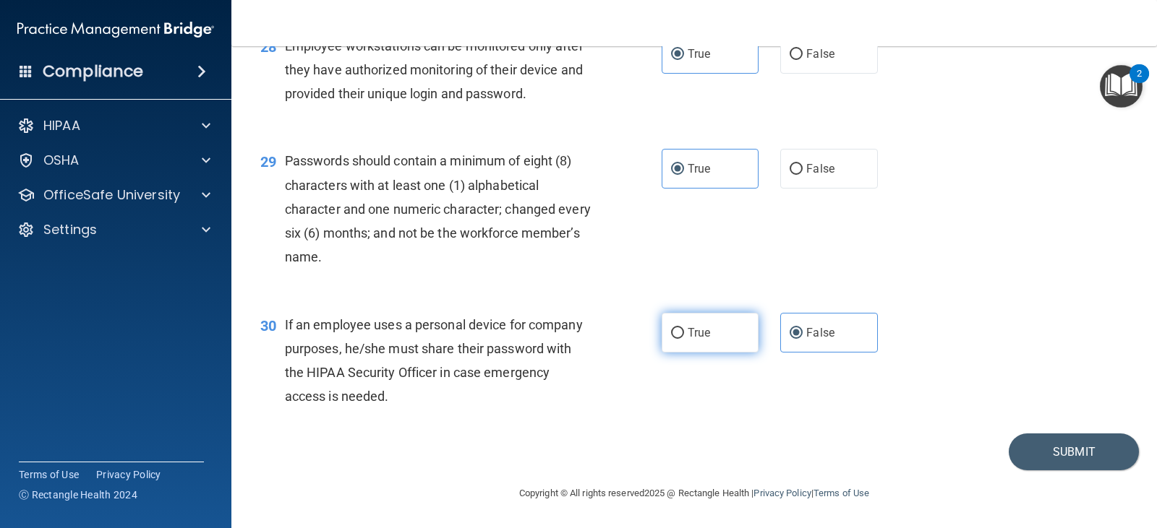
click at [701, 340] on span "True" at bounding box center [699, 333] width 22 height 14
click at [684, 339] on input "True" at bounding box center [677, 333] width 13 height 11
radio input "true"
radio input "false"
click at [1022, 460] on button "Submit" at bounding box center [1074, 452] width 130 height 37
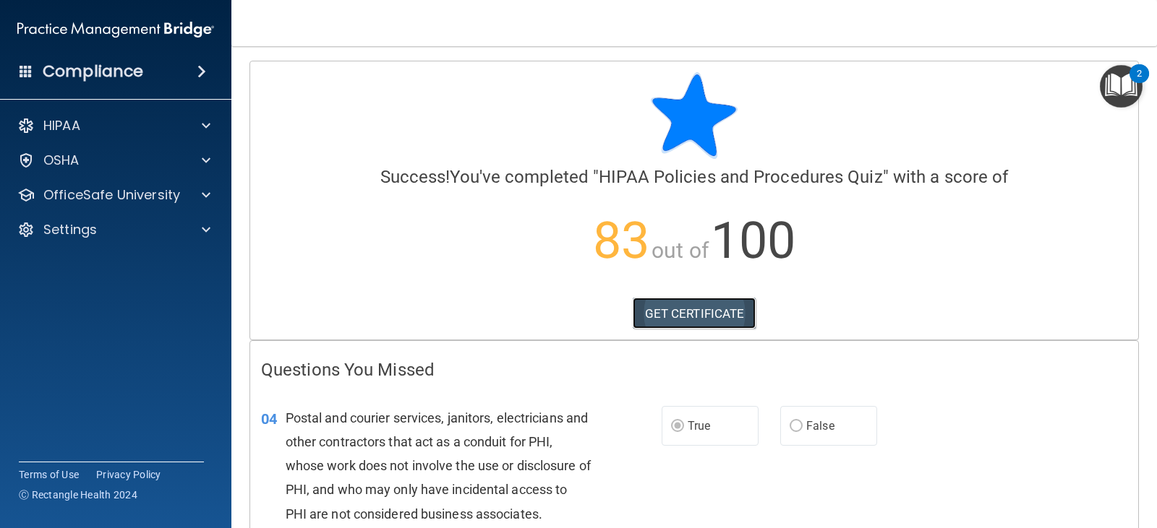
click at [652, 322] on link "GET CERTIFICATE" at bounding box center [695, 314] width 124 height 32
click at [207, 124] on span at bounding box center [206, 125] width 9 height 17
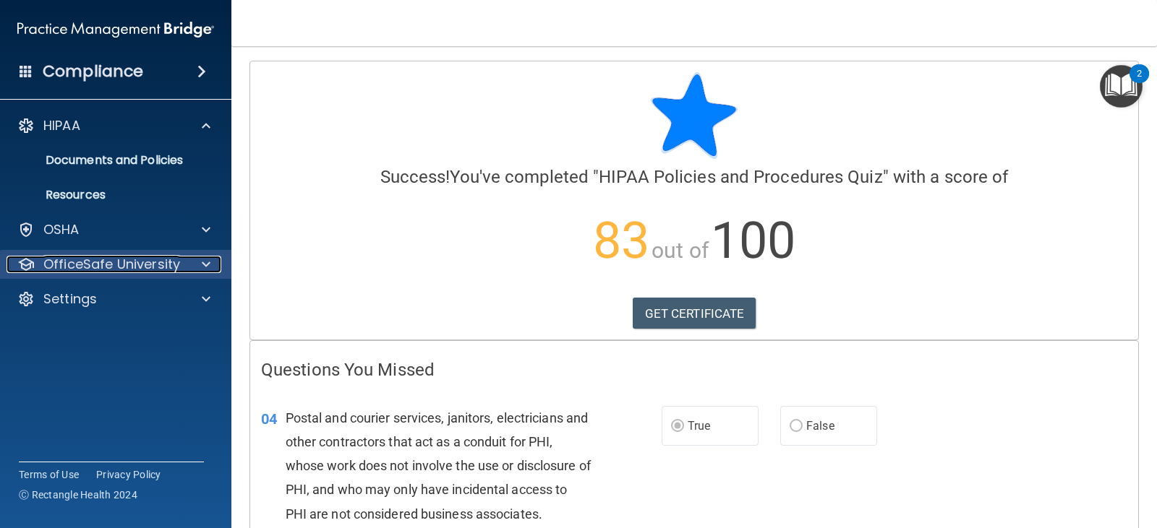
click at [205, 268] on span at bounding box center [206, 264] width 9 height 17
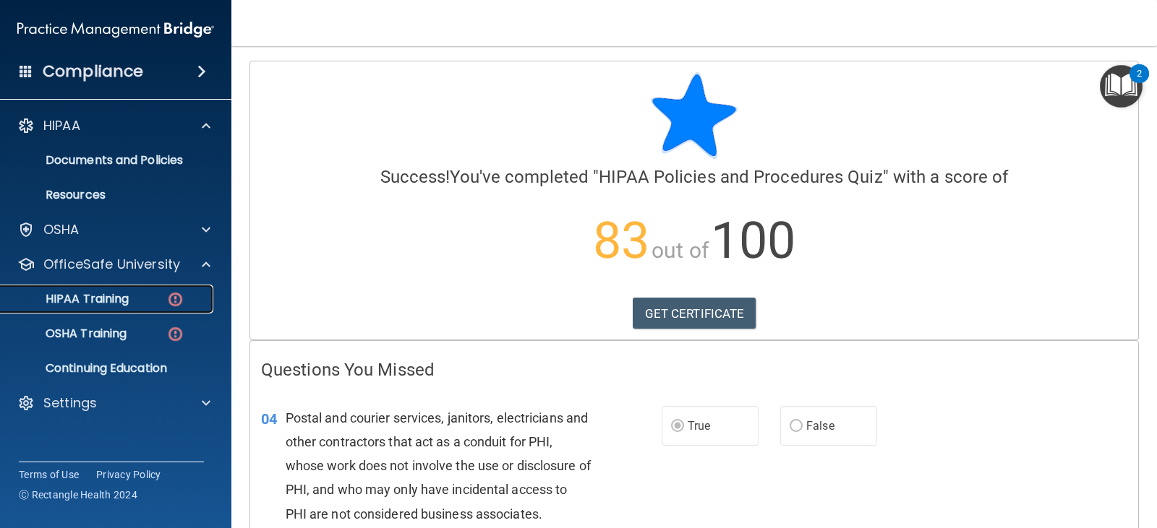
click at [143, 299] on div "HIPAA Training" at bounding box center [107, 299] width 197 height 14
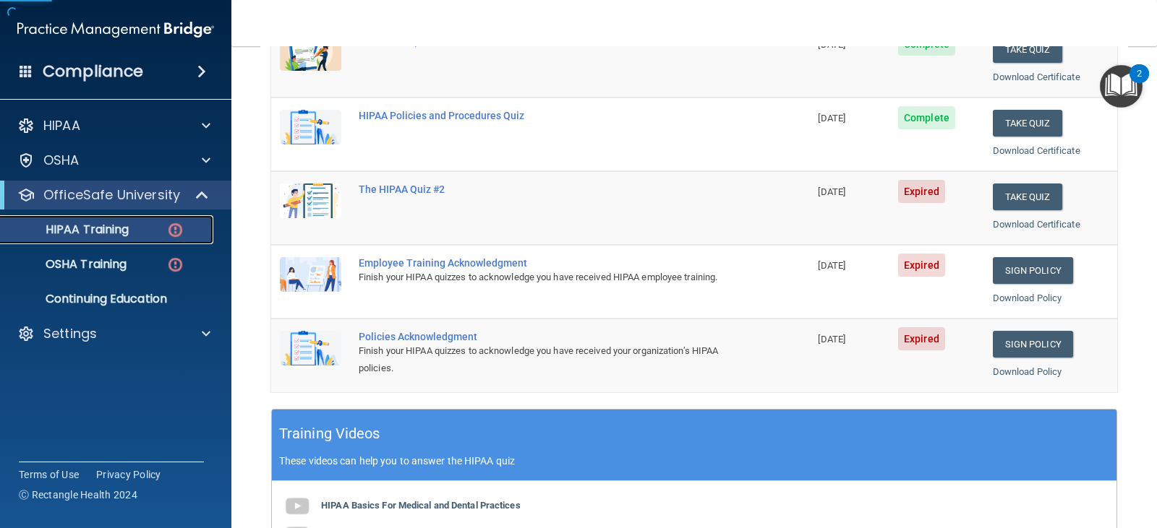
scroll to position [289, 0]
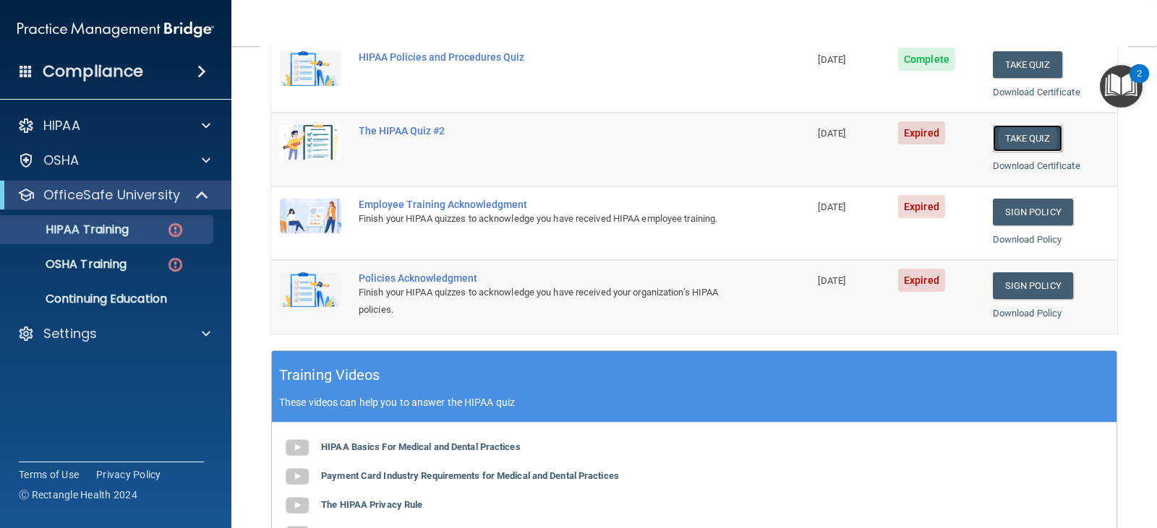
click at [1019, 145] on button "Take Quiz" at bounding box center [1027, 138] width 69 height 27
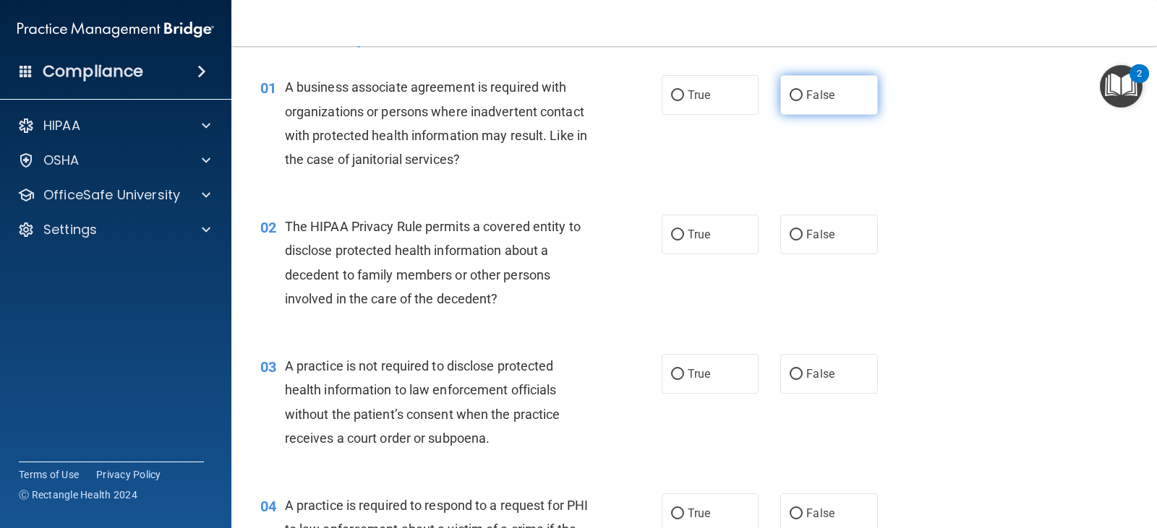
scroll to position [72, 0]
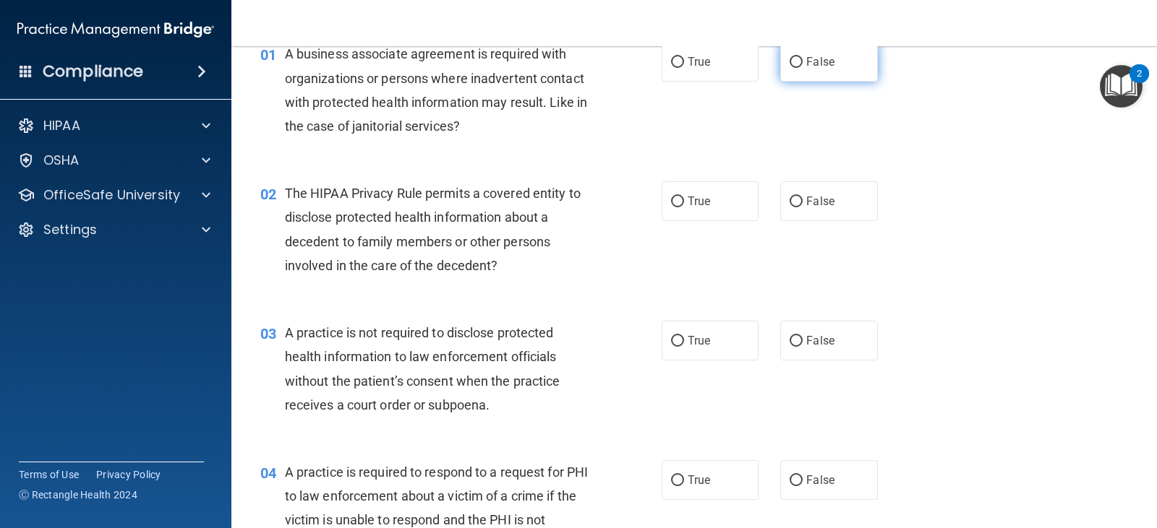
click at [816, 74] on label "False" at bounding box center [828, 62] width 97 height 40
click at [803, 68] on input "False" at bounding box center [795, 62] width 13 height 11
radio input "true"
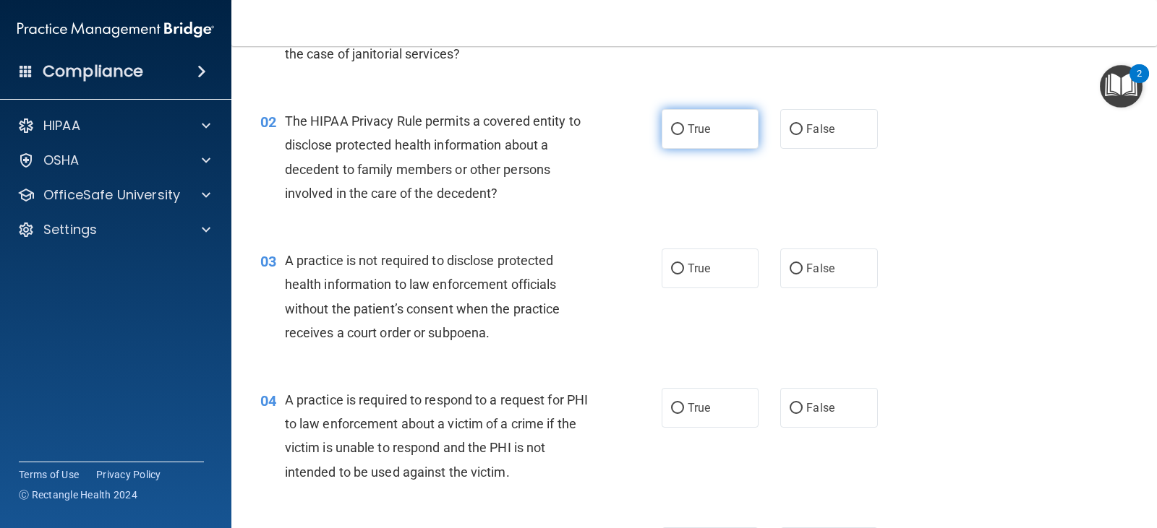
click at [729, 126] on label "True" at bounding box center [710, 129] width 97 height 40
click at [684, 126] on input "True" at bounding box center [677, 129] width 13 height 11
radio input "true"
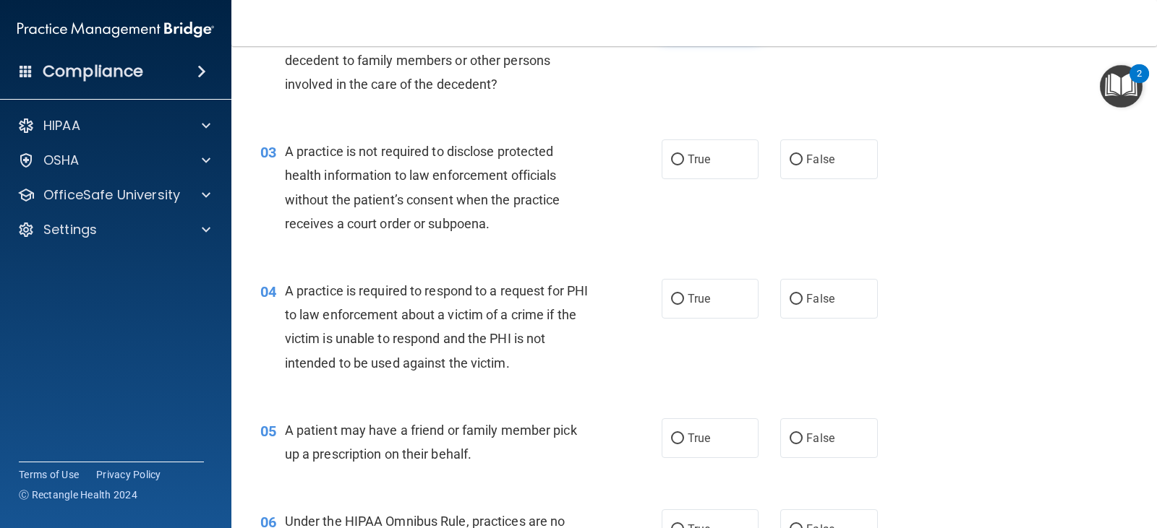
scroll to position [289, 0]
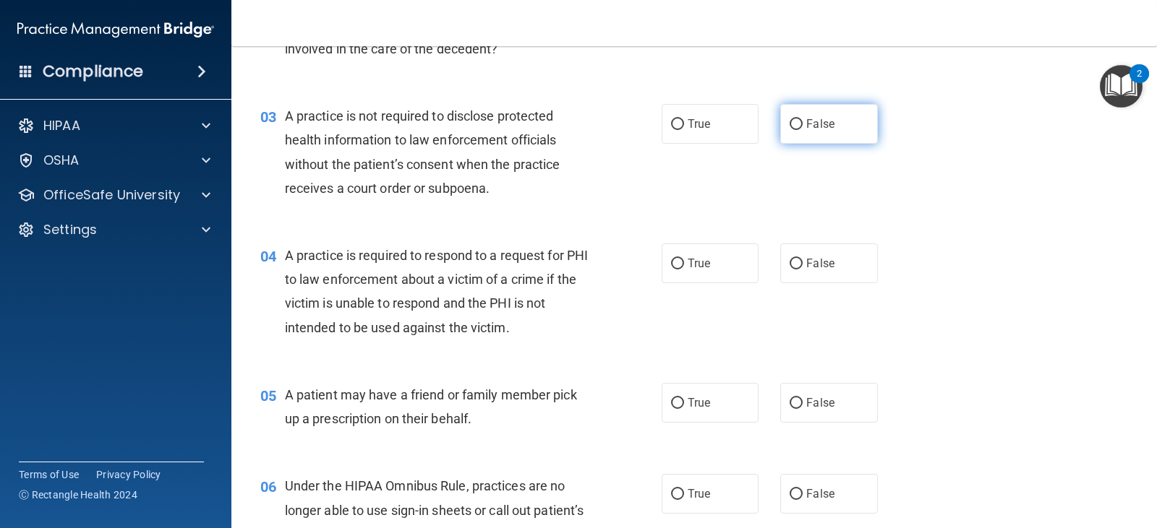
click at [834, 130] on label "False" at bounding box center [828, 124] width 97 height 40
click at [803, 130] on input "False" at bounding box center [795, 124] width 13 height 11
radio input "true"
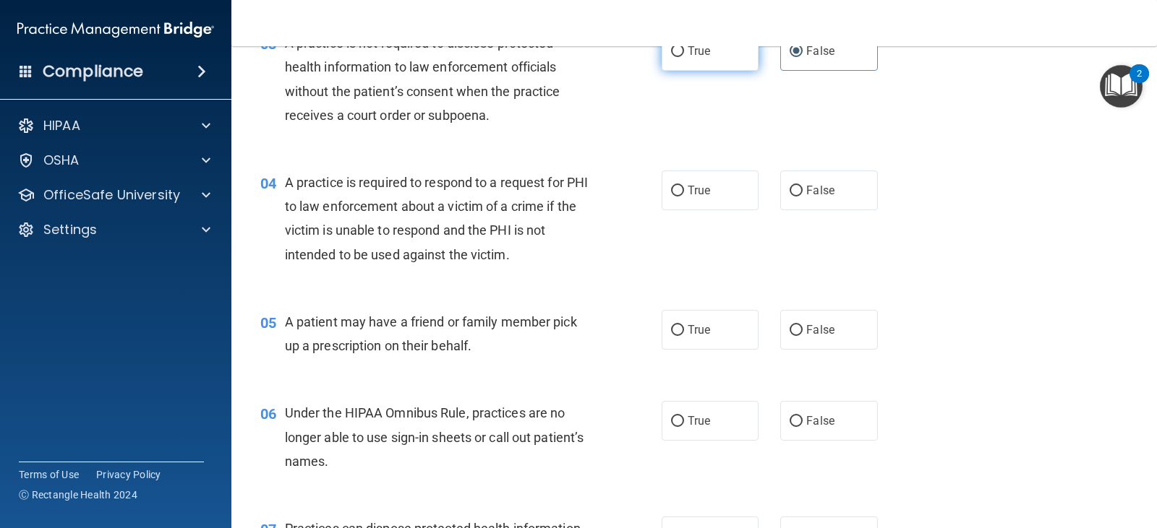
scroll to position [434, 0]
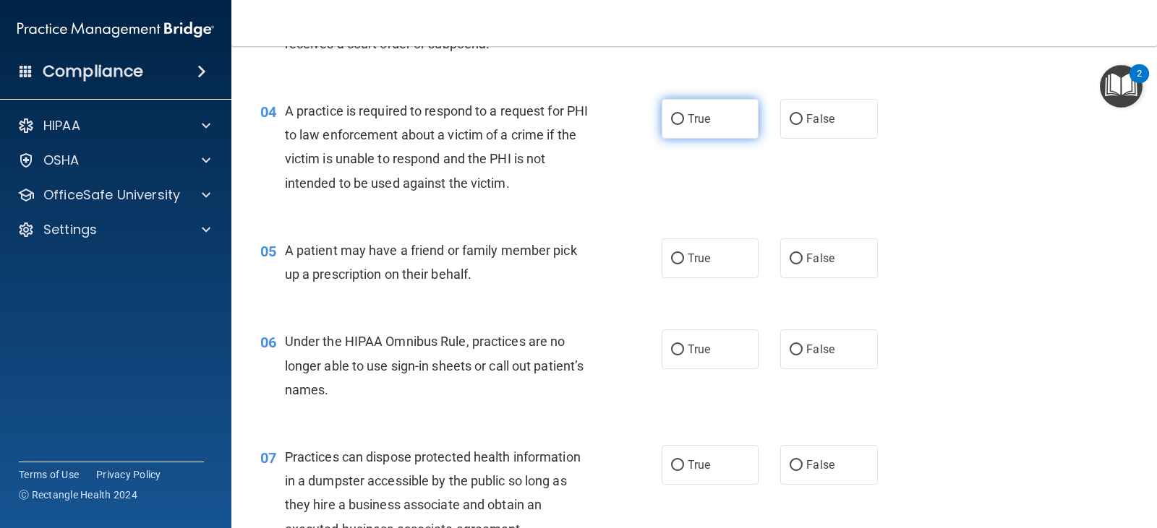
click at [698, 123] on span "True" at bounding box center [699, 119] width 22 height 14
click at [684, 123] on input "True" at bounding box center [677, 119] width 13 height 11
radio input "true"
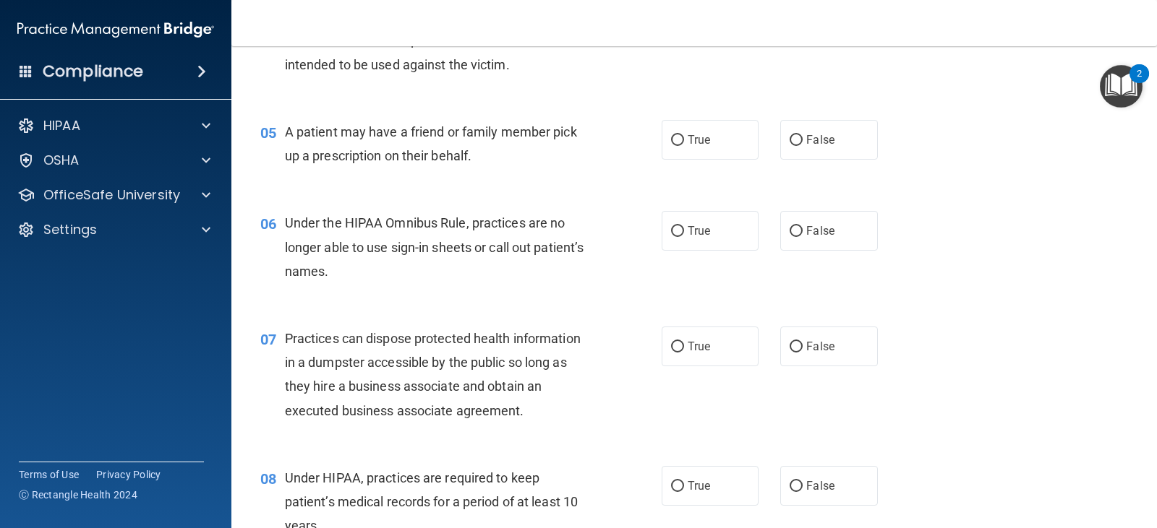
scroll to position [578, 0]
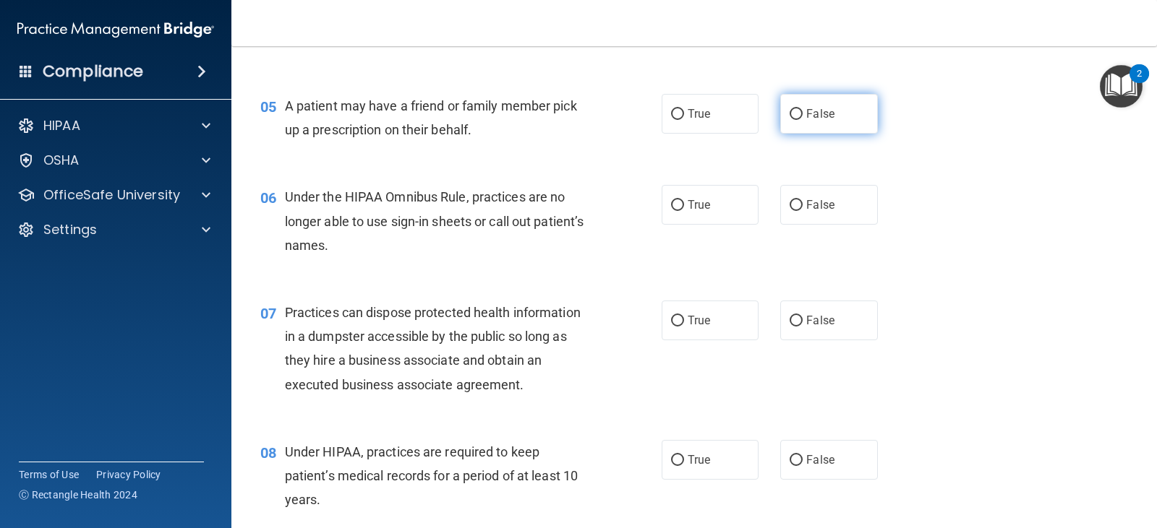
click at [808, 119] on span "False" at bounding box center [820, 114] width 28 height 14
click at [803, 119] on input "False" at bounding box center [795, 114] width 13 height 11
radio input "true"
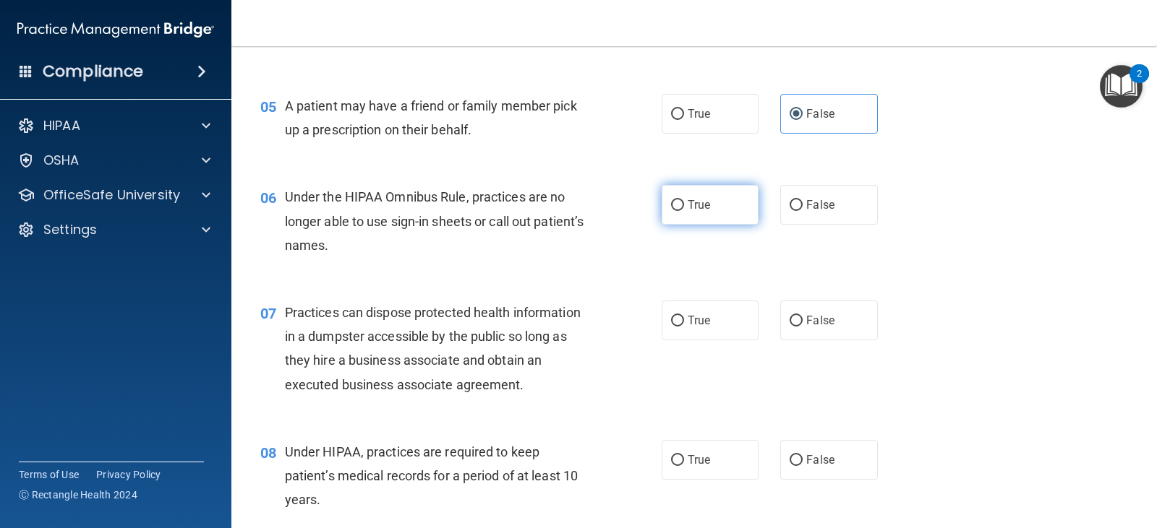
click at [713, 202] on label "True" at bounding box center [710, 205] width 97 height 40
click at [684, 202] on input "True" at bounding box center [677, 205] width 13 height 11
radio input "true"
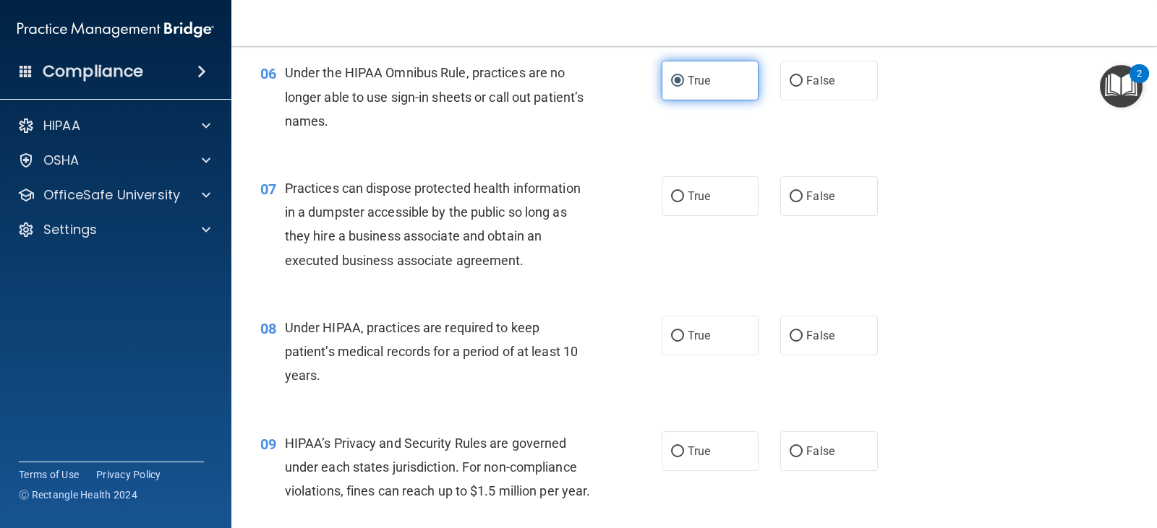
scroll to position [723, 0]
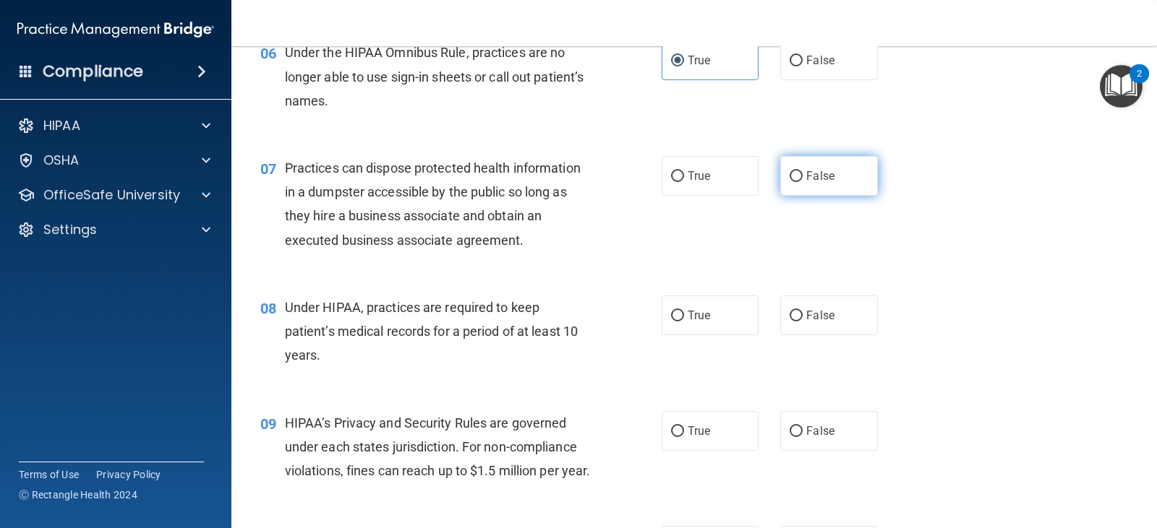
click at [821, 174] on span "False" at bounding box center [820, 176] width 28 height 14
click at [803, 174] on input "False" at bounding box center [795, 176] width 13 height 11
radio input "true"
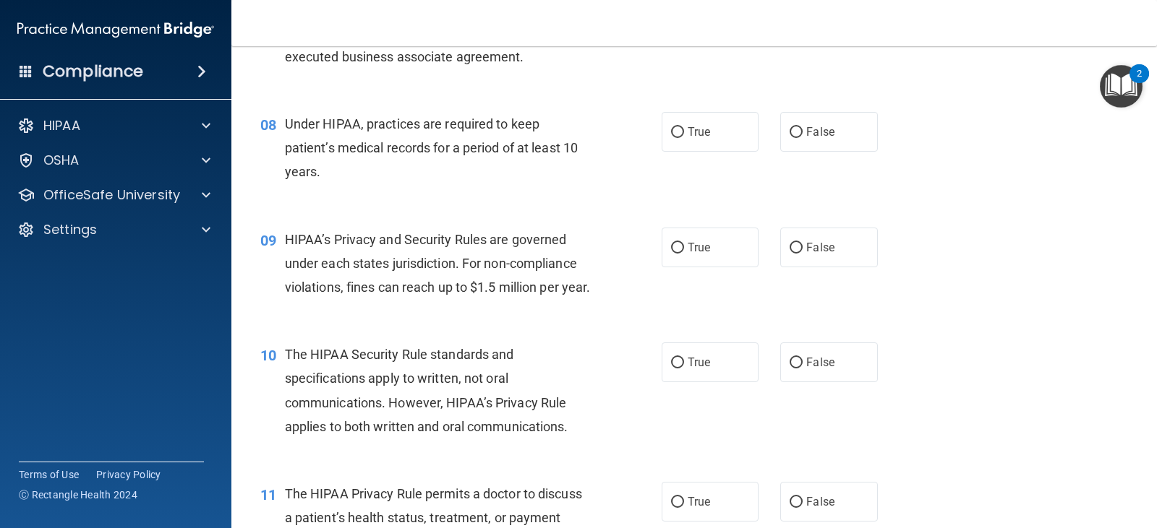
scroll to position [868, 0]
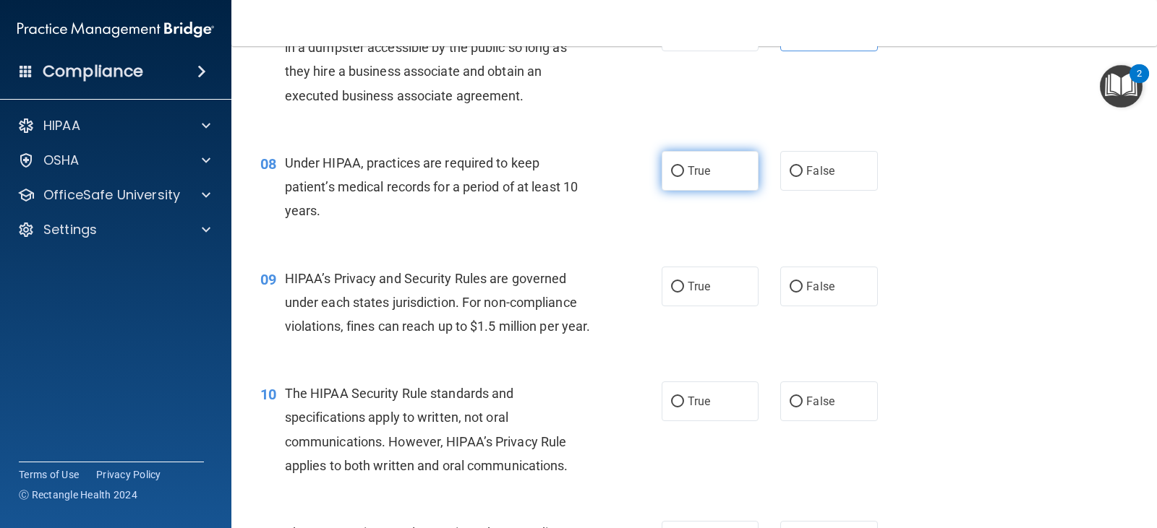
click at [716, 173] on label "True" at bounding box center [710, 171] width 97 height 40
click at [684, 173] on input "True" at bounding box center [677, 171] width 13 height 11
radio input "true"
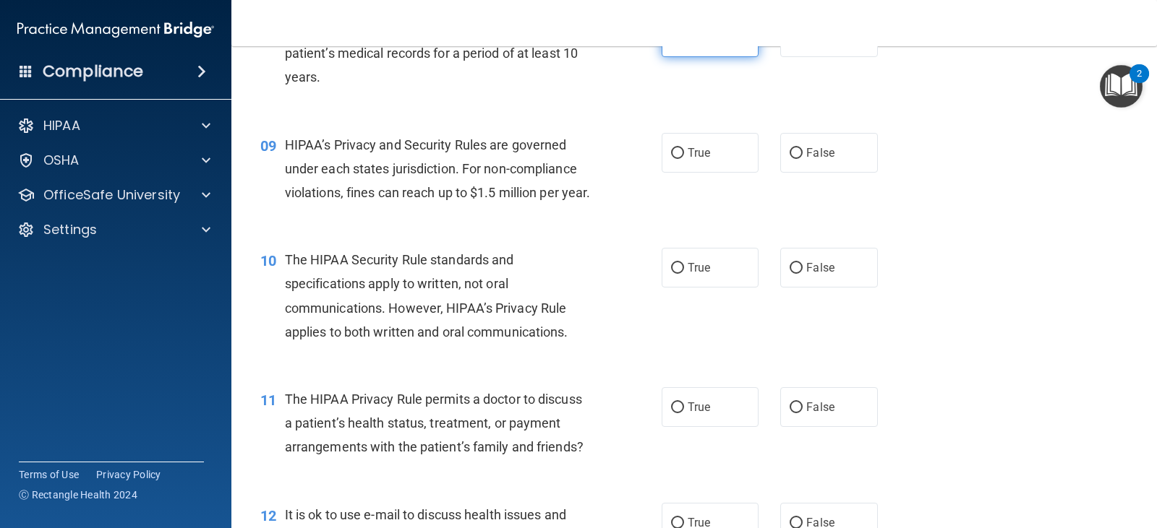
scroll to position [1012, 0]
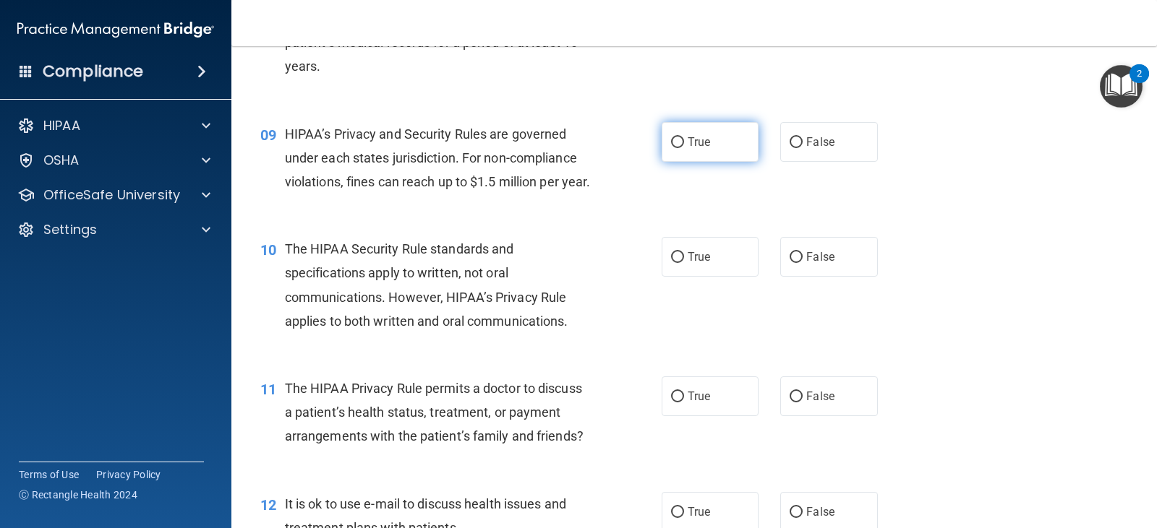
click at [708, 137] on label "True" at bounding box center [710, 142] width 97 height 40
click at [684, 137] on input "True" at bounding box center [677, 142] width 13 height 11
radio input "true"
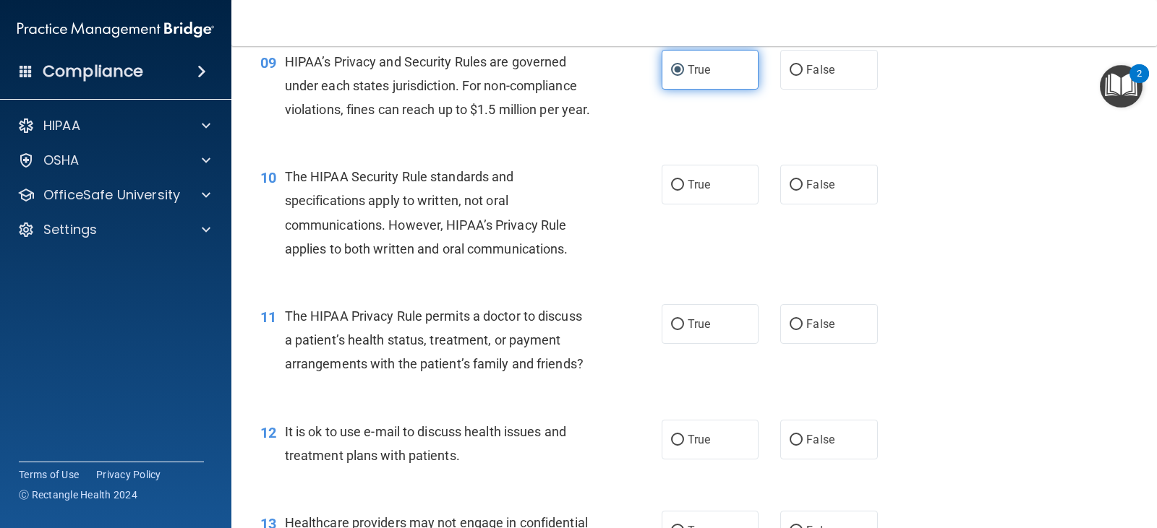
scroll to position [1157, 0]
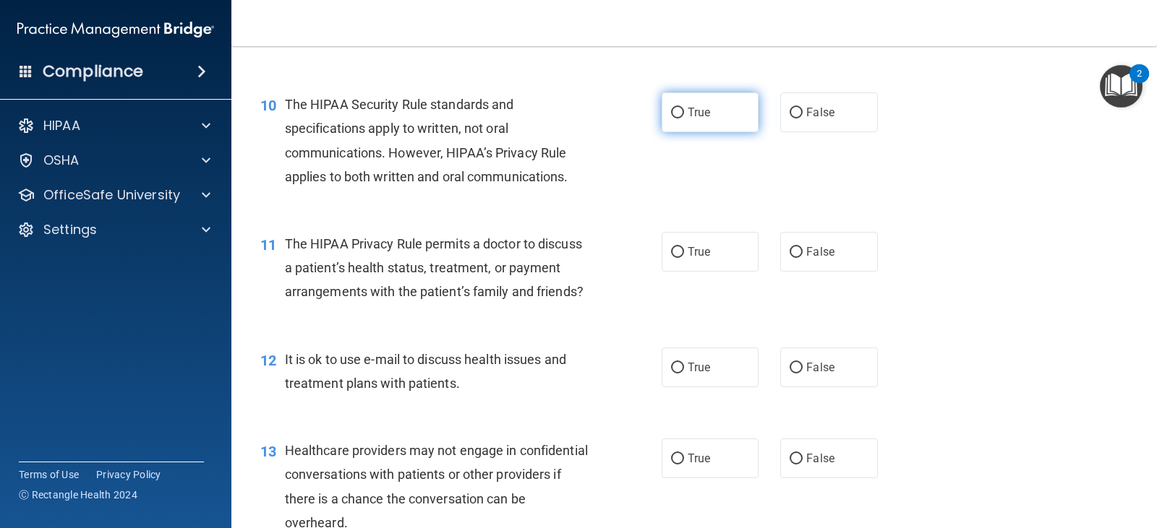
click at [709, 132] on label "True" at bounding box center [710, 113] width 97 height 40
click at [684, 119] on input "True" at bounding box center [677, 113] width 13 height 11
radio input "true"
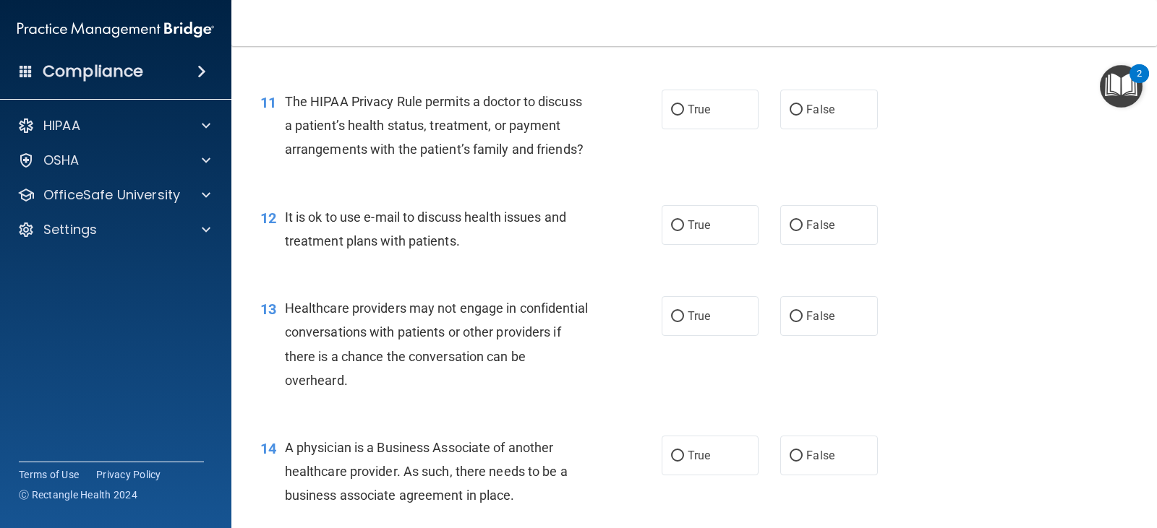
scroll to position [1301, 0]
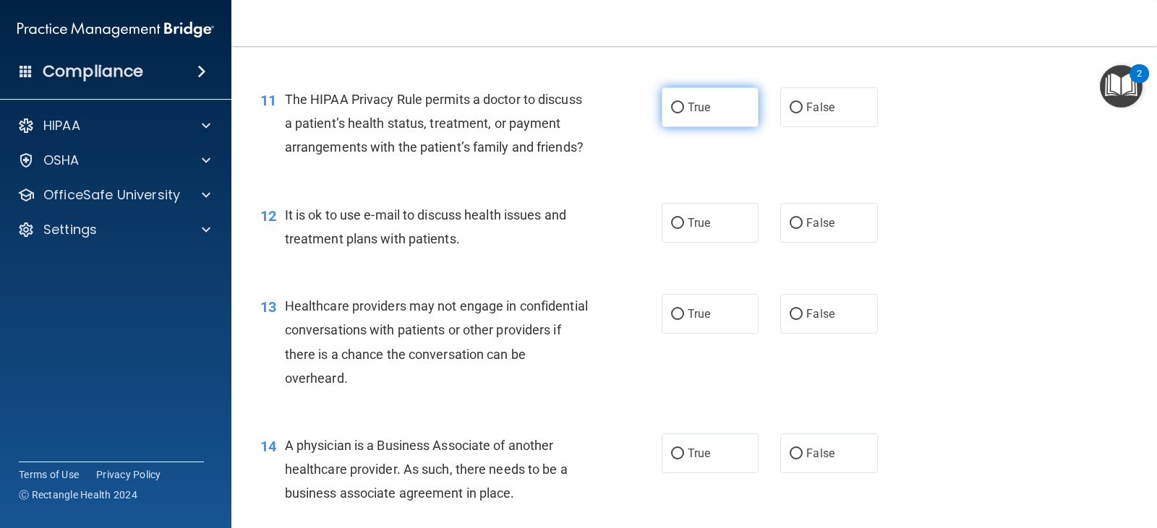
click at [708, 127] on label "True" at bounding box center [710, 107] width 97 height 40
click at [684, 114] on input "True" at bounding box center [677, 108] width 13 height 11
radio input "true"
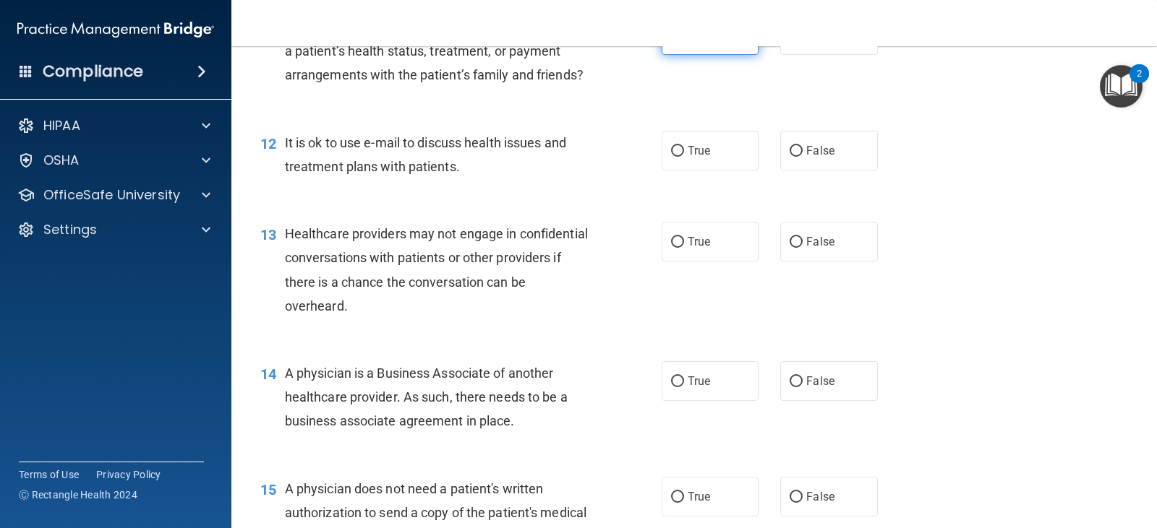
scroll to position [1446, 0]
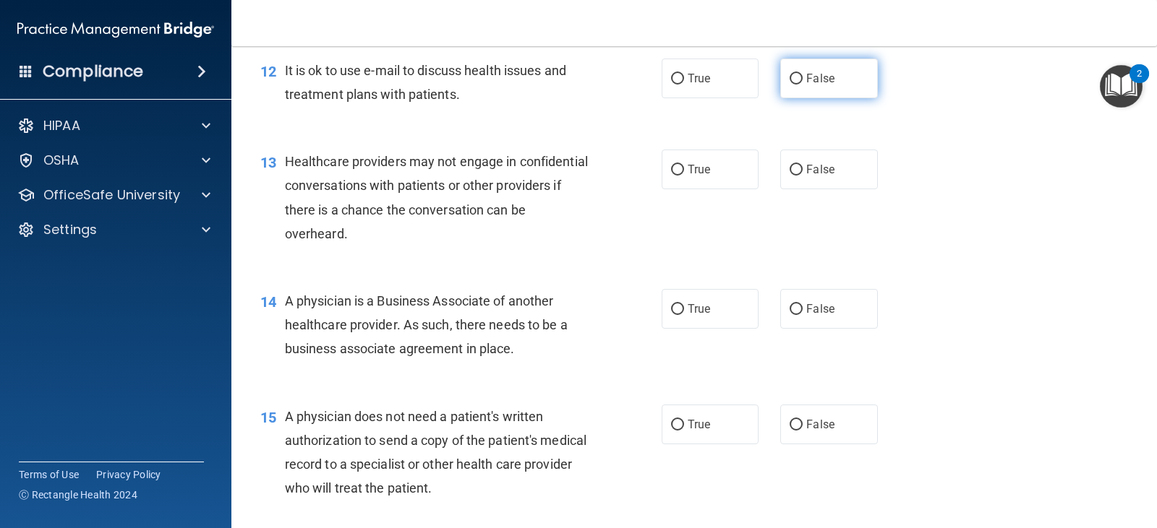
click at [808, 98] on label "False" at bounding box center [828, 79] width 97 height 40
click at [803, 85] on input "False" at bounding box center [795, 79] width 13 height 11
radio input "true"
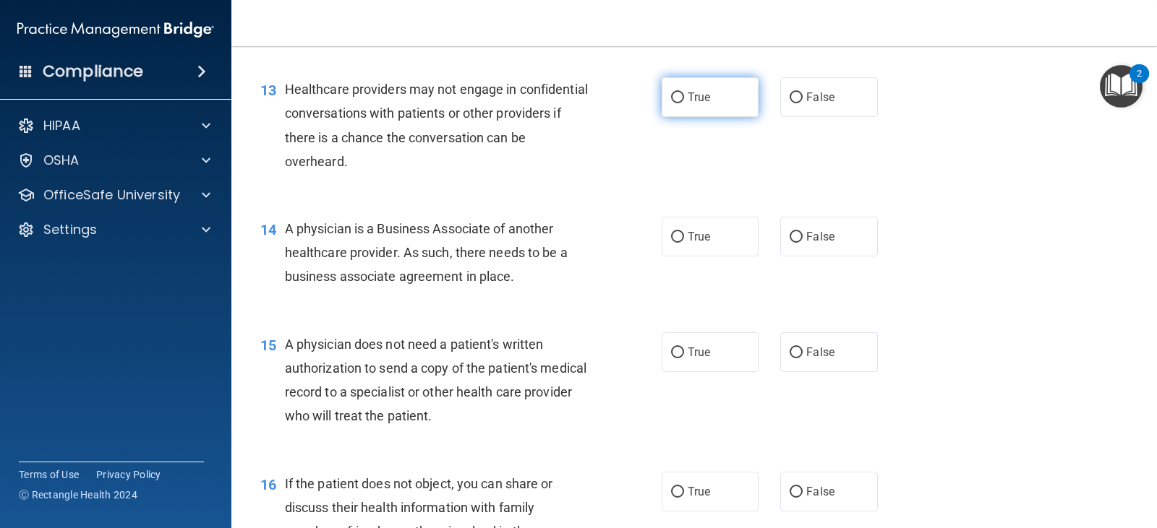
click at [662, 117] on label "True" at bounding box center [710, 97] width 97 height 40
click at [671, 103] on input "True" at bounding box center [677, 98] width 13 height 11
radio input "true"
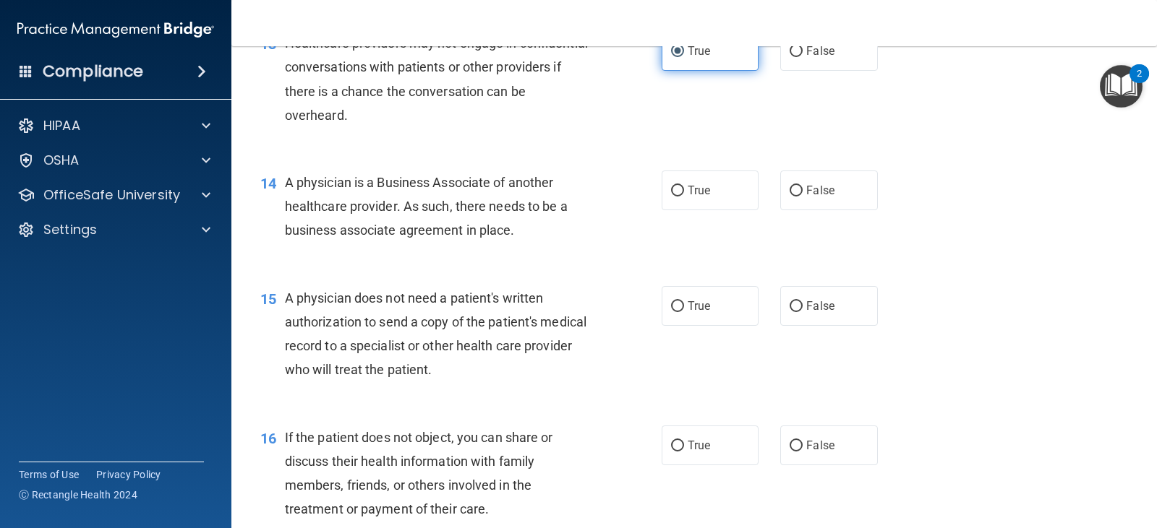
scroll to position [1591, 0]
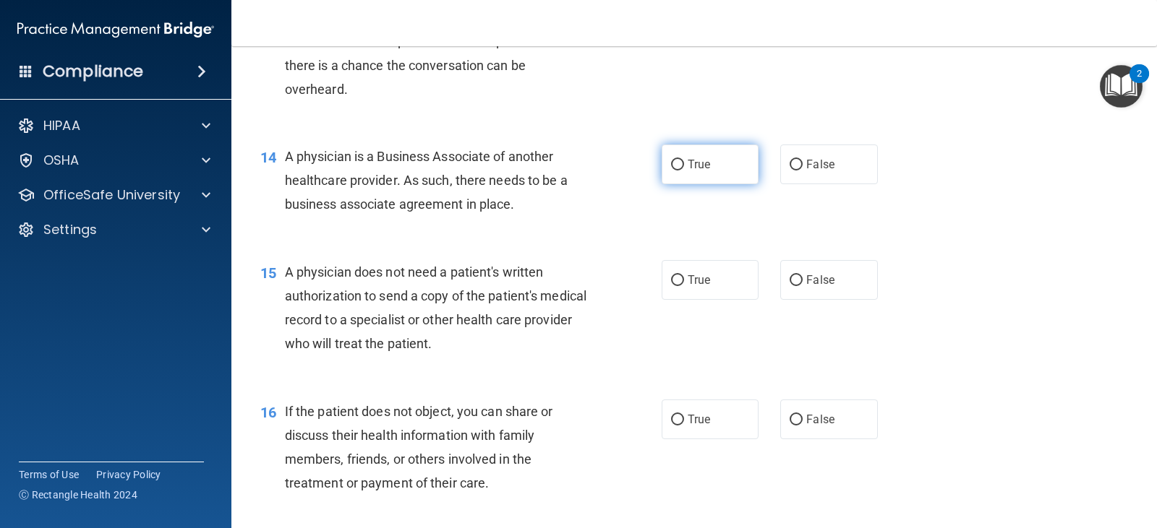
click at [725, 184] on label "True" at bounding box center [710, 165] width 97 height 40
click at [684, 171] on input "True" at bounding box center [677, 165] width 13 height 11
radio input "true"
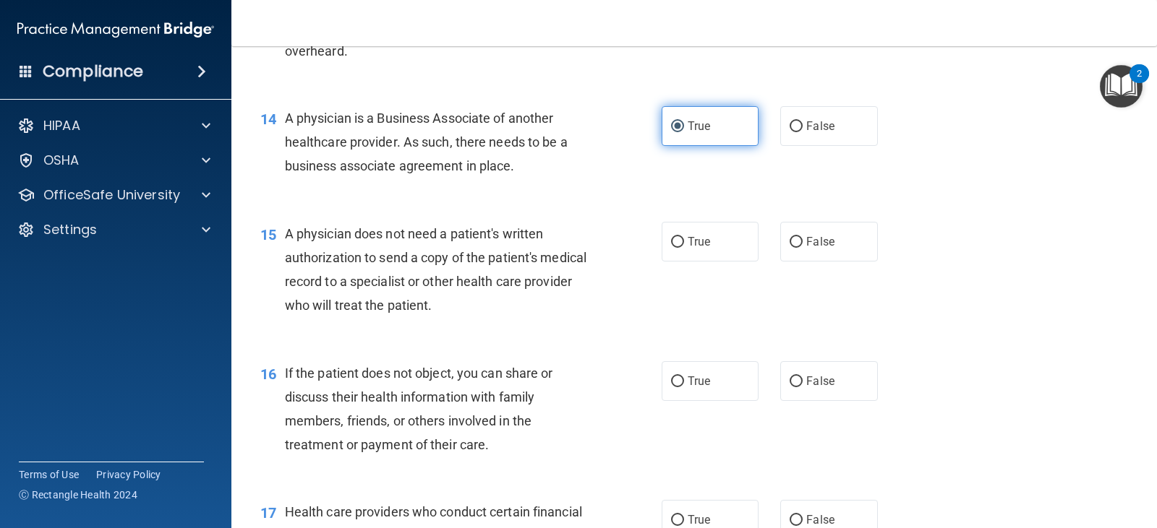
scroll to position [1663, 0]
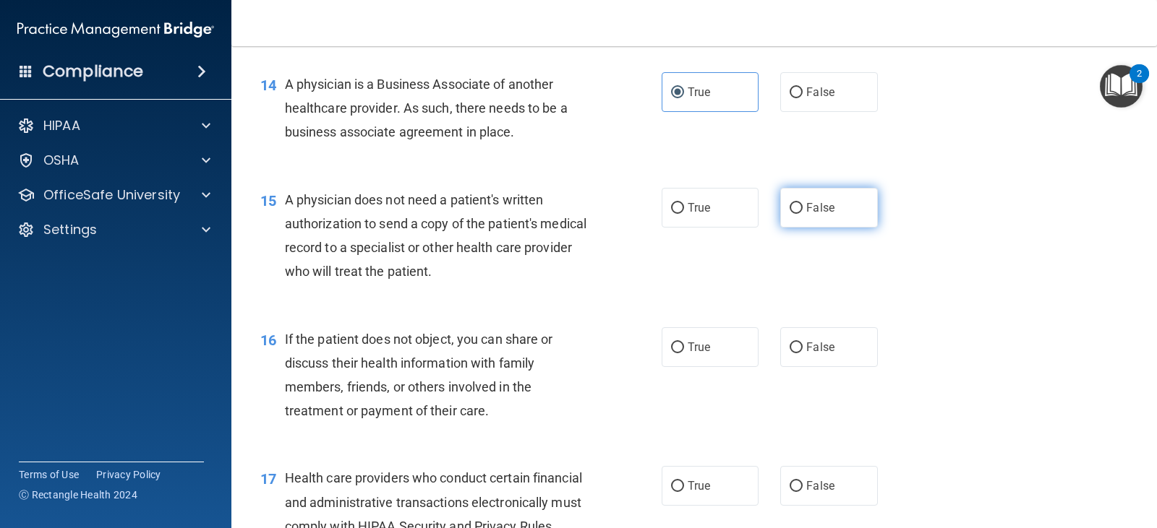
click at [840, 228] on label "False" at bounding box center [828, 208] width 97 height 40
click at [803, 214] on input "False" at bounding box center [795, 208] width 13 height 11
radio input "true"
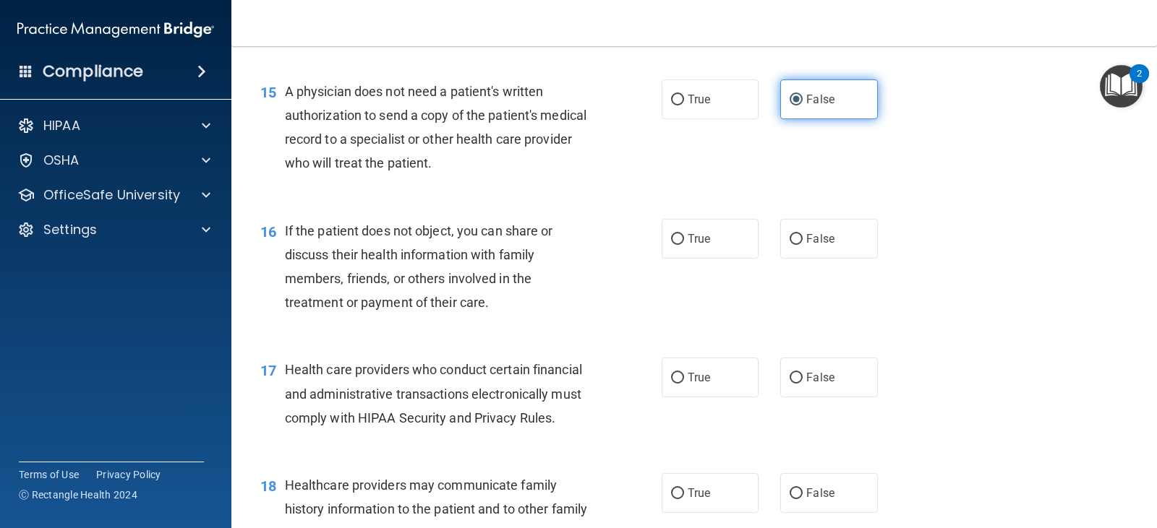
scroll to position [1880, 0]
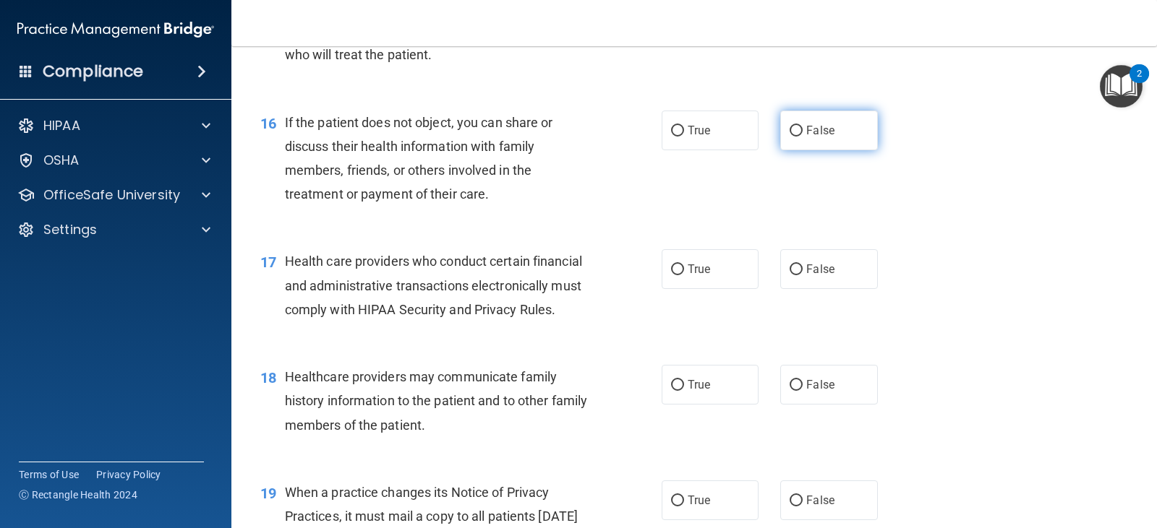
click at [806, 137] on span "False" at bounding box center [820, 131] width 28 height 14
click at [803, 137] on input "False" at bounding box center [795, 131] width 13 height 11
radio input "true"
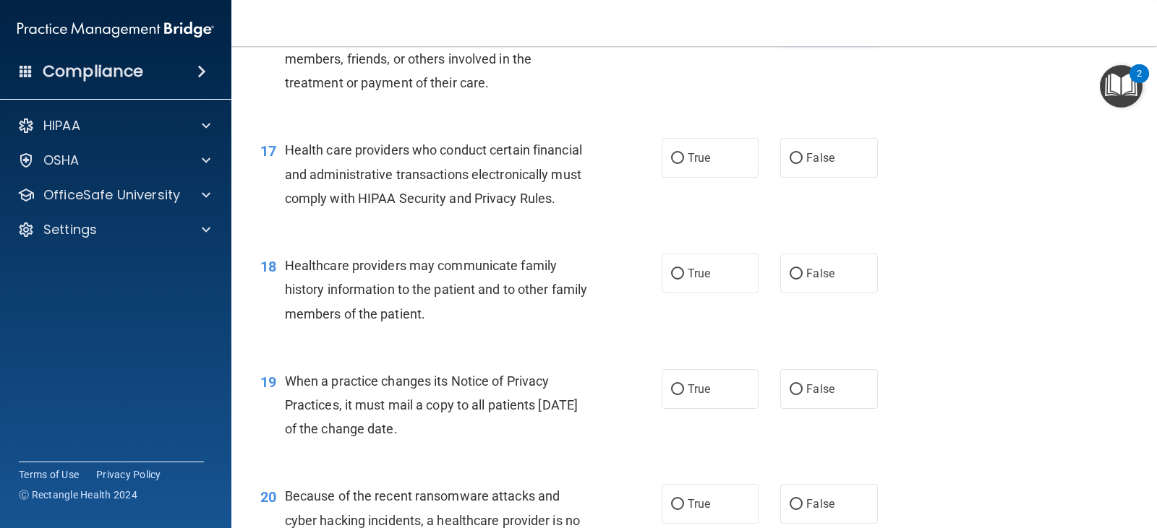
scroll to position [2024, 0]
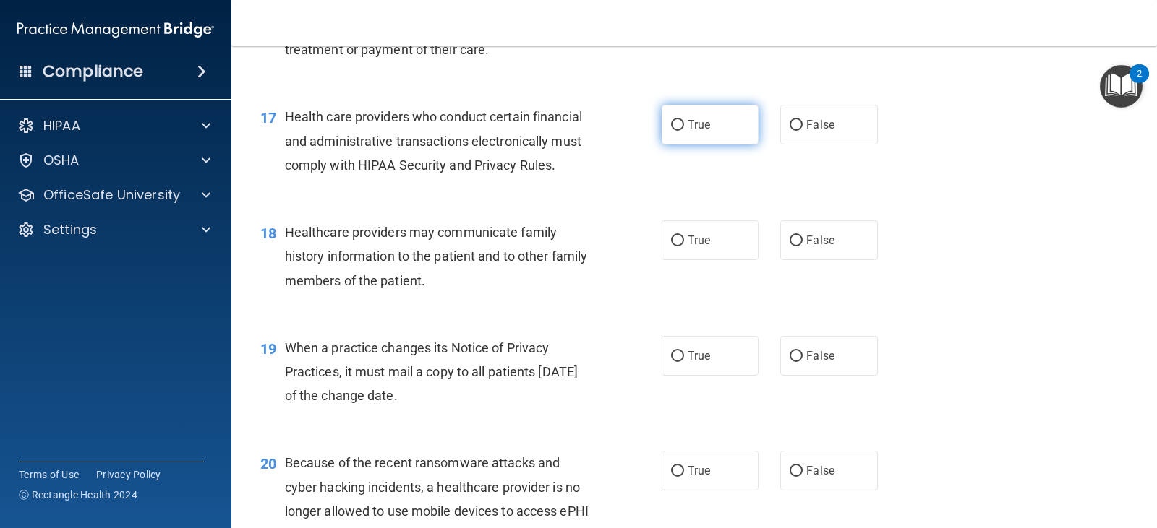
click at [701, 145] on label "True" at bounding box center [710, 125] width 97 height 40
click at [684, 131] on input "True" at bounding box center [677, 125] width 13 height 11
radio input "true"
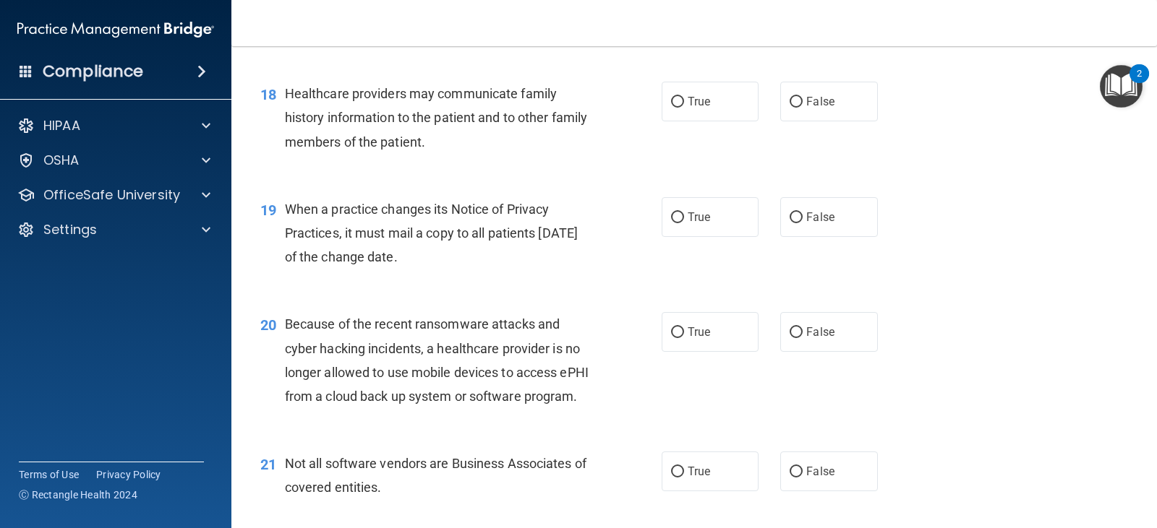
scroll to position [2169, 0]
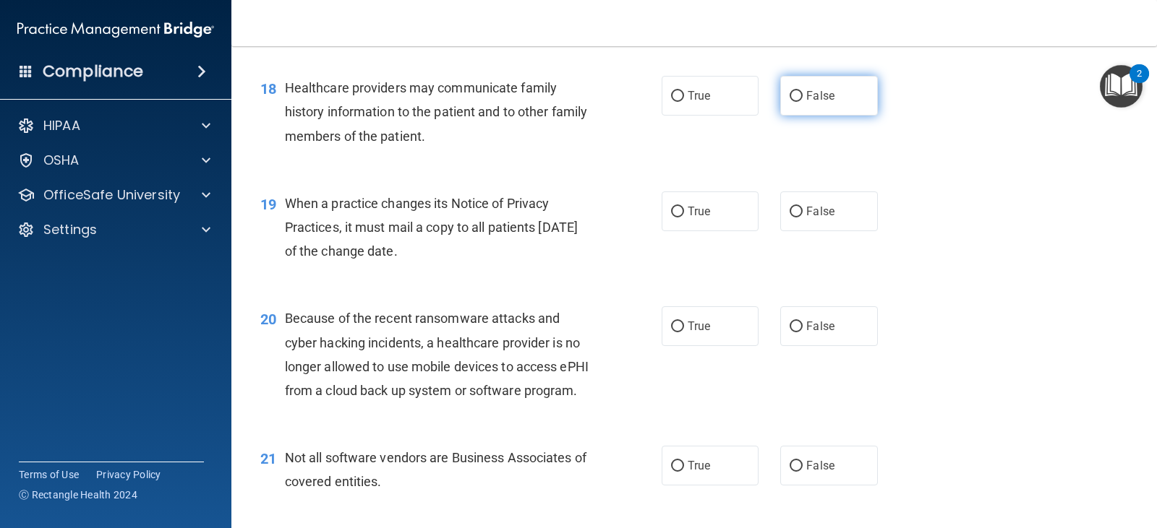
click at [815, 116] on label "False" at bounding box center [828, 96] width 97 height 40
click at [803, 102] on input "False" at bounding box center [795, 96] width 13 height 11
radio input "true"
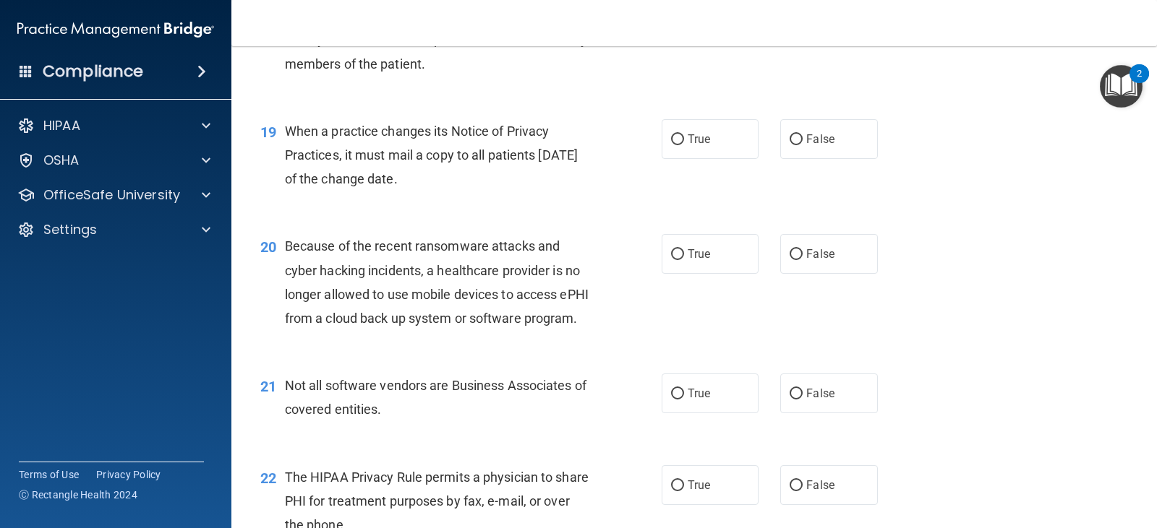
click at [714, 159] on label "True" at bounding box center [710, 139] width 97 height 40
click at [684, 145] on input "True" at bounding box center [677, 139] width 13 height 11
radio input "true"
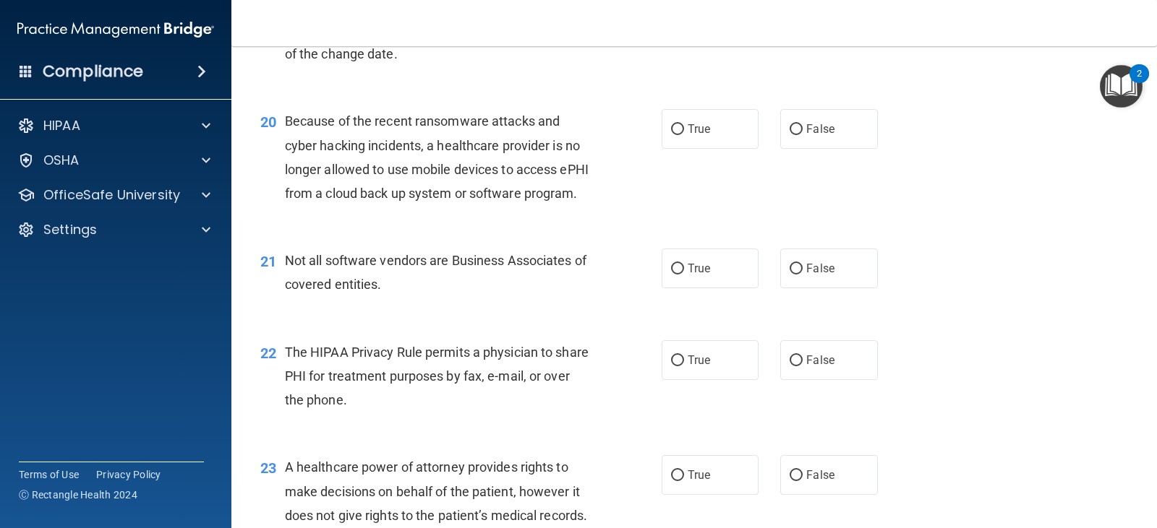
scroll to position [2386, 0]
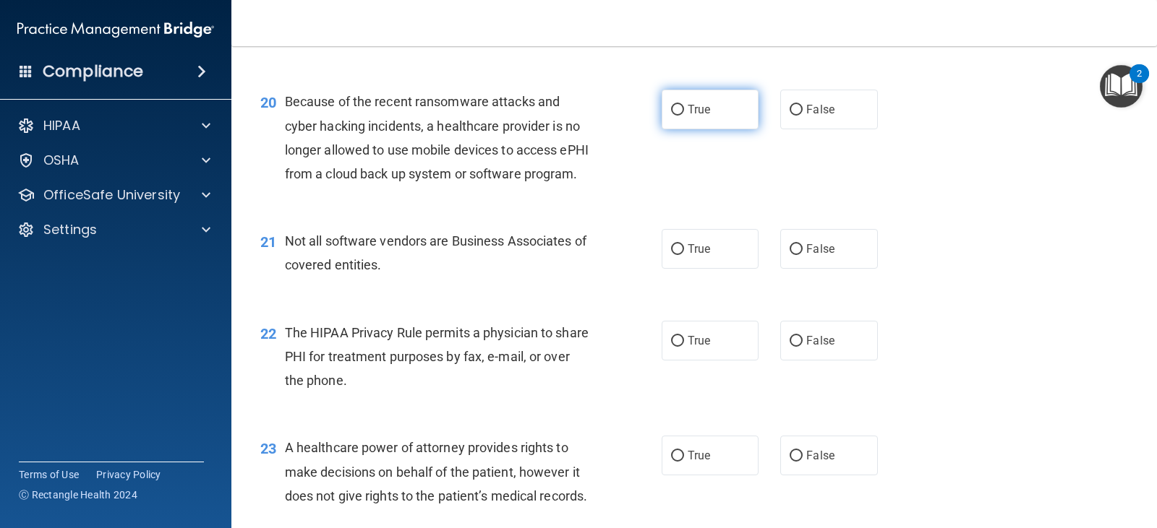
click at [716, 129] on label "True" at bounding box center [710, 110] width 97 height 40
click at [684, 116] on input "True" at bounding box center [677, 110] width 13 height 11
radio input "true"
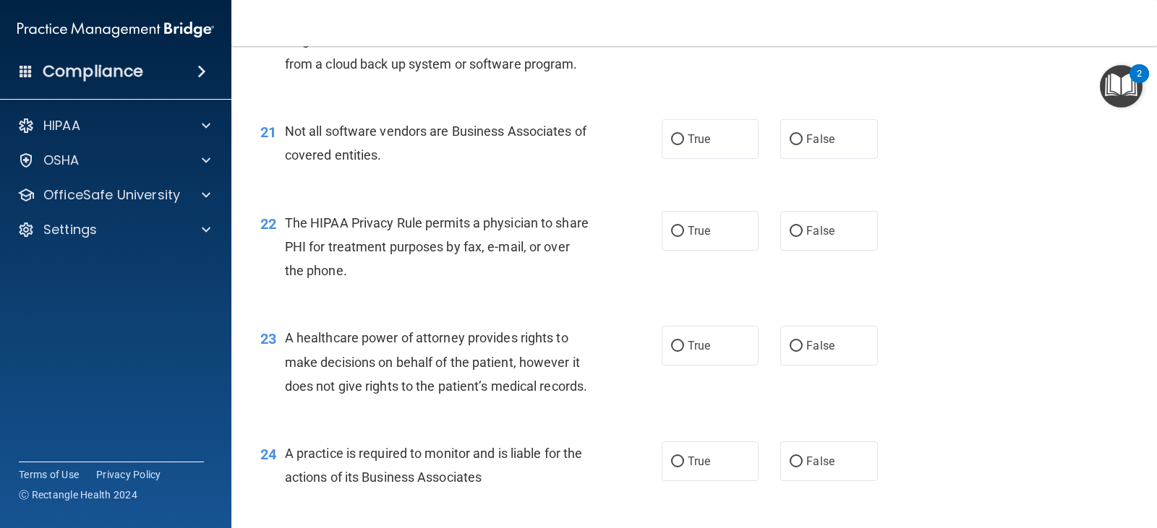
scroll to position [2530, 0]
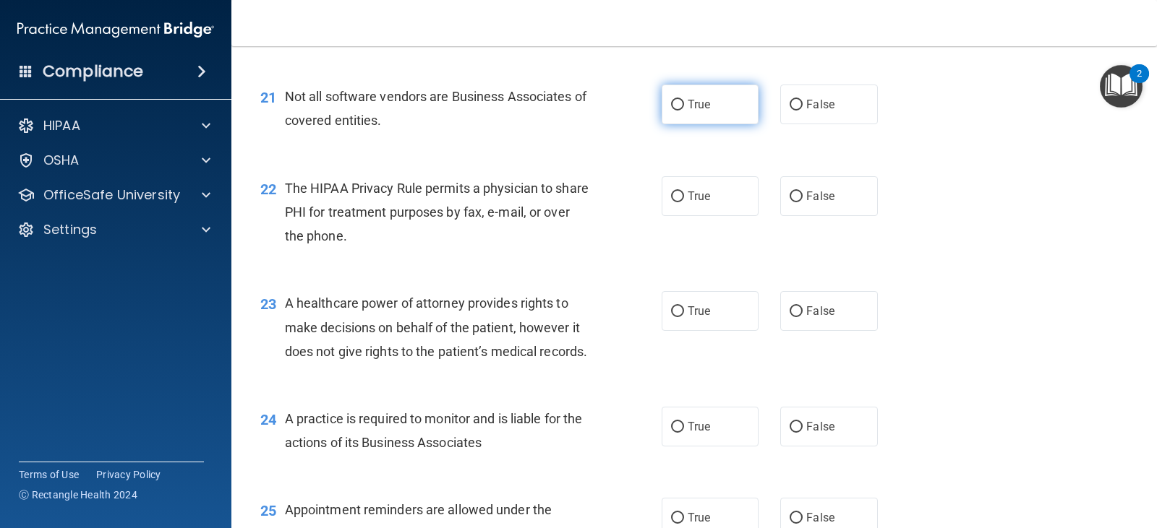
click at [710, 124] on label "True" at bounding box center [710, 105] width 97 height 40
click at [684, 111] on input "True" at bounding box center [677, 105] width 13 height 11
radio input "true"
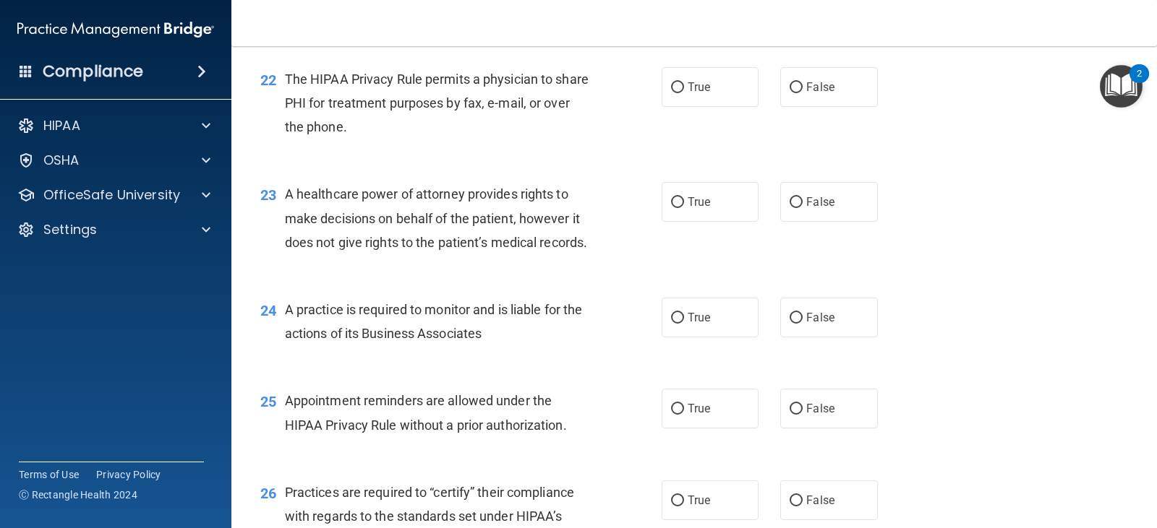
scroll to position [2675, 0]
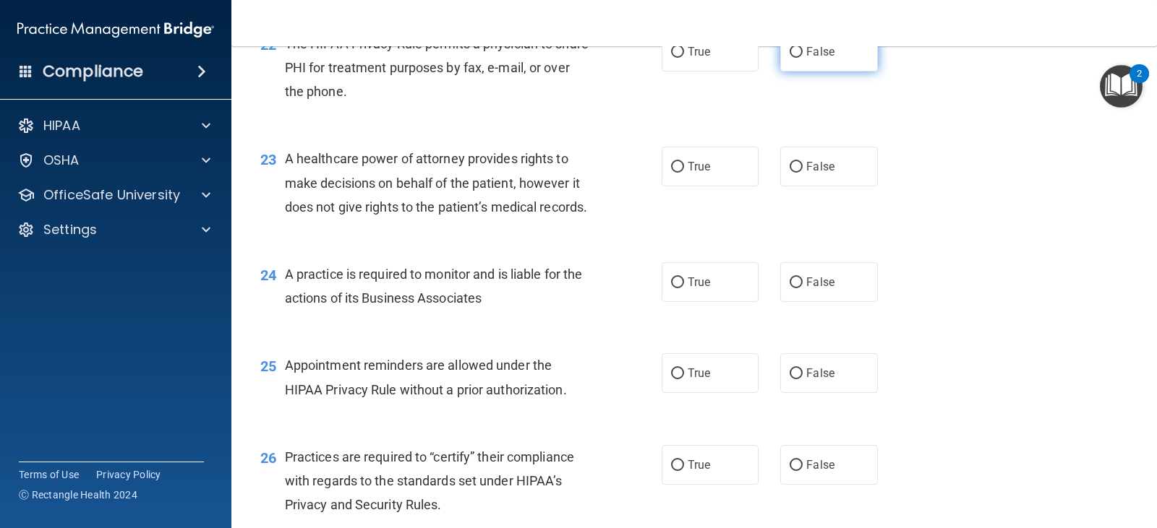
click at [822, 72] on label "False" at bounding box center [828, 52] width 97 height 40
click at [803, 58] on input "False" at bounding box center [795, 52] width 13 height 11
radio input "true"
click at [689, 174] on span "True" at bounding box center [699, 167] width 22 height 14
click at [684, 173] on input "True" at bounding box center [677, 167] width 13 height 11
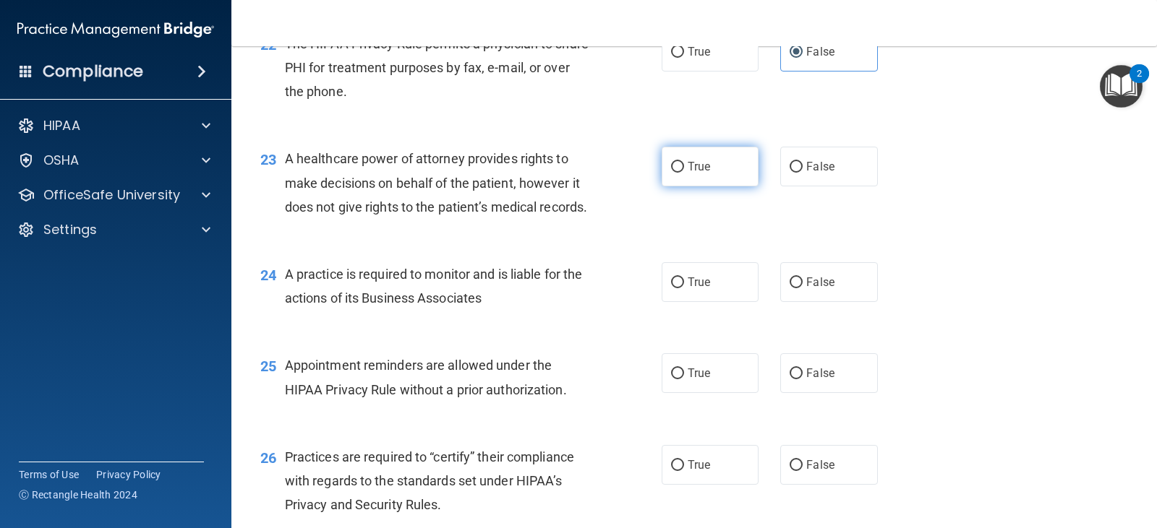
radio input "true"
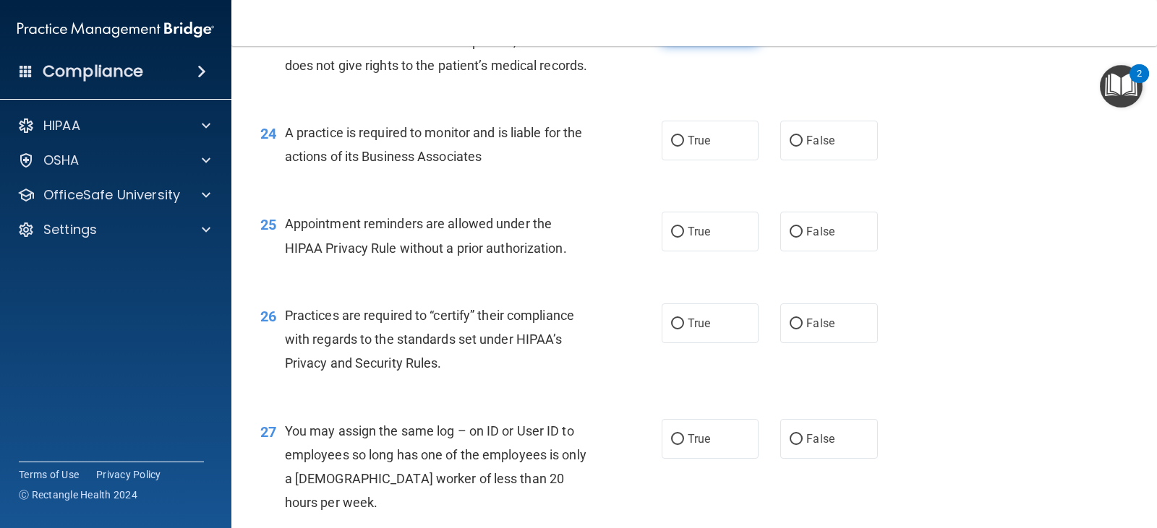
scroll to position [2820, 0]
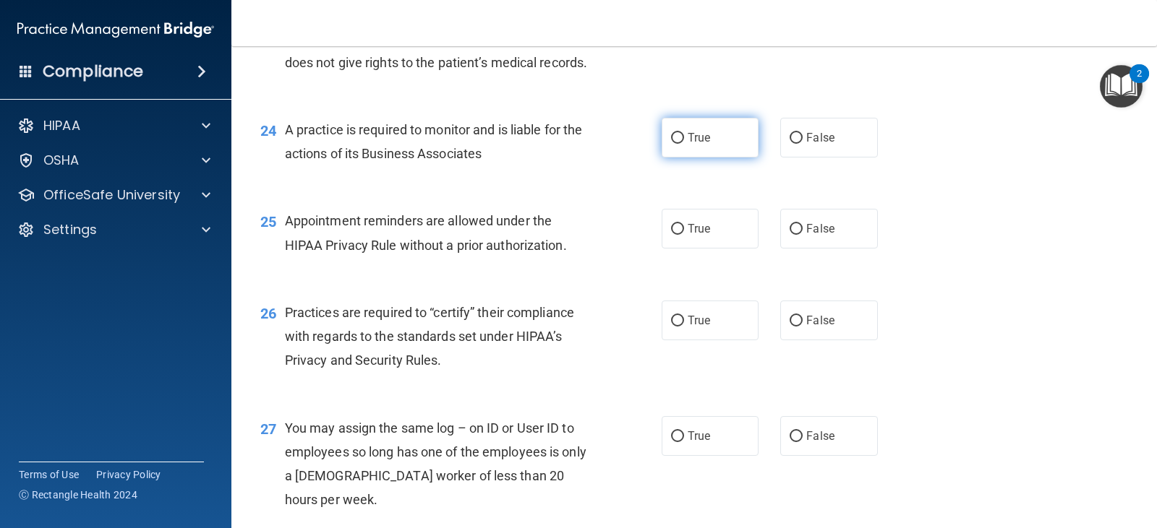
click at [700, 158] on label "True" at bounding box center [710, 138] width 97 height 40
click at [684, 144] on input "True" at bounding box center [677, 138] width 13 height 11
radio input "true"
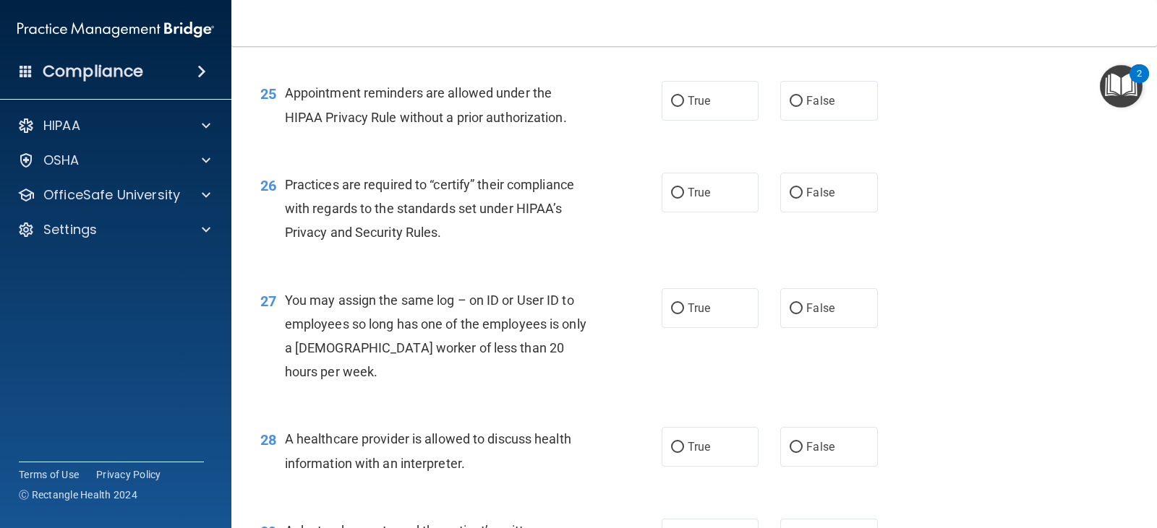
scroll to position [2964, 0]
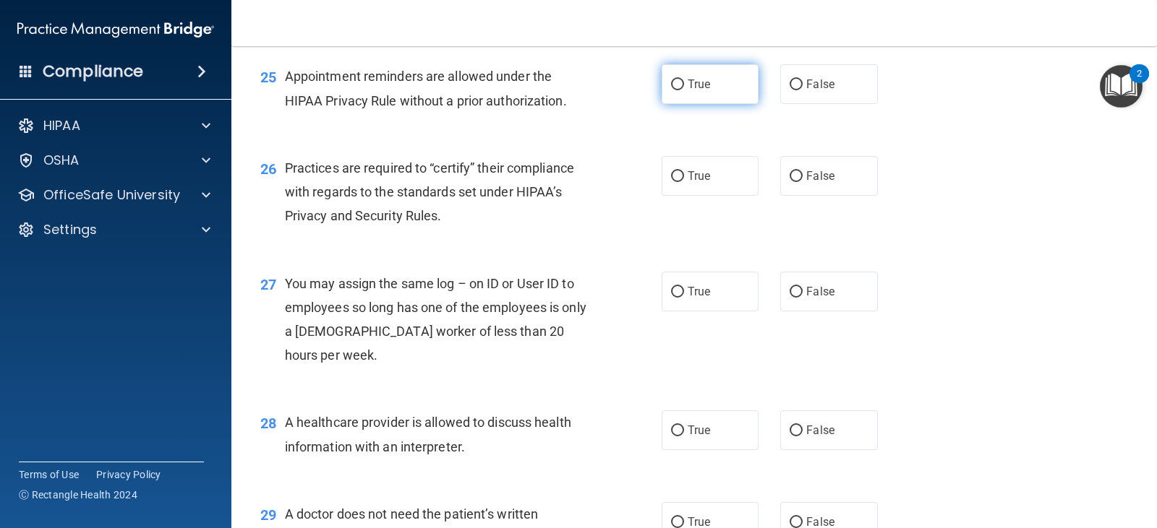
click at [710, 104] on label "True" at bounding box center [710, 84] width 97 height 40
click at [684, 90] on input "True" at bounding box center [677, 85] width 13 height 11
radio input "true"
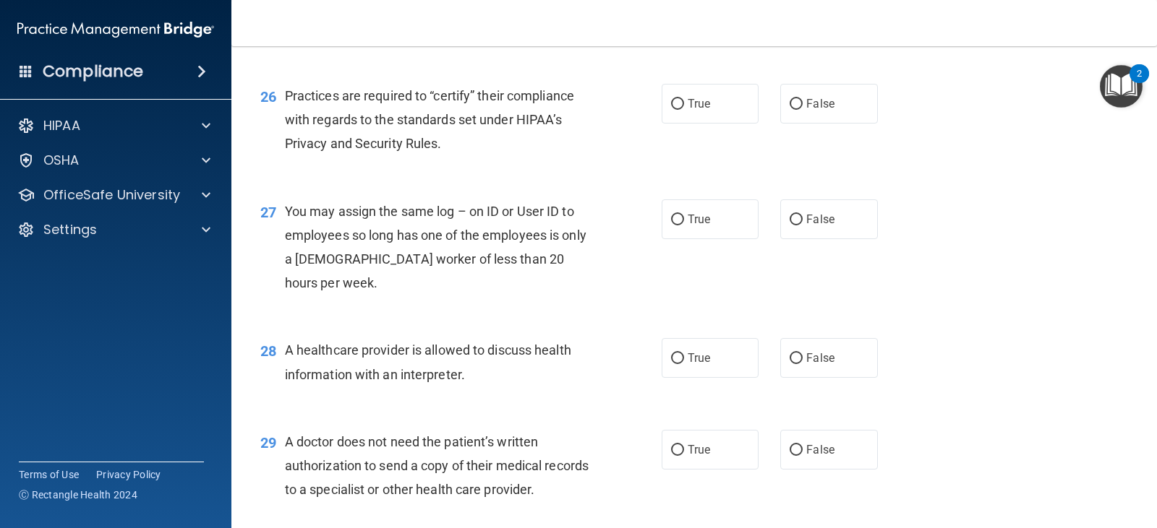
scroll to position [3109, 0]
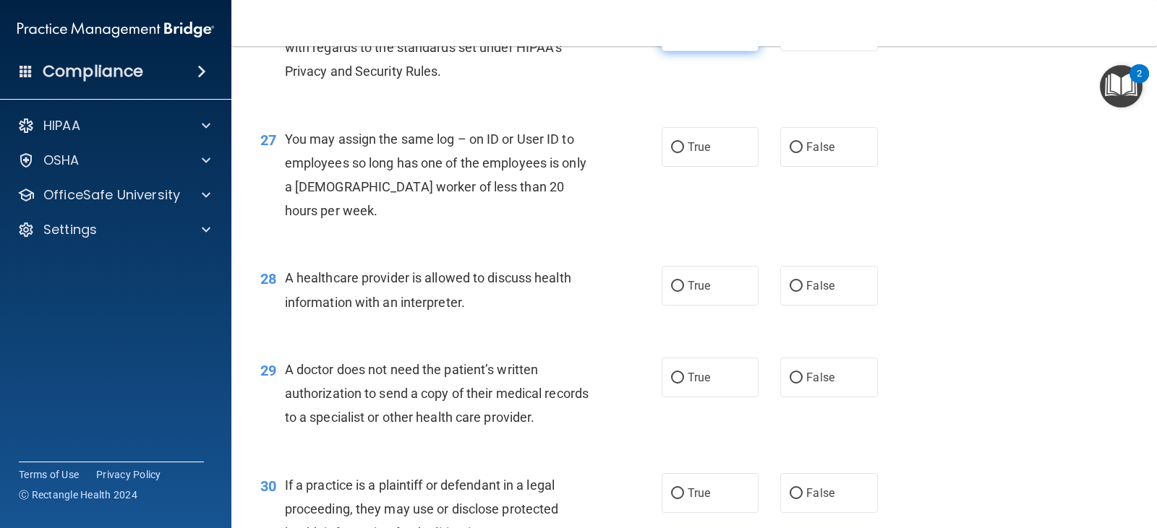
click at [714, 51] on label "True" at bounding box center [710, 32] width 97 height 40
click at [684, 38] on input "True" at bounding box center [677, 32] width 13 height 11
radio input "true"
click at [835, 167] on label "False" at bounding box center [828, 147] width 97 height 40
click at [803, 153] on input "False" at bounding box center [795, 147] width 13 height 11
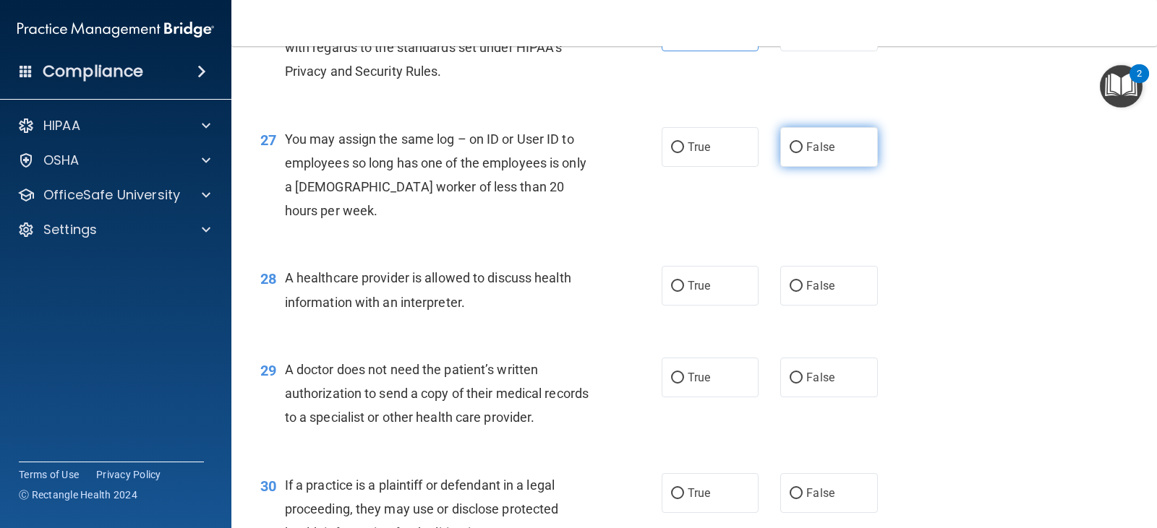
radio input "true"
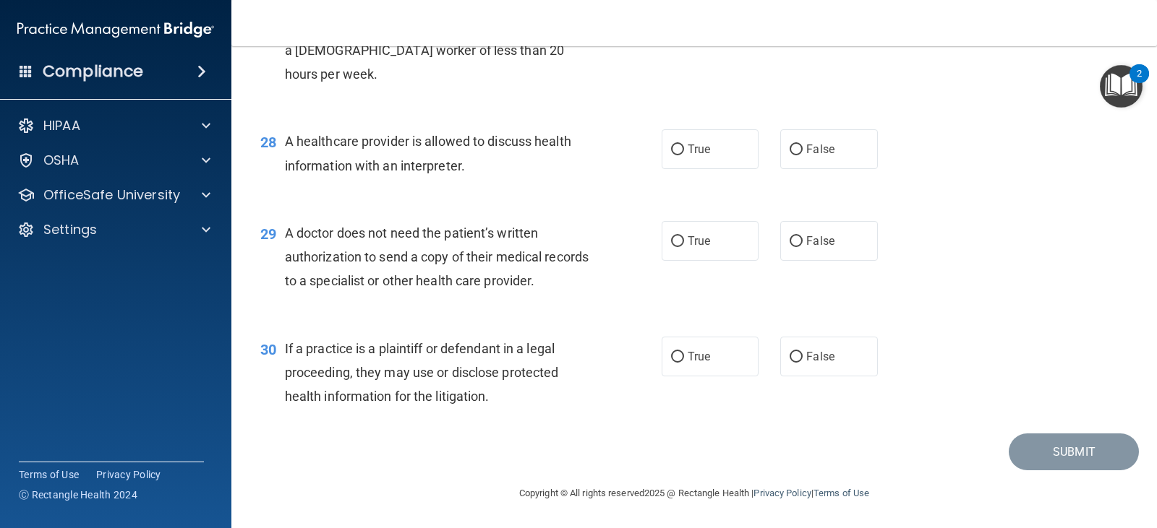
scroll to position [3317, 0]
click at [703, 150] on span "True" at bounding box center [699, 149] width 22 height 14
click at [684, 150] on input "True" at bounding box center [677, 150] width 13 height 11
radio input "true"
click at [835, 236] on label "False" at bounding box center [828, 241] width 97 height 40
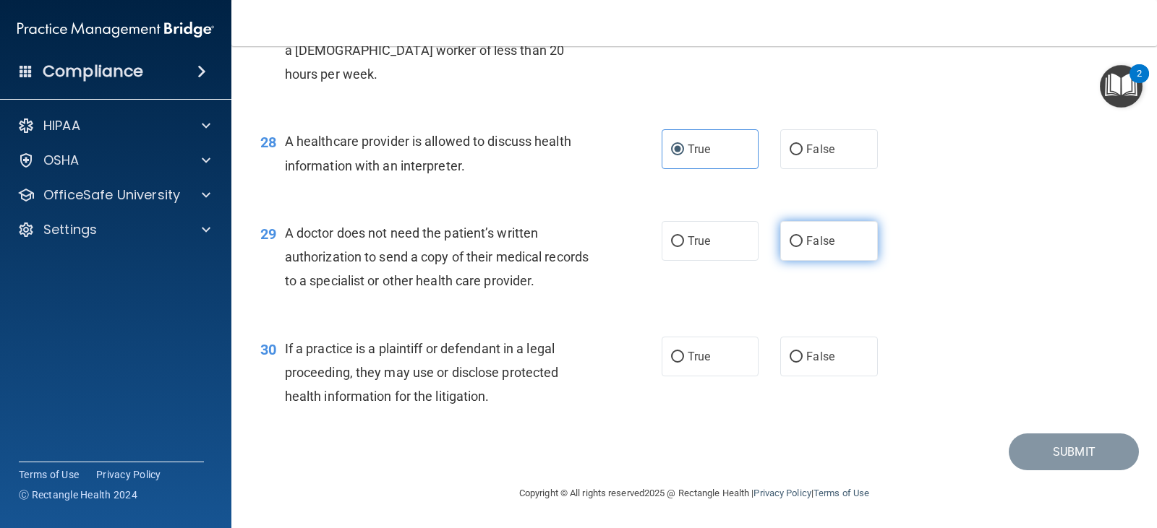
click at [803, 236] on input "False" at bounding box center [795, 241] width 13 height 11
radio input "true"
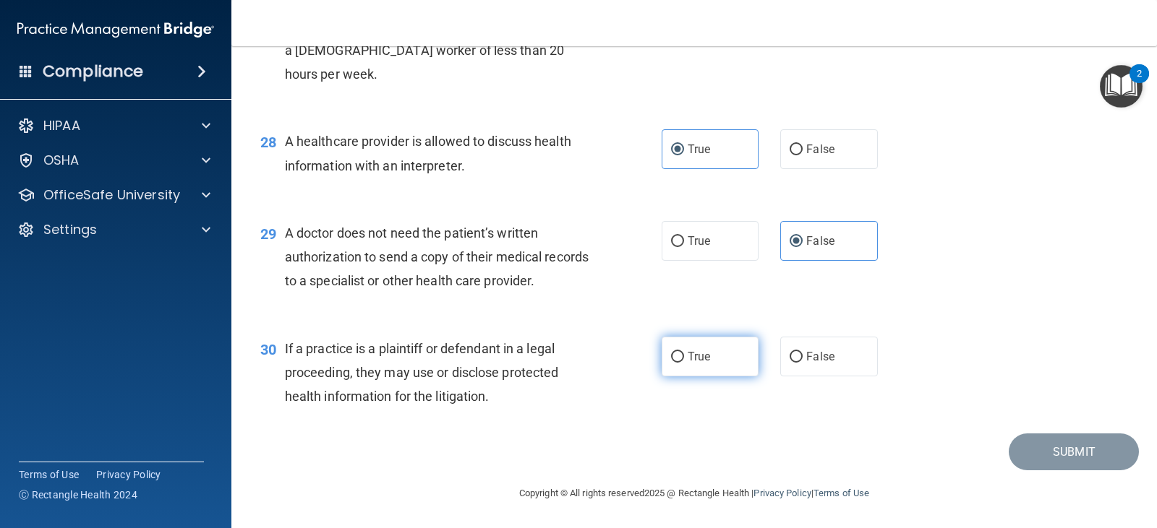
click at [716, 356] on label "True" at bounding box center [710, 357] width 97 height 40
click at [684, 356] on input "True" at bounding box center [677, 357] width 13 height 11
radio input "true"
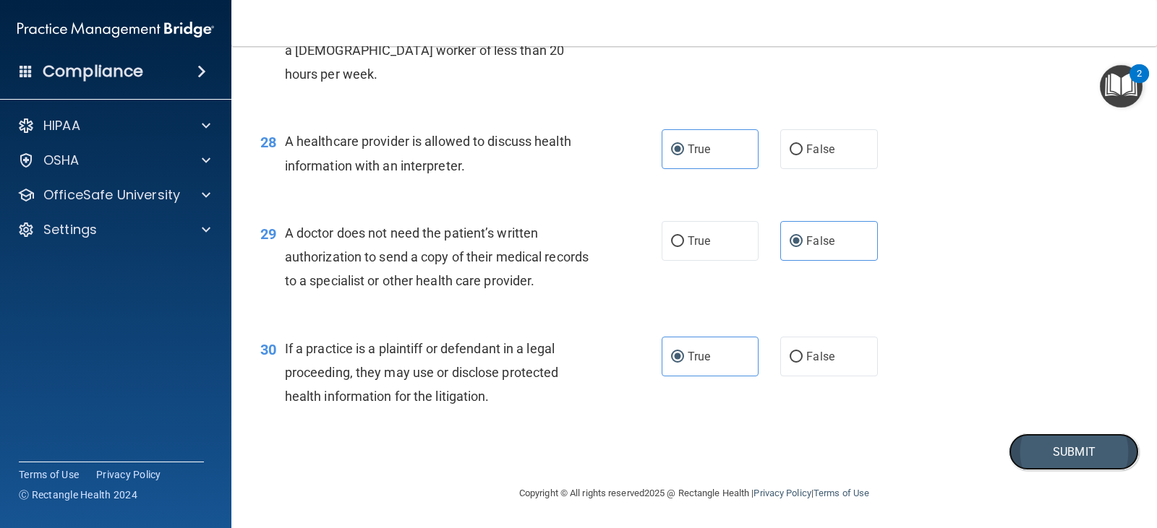
click at [1050, 445] on button "Submit" at bounding box center [1074, 452] width 130 height 37
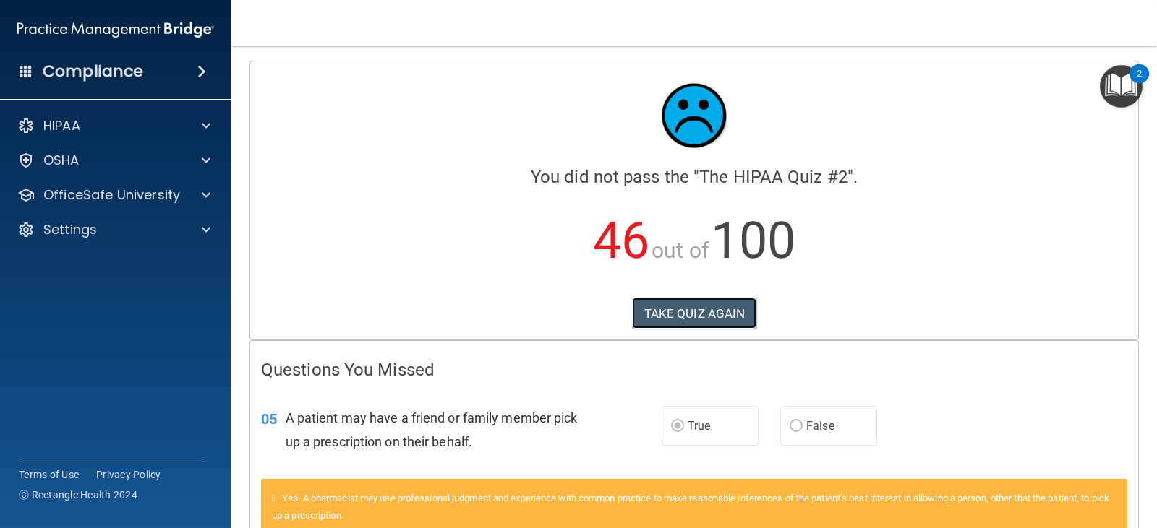
drag, startPoint x: 719, startPoint y: 306, endPoint x: 719, endPoint y: 288, distance: 17.4
click at [719, 295] on div "Calculating your score.... You did not pass the " The HIPAA Quiz #2 ". 46 out o…" at bounding box center [694, 200] width 888 height 278
click at [678, 325] on button "TAKE QUIZ AGAIN" at bounding box center [694, 314] width 125 height 32
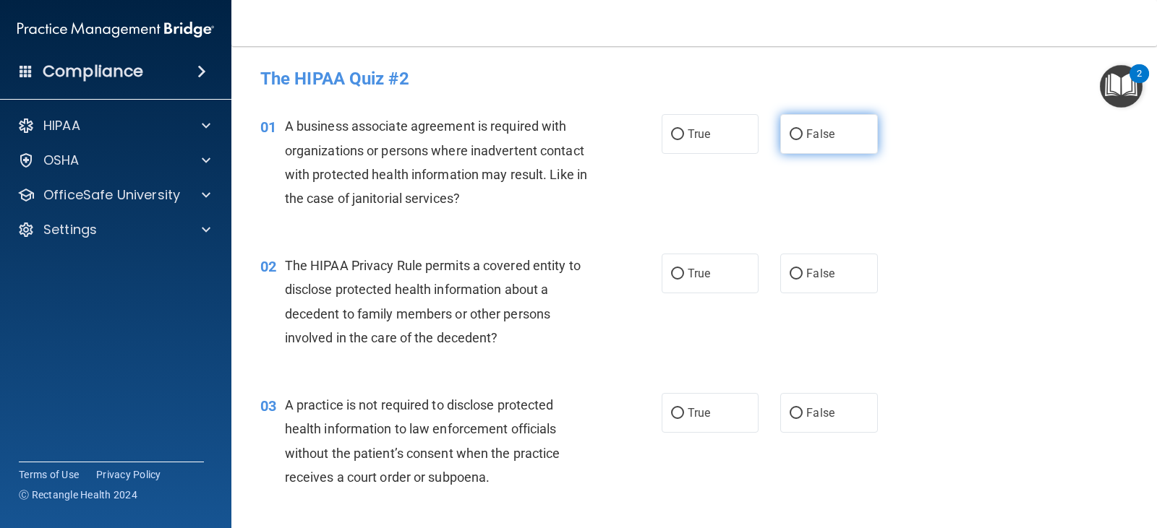
click at [819, 137] on span "False" at bounding box center [820, 134] width 28 height 14
click at [803, 137] on input "False" at bounding box center [795, 134] width 13 height 11
radio input "true"
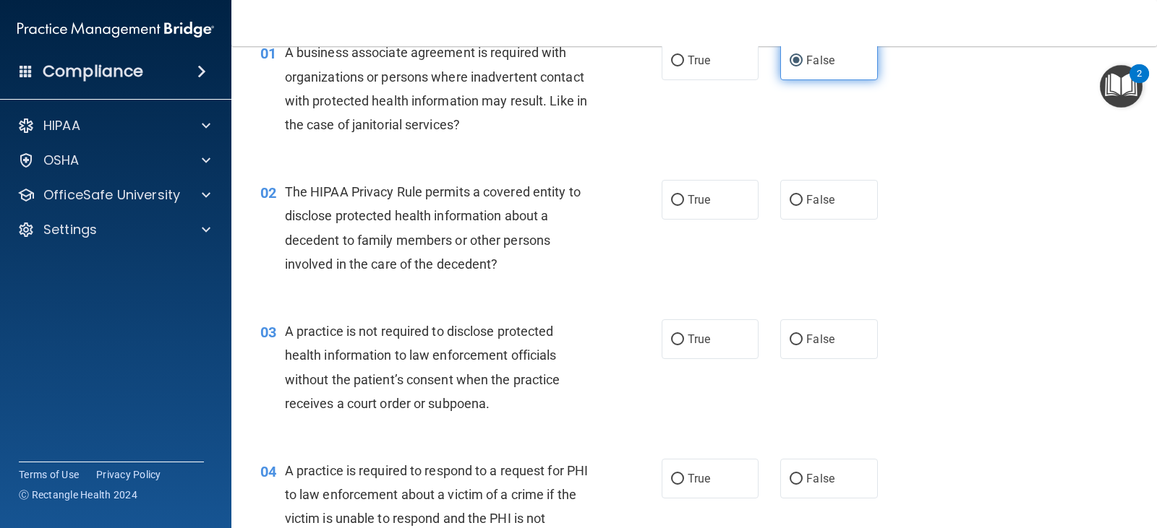
scroll to position [145, 0]
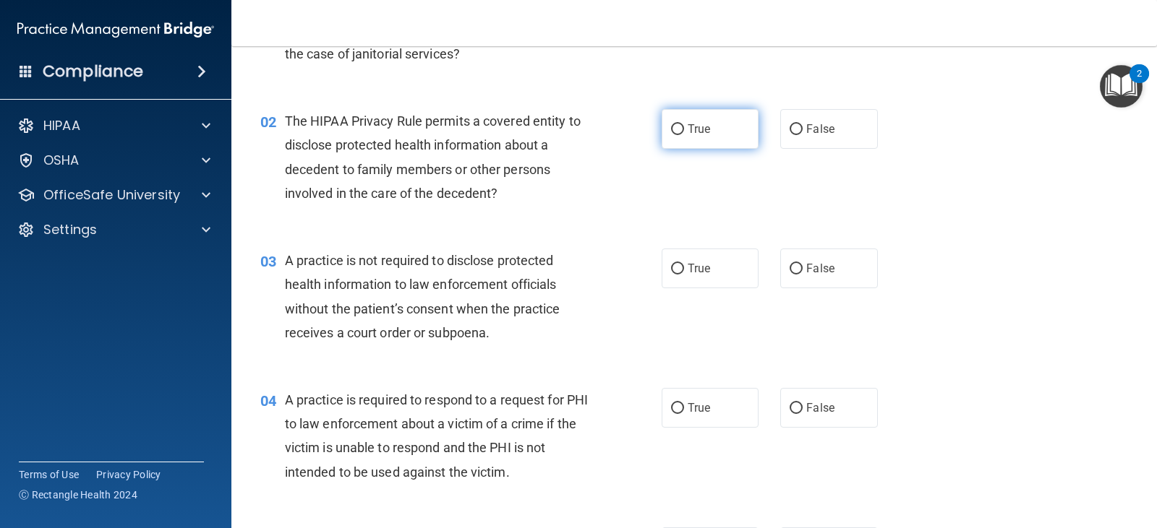
click at [706, 132] on label "True" at bounding box center [710, 129] width 97 height 40
click at [684, 132] on input "True" at bounding box center [677, 129] width 13 height 11
radio input "true"
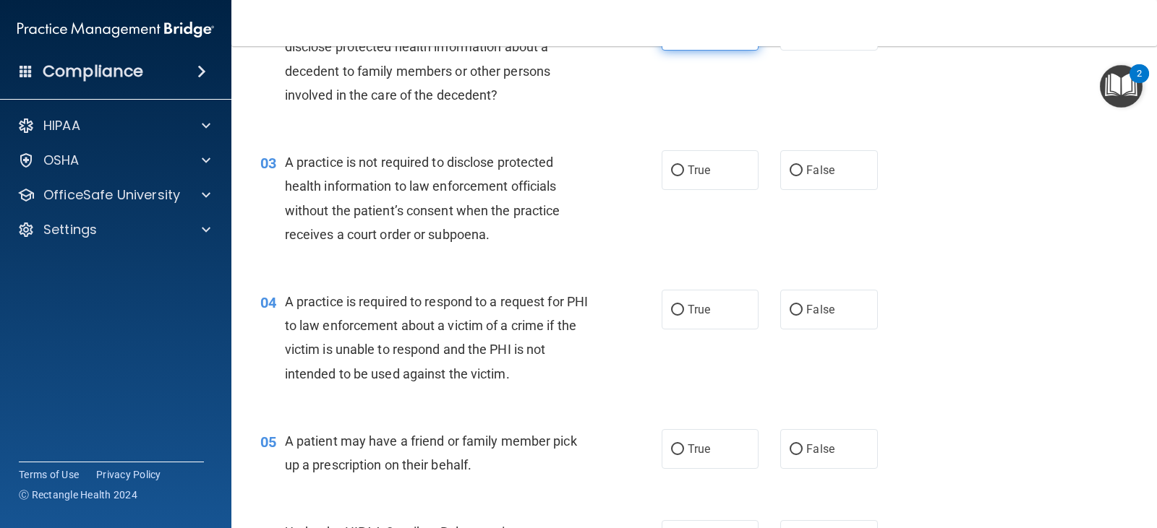
scroll to position [289, 0]
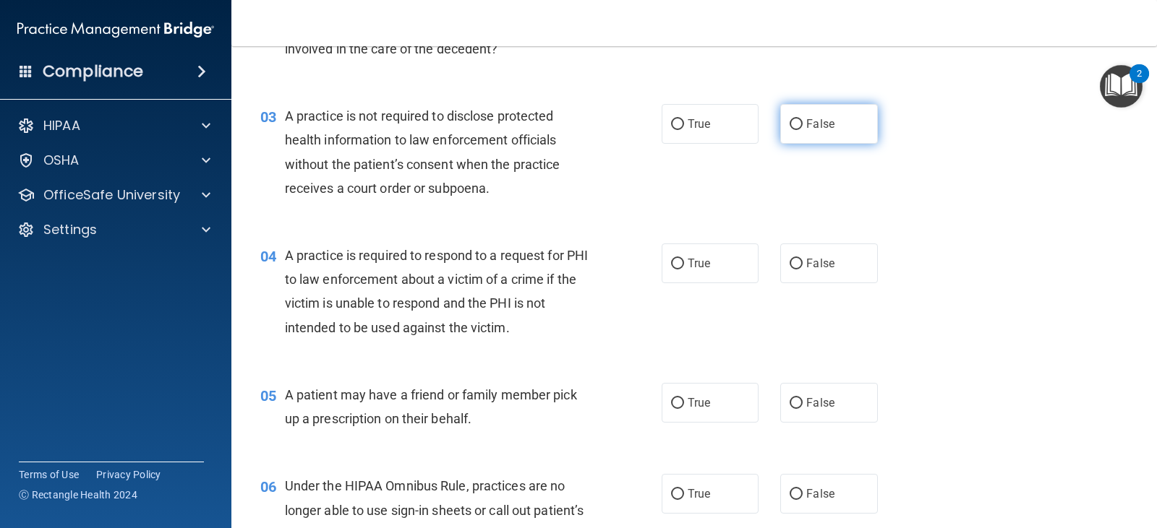
click at [795, 129] on input "False" at bounding box center [795, 124] width 13 height 11
radio input "true"
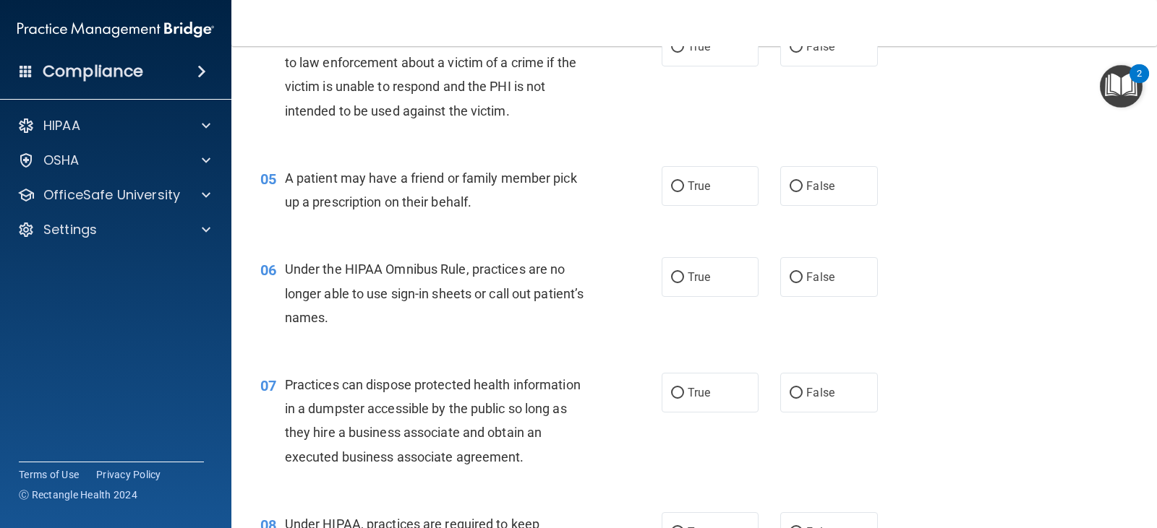
scroll to position [434, 0]
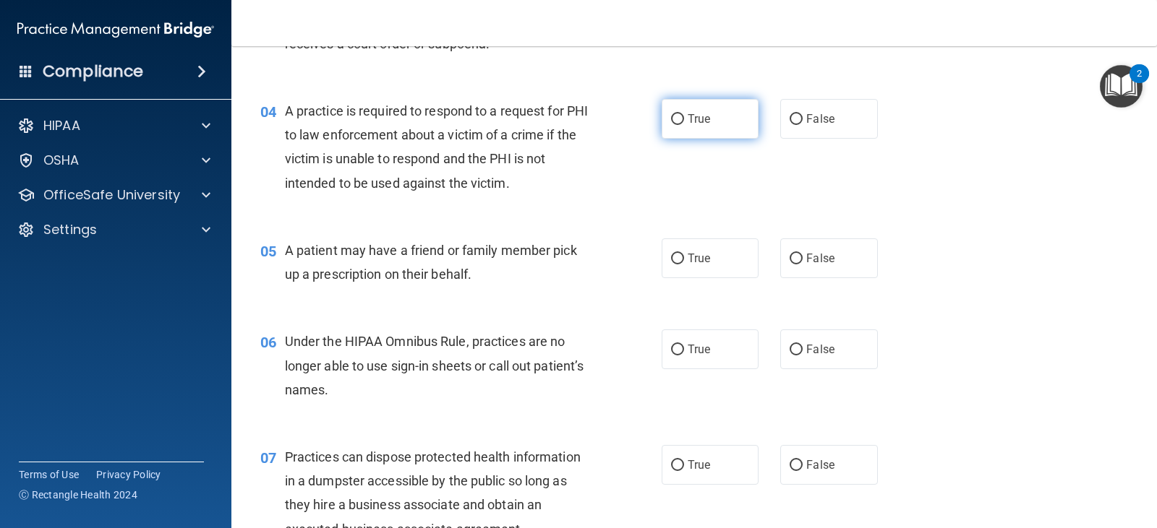
click at [732, 127] on label "True" at bounding box center [710, 119] width 97 height 40
click at [684, 125] on input "True" at bounding box center [677, 119] width 13 height 11
radio input "true"
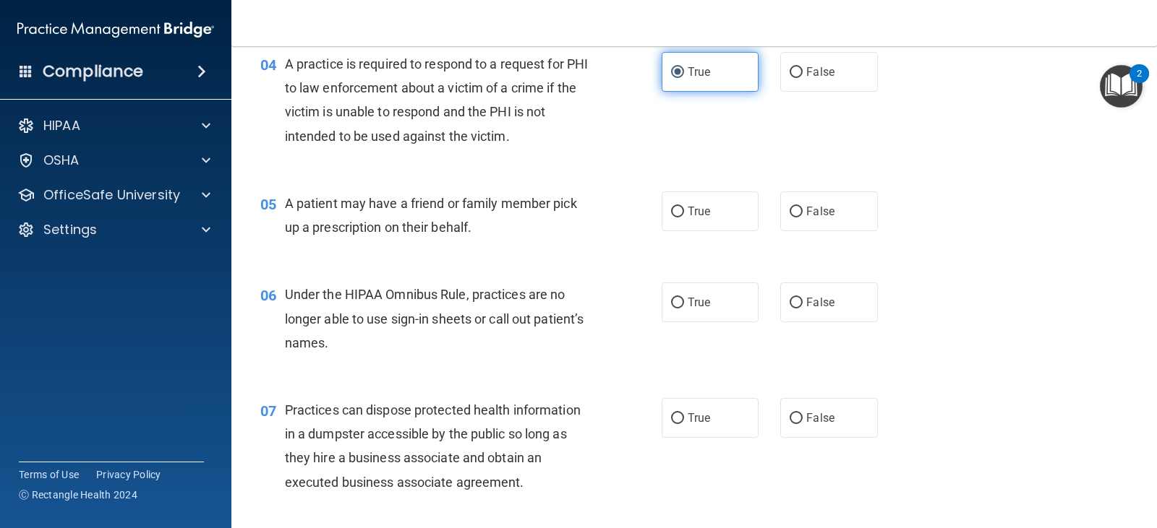
scroll to position [506, 0]
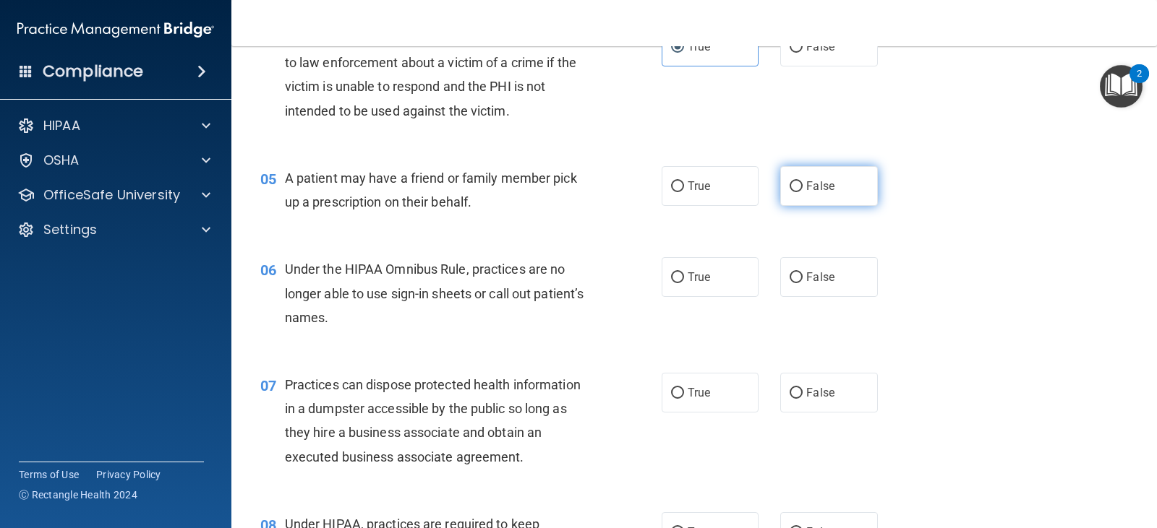
click at [812, 201] on label "False" at bounding box center [828, 186] width 97 height 40
click at [803, 192] on input "False" at bounding box center [795, 186] width 13 height 11
radio input "true"
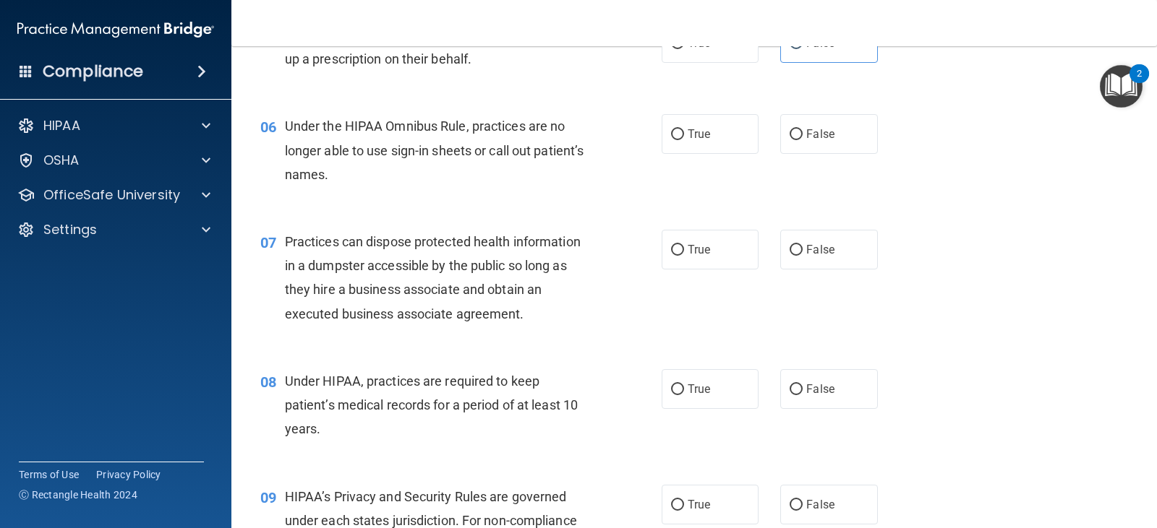
scroll to position [651, 0]
click at [829, 140] on label "False" at bounding box center [828, 133] width 97 height 40
click at [803, 139] on input "False" at bounding box center [795, 133] width 13 height 11
radio input "true"
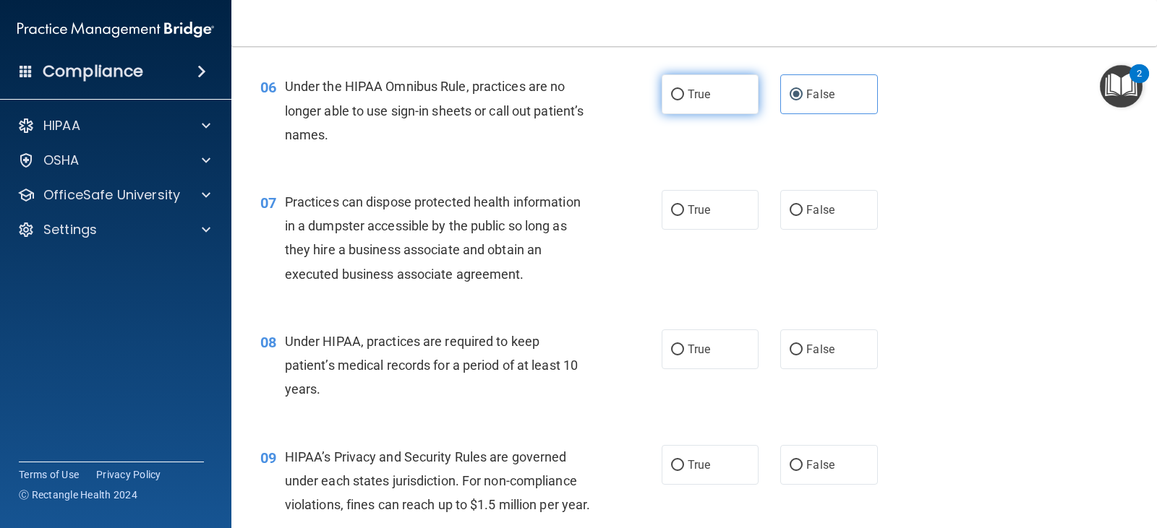
scroll to position [723, 0]
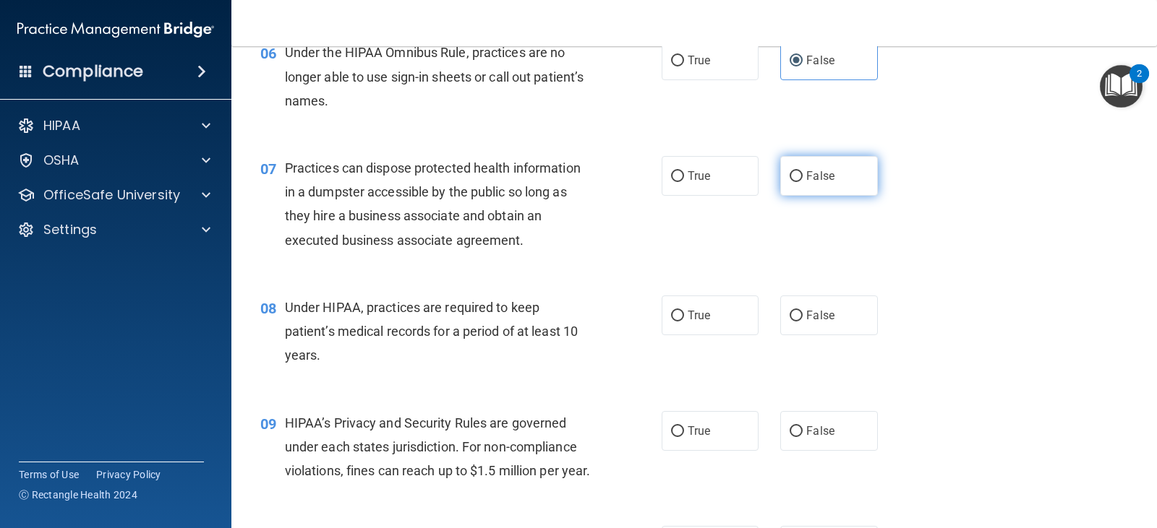
click at [796, 175] on input "False" at bounding box center [795, 176] width 13 height 11
radio input "true"
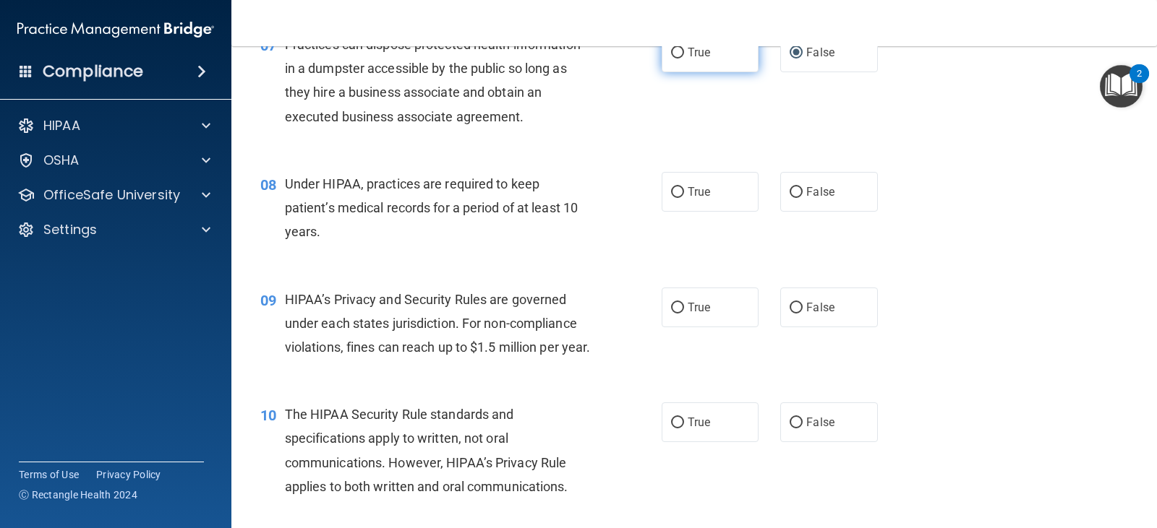
scroll to position [868, 0]
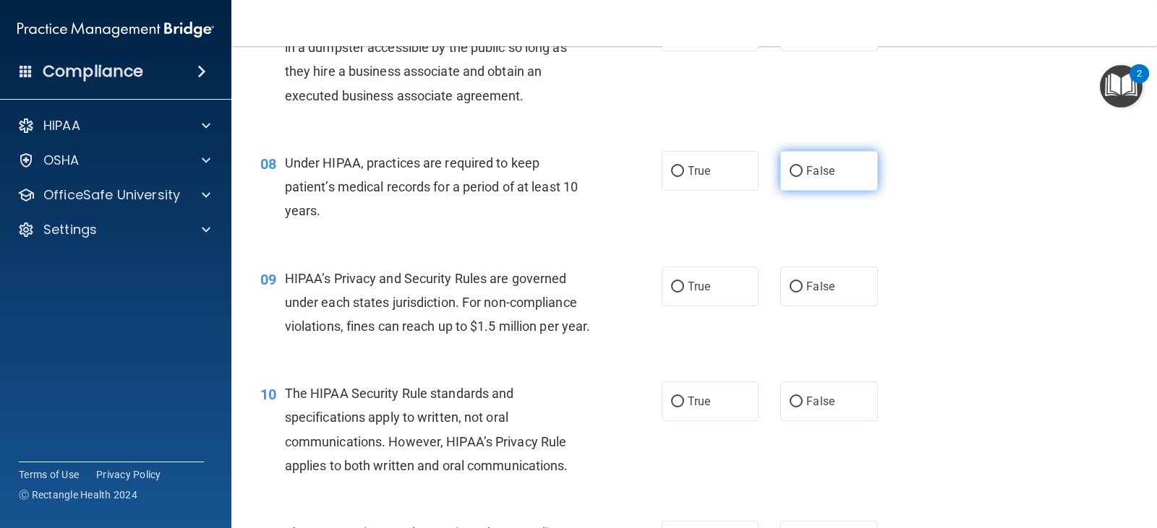
click at [847, 176] on label "False" at bounding box center [828, 171] width 97 height 40
click at [803, 176] on input "False" at bounding box center [795, 171] width 13 height 11
radio input "true"
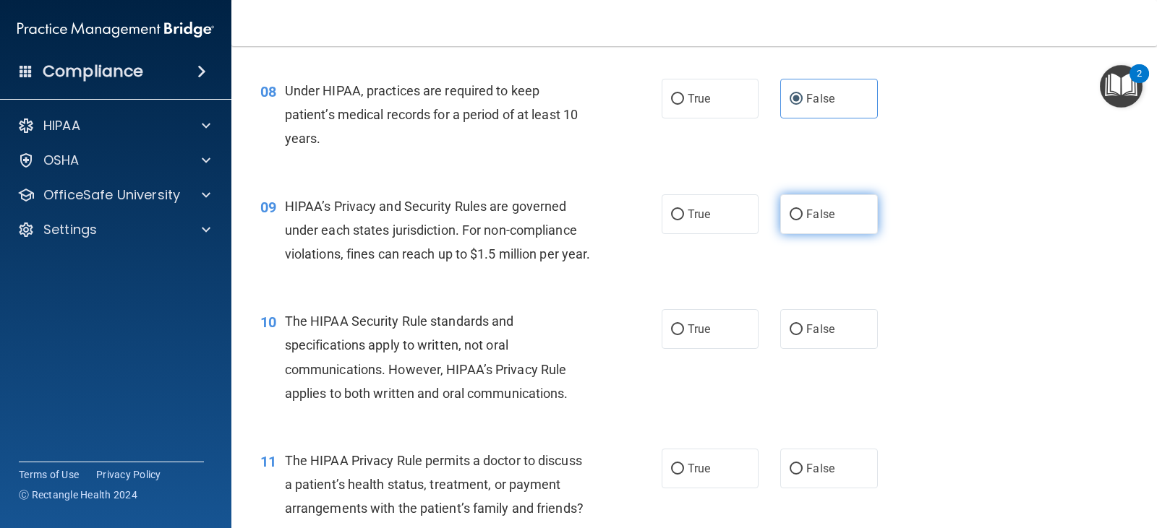
click at [837, 212] on label "False" at bounding box center [828, 214] width 97 height 40
click at [803, 212] on input "False" at bounding box center [795, 215] width 13 height 11
radio input "true"
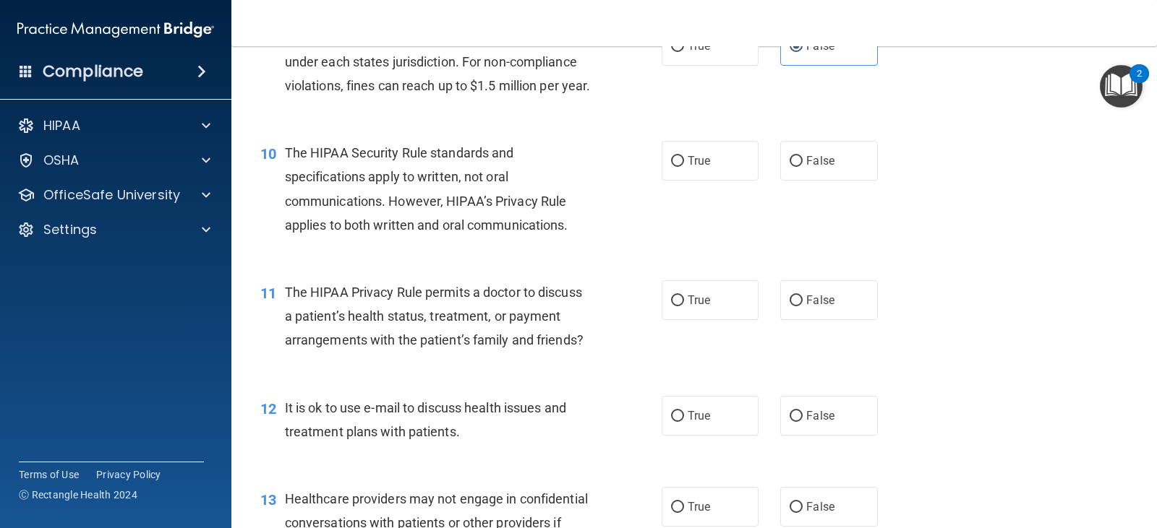
scroll to position [1157, 0]
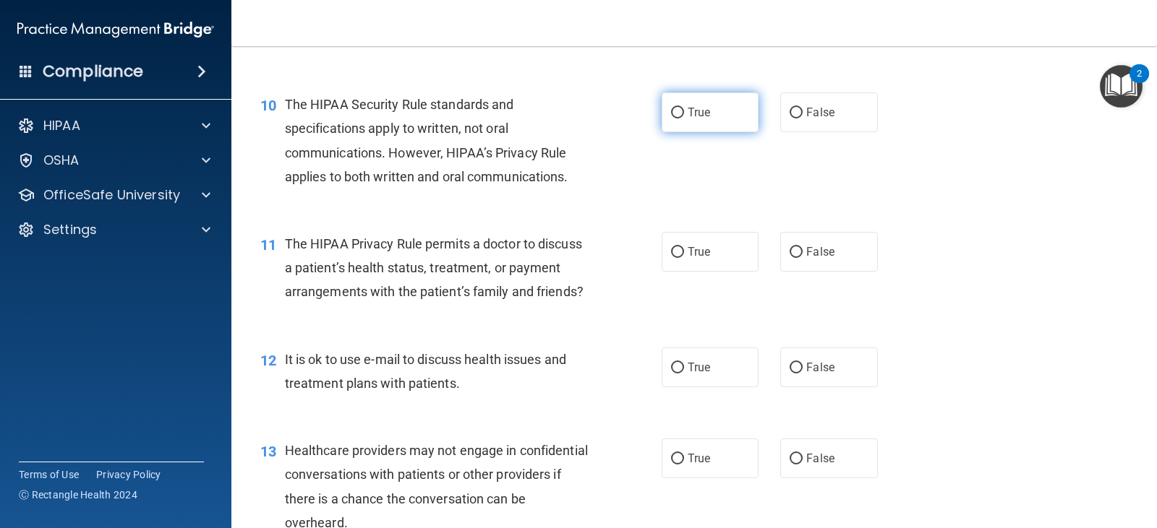
click at [710, 132] on label "True" at bounding box center [710, 113] width 97 height 40
click at [684, 119] on input "True" at bounding box center [677, 113] width 13 height 11
radio input "true"
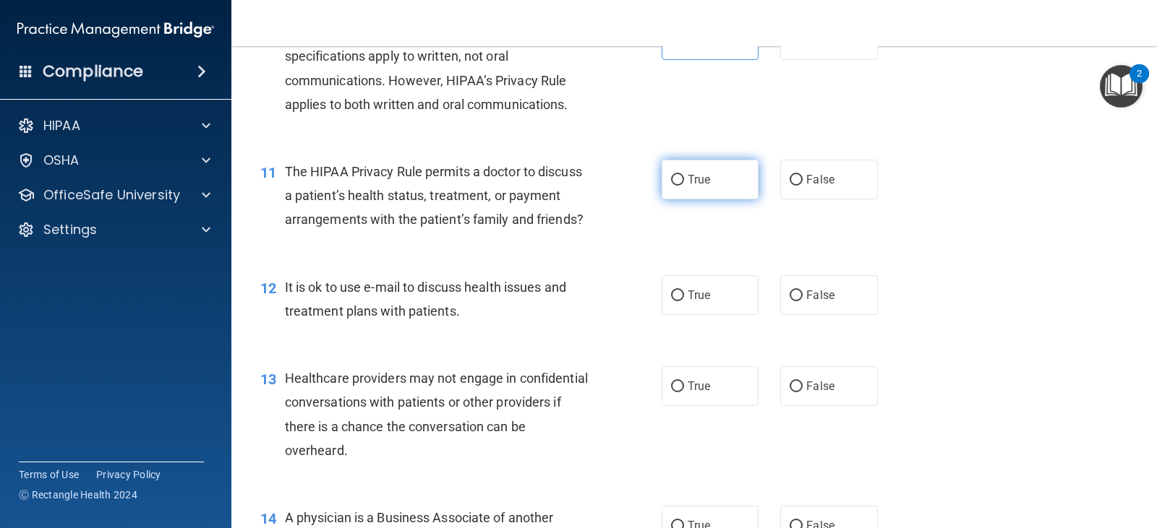
click at [705, 187] on span "True" at bounding box center [699, 180] width 22 height 14
click at [684, 186] on input "True" at bounding box center [677, 180] width 13 height 11
radio input "true"
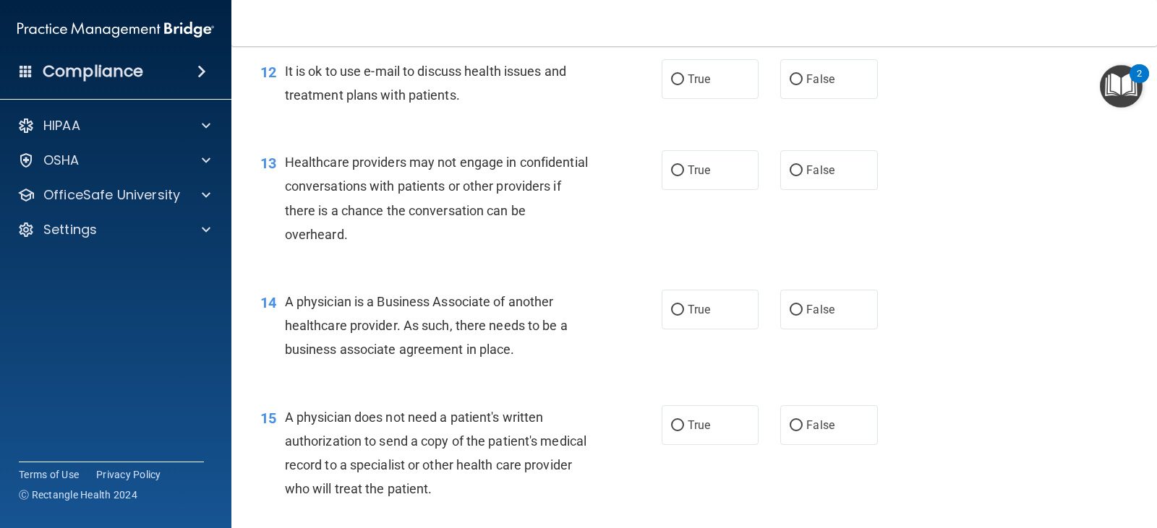
scroll to position [1446, 0]
click at [734, 98] on label "True" at bounding box center [710, 79] width 97 height 40
click at [684, 85] on input "True" at bounding box center [677, 79] width 13 height 11
radio input "true"
click at [815, 85] on span "False" at bounding box center [820, 79] width 28 height 14
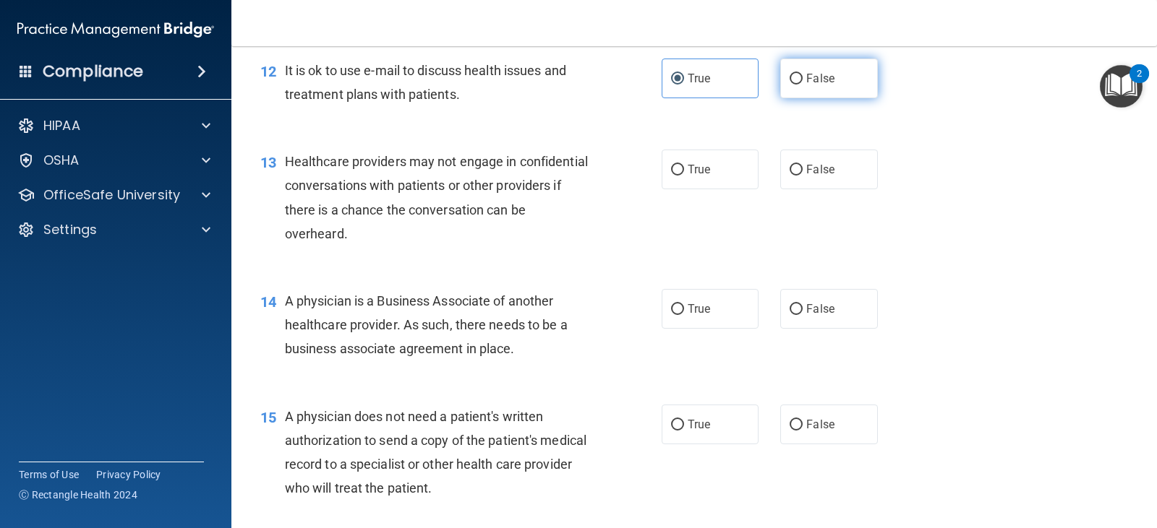
click at [803, 85] on input "False" at bounding box center [795, 79] width 13 height 11
radio input "true"
radio input "false"
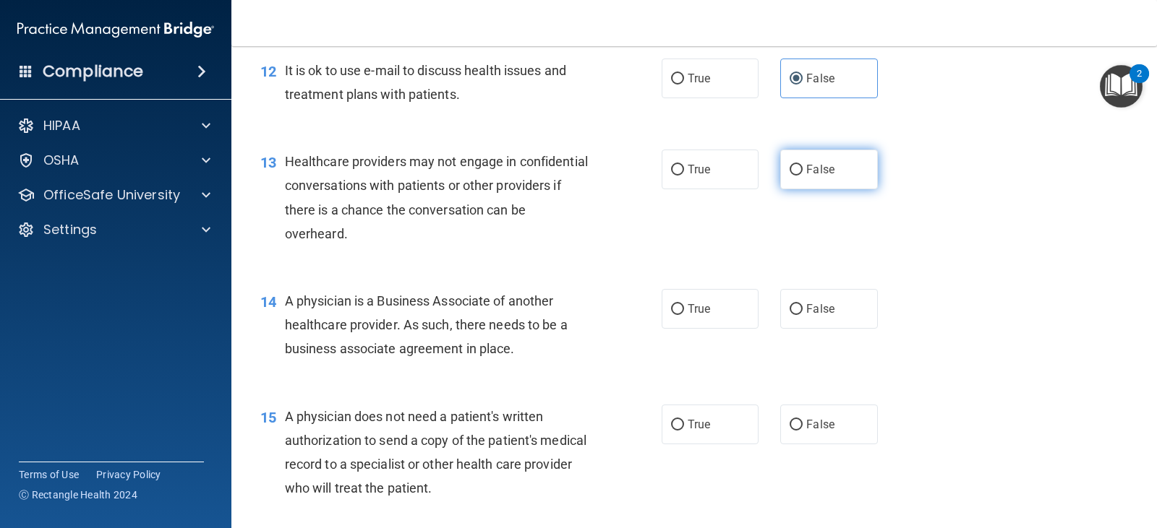
click at [826, 176] on span "False" at bounding box center [820, 170] width 28 height 14
click at [803, 176] on input "False" at bounding box center [795, 170] width 13 height 11
radio input "true"
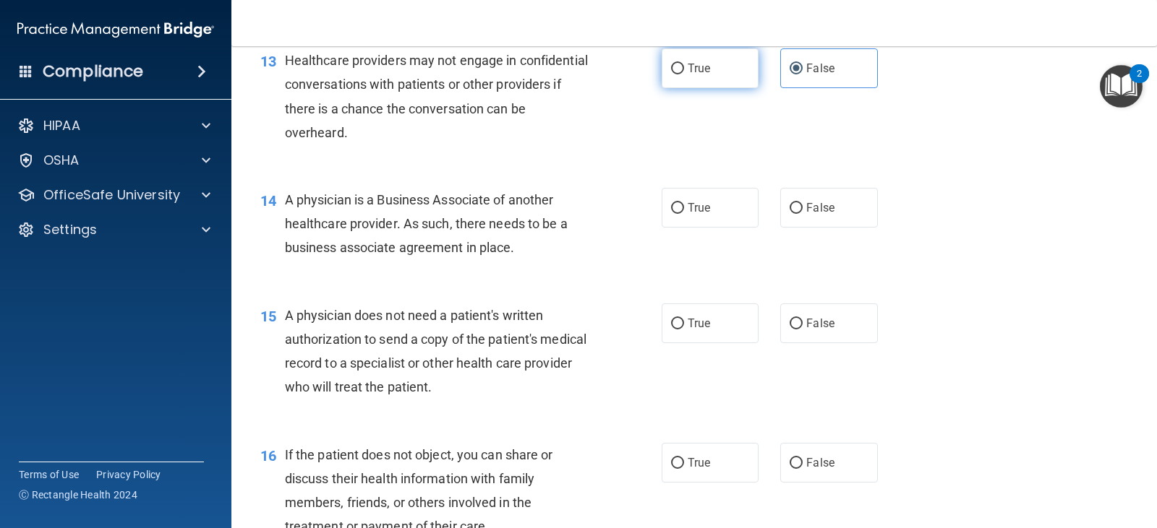
scroll to position [1663, 0]
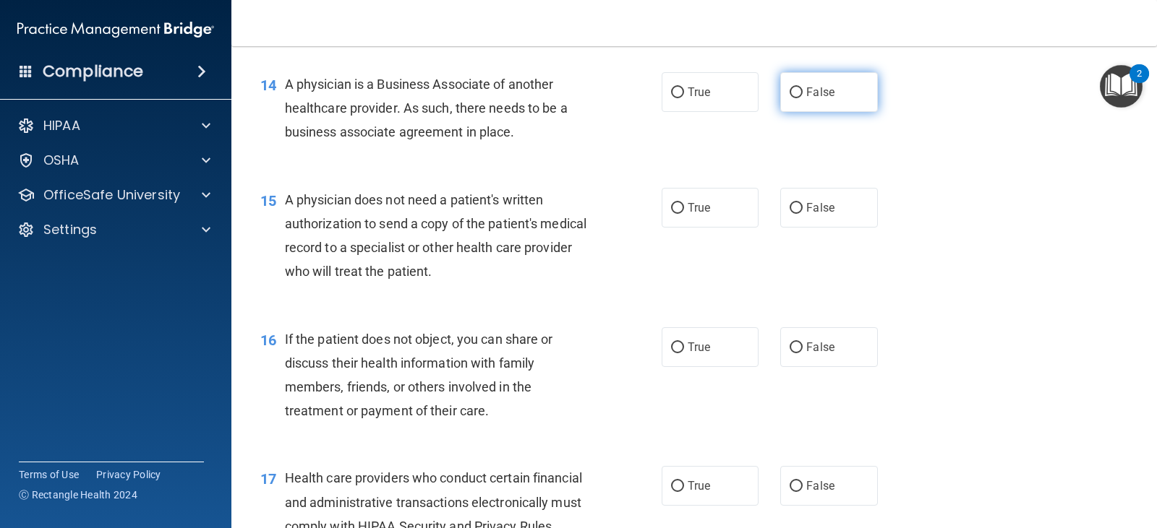
click at [806, 99] on span "False" at bounding box center [820, 92] width 28 height 14
click at [803, 98] on input "False" at bounding box center [795, 92] width 13 height 11
radio input "true"
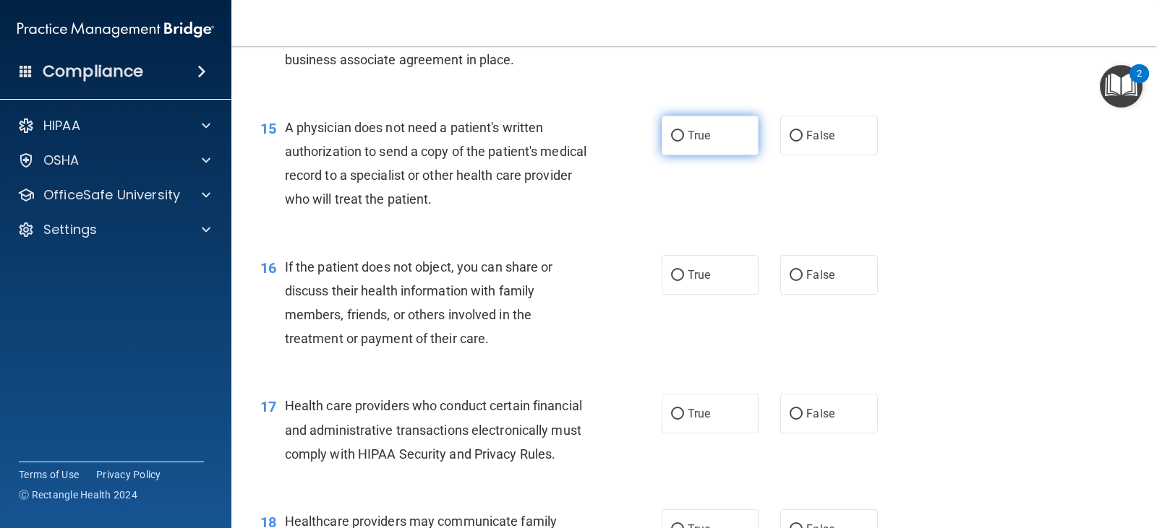
click at [690, 155] on label "True" at bounding box center [710, 136] width 97 height 40
click at [684, 142] on input "True" at bounding box center [677, 136] width 13 height 11
radio input "true"
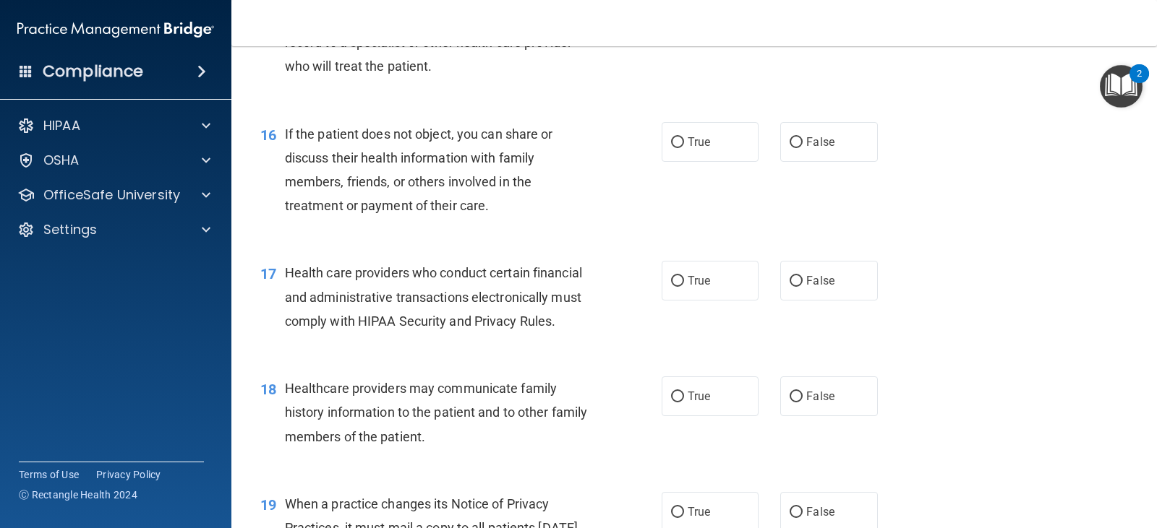
scroll to position [1880, 0]
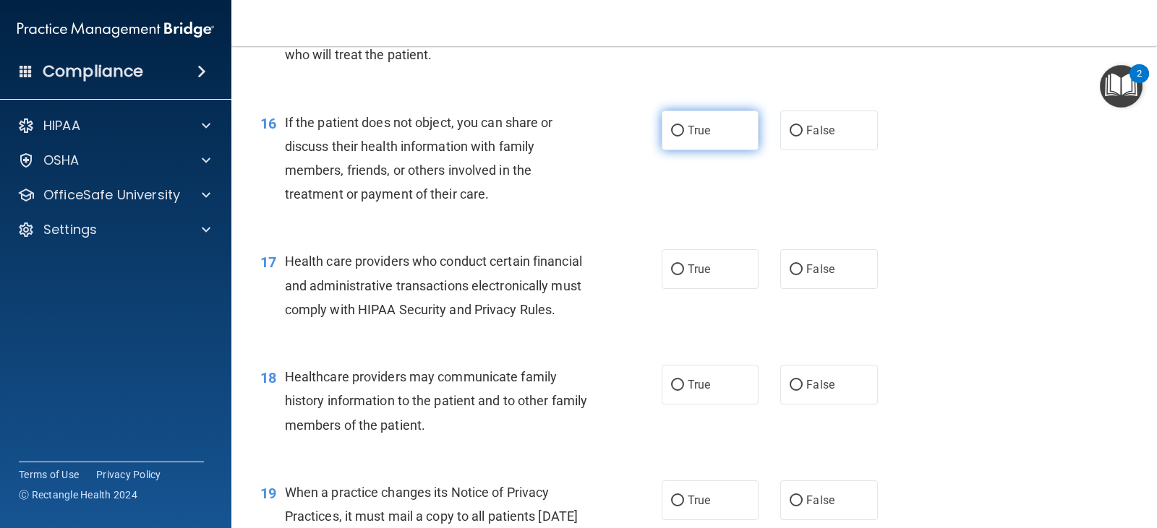
click at [693, 150] on label "True" at bounding box center [710, 131] width 97 height 40
click at [684, 137] on input "True" at bounding box center [677, 131] width 13 height 11
radio input "true"
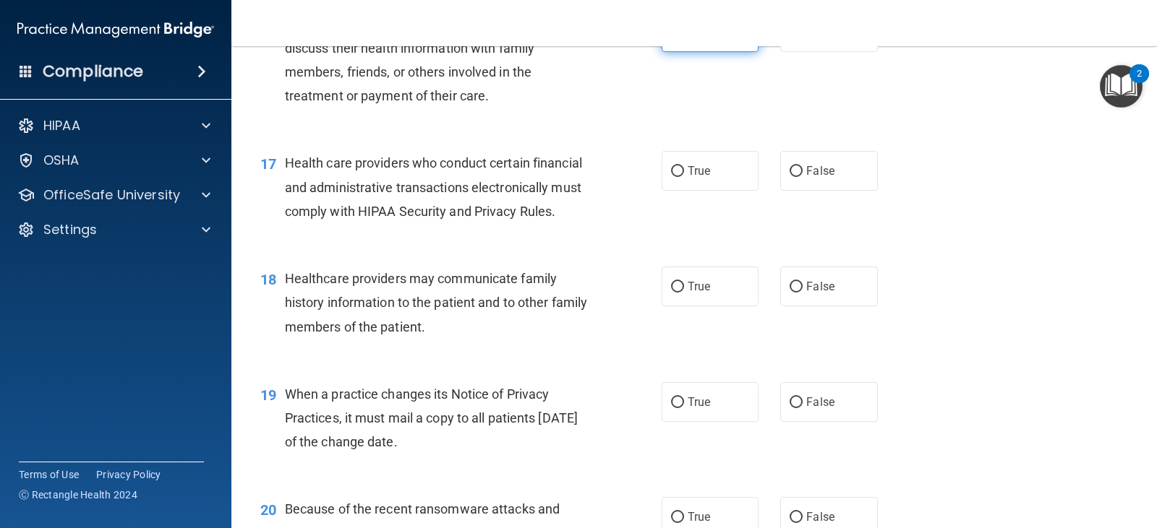
scroll to position [2024, 0]
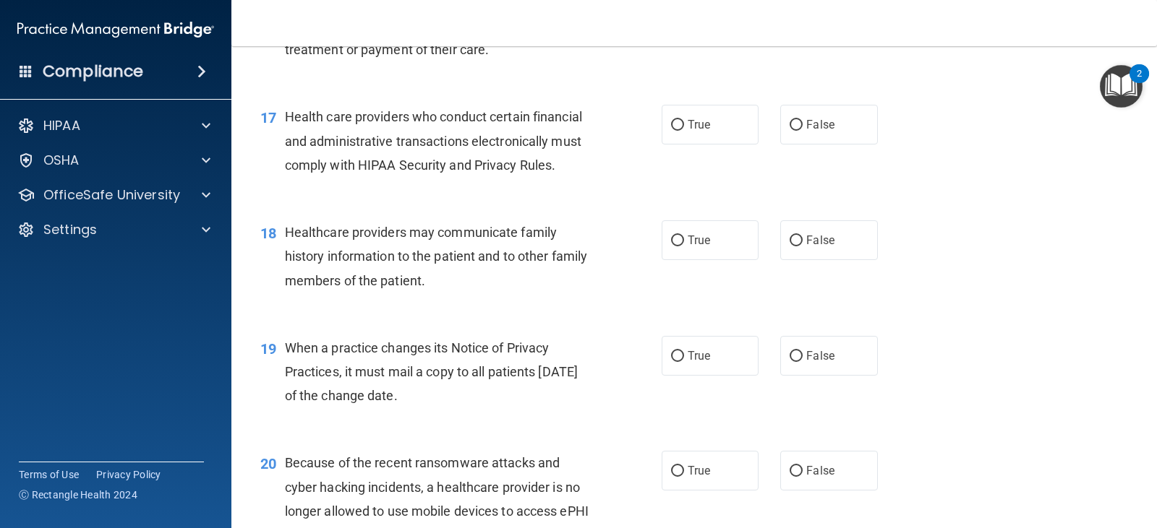
click at [693, 145] on label "True" at bounding box center [710, 125] width 97 height 40
click at [684, 131] on input "True" at bounding box center [677, 125] width 13 height 11
radio input "true"
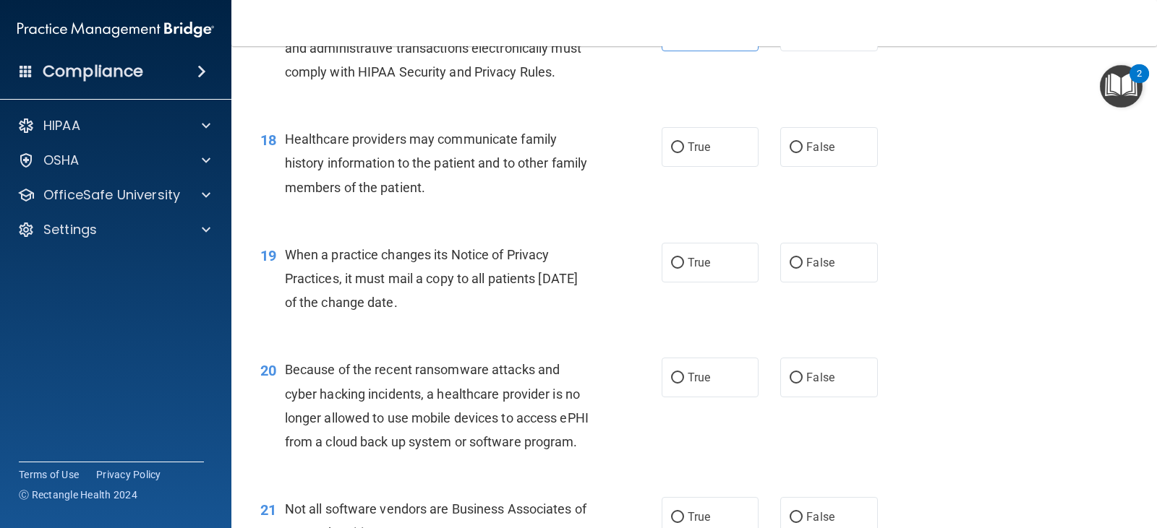
scroll to position [2169, 0]
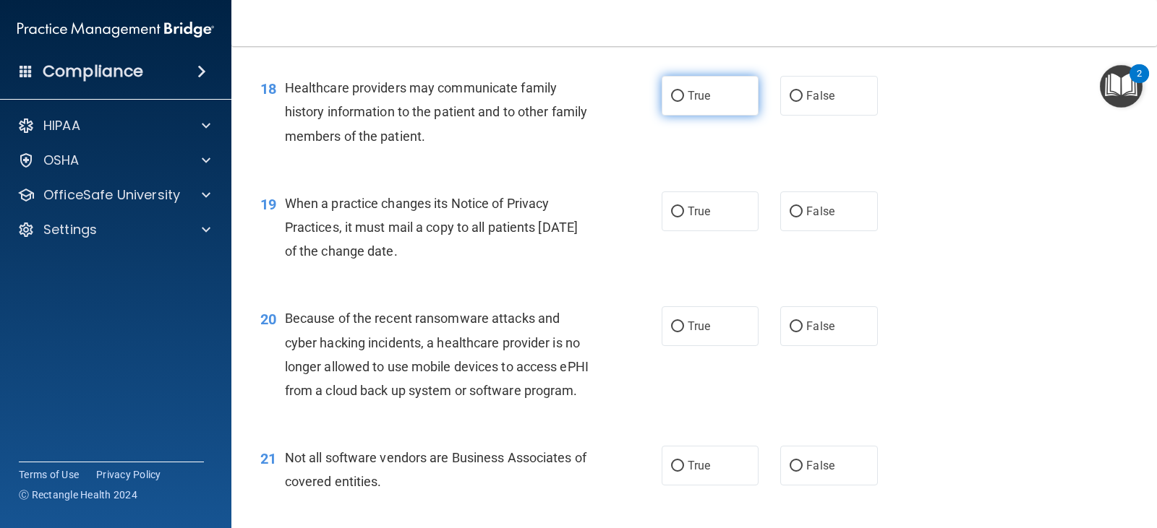
click at [688, 116] on label "True" at bounding box center [710, 96] width 97 height 40
click at [684, 102] on input "True" at bounding box center [677, 96] width 13 height 11
radio input "true"
click at [808, 218] on span "False" at bounding box center [820, 212] width 28 height 14
click at [803, 218] on input "False" at bounding box center [795, 212] width 13 height 11
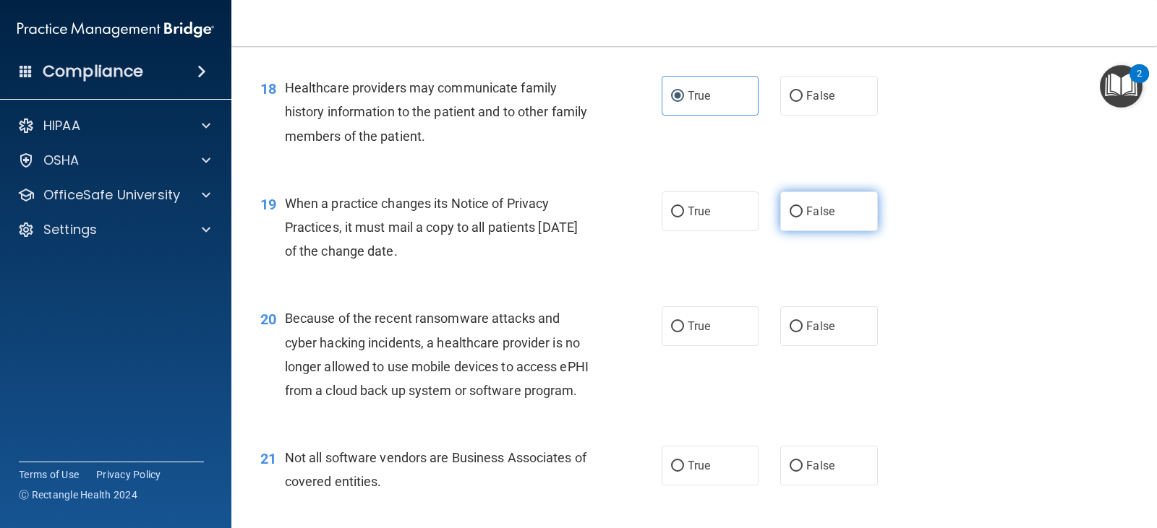
radio input "true"
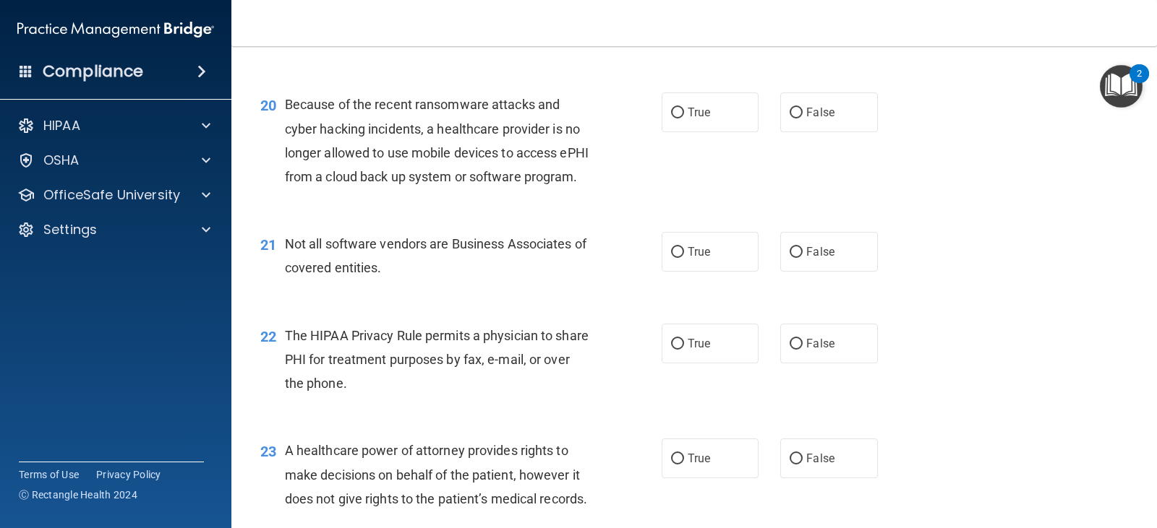
scroll to position [2386, 0]
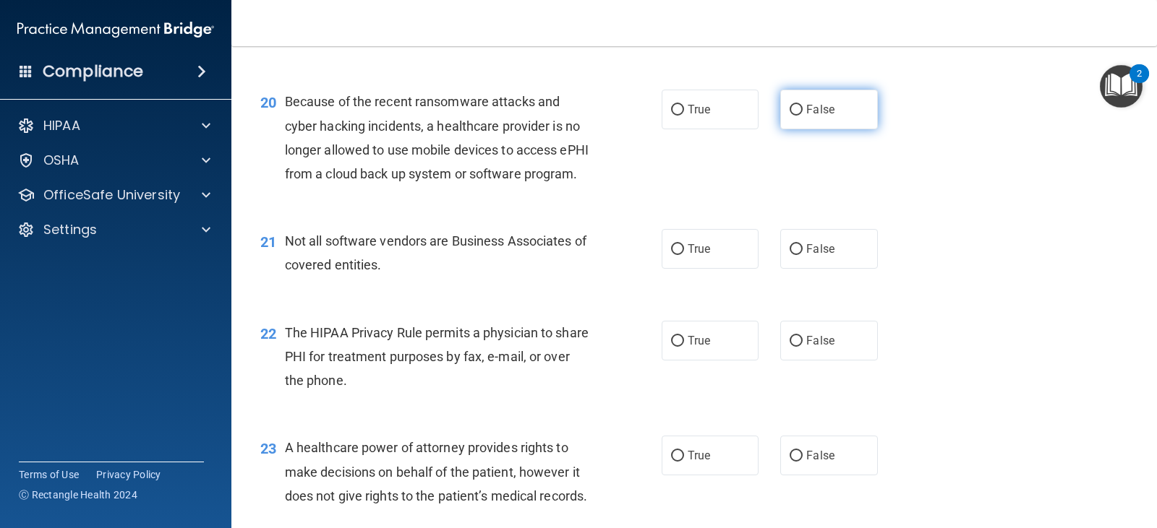
click at [806, 116] on span "False" at bounding box center [820, 110] width 28 height 14
click at [803, 116] on input "False" at bounding box center [795, 110] width 13 height 11
radio input "true"
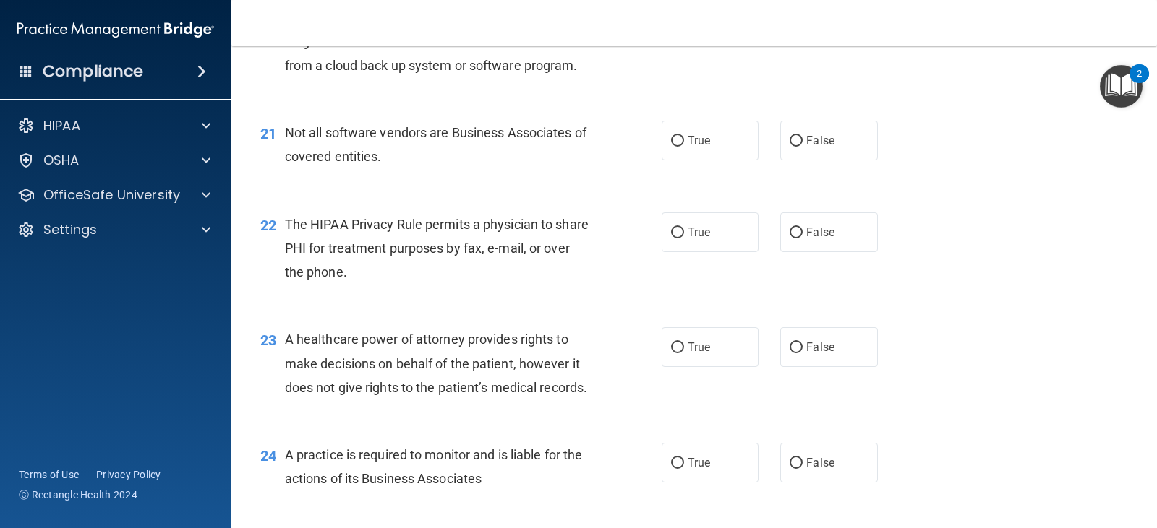
scroll to position [2530, 0]
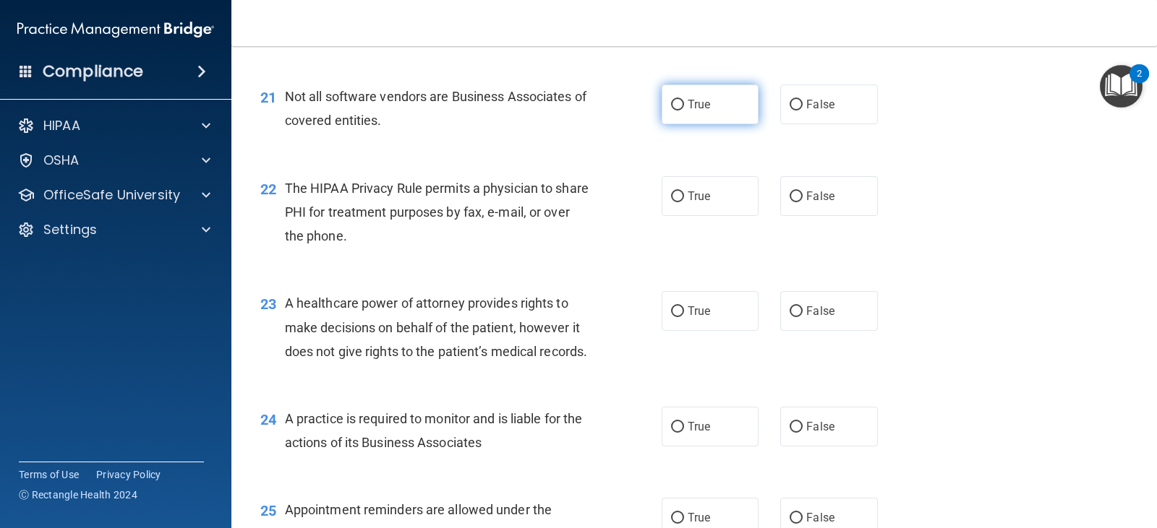
click at [722, 124] on label "True" at bounding box center [710, 105] width 97 height 40
click at [684, 111] on input "True" at bounding box center [677, 105] width 13 height 11
radio input "true"
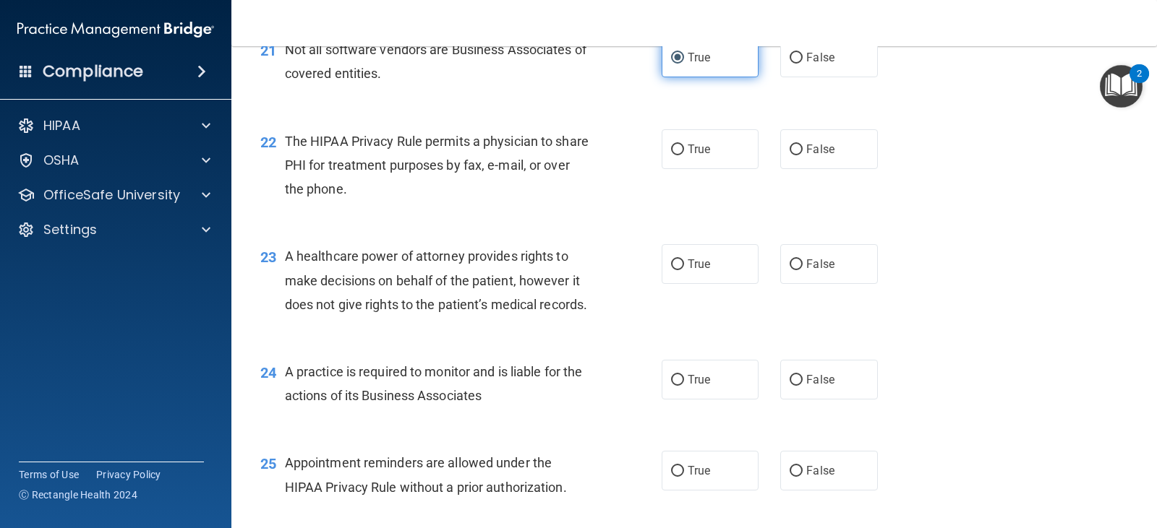
scroll to position [2603, 0]
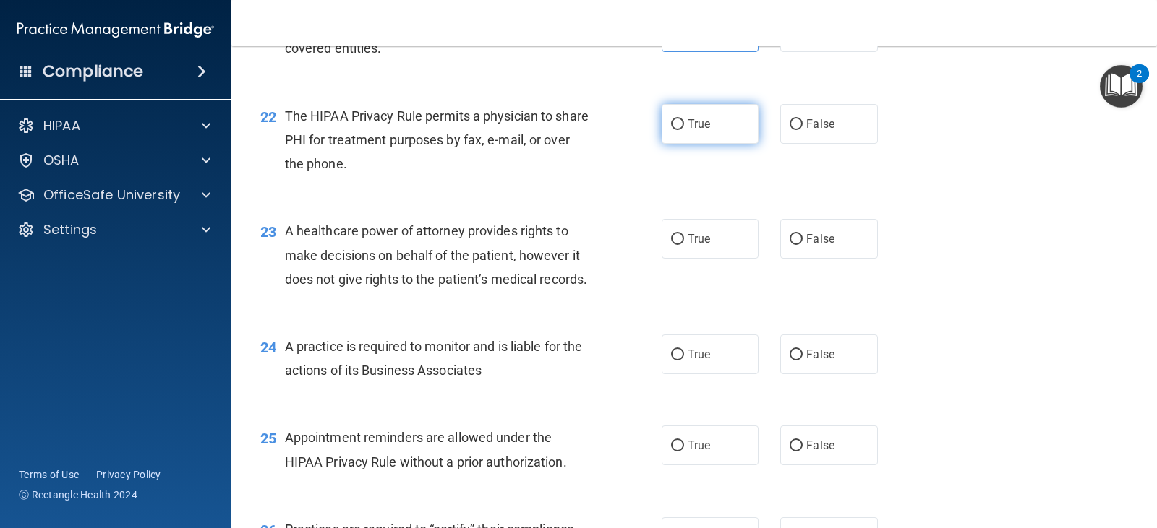
click at [716, 144] on label "True" at bounding box center [710, 124] width 97 height 40
click at [684, 130] on input "True" at bounding box center [677, 124] width 13 height 11
radio input "true"
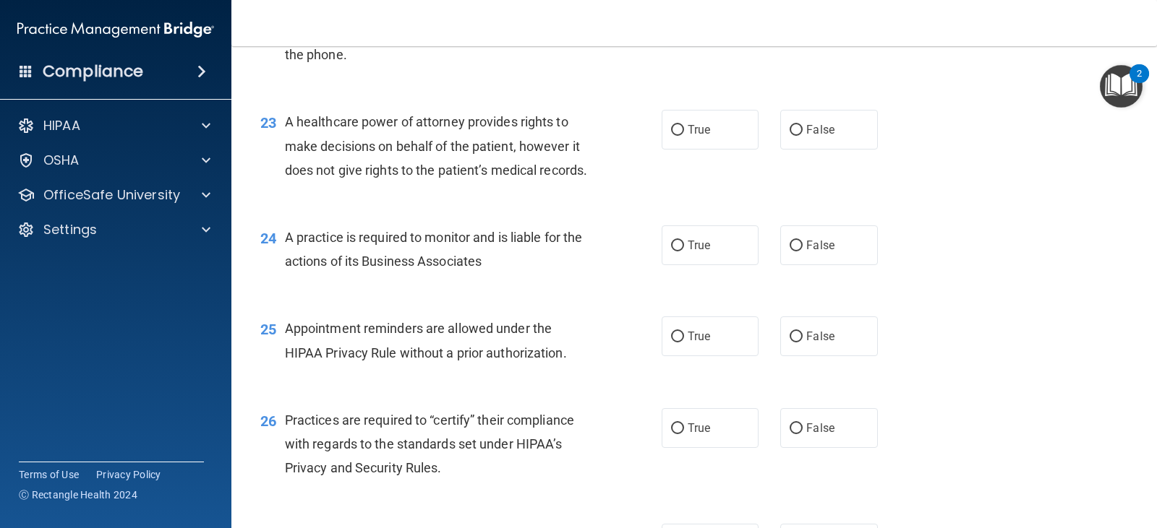
scroll to position [2747, 0]
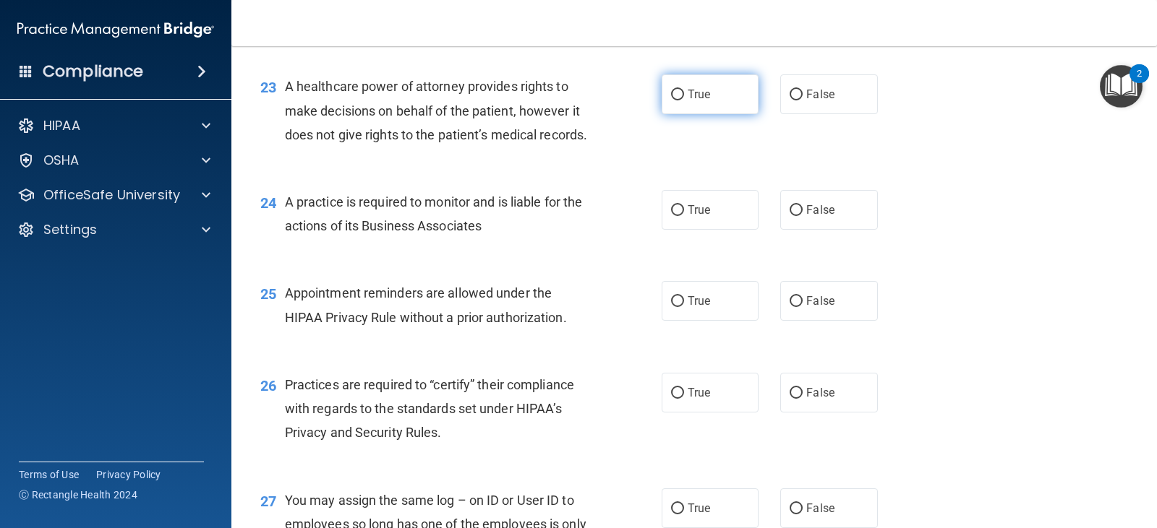
click at [718, 114] on label "True" at bounding box center [710, 94] width 97 height 40
click at [684, 100] on input "True" at bounding box center [677, 95] width 13 height 11
radio input "true"
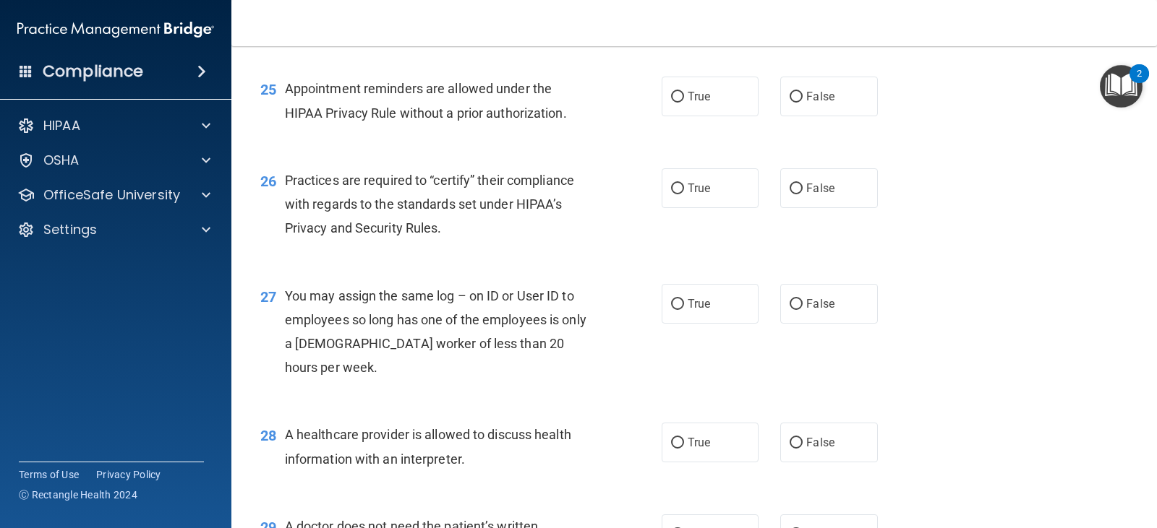
scroll to position [2964, 0]
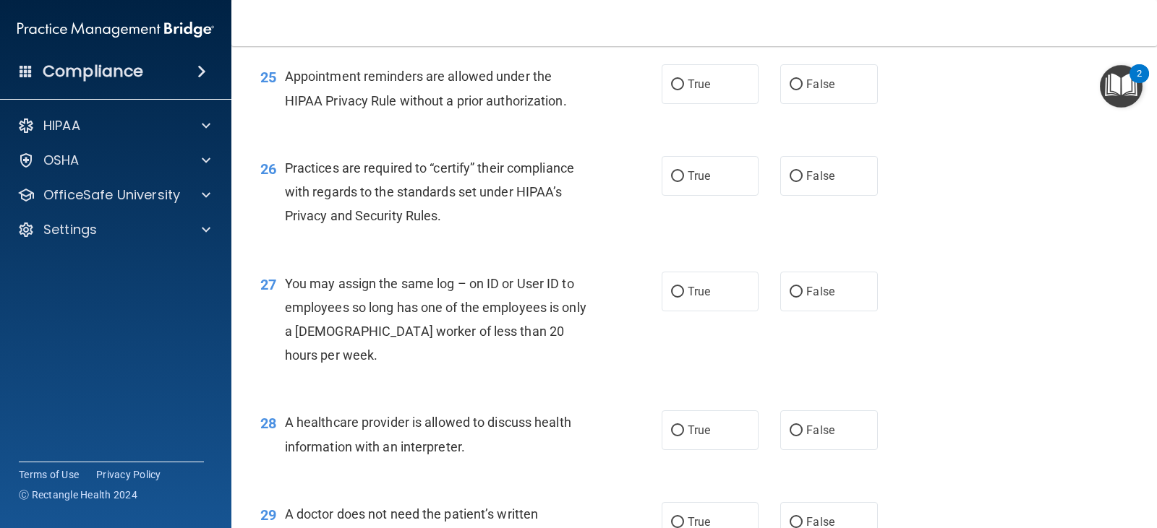
radio input "true"
click at [695, 91] on span "True" at bounding box center [699, 84] width 22 height 14
click at [684, 90] on input "True" at bounding box center [677, 85] width 13 height 11
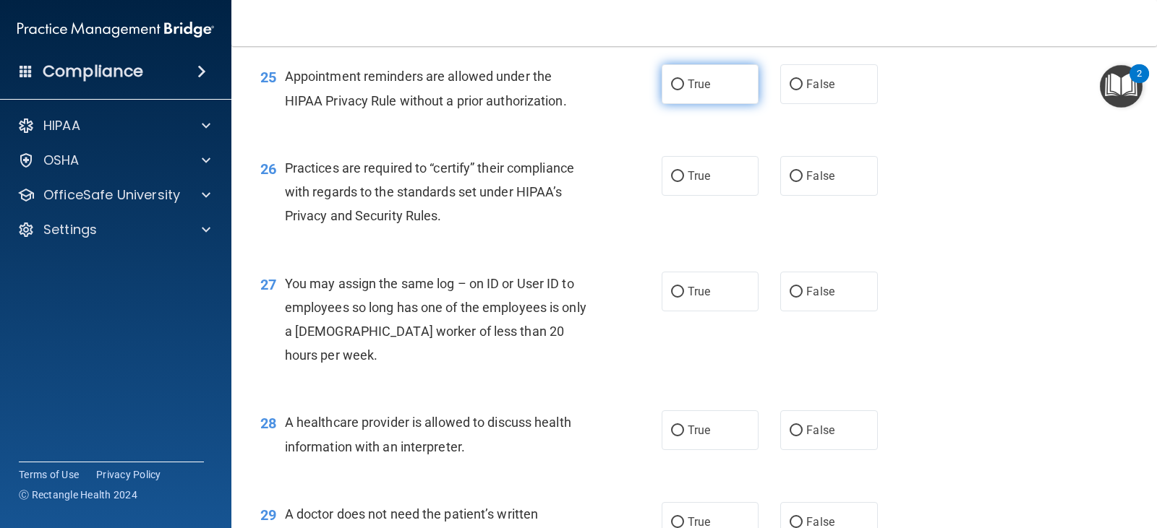
radio input "true"
click at [702, 183] on span "True" at bounding box center [699, 176] width 22 height 14
click at [684, 182] on input "True" at bounding box center [677, 176] width 13 height 11
radio input "true"
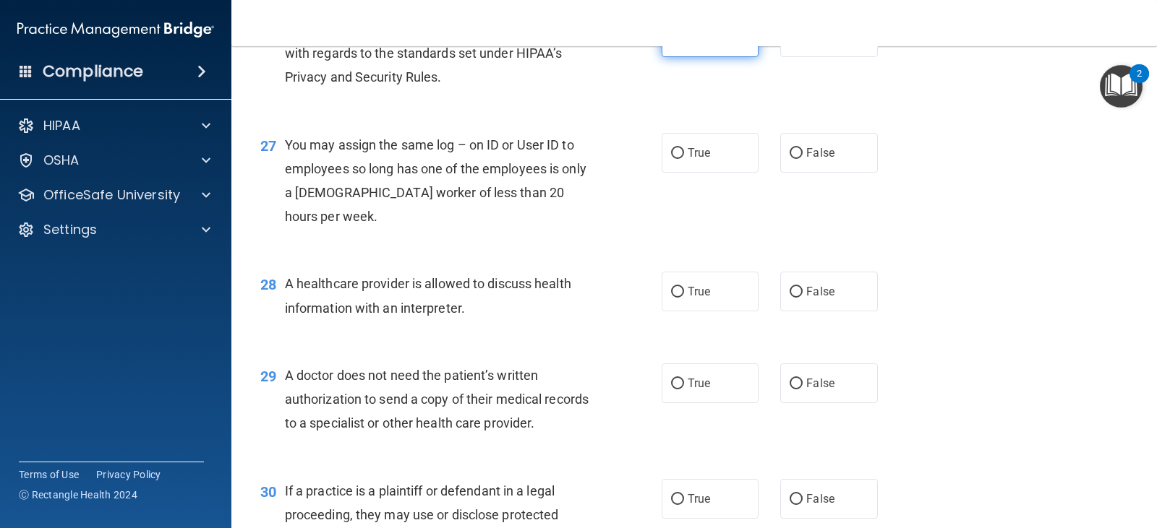
scroll to position [3109, 0]
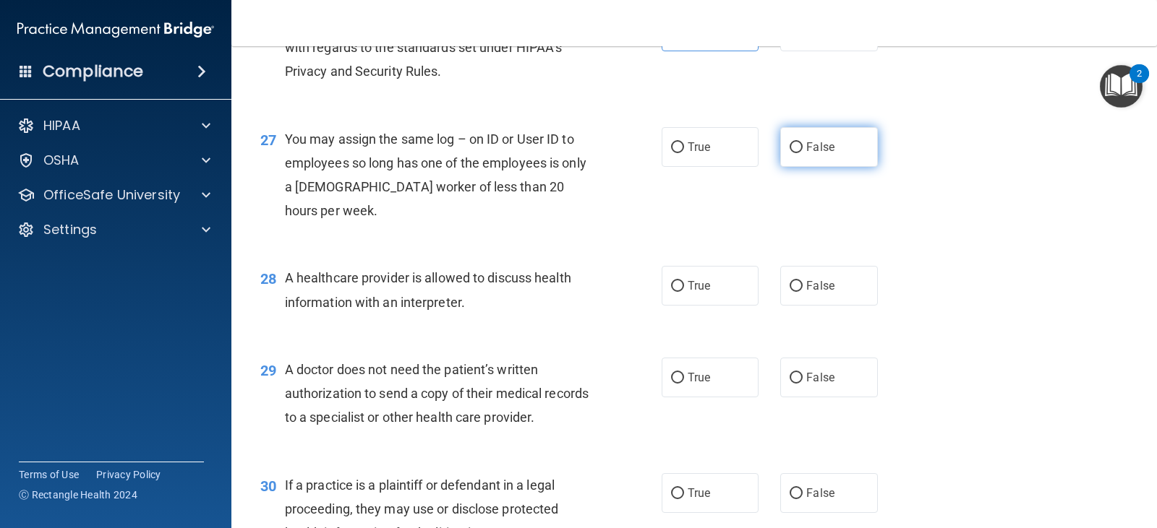
click at [816, 154] on span "False" at bounding box center [820, 147] width 28 height 14
click at [803, 153] on input "False" at bounding box center [795, 147] width 13 height 11
radio input "true"
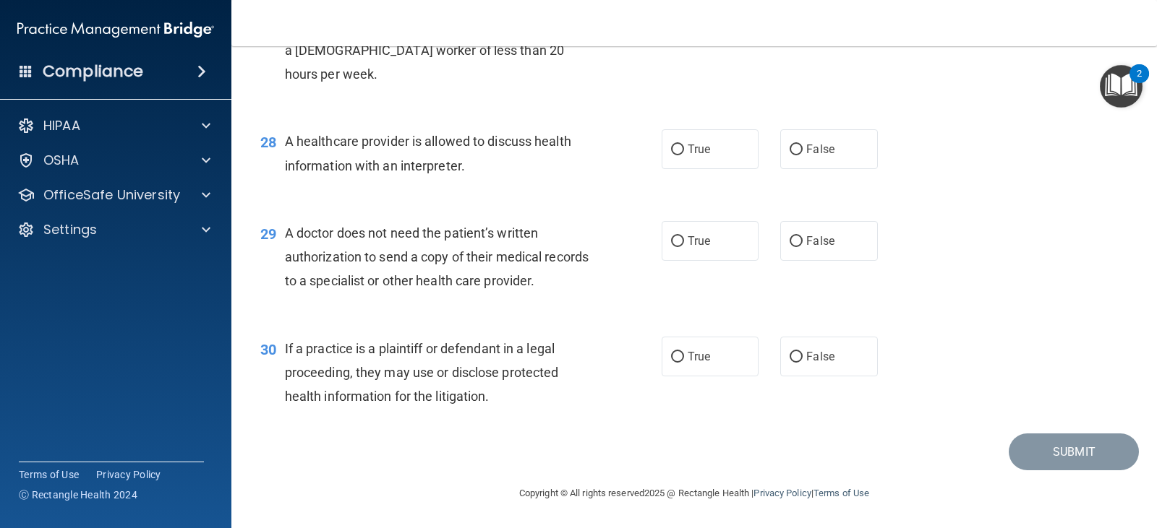
scroll to position [3253, 0]
click at [701, 169] on label "True" at bounding box center [710, 149] width 97 height 40
click at [684, 155] on input "True" at bounding box center [677, 150] width 13 height 11
radio input "true"
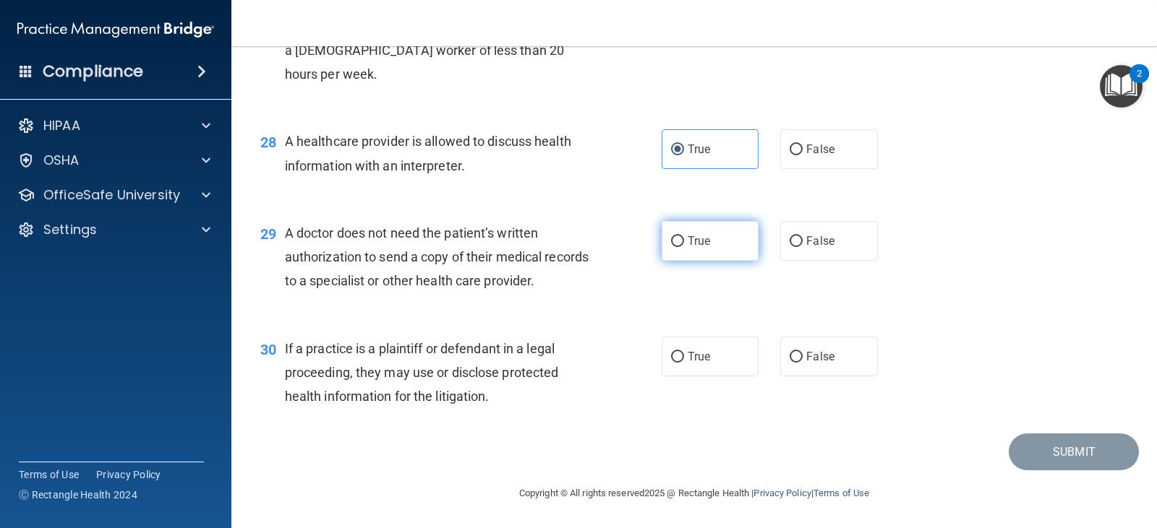
click at [710, 241] on label "True" at bounding box center [710, 241] width 97 height 40
click at [684, 241] on input "True" at bounding box center [677, 241] width 13 height 11
radio input "true"
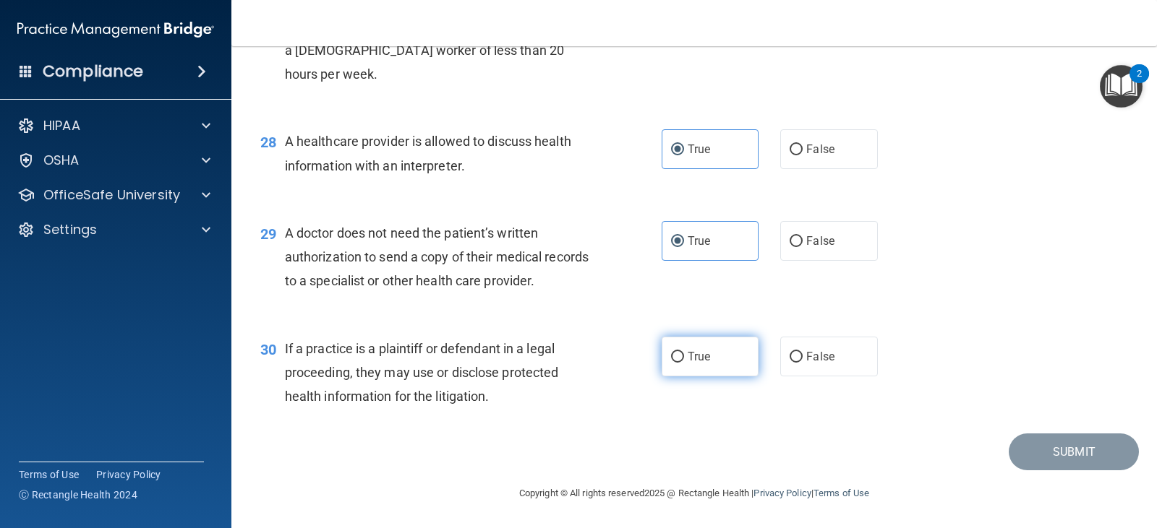
click at [705, 368] on label "True" at bounding box center [710, 357] width 97 height 40
click at [684, 363] on input "True" at bounding box center [677, 357] width 13 height 11
radio input "true"
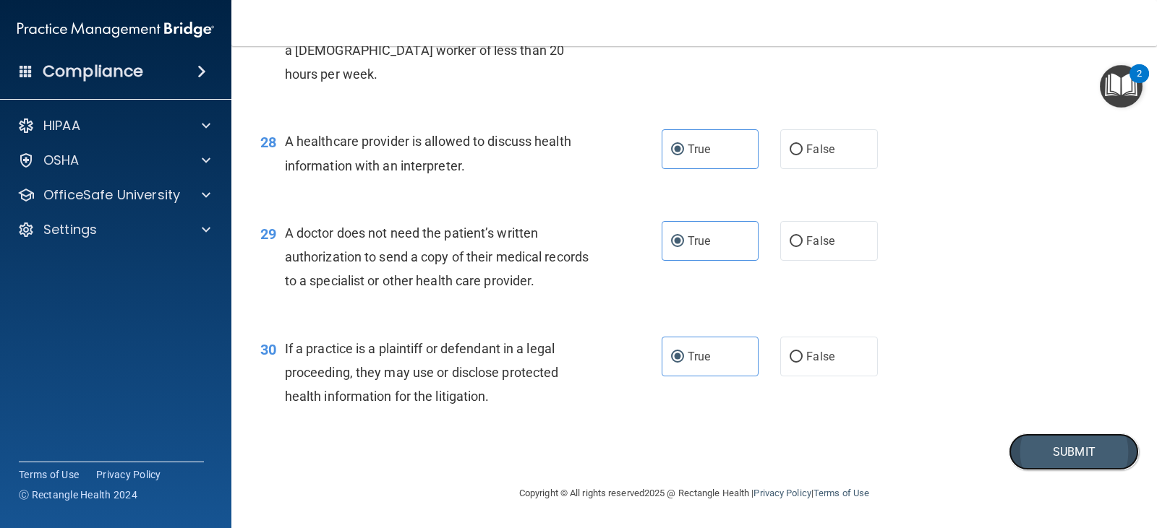
click at [1091, 459] on button "Submit" at bounding box center [1074, 452] width 130 height 37
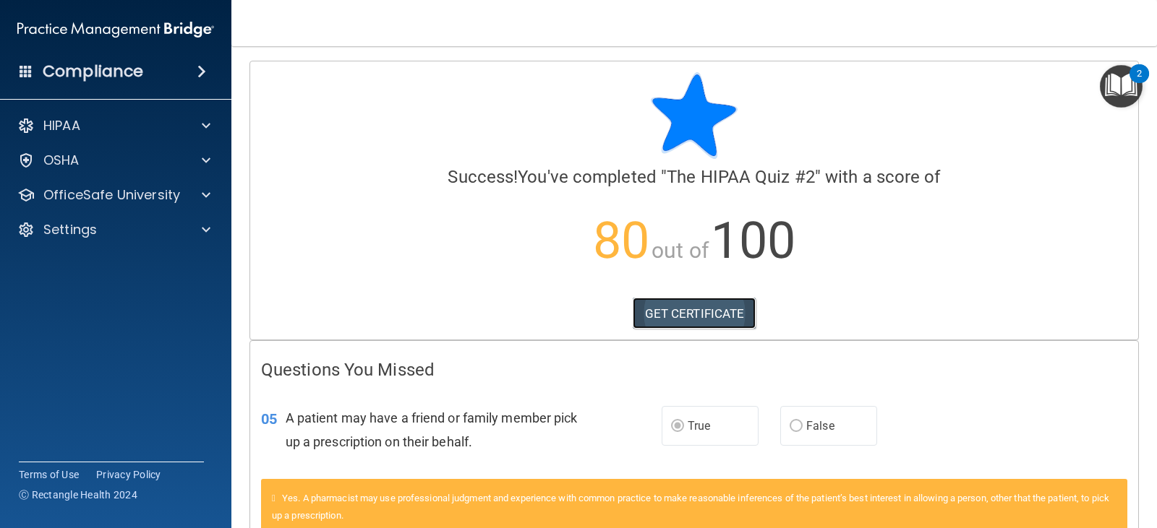
click at [687, 317] on link "GET CERTIFICATE" at bounding box center [695, 314] width 124 height 32
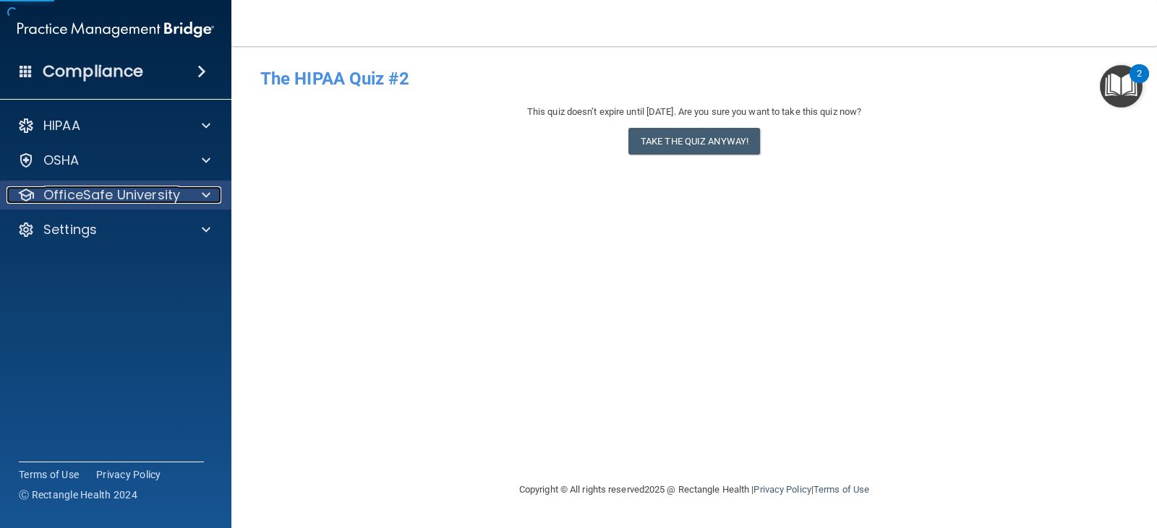
click at [114, 187] on p "OfficeSafe University" at bounding box center [111, 195] width 137 height 17
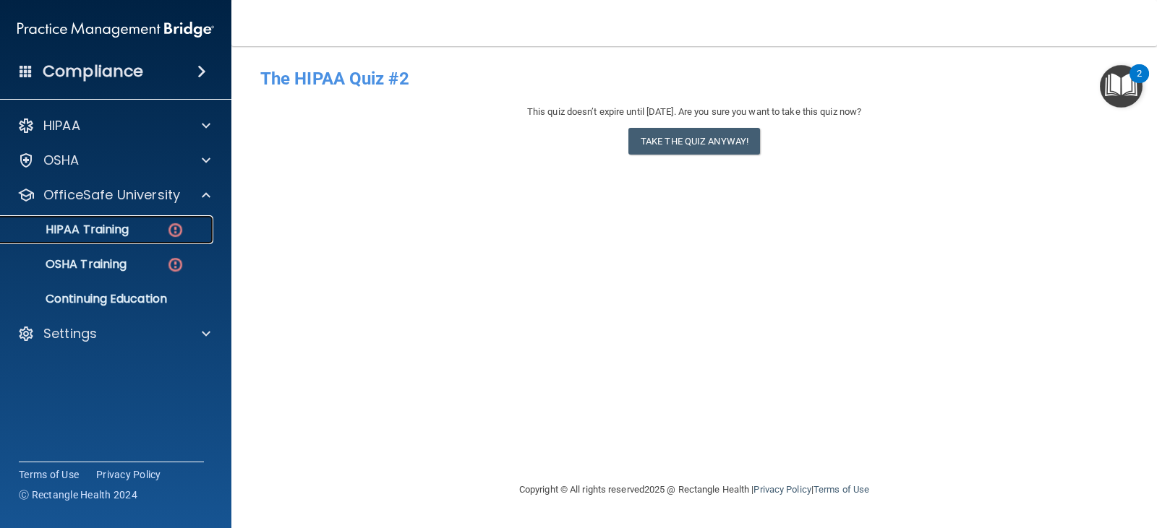
click at [111, 236] on p "HIPAA Training" at bounding box center [68, 230] width 119 height 14
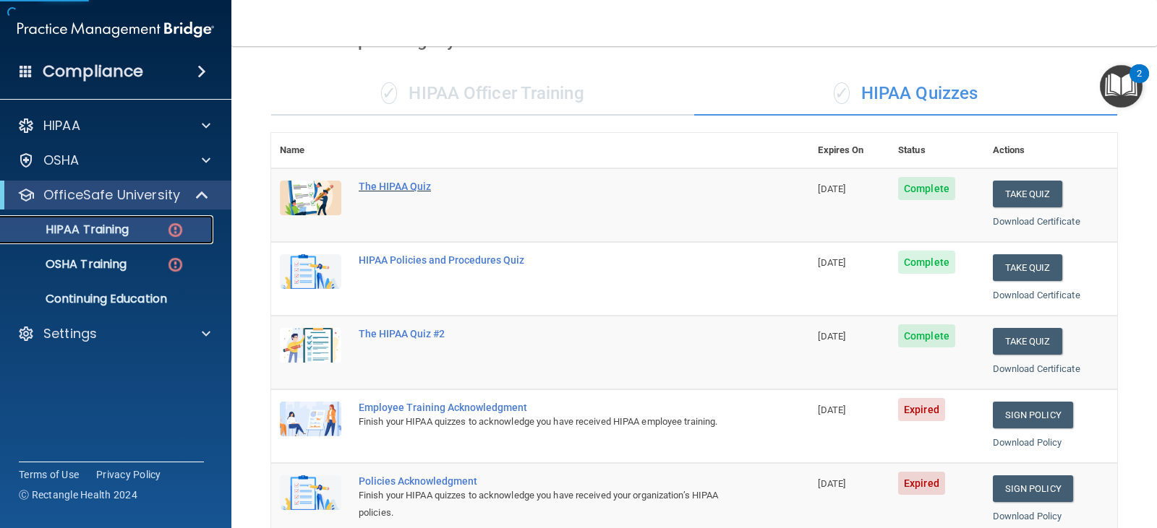
scroll to position [217, 0]
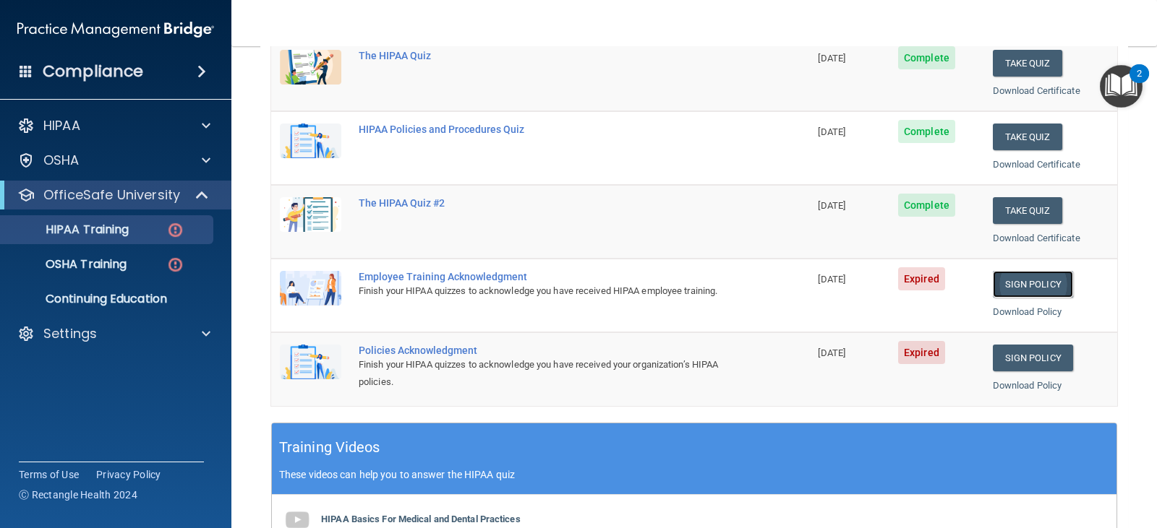
click at [1021, 285] on link "Sign Policy" at bounding box center [1033, 284] width 80 height 27
click at [1019, 350] on link "Sign Policy" at bounding box center [1033, 358] width 80 height 27
click at [110, 257] on p "OSHA Training" at bounding box center [67, 264] width 117 height 14
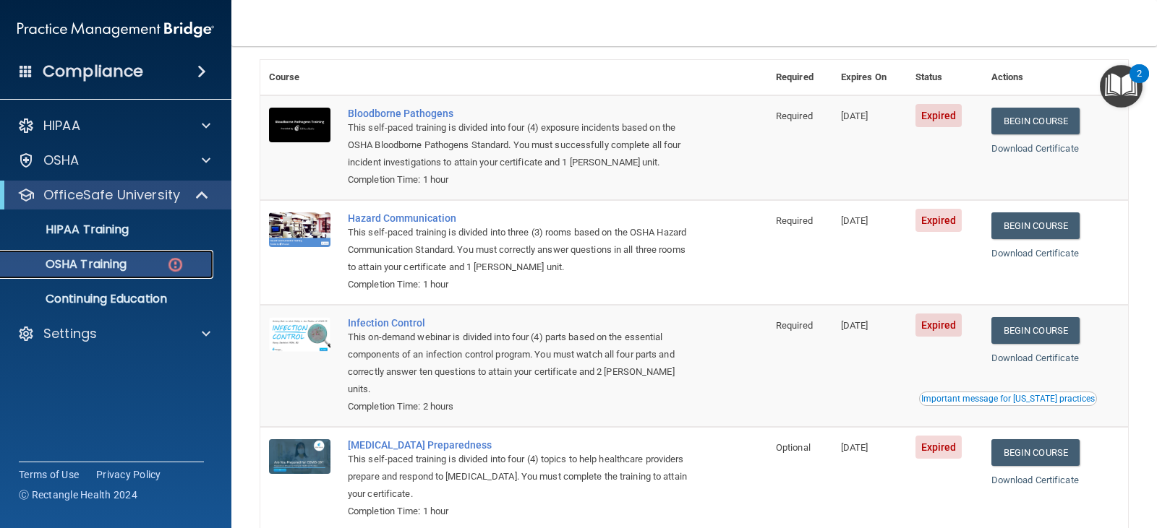
scroll to position [72, 0]
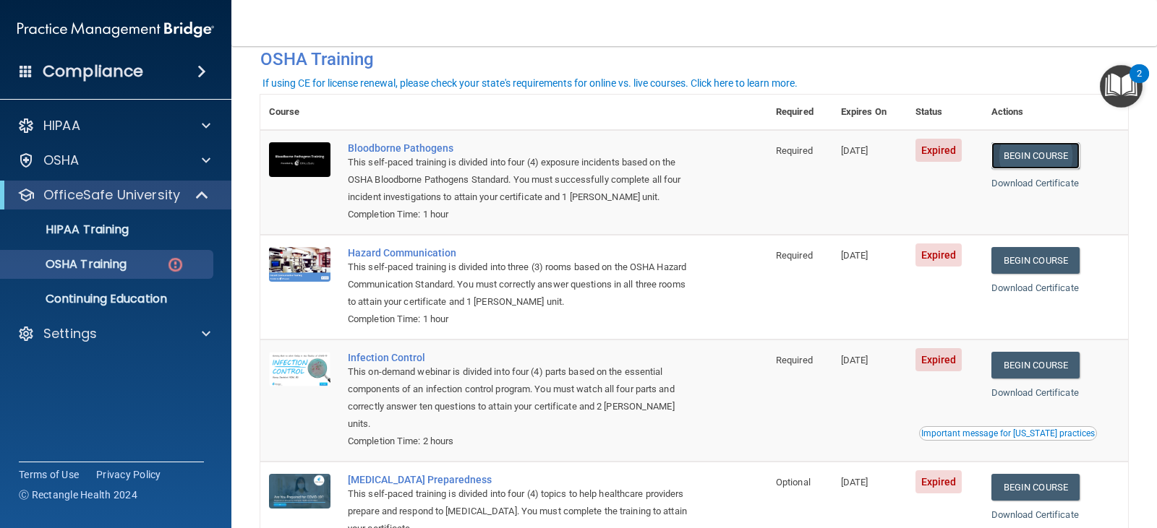
click at [1027, 150] on link "Begin Course" at bounding box center [1035, 155] width 88 height 27
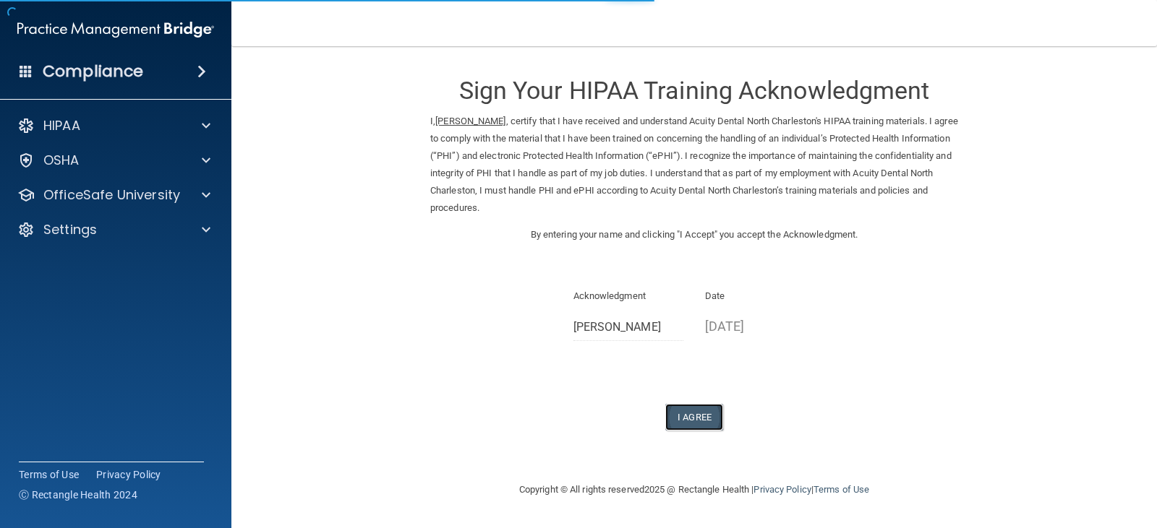
click at [703, 415] on button "I Agree" at bounding box center [694, 417] width 58 height 27
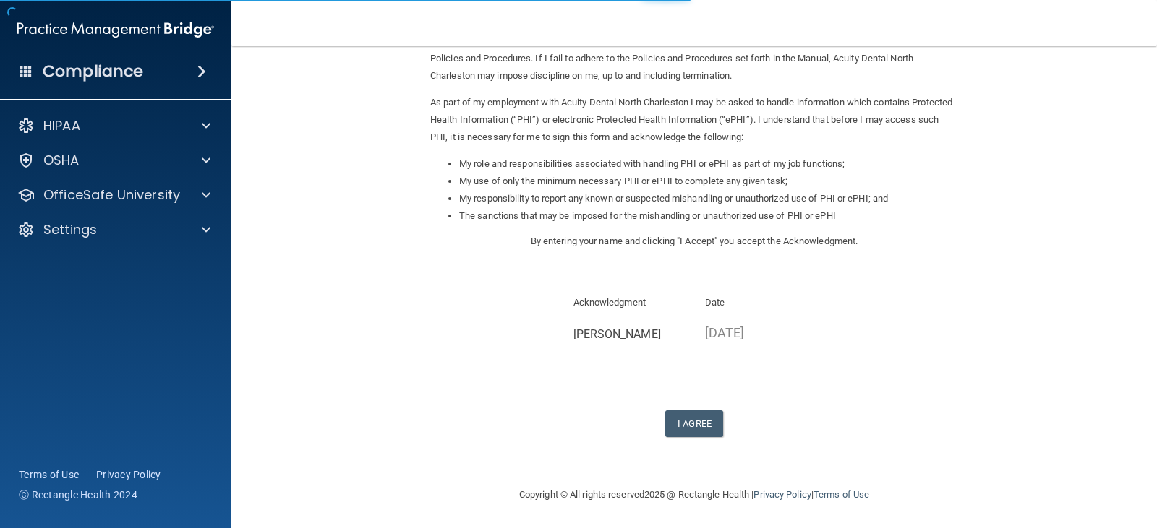
scroll to position [134, 0]
click at [677, 427] on button "I Agree" at bounding box center [694, 422] width 58 height 27
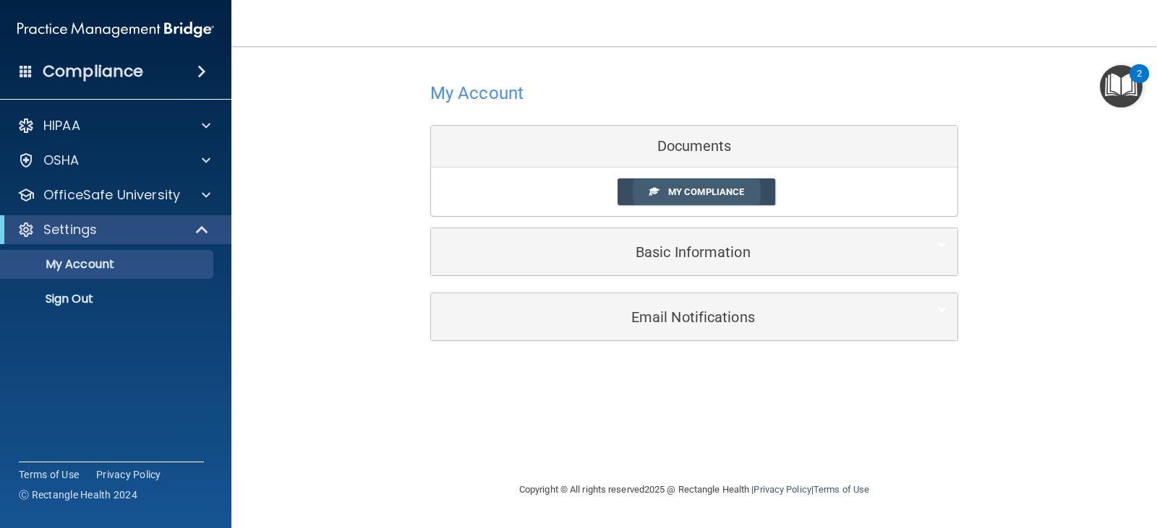
click at [708, 192] on span "My Compliance" at bounding box center [706, 192] width 76 height 11
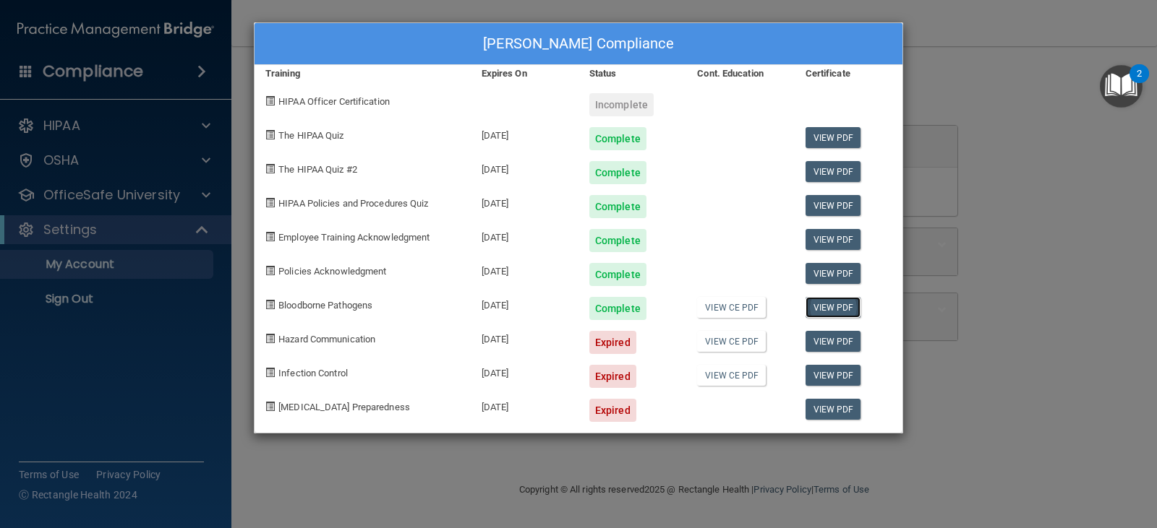
click at [836, 304] on link "View PDF" at bounding box center [833, 307] width 56 height 21
click at [110, 166] on div "Ashley Burns's Compliance Training Expires On Status Cont. Education Certificat…" at bounding box center [578, 264] width 1157 height 528
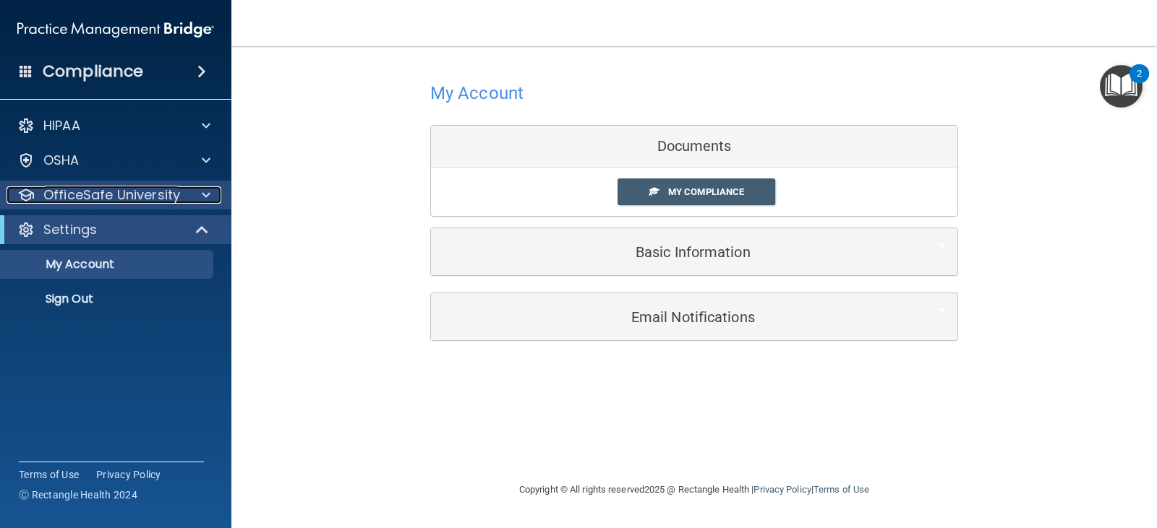
click at [202, 191] on span at bounding box center [206, 195] width 9 height 17
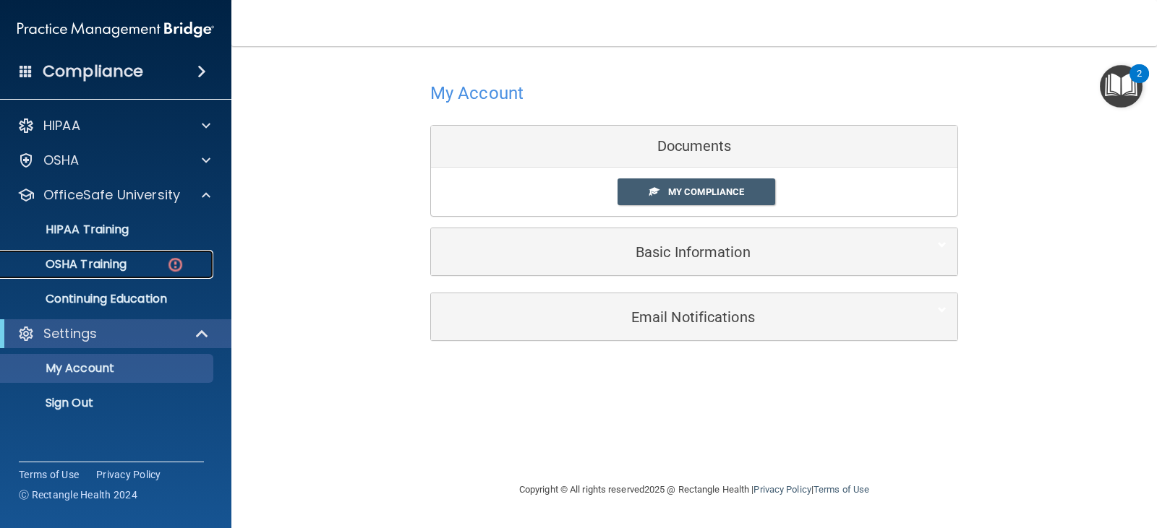
click at [121, 268] on p "OSHA Training" at bounding box center [67, 264] width 117 height 14
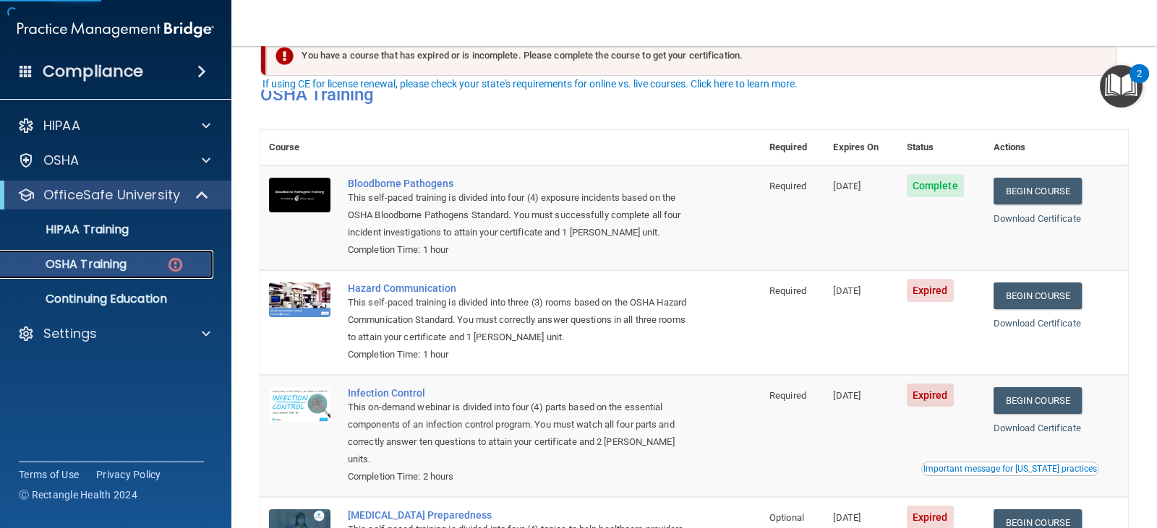
scroll to position [72, 0]
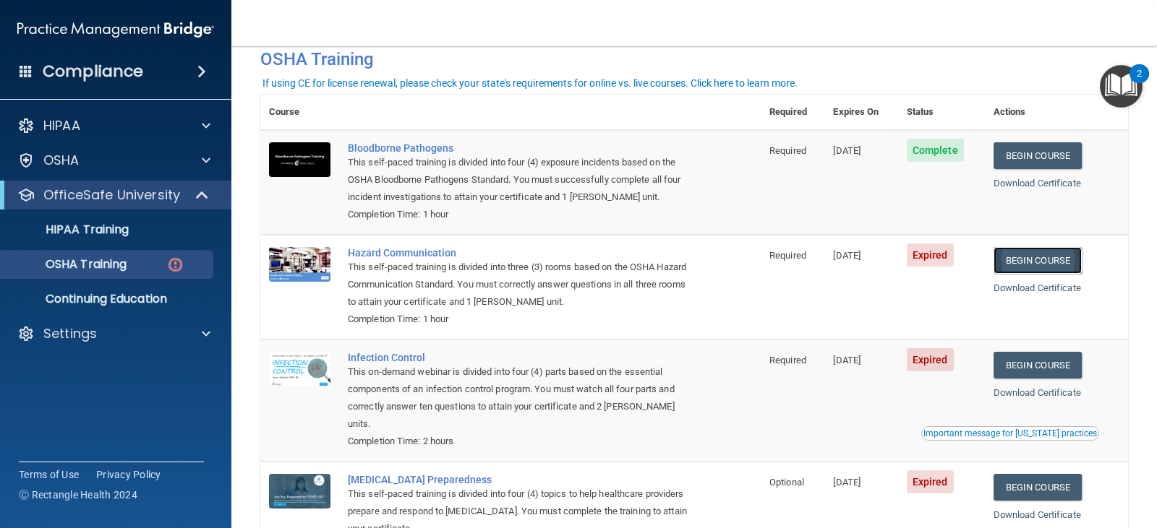
click at [1066, 260] on link "Begin Course" at bounding box center [1037, 260] width 88 height 27
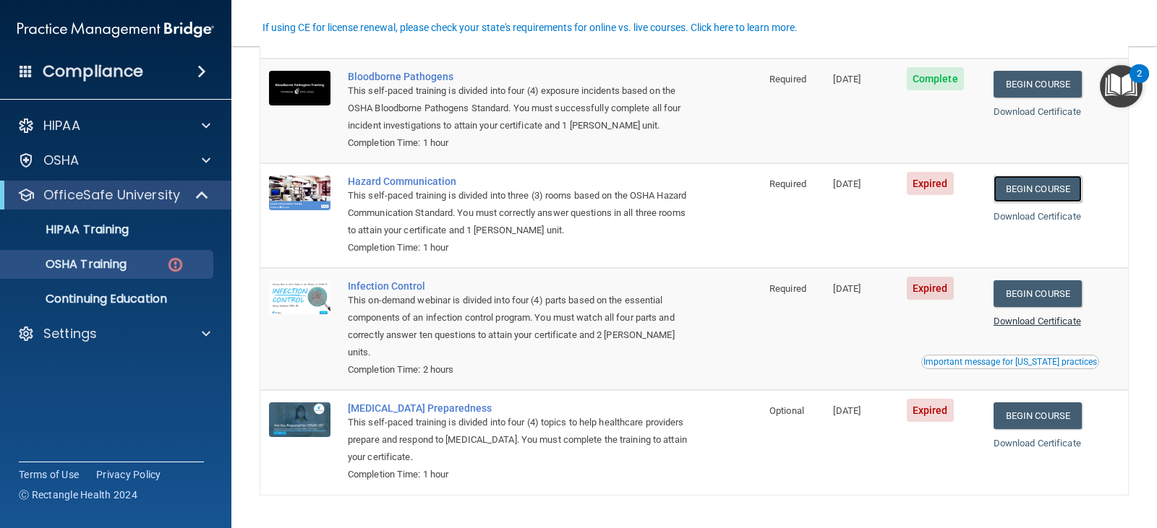
scroll to position [145, 0]
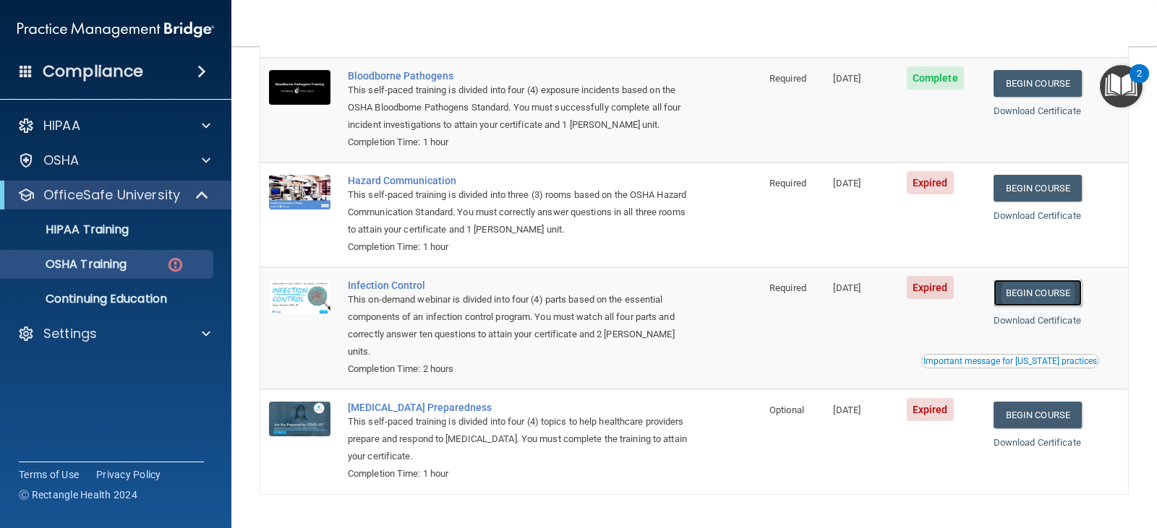
click at [1057, 290] on link "Begin Course" at bounding box center [1037, 293] width 88 height 27
click at [1037, 402] on link "Begin Course" at bounding box center [1037, 415] width 88 height 27
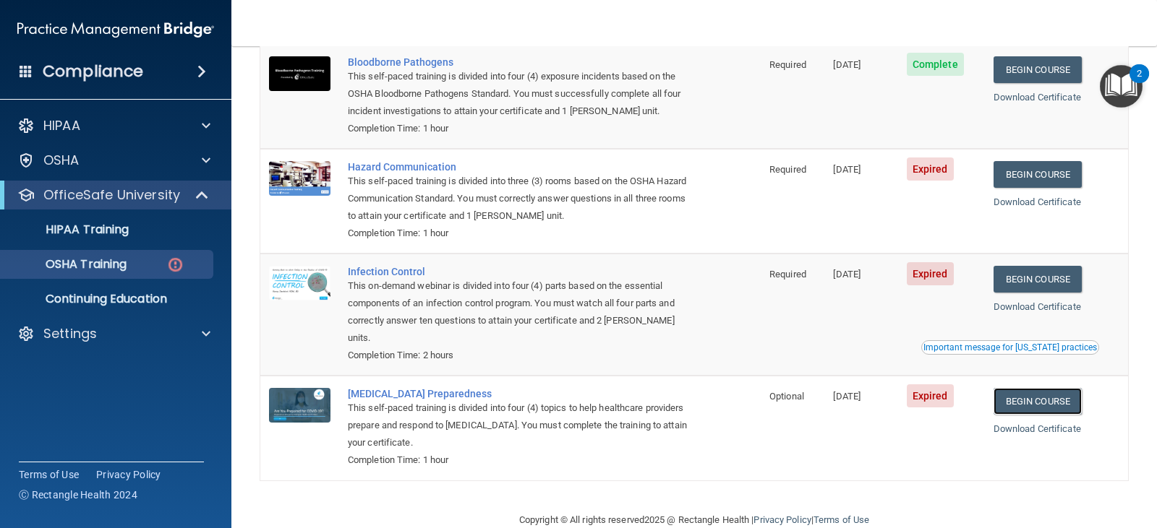
scroll to position [171, 0]
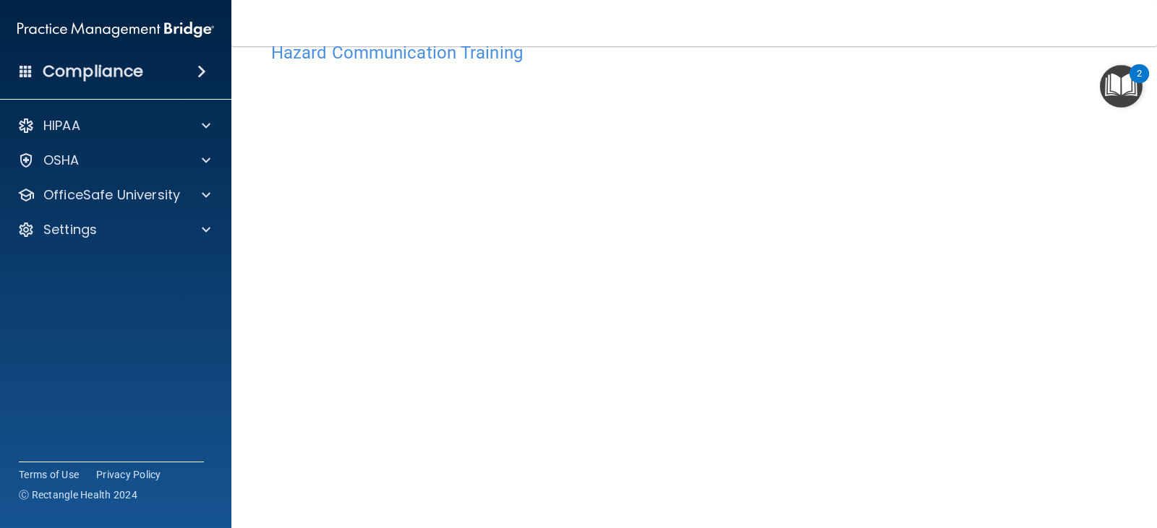
scroll to position [15, 0]
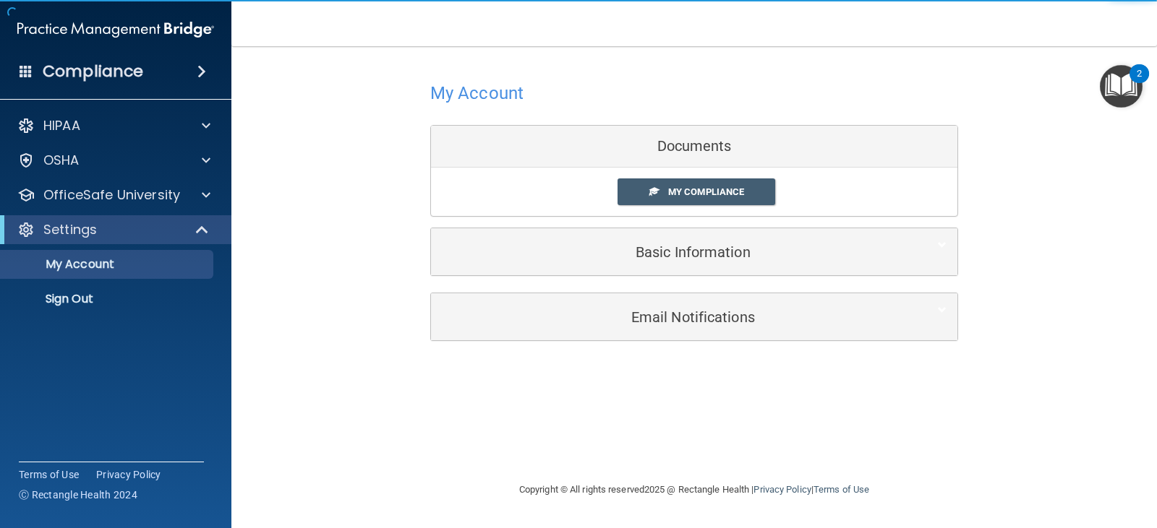
click at [742, 175] on div "My Compliance My Compliance My BAA" at bounding box center [694, 192] width 526 height 48
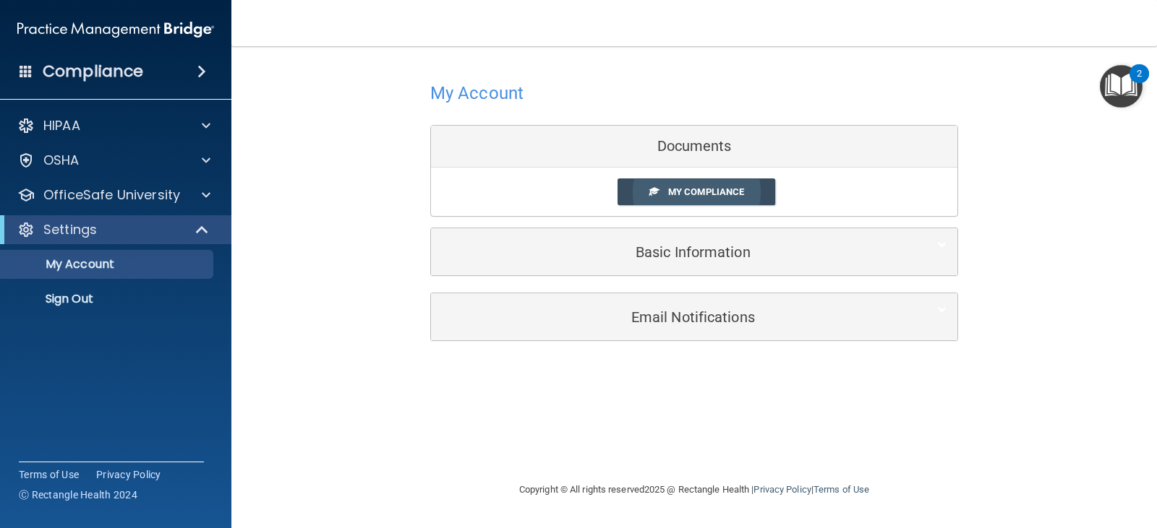
click at [737, 191] on span "My Compliance" at bounding box center [706, 192] width 76 height 11
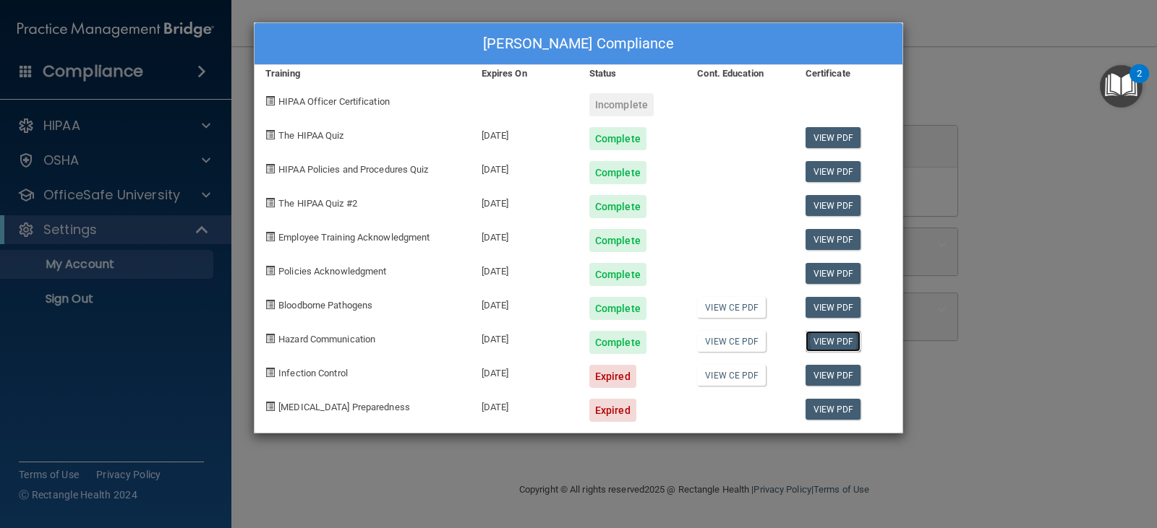
click at [835, 338] on link "View PDF" at bounding box center [833, 341] width 56 height 21
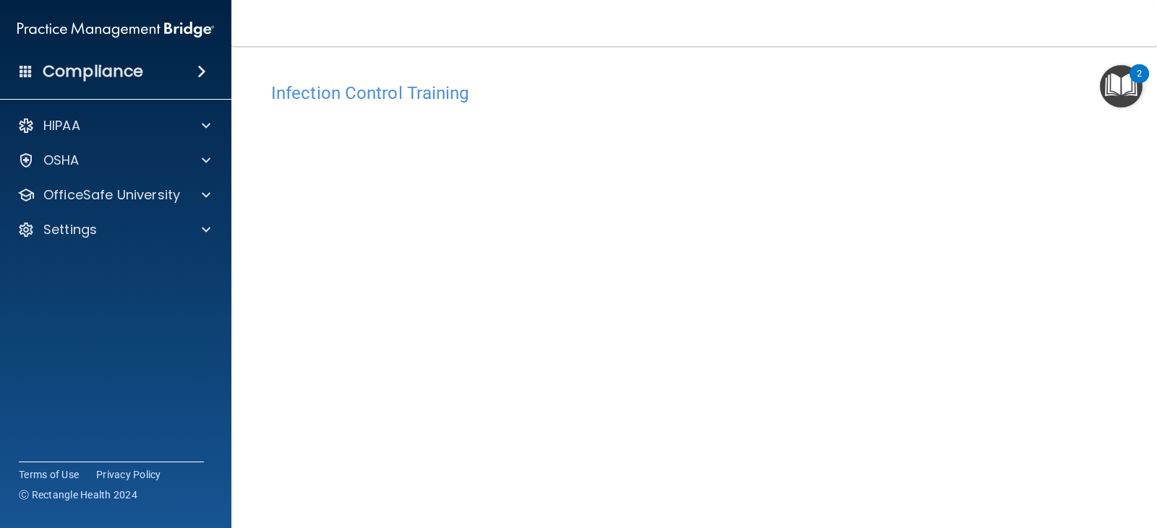
scroll to position [72, 0]
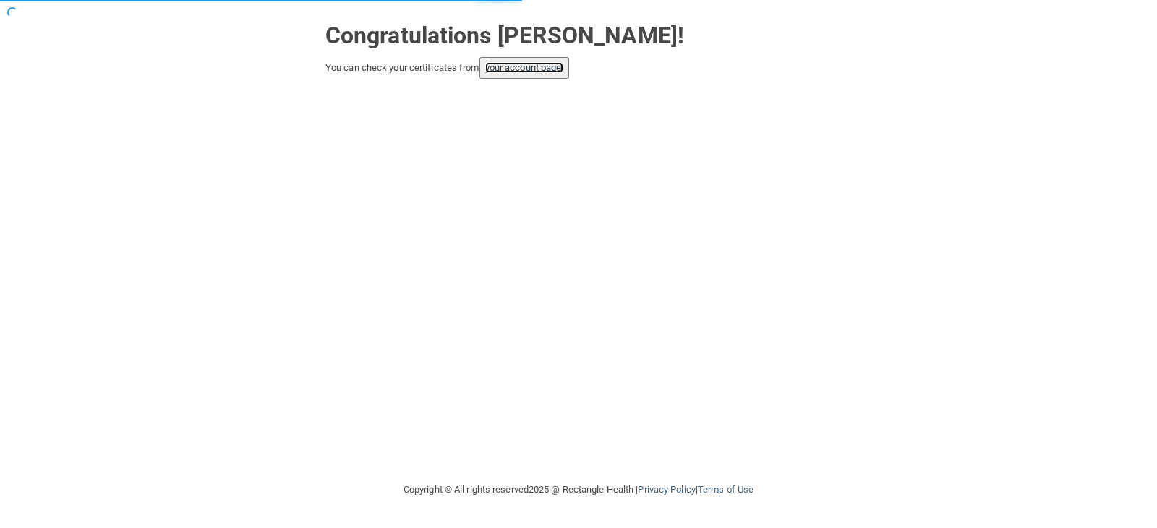
click at [555, 67] on link "your account page!" at bounding box center [524, 67] width 79 height 11
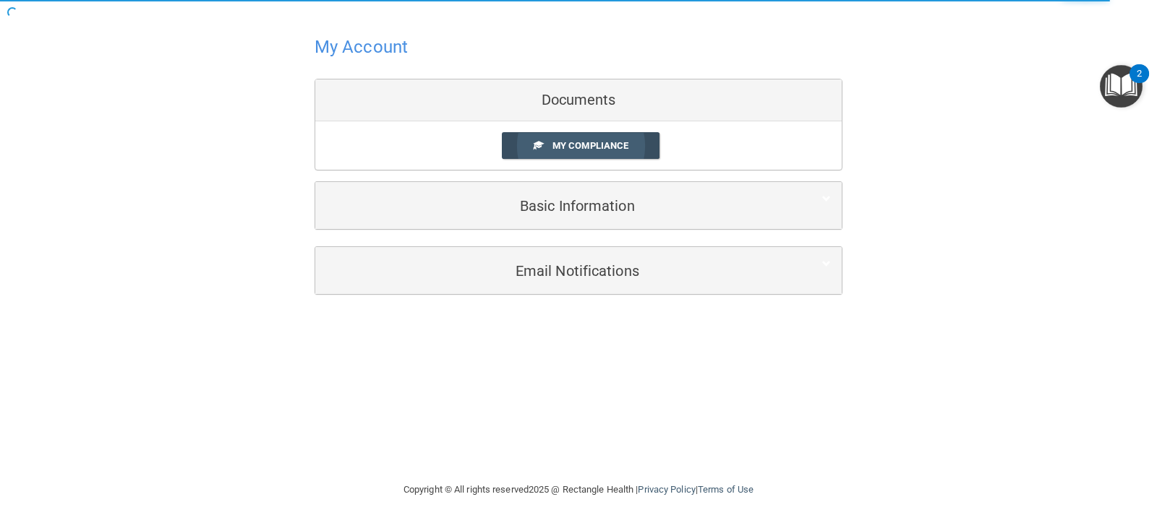
click at [599, 148] on span "My Compliance" at bounding box center [590, 145] width 76 height 11
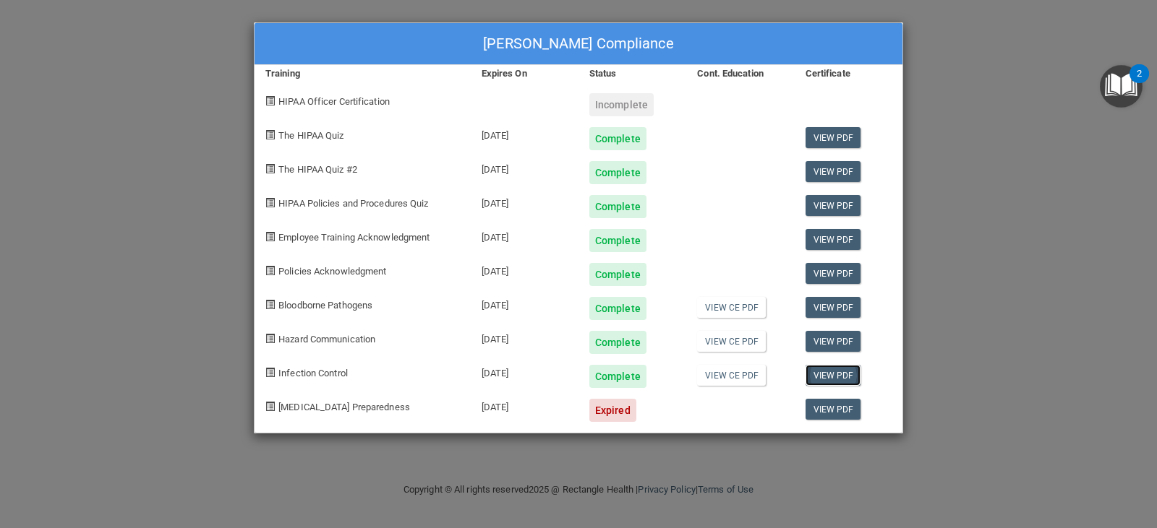
click at [823, 375] on link "View PDF" at bounding box center [833, 375] width 56 height 21
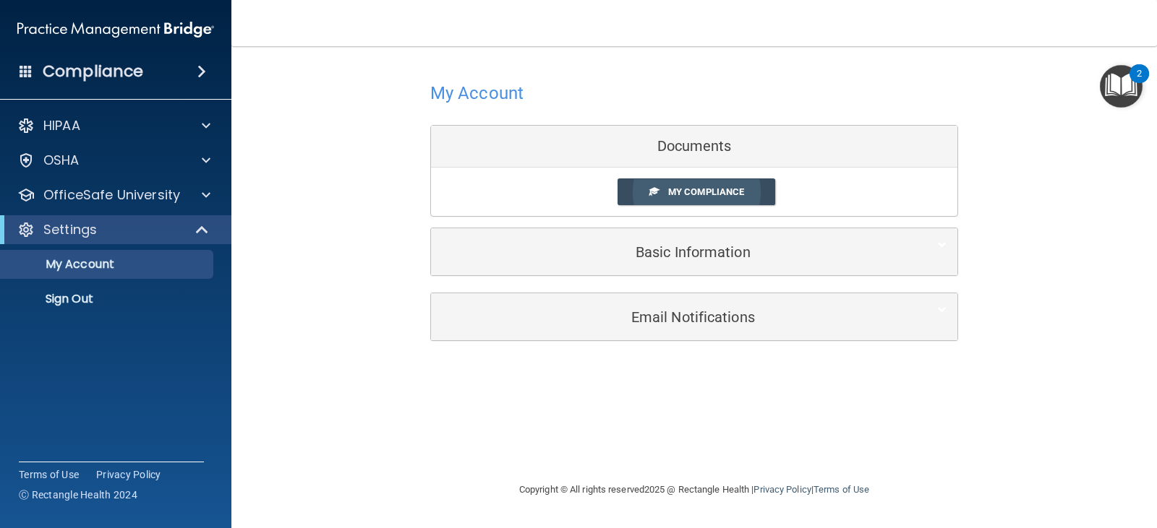
click at [725, 190] on span "My Compliance" at bounding box center [706, 192] width 76 height 11
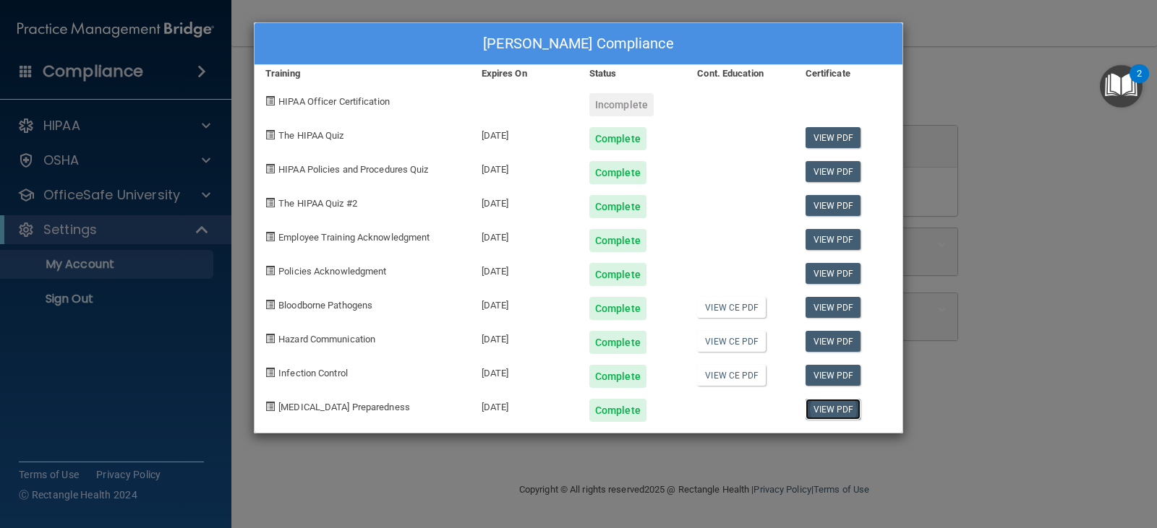
click at [842, 411] on link "View PDF" at bounding box center [833, 409] width 56 height 21
click at [1071, 257] on div "Ashley Burns's Compliance Training Expires On Status Cont. Education Certificat…" at bounding box center [578, 264] width 1157 height 528
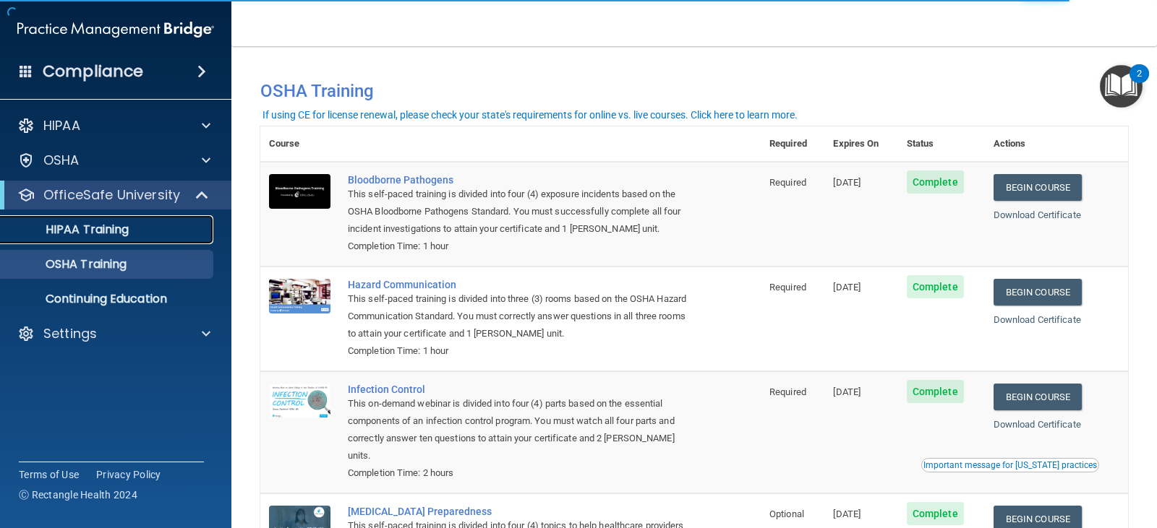
click at [83, 223] on p "HIPAA Training" at bounding box center [68, 230] width 119 height 14
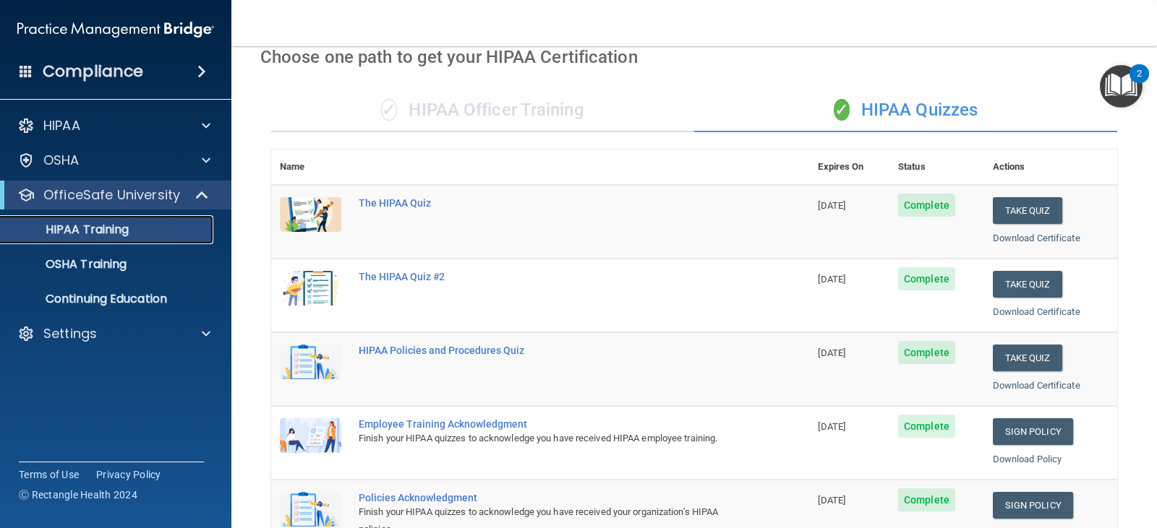
scroll to position [54, 0]
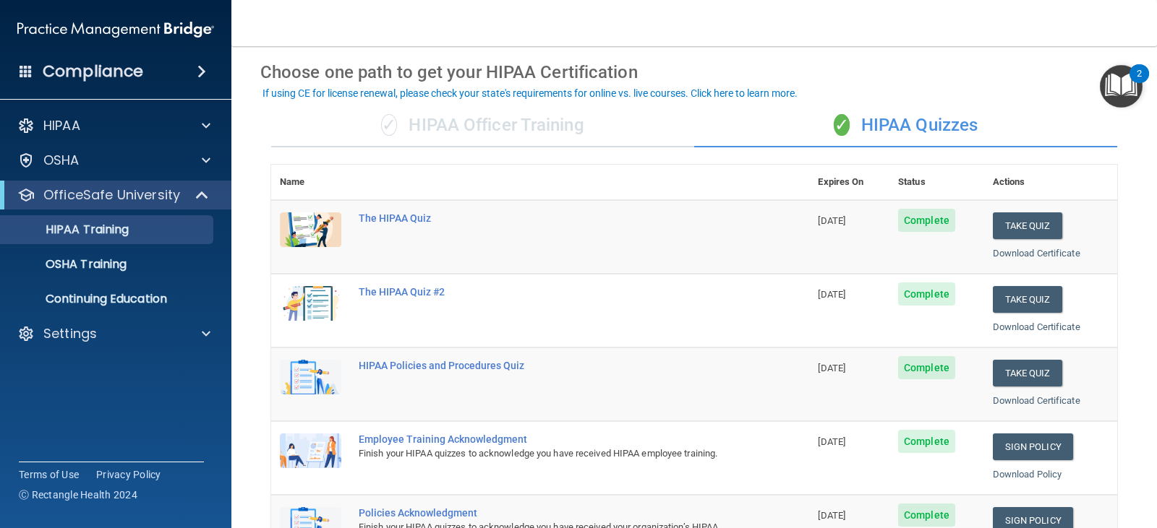
click at [505, 134] on div "✓ HIPAA Officer Training" at bounding box center [482, 125] width 423 height 43
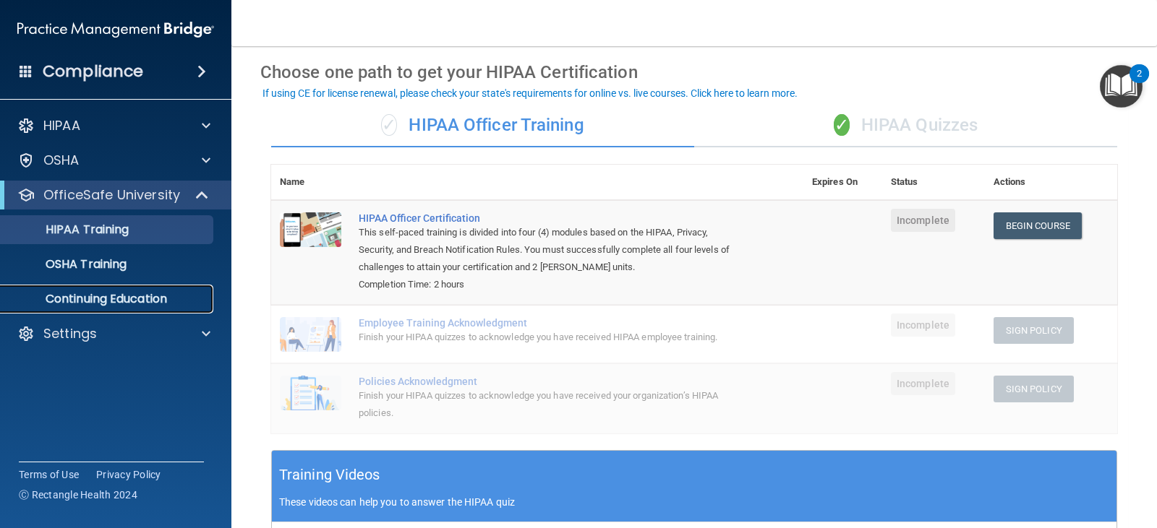
click at [97, 295] on p "Continuing Education" at bounding box center [107, 299] width 197 height 14
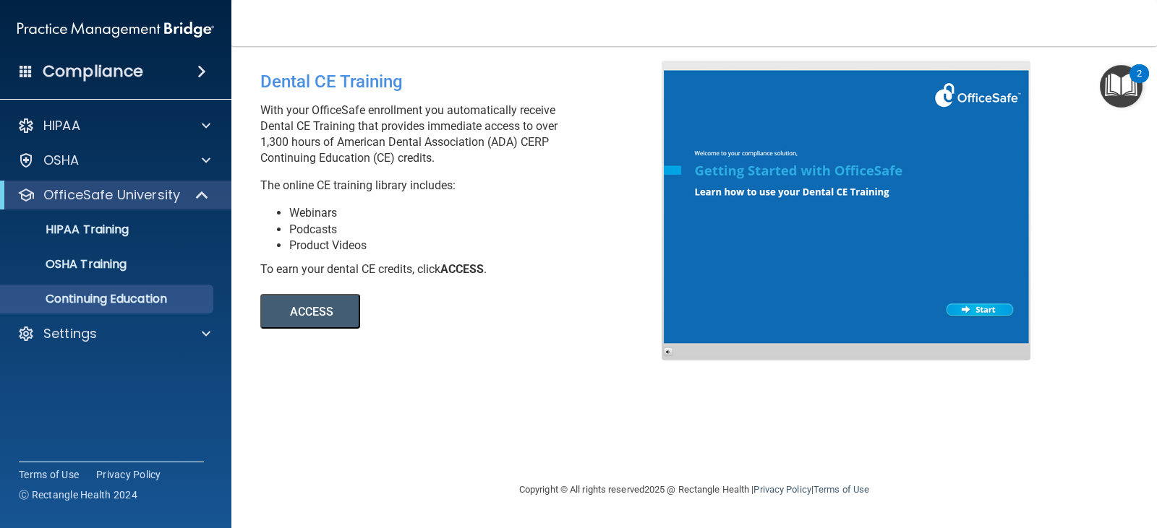
click at [343, 311] on button "ACCESS" at bounding box center [310, 311] width 100 height 35
